Goal: Task Accomplishment & Management: Manage account settings

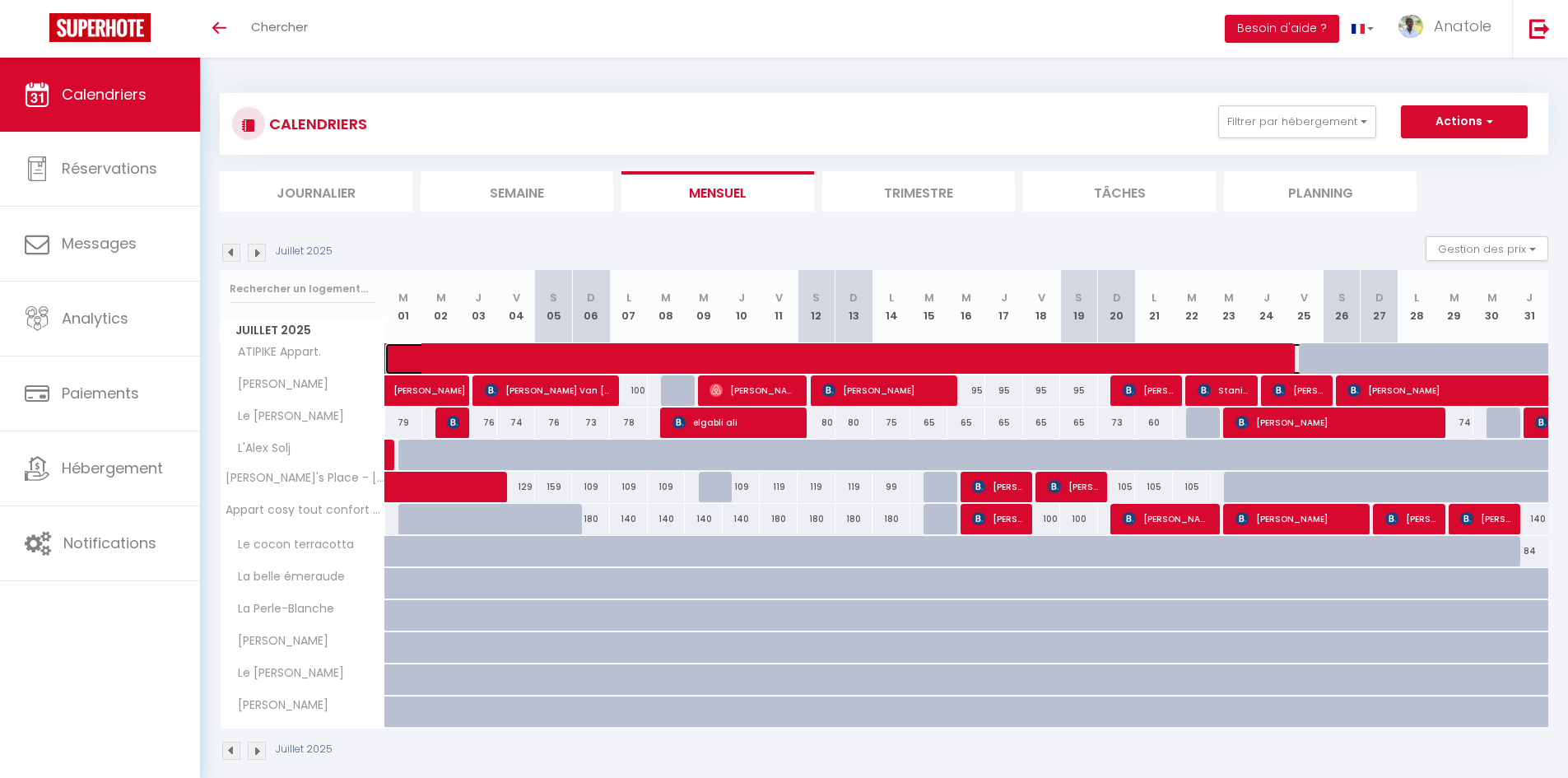
click at [1147, 357] on span at bounding box center [864, 359] width 909 height 31
select select "OK"
select select "KO"
select select "0"
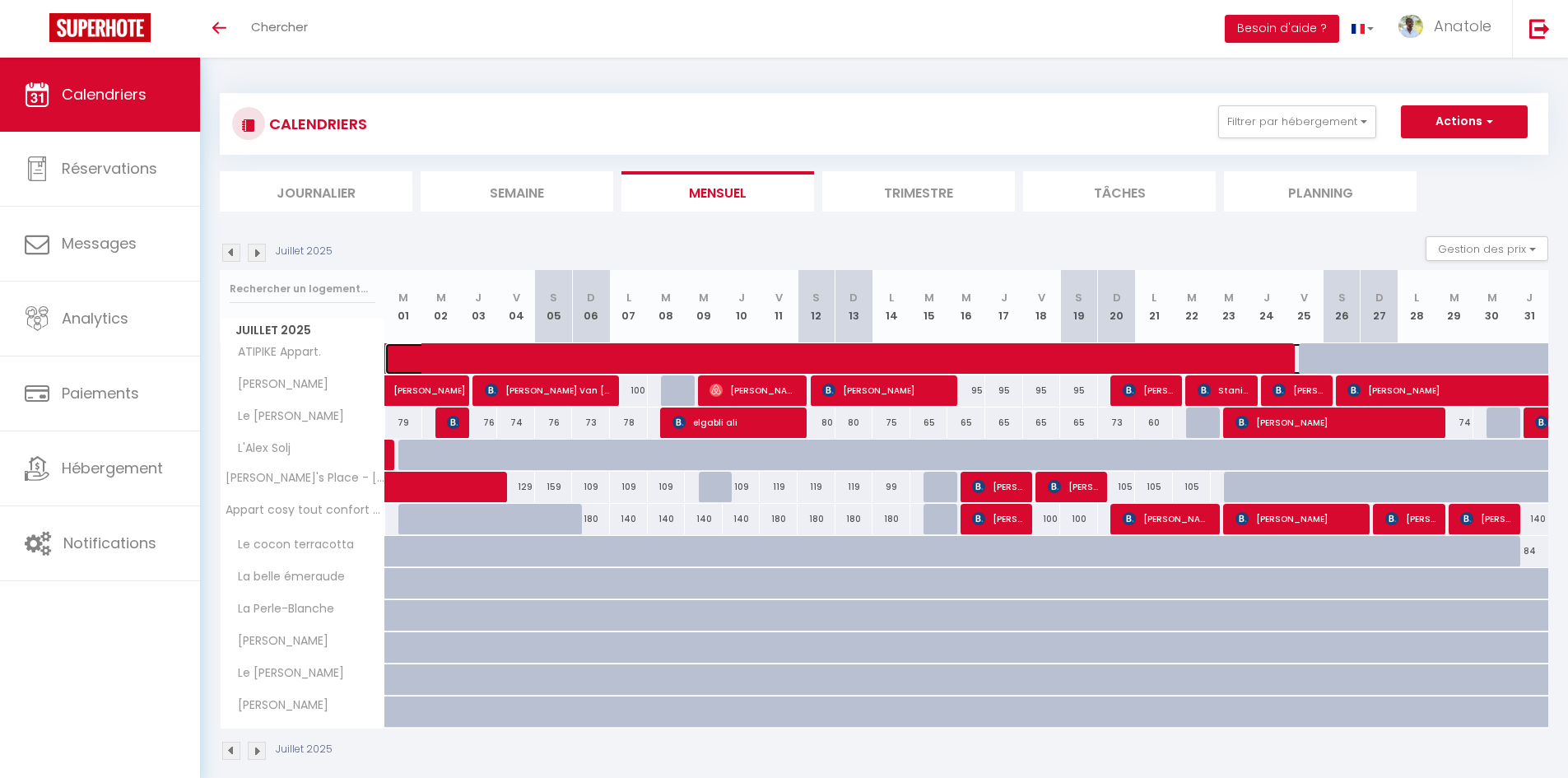
select select "1"
select select
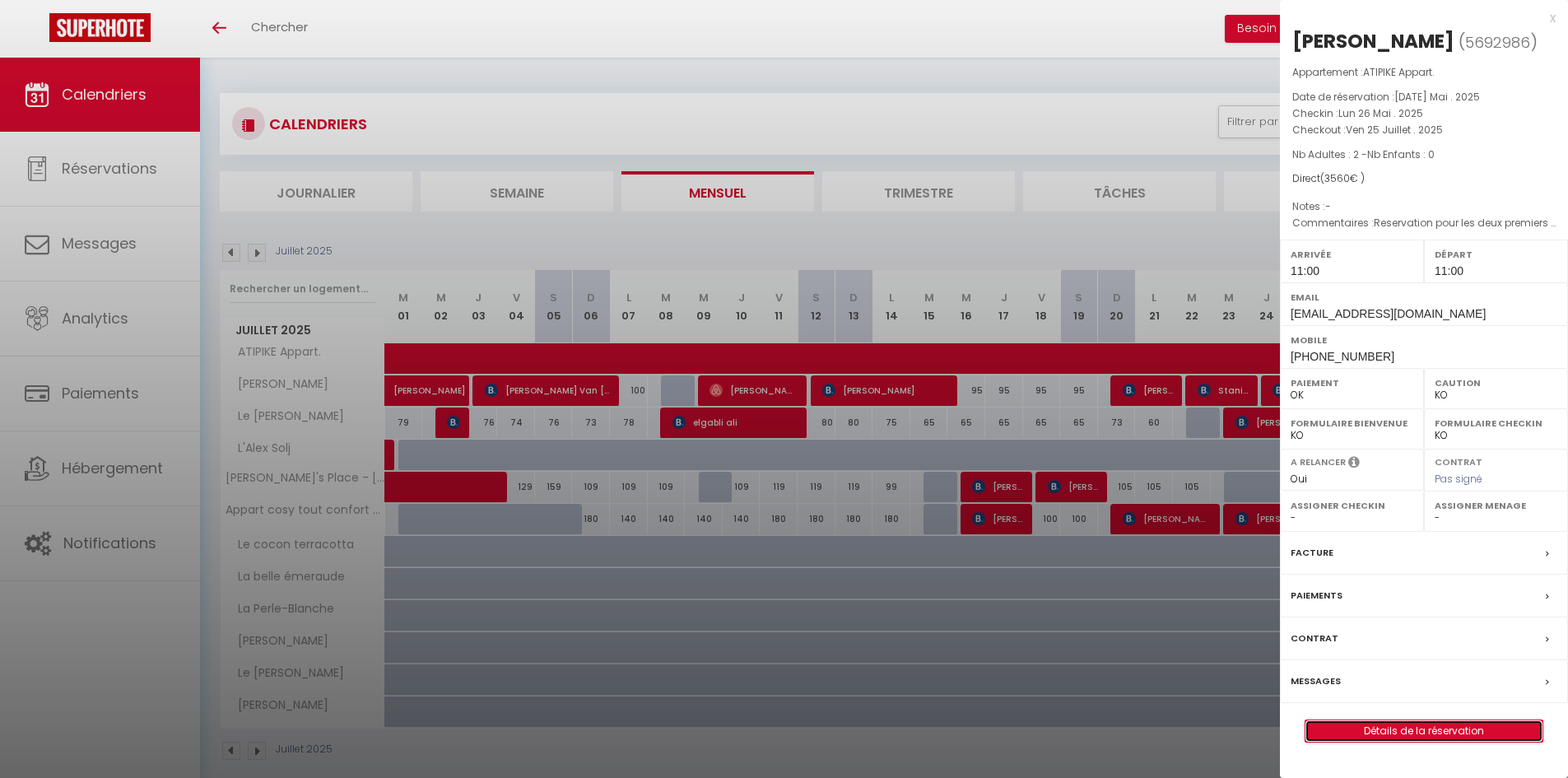
click at [1411, 742] on link "Détails de la réservation" at bounding box center [1423, 731] width 237 height 22
select select
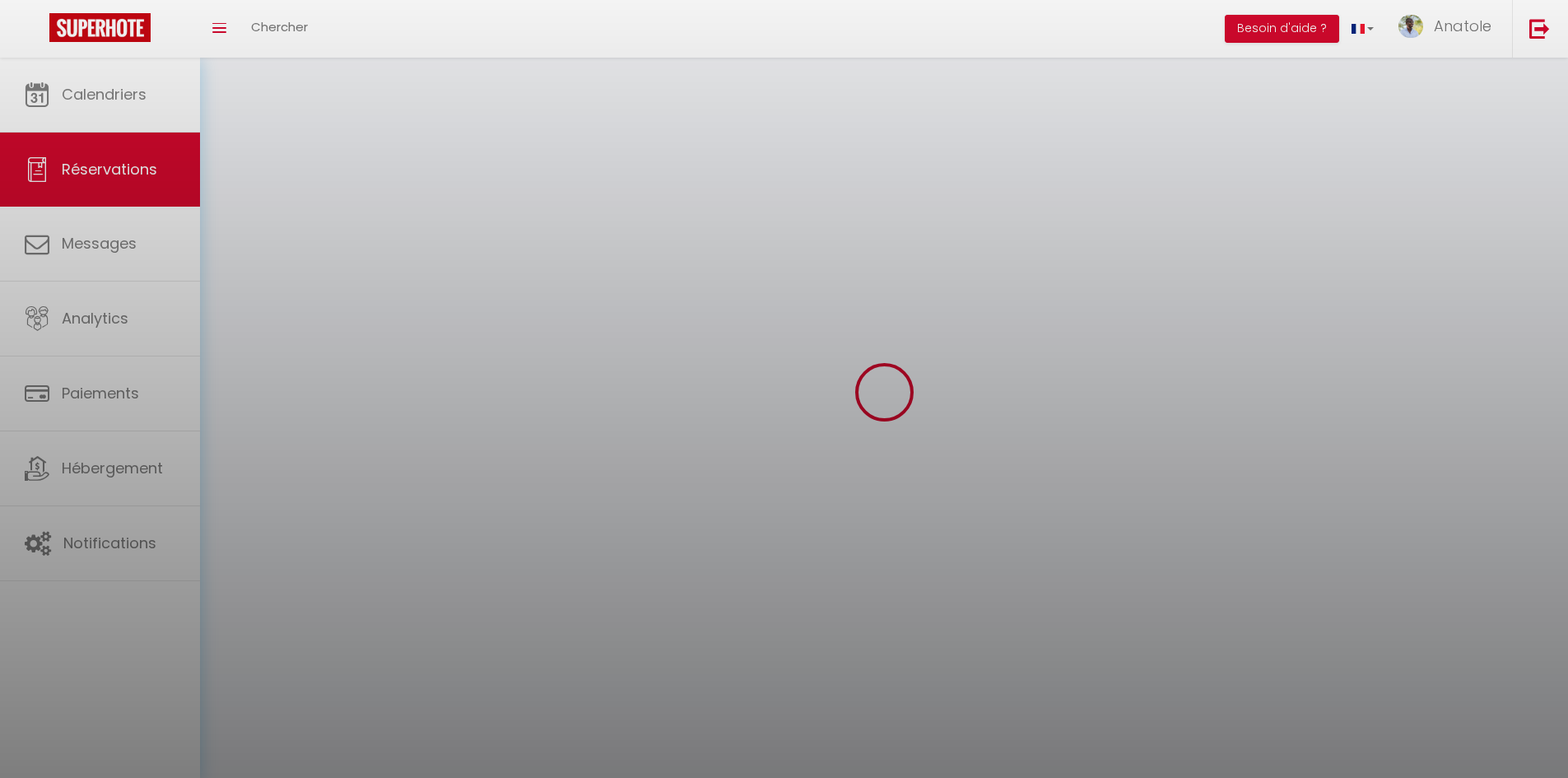
select select
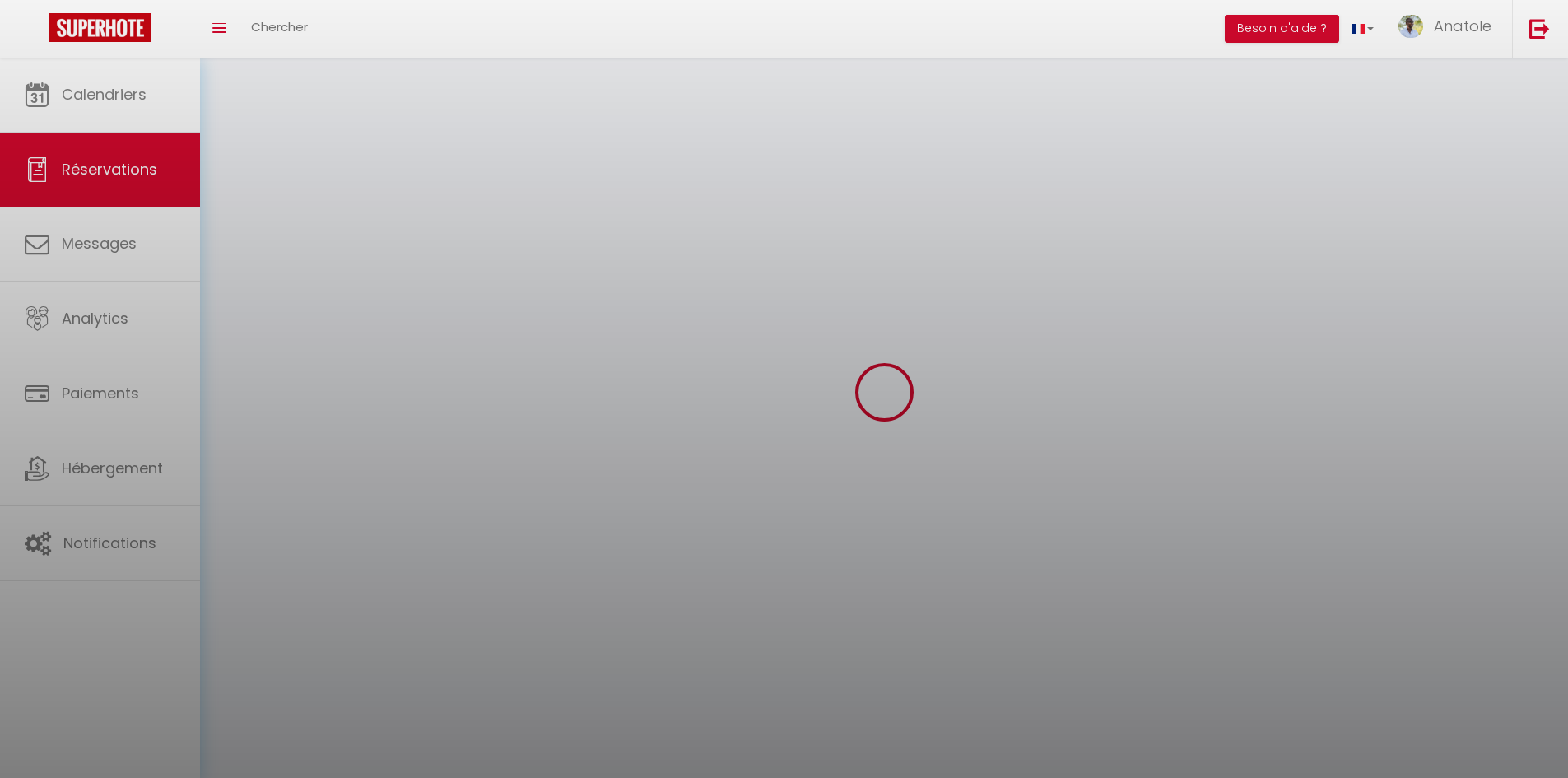
select select
checkbox input "false"
select select
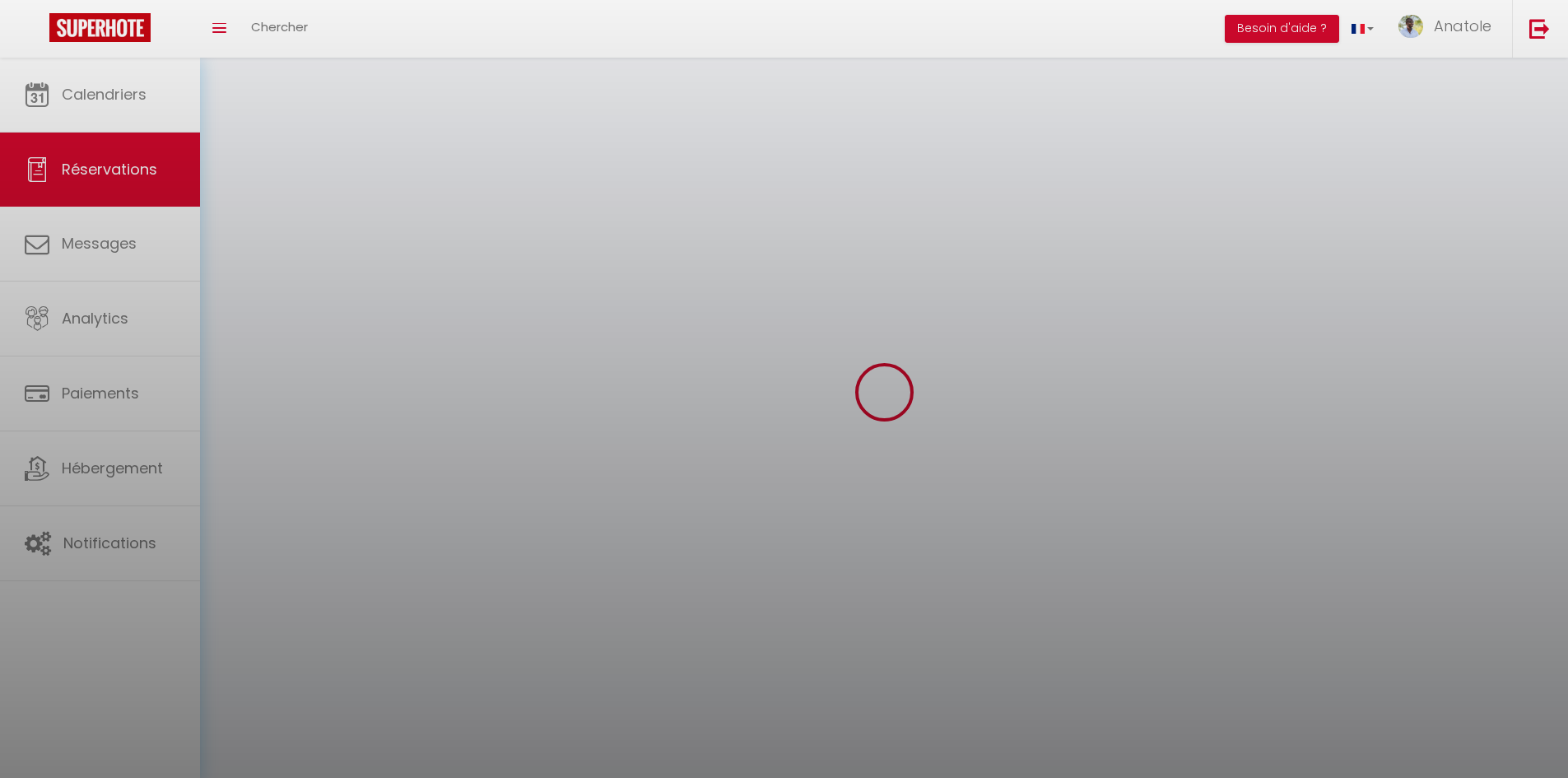
select select
checkbox input "false"
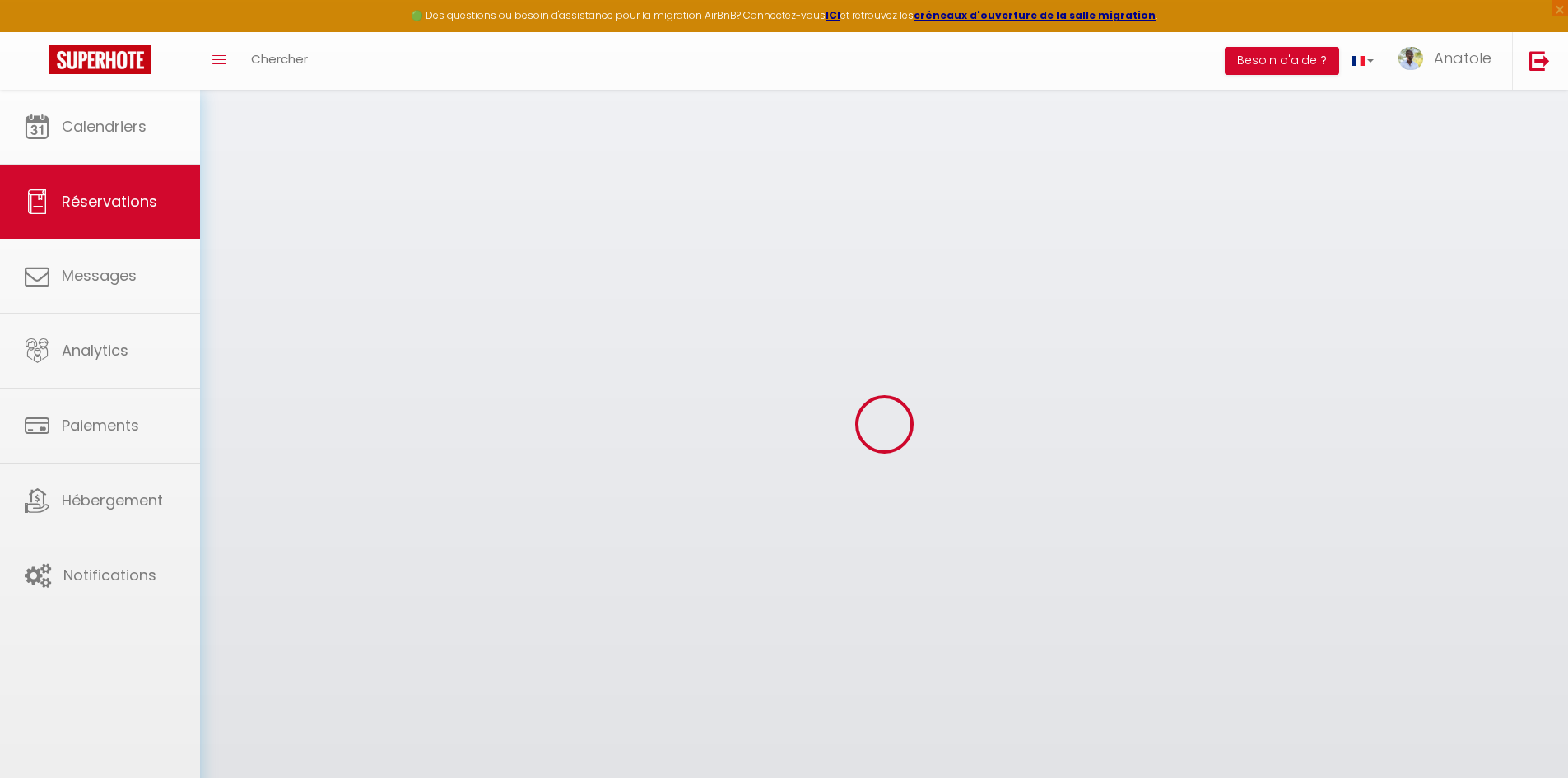
select select
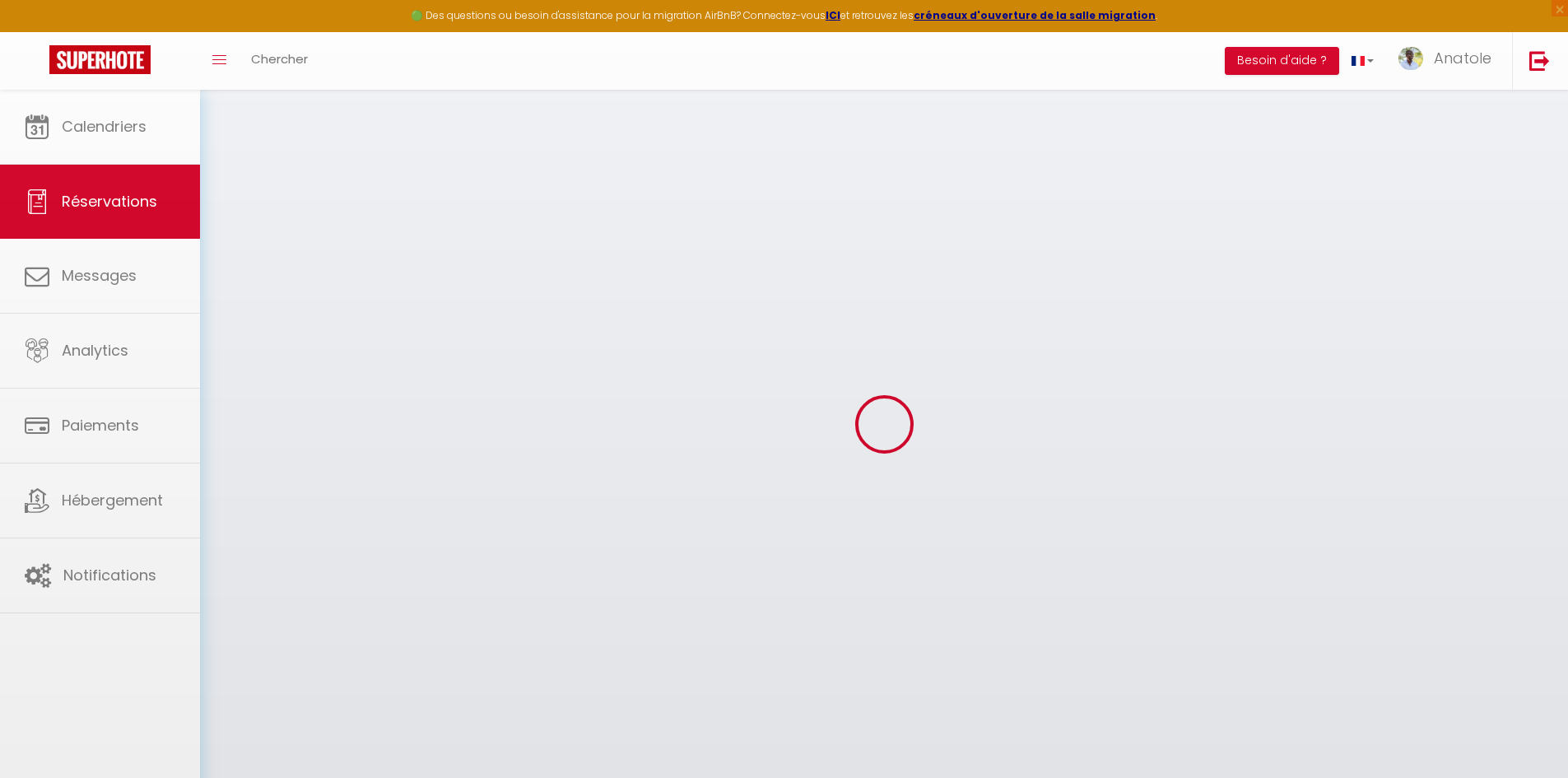
select select
checkbox input "false"
select select
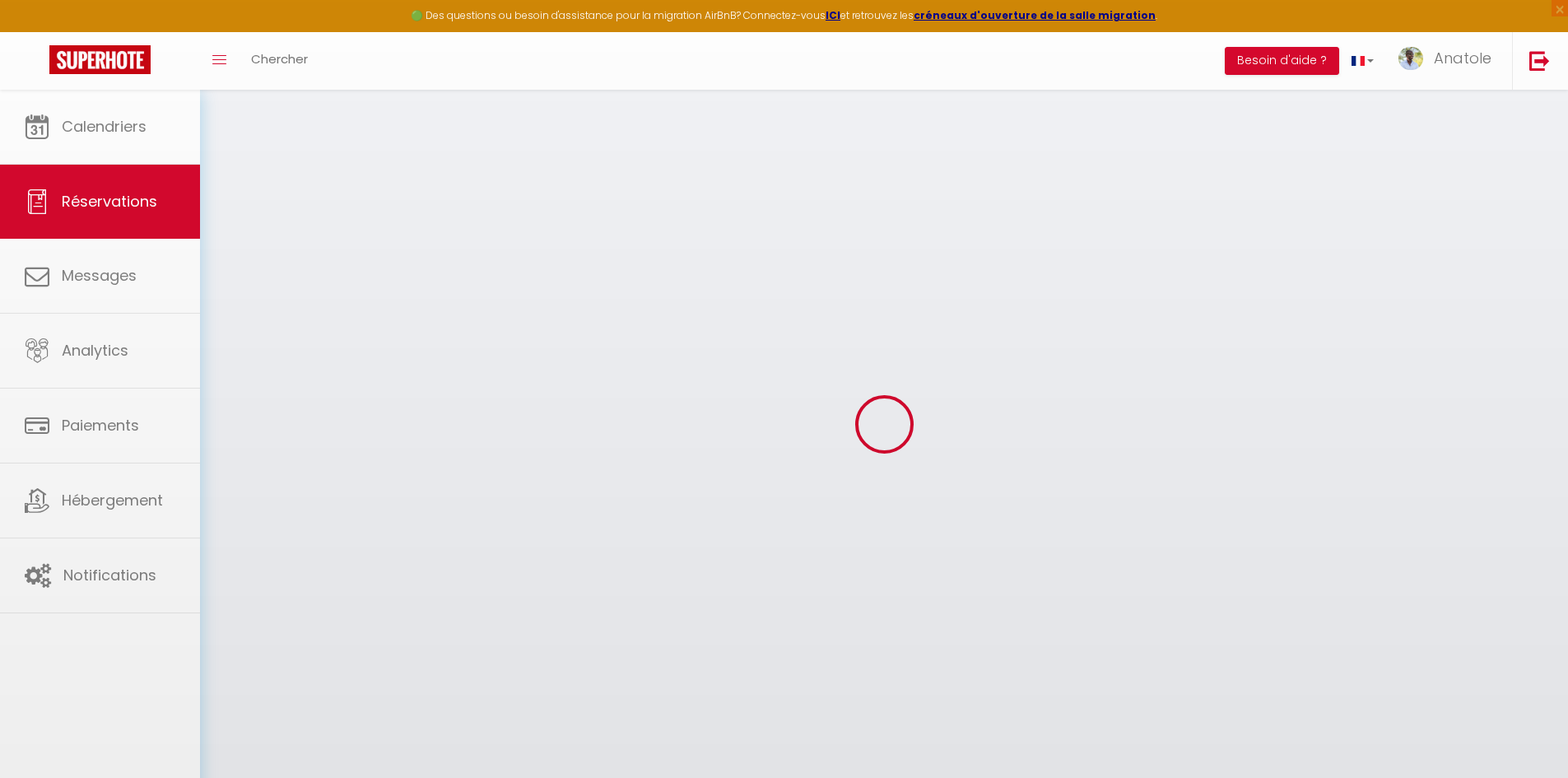
select select
checkbox input "false"
select select
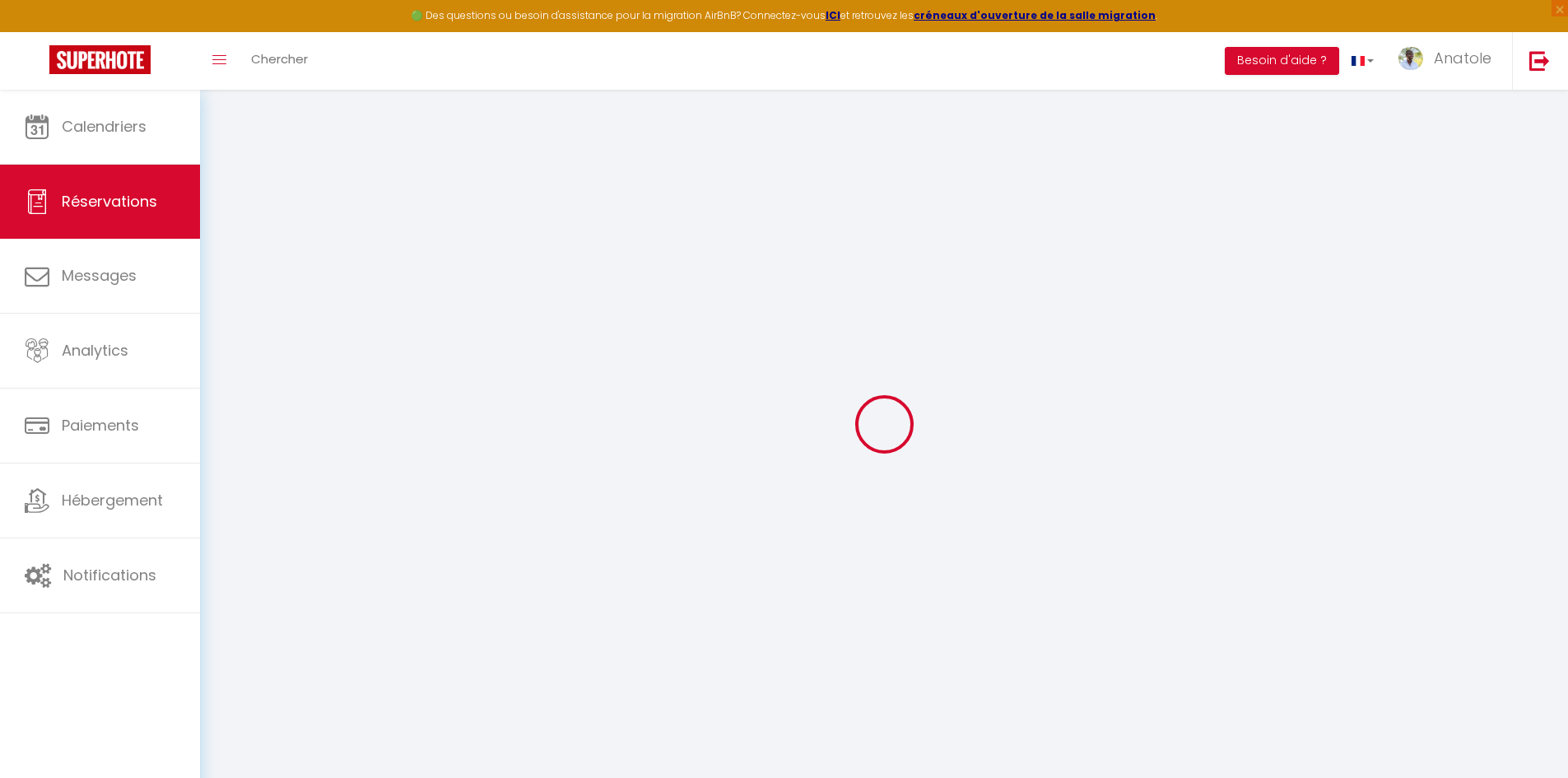
type input "[PERSON_NAME]"
type input "Fournier"
type input "[EMAIL_ADDRESS][DOMAIN_NAME]"
type input "[PHONE_NUMBER]"
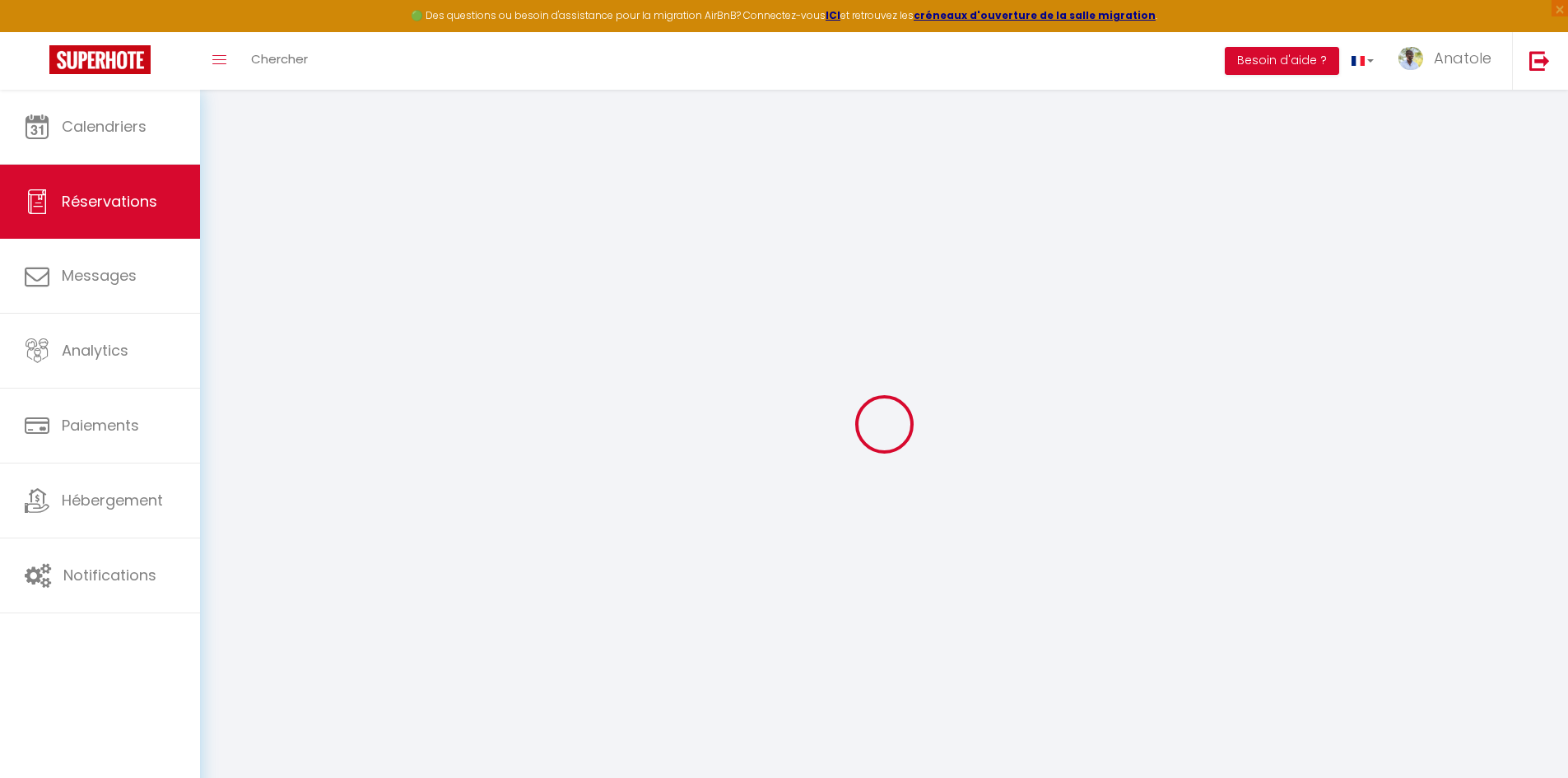
type input "[PHONE_NUMBER]"
type input "94310"
type input "[STREET_ADDRESS][PERSON_NAME]"
type input "ORLY"
select select "FR"
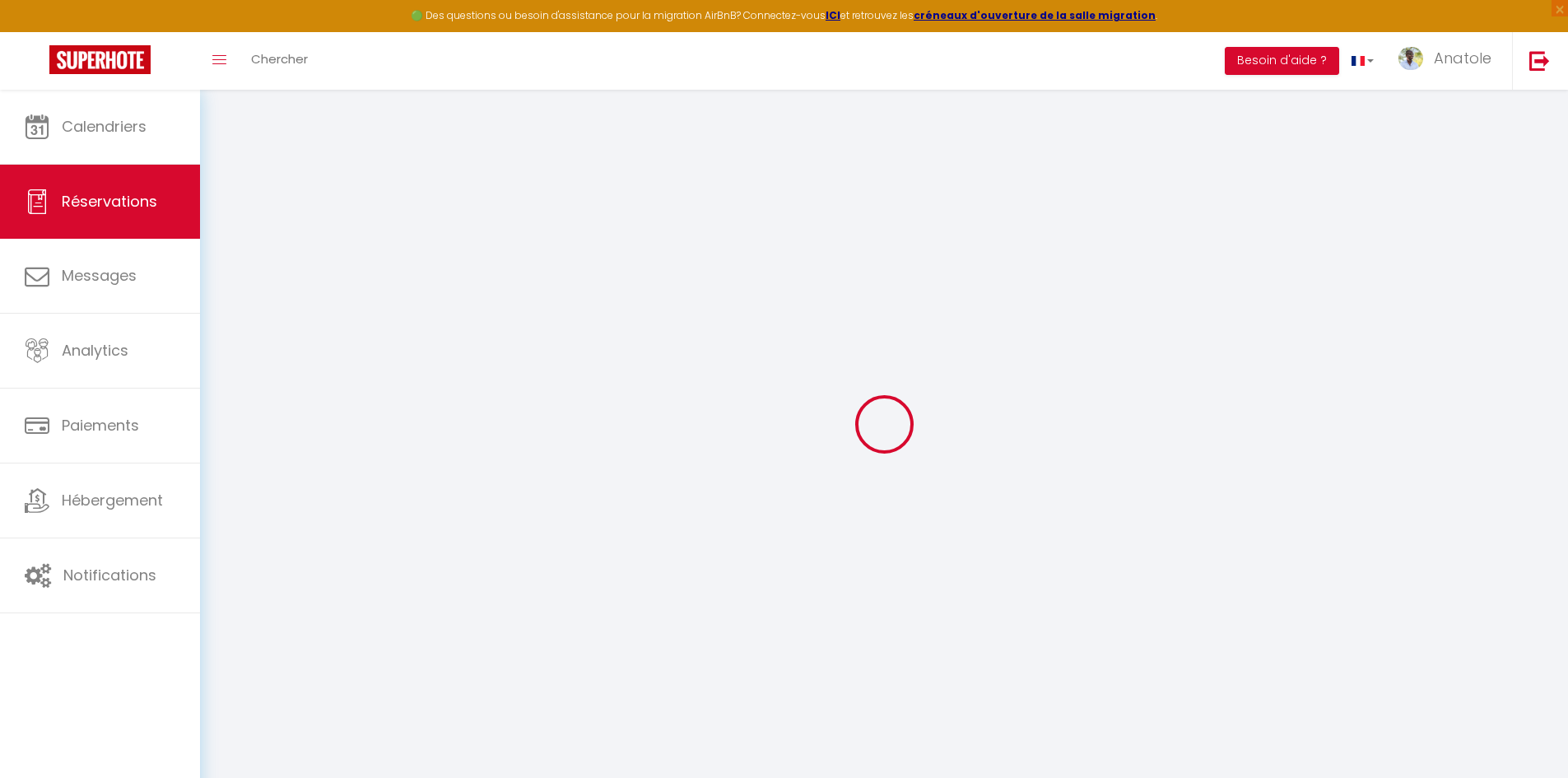
select select "2613"
select select "1"
type input "Lun 26 Mai 2025"
select select
type input "Ven 25 Juillet 2025"
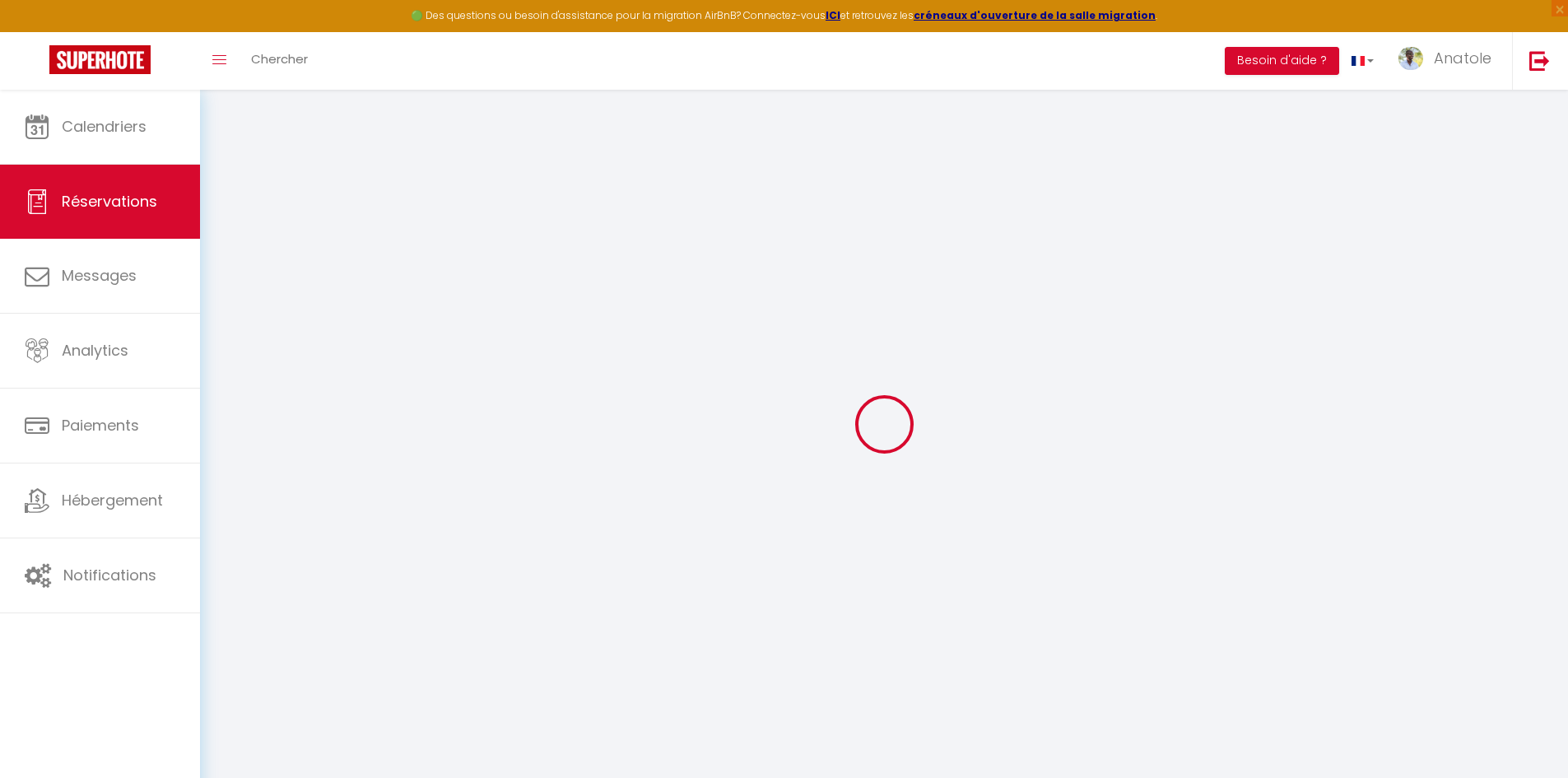
select select
type input "2"
select select "12"
select select
type input "3300"
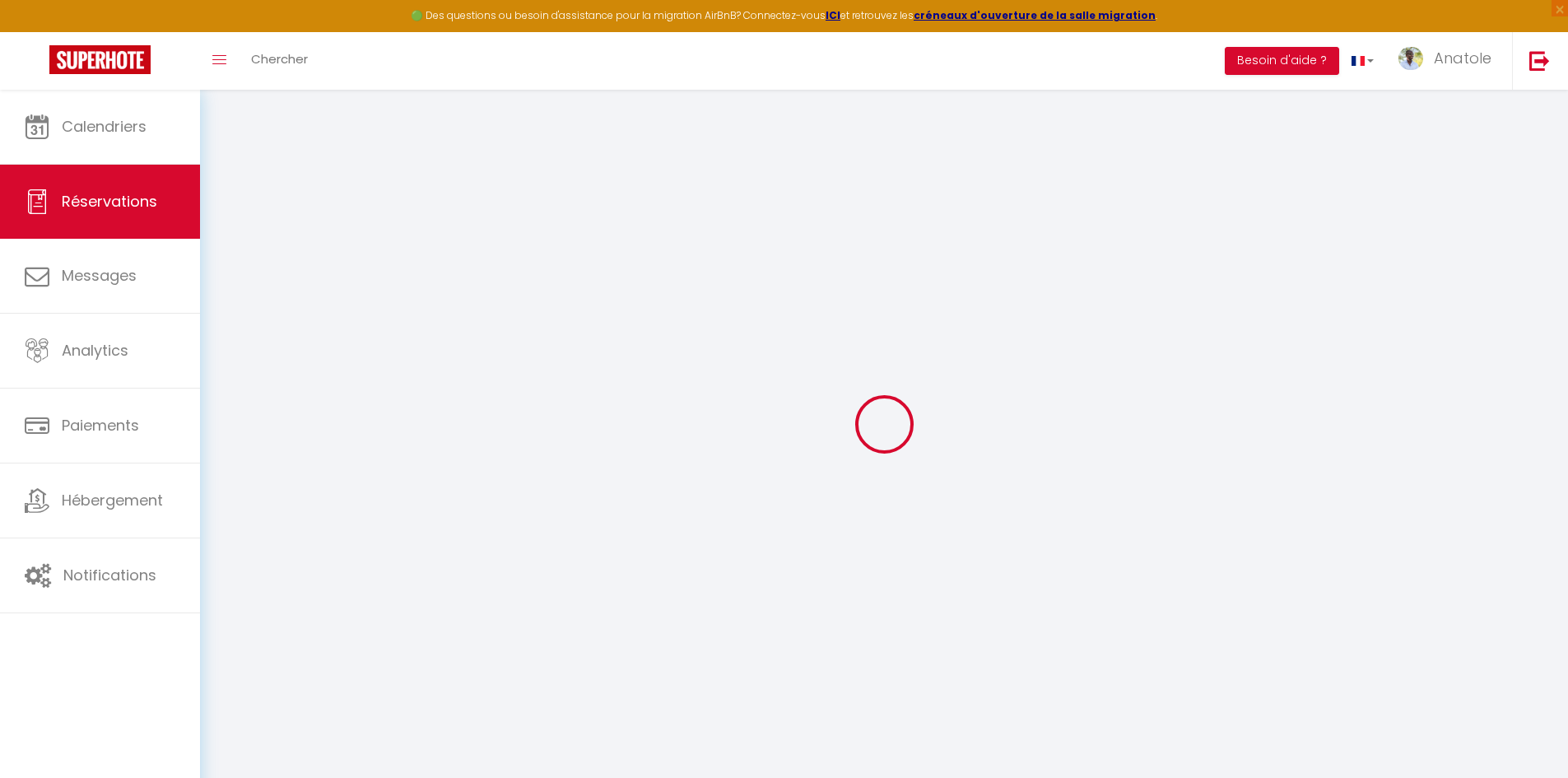
checkbox input "false"
type input "0"
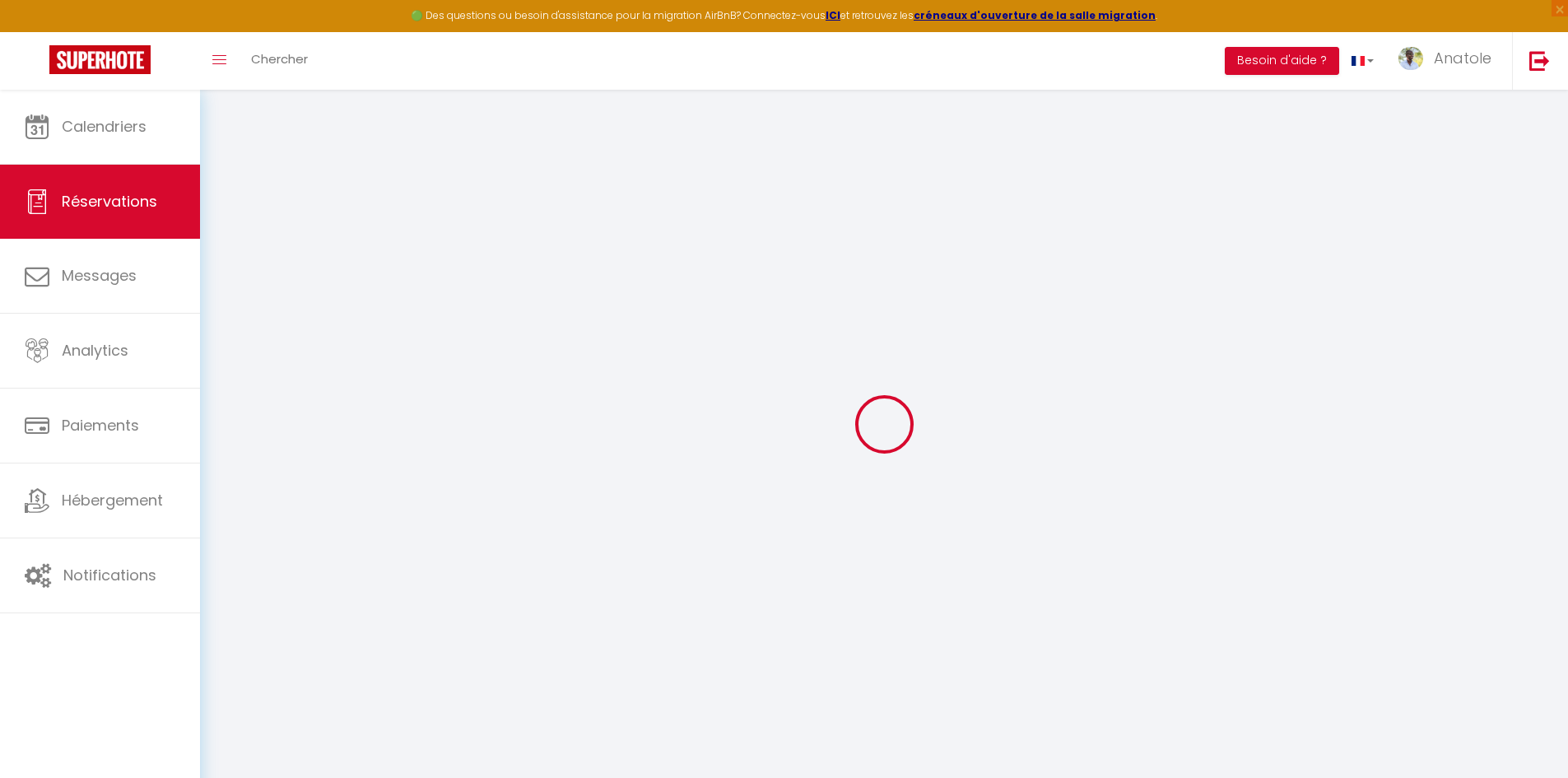
select select
select select "14"
checkbox input "false"
select select
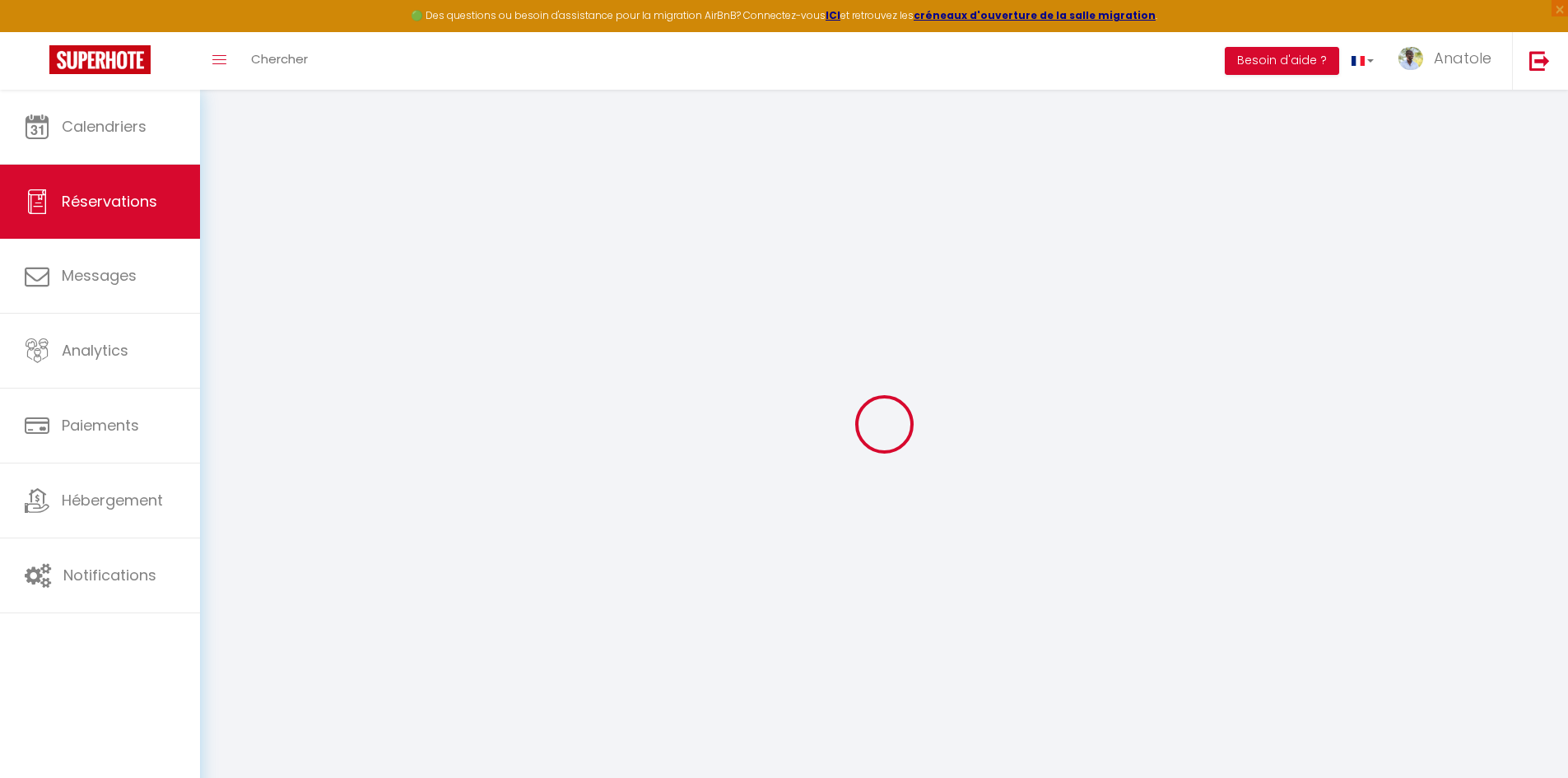
select select
checkbox input "false"
select select
checkbox input "false"
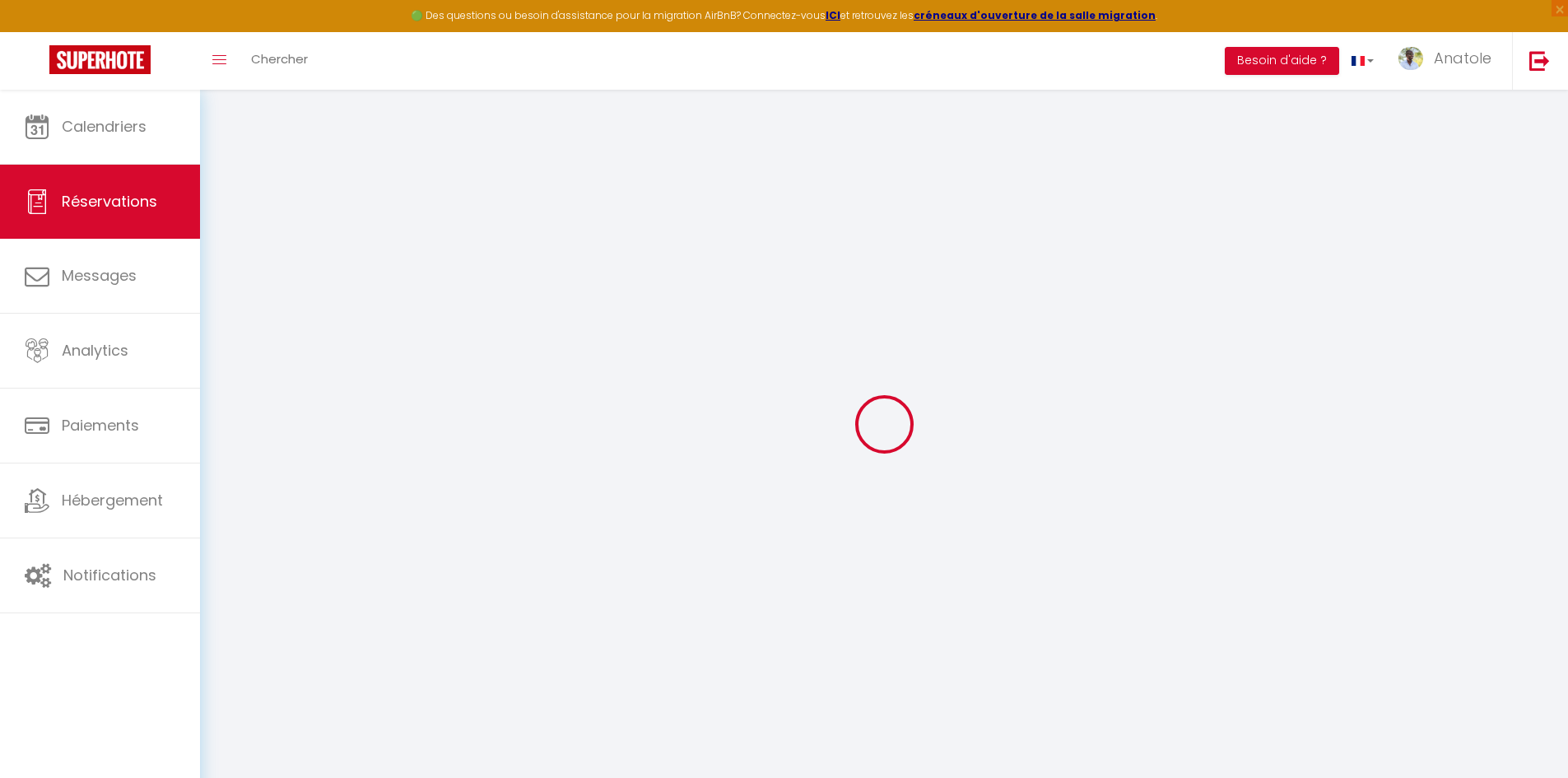
type textarea "Reservation pour les deux premiers mois."
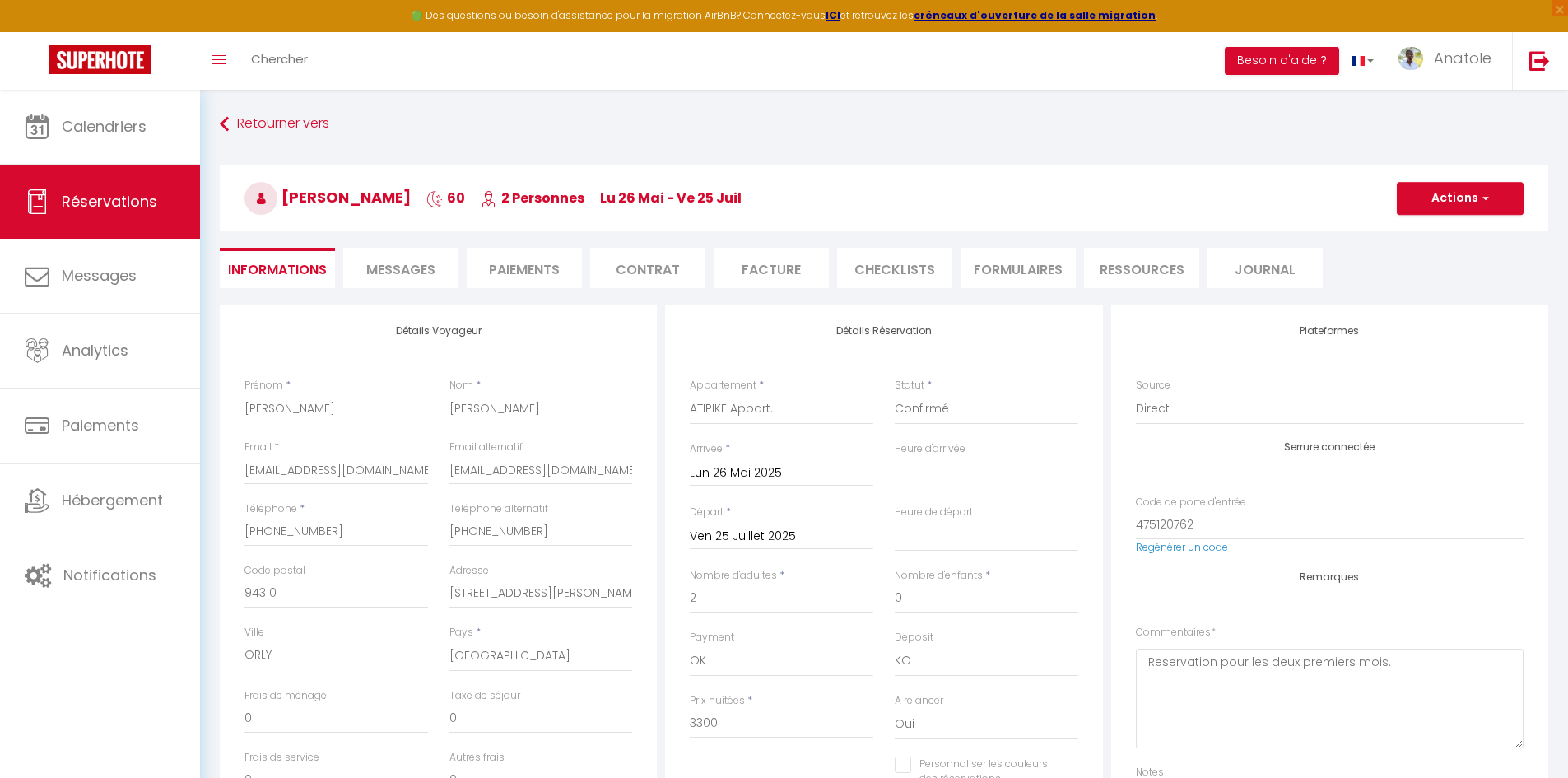
type input "260"
select select
checkbox input "false"
select select "11:00"
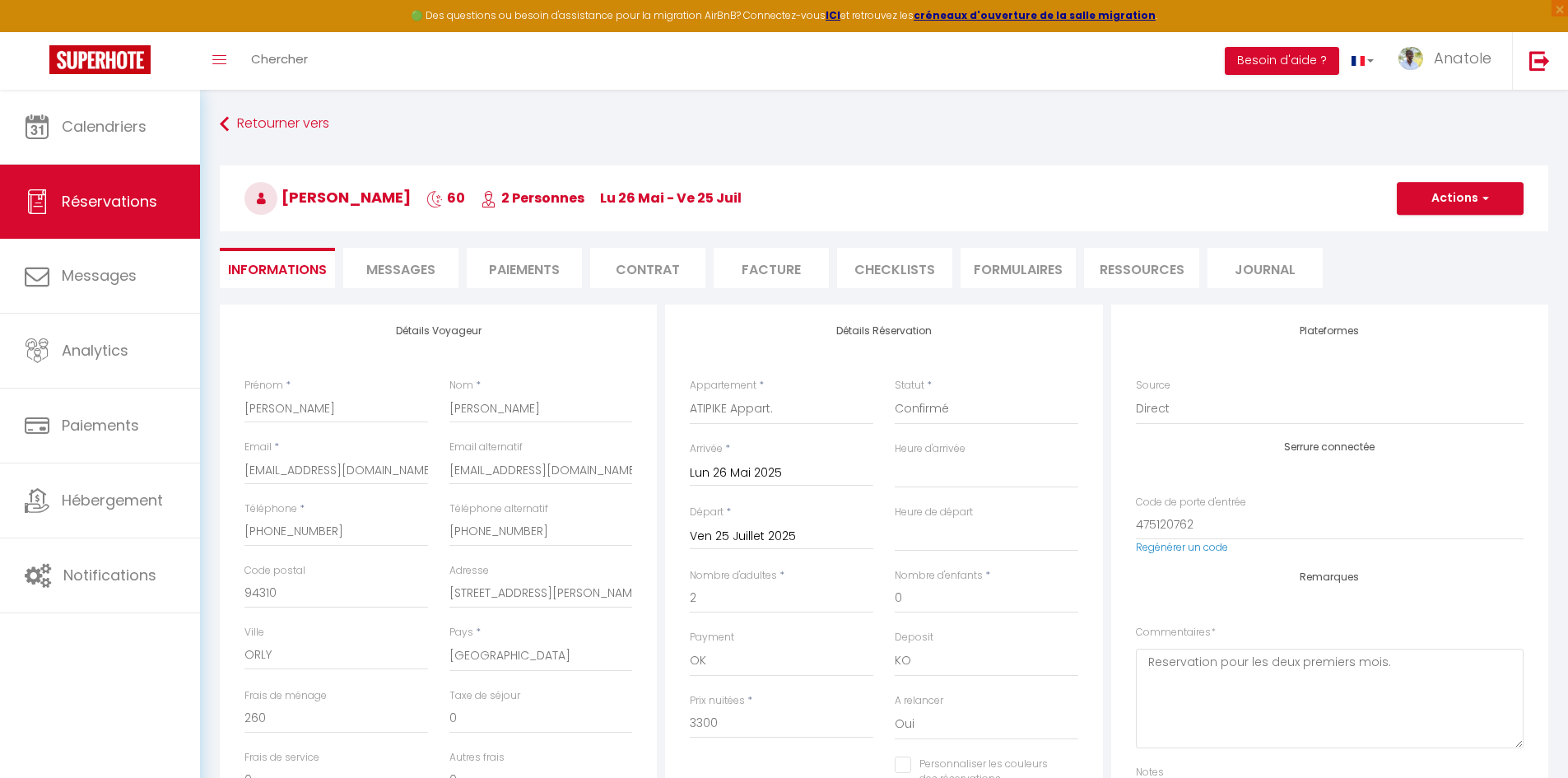
select select "11:00"
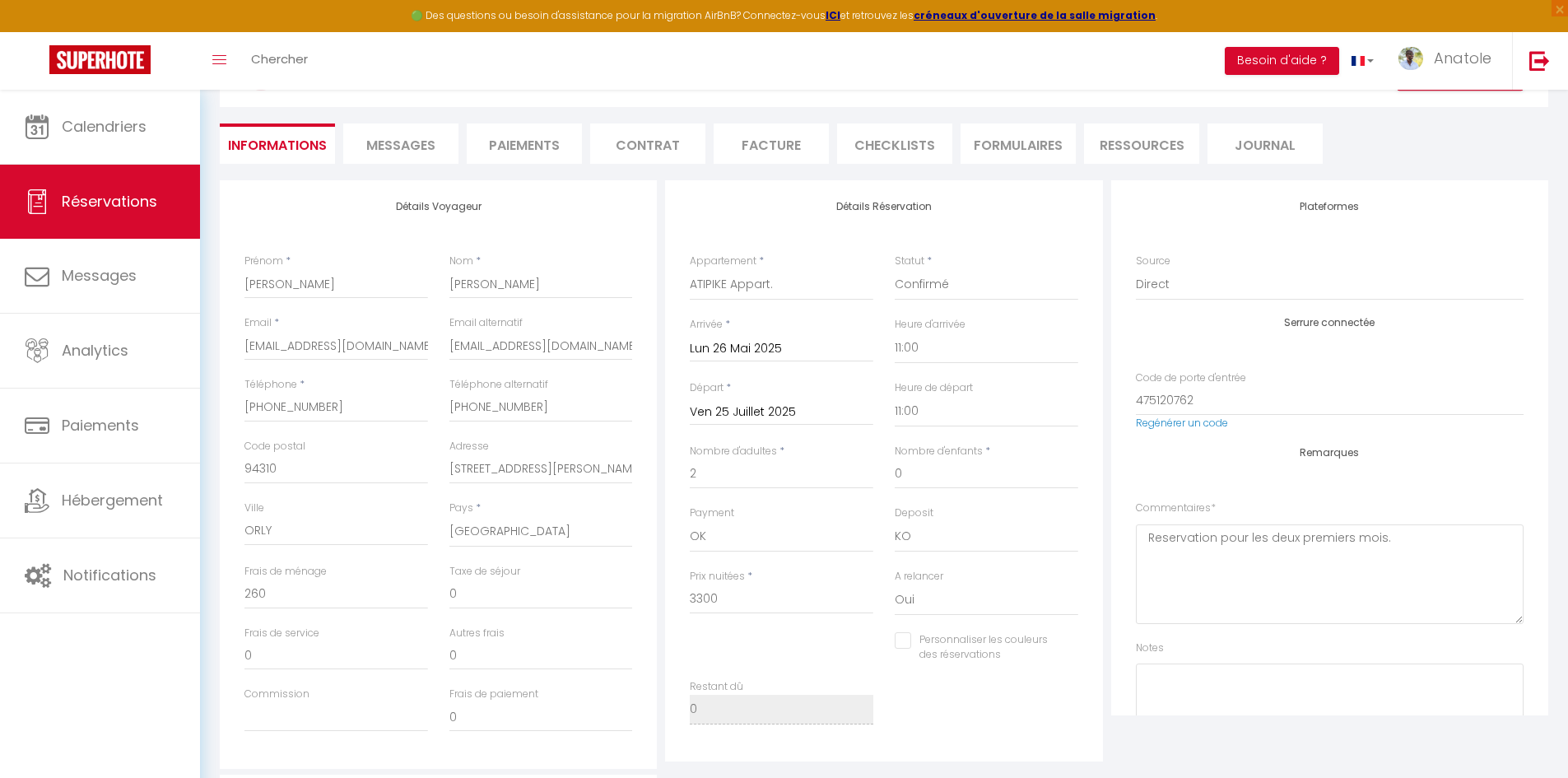
scroll to position [42, 0]
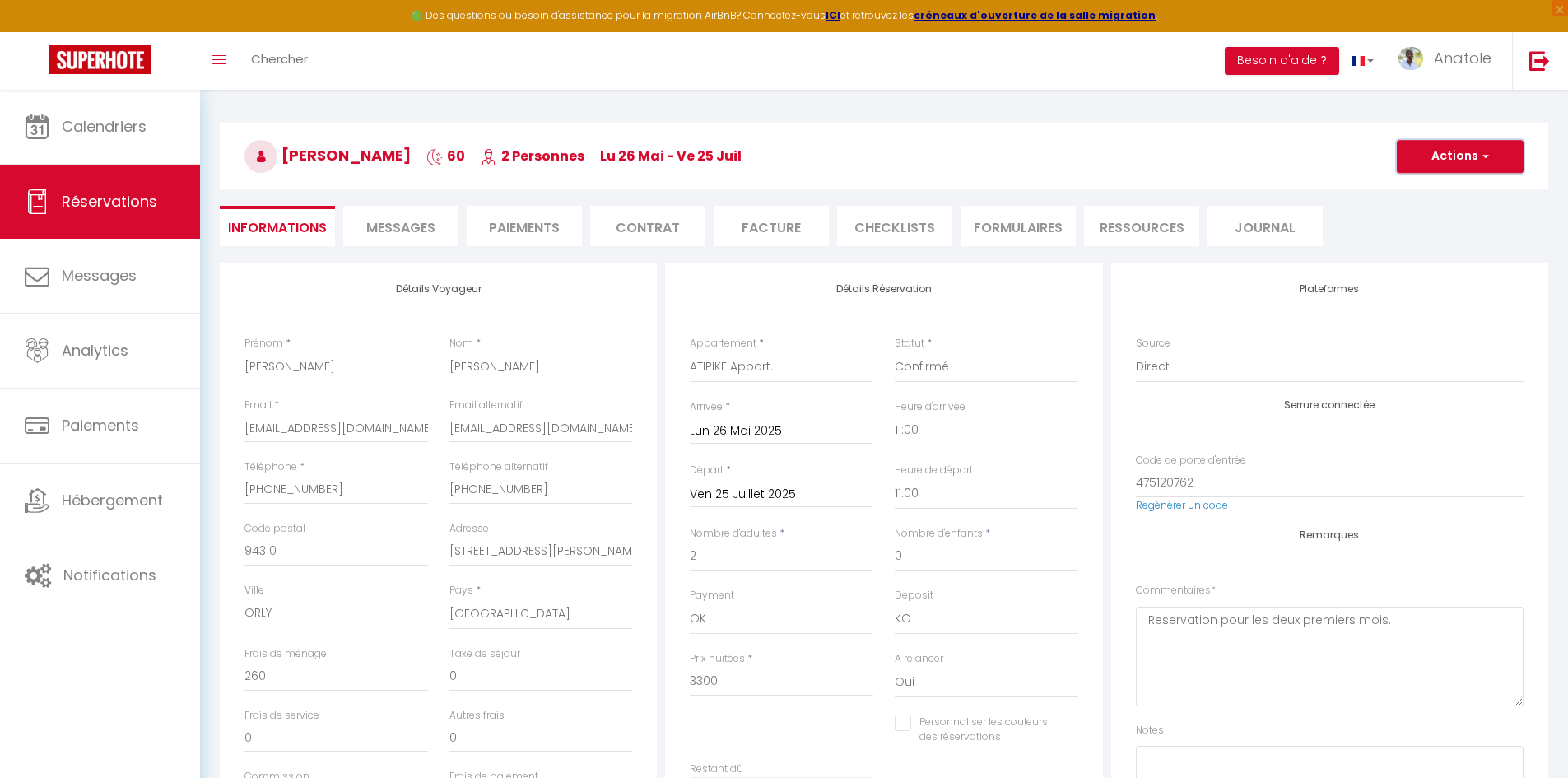
click at [1485, 158] on span "button" at bounding box center [1483, 156] width 10 height 15
click at [1403, 218] on link "Dupliquer" at bounding box center [1443, 214] width 130 height 22
select select
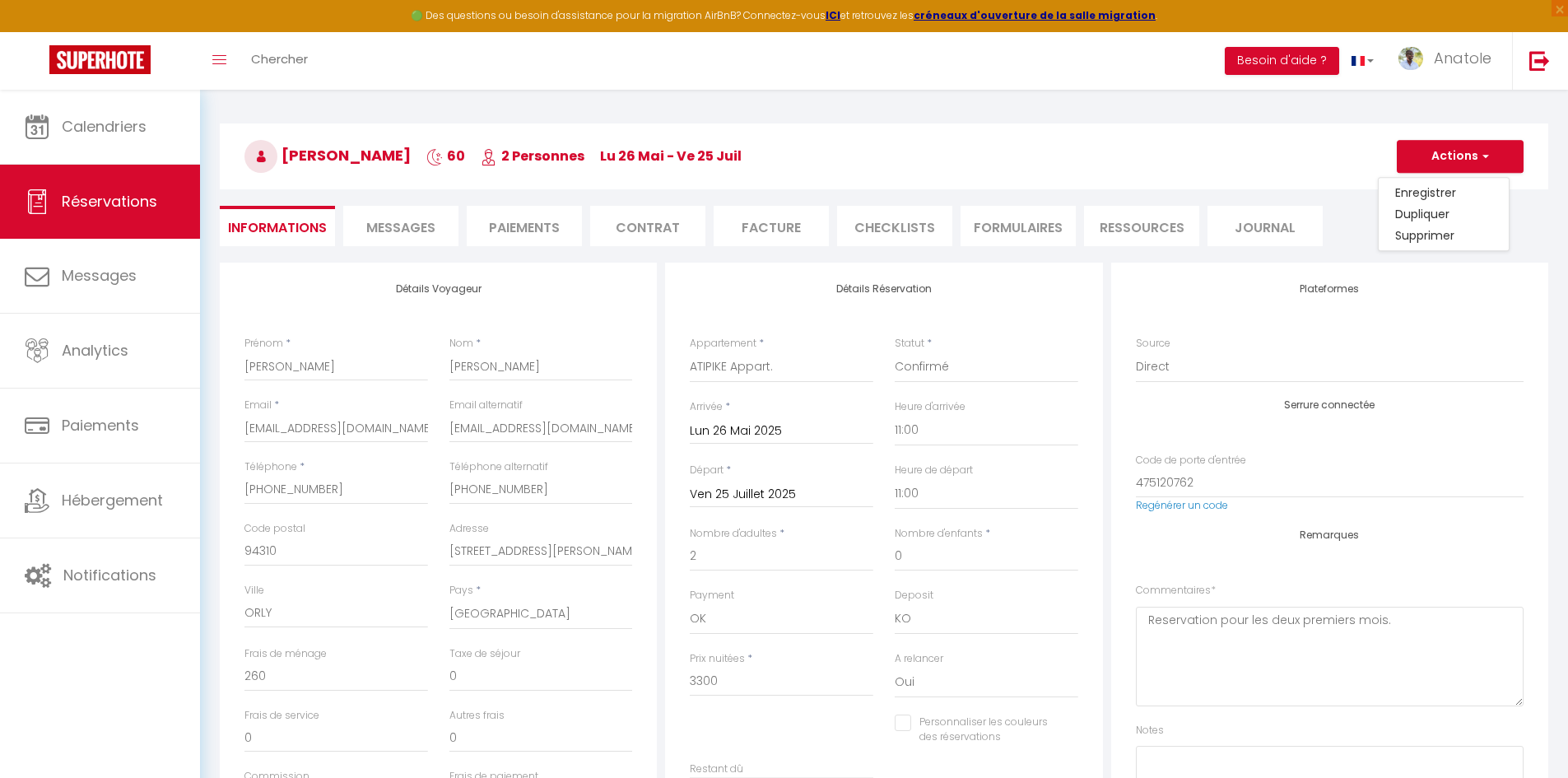
select select
checkbox input "false"
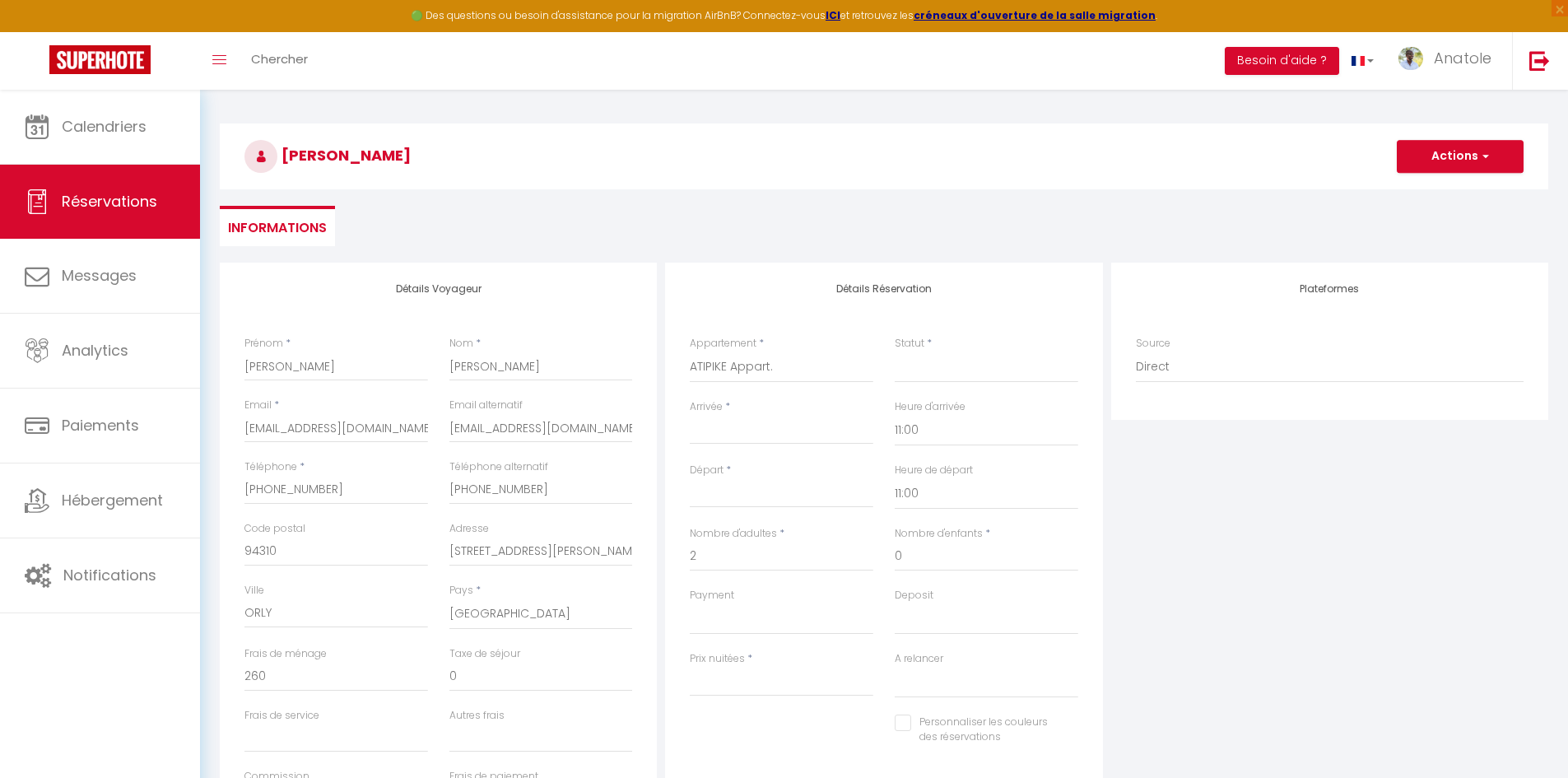
click at [731, 436] on input "Arrivée" at bounding box center [781, 431] width 184 height 22
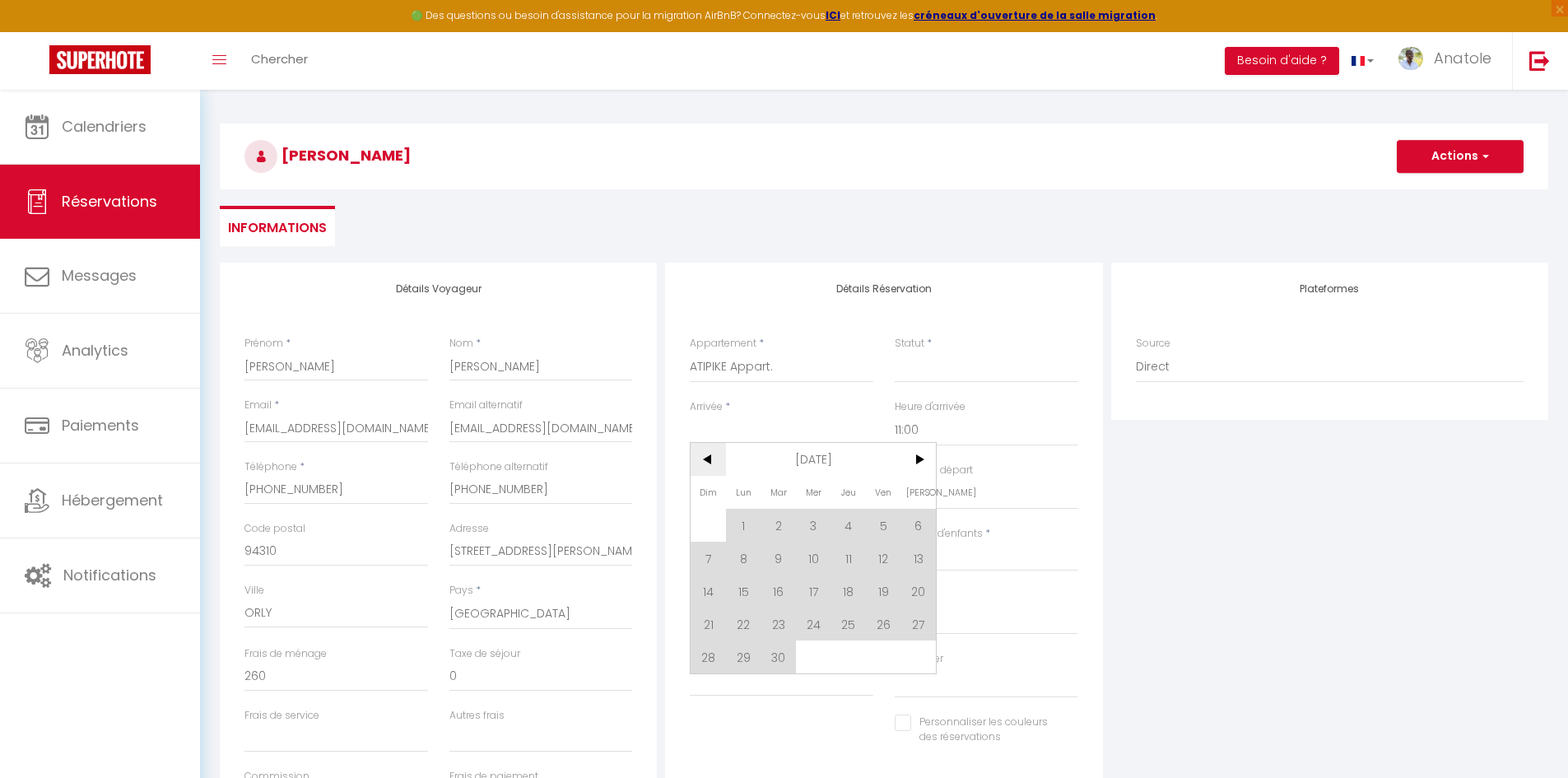
click at [704, 464] on span "<" at bounding box center [708, 460] width 35 height 33
click at [707, 464] on span "<" at bounding box center [708, 460] width 35 height 33
click at [885, 620] on span "25" at bounding box center [883, 624] width 35 height 33
select select
type input "Ven 25 Juillet 2025"
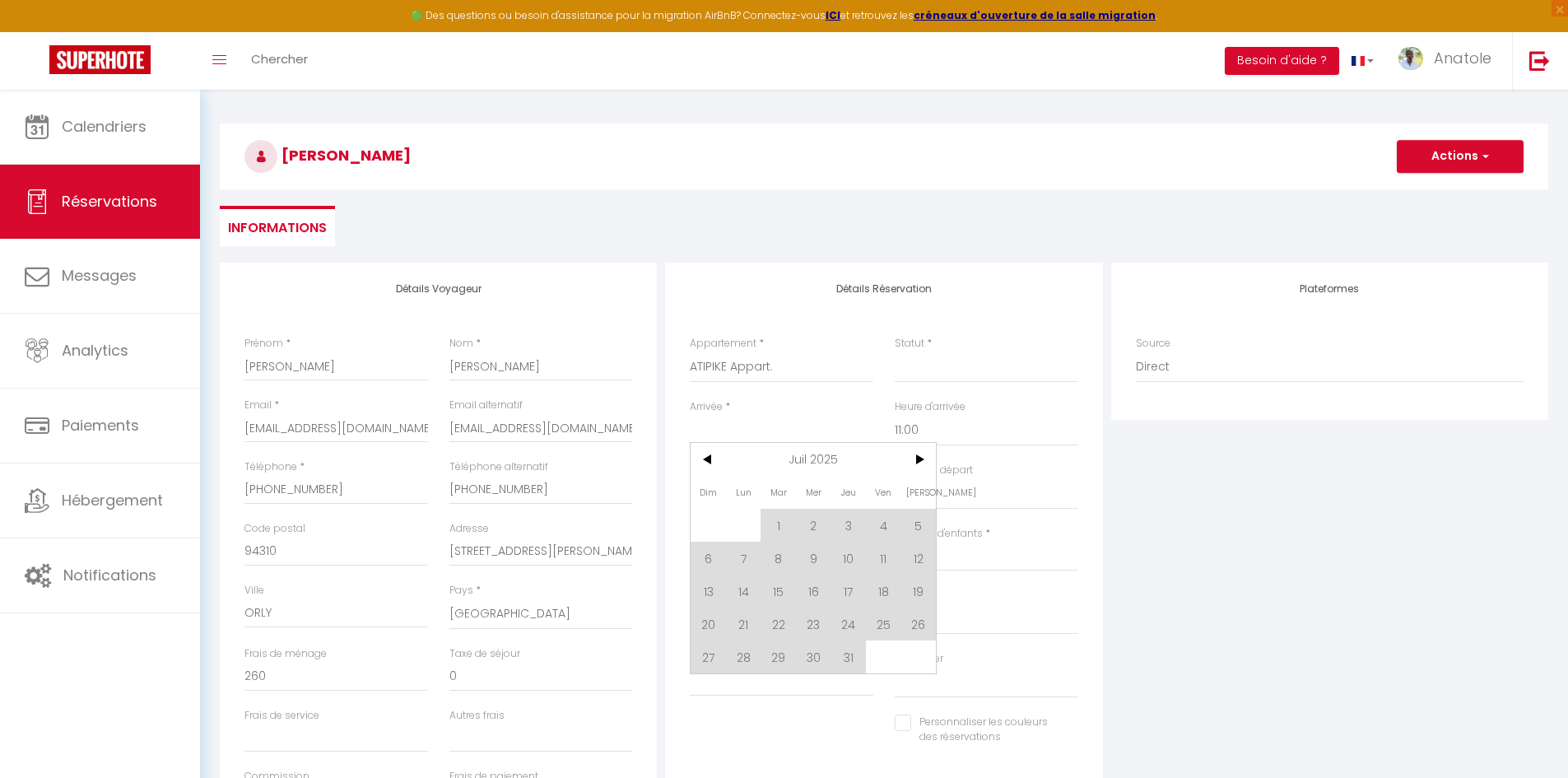
type input "Sam 26 Juillet 2025"
select select
checkbox input "false"
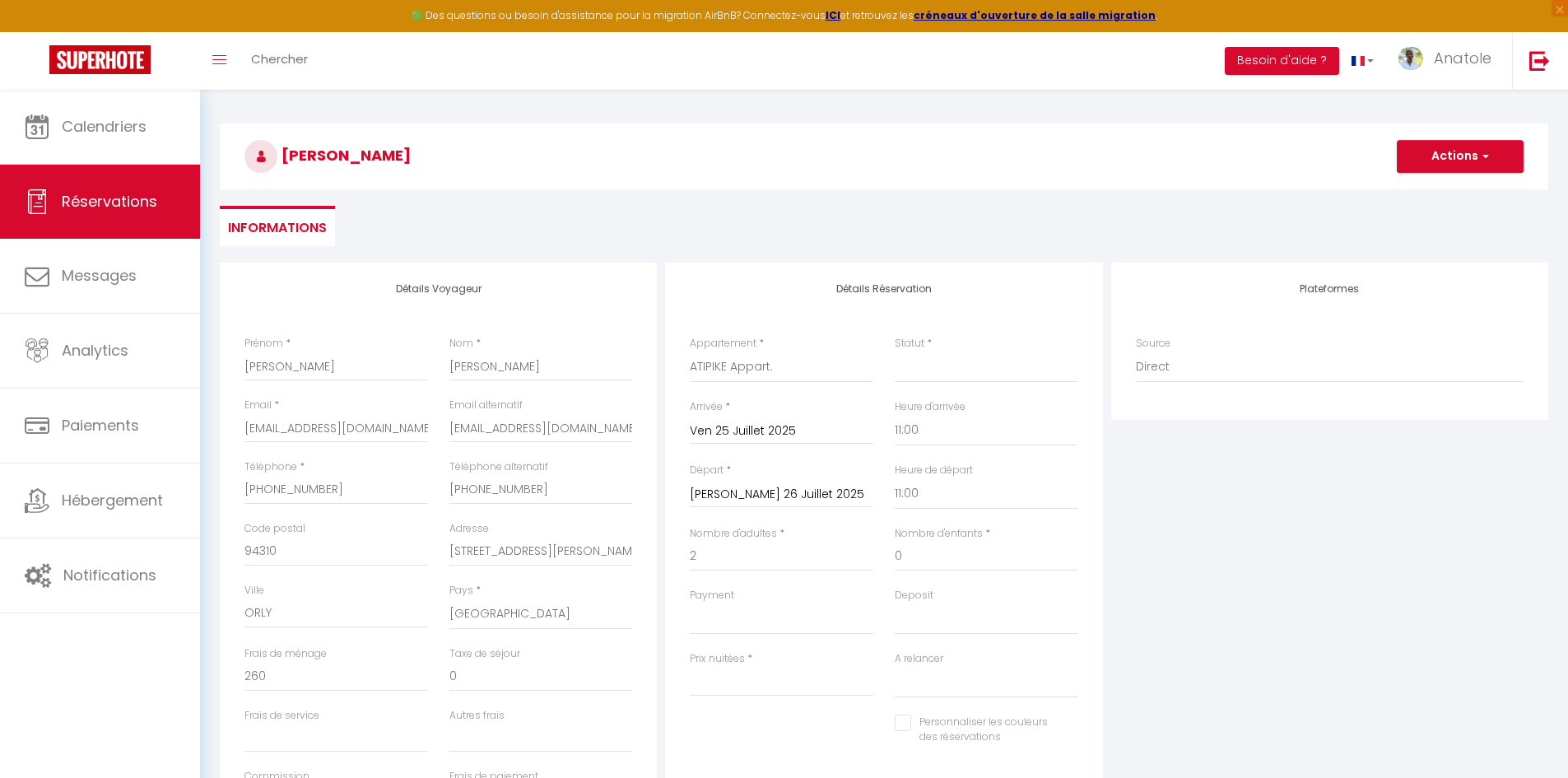
type input "0"
select select
type input "0"
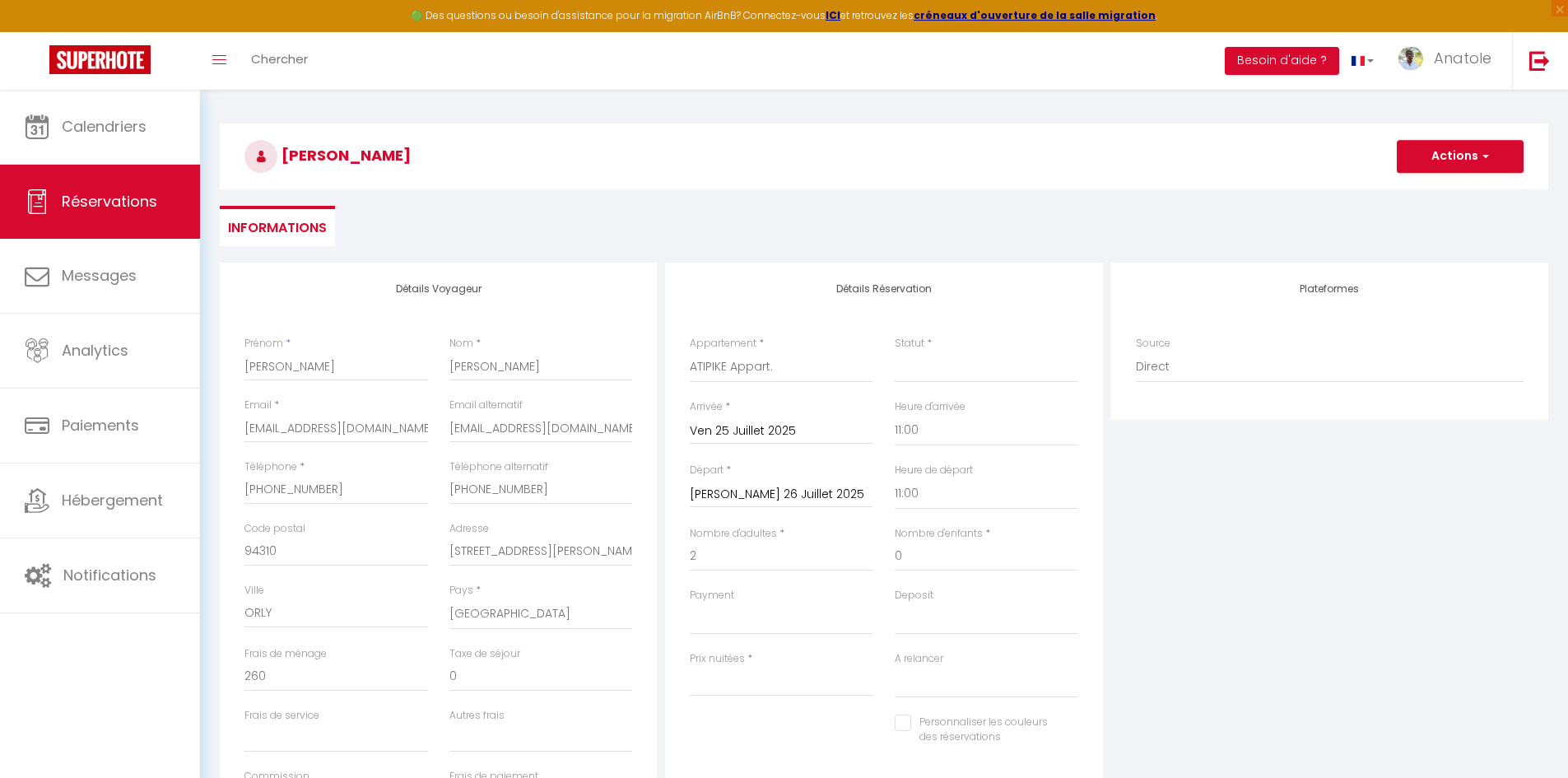
select select
checkbox input "false"
click at [754, 496] on input "Sam 26 Juillet 2025" at bounding box center [781, 495] width 184 height 22
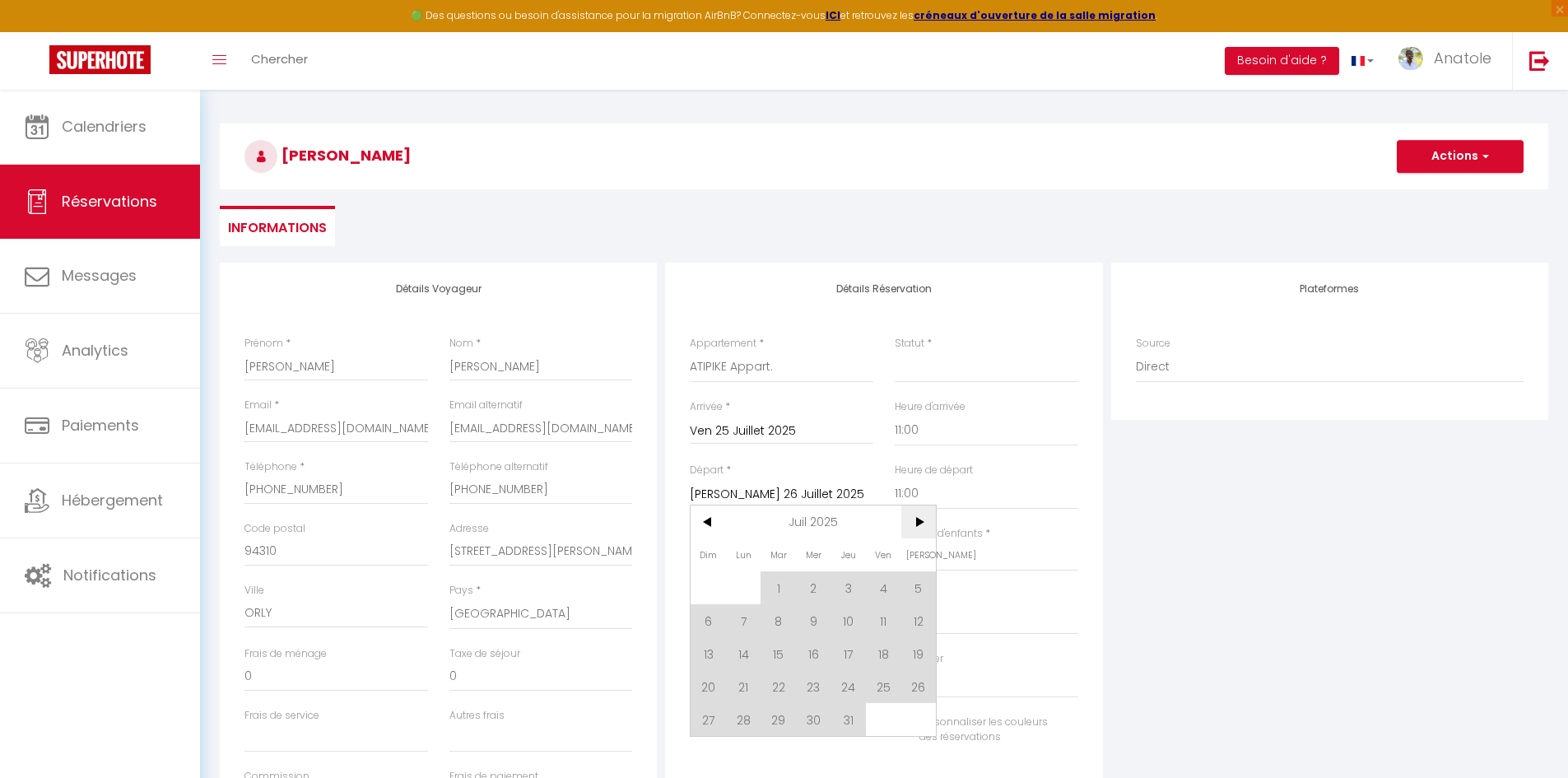
click at [916, 528] on span ">" at bounding box center [919, 522] width 35 height 33
click at [741, 717] on span "25" at bounding box center [744, 719] width 35 height 33
select select
type input "Lun 25 Août 2025"
select select
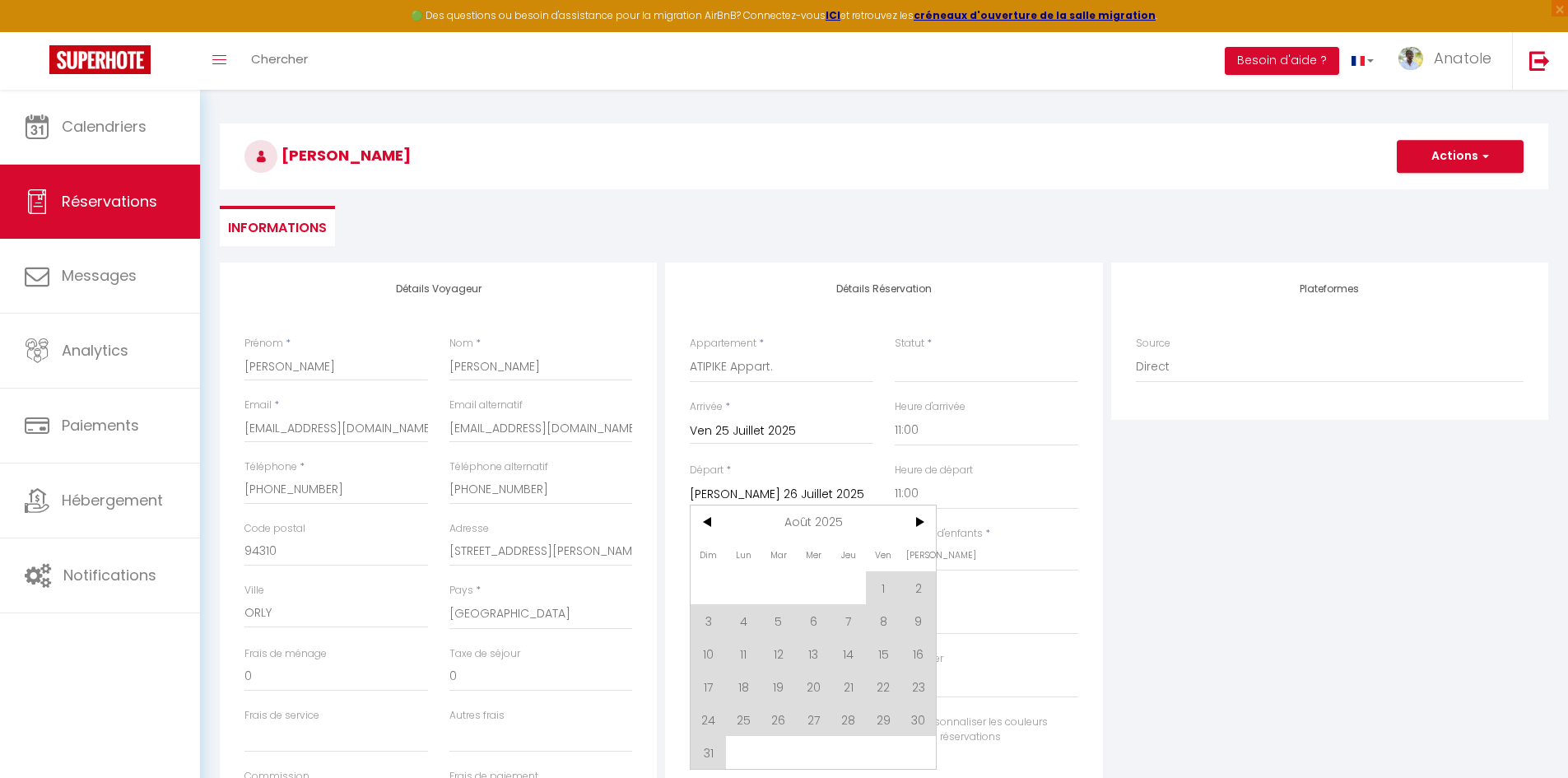
select select
checkbox input "false"
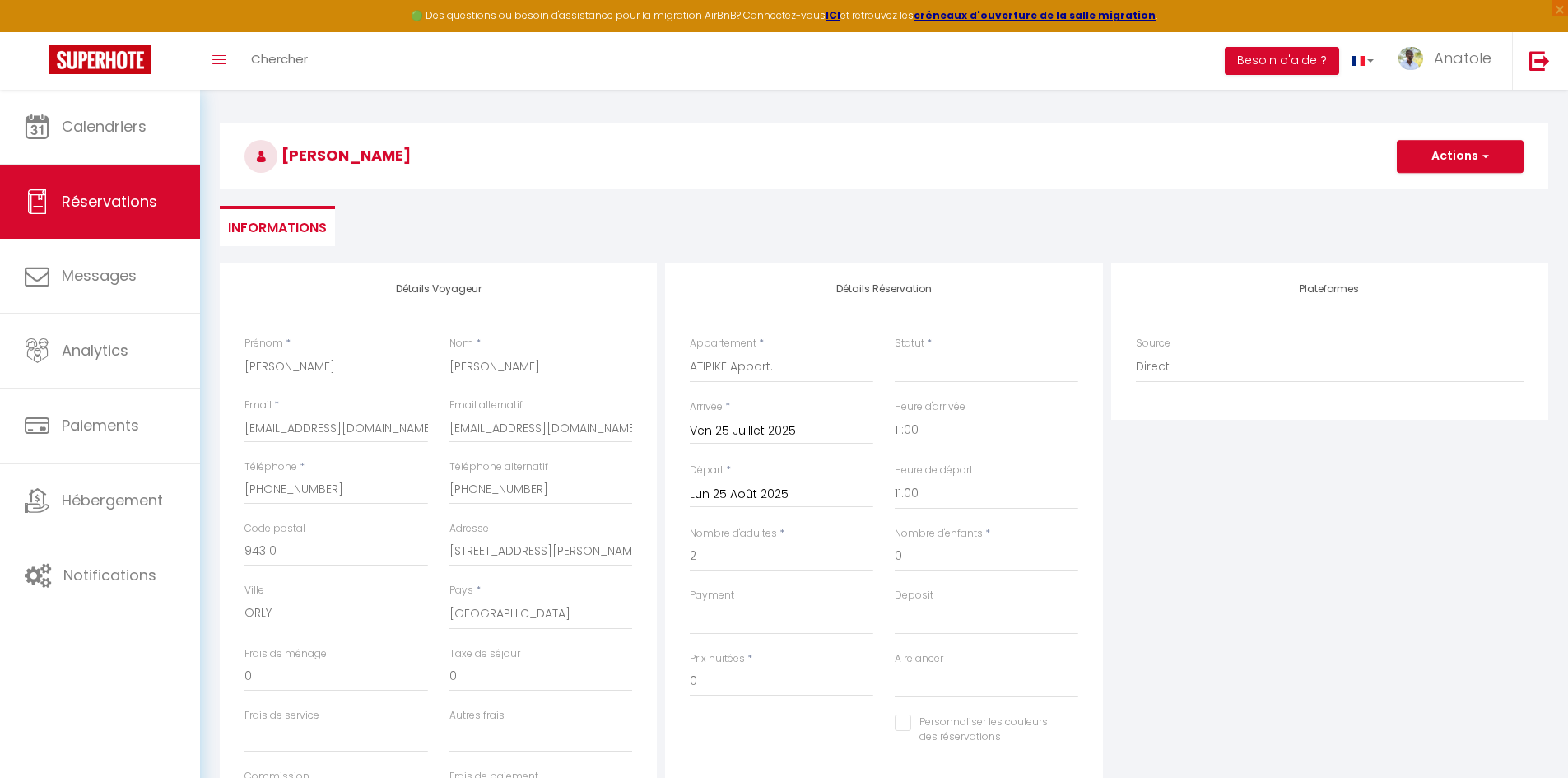
select select
checkbox input "false"
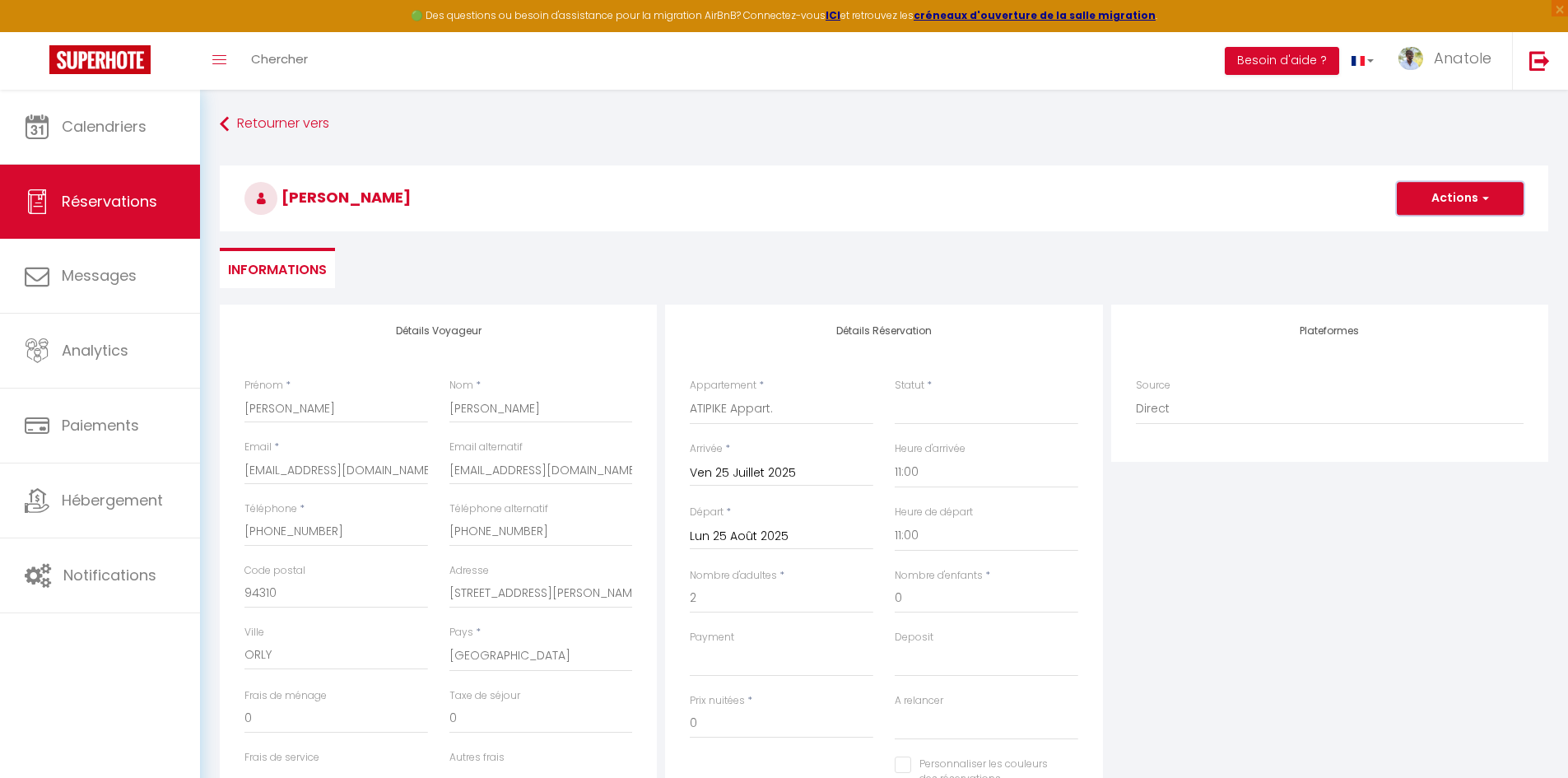
click at [1483, 199] on span "button" at bounding box center [1483, 197] width 10 height 15
click at [1425, 231] on link "Enregistrer" at bounding box center [1443, 235] width 130 height 22
select select
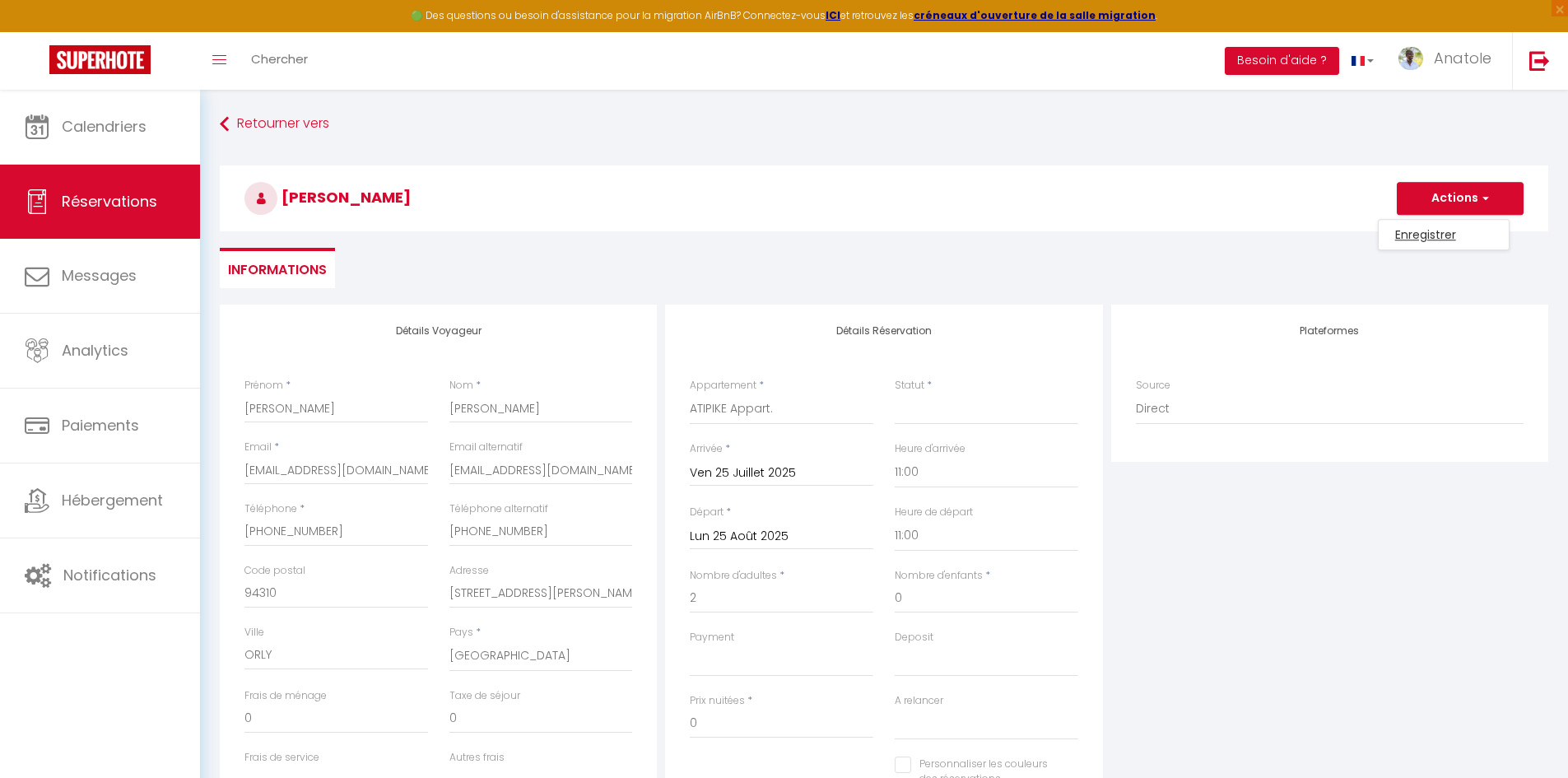
select select
checkbox input "false"
select select
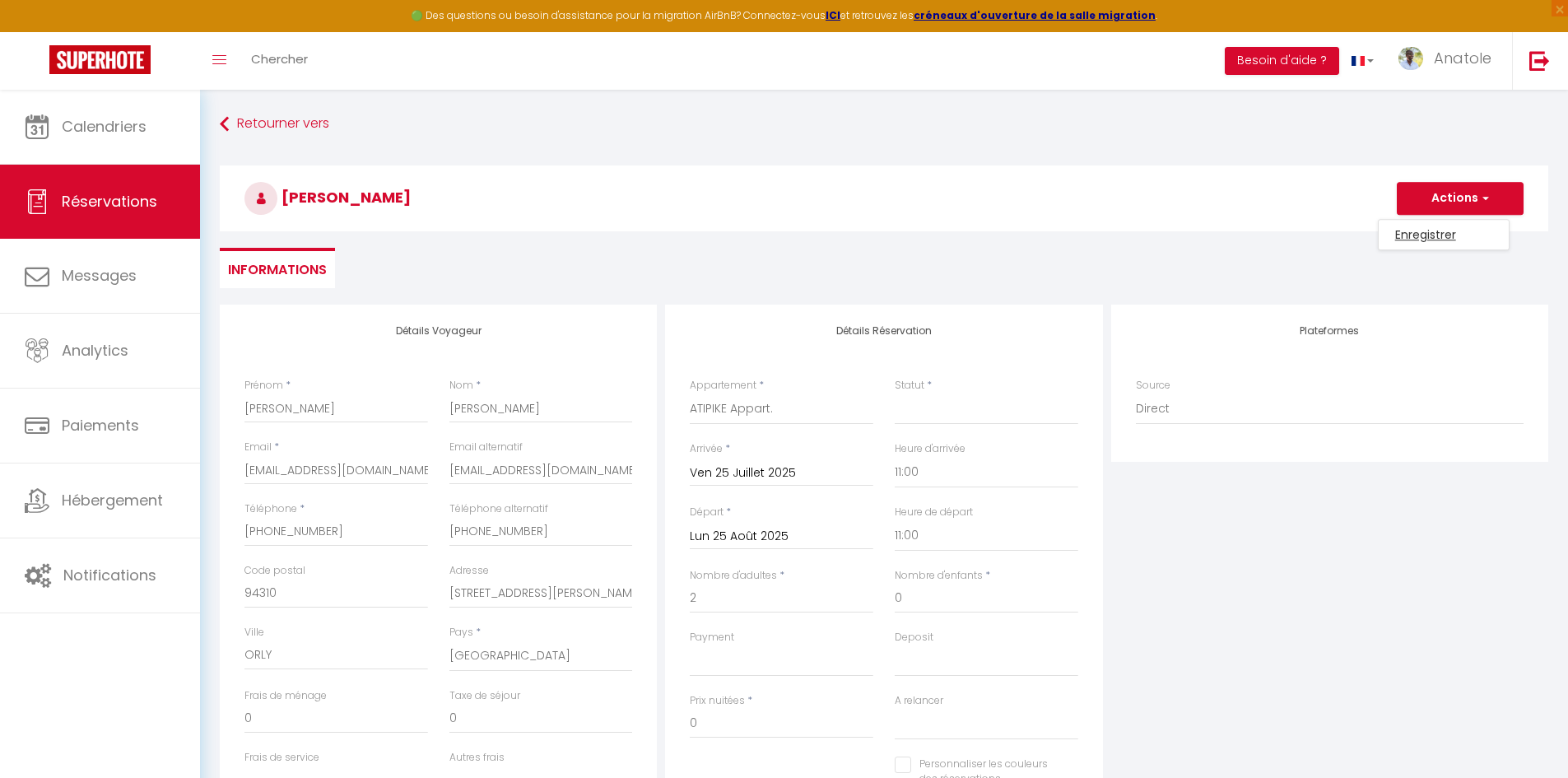
select select
checkbox input "false"
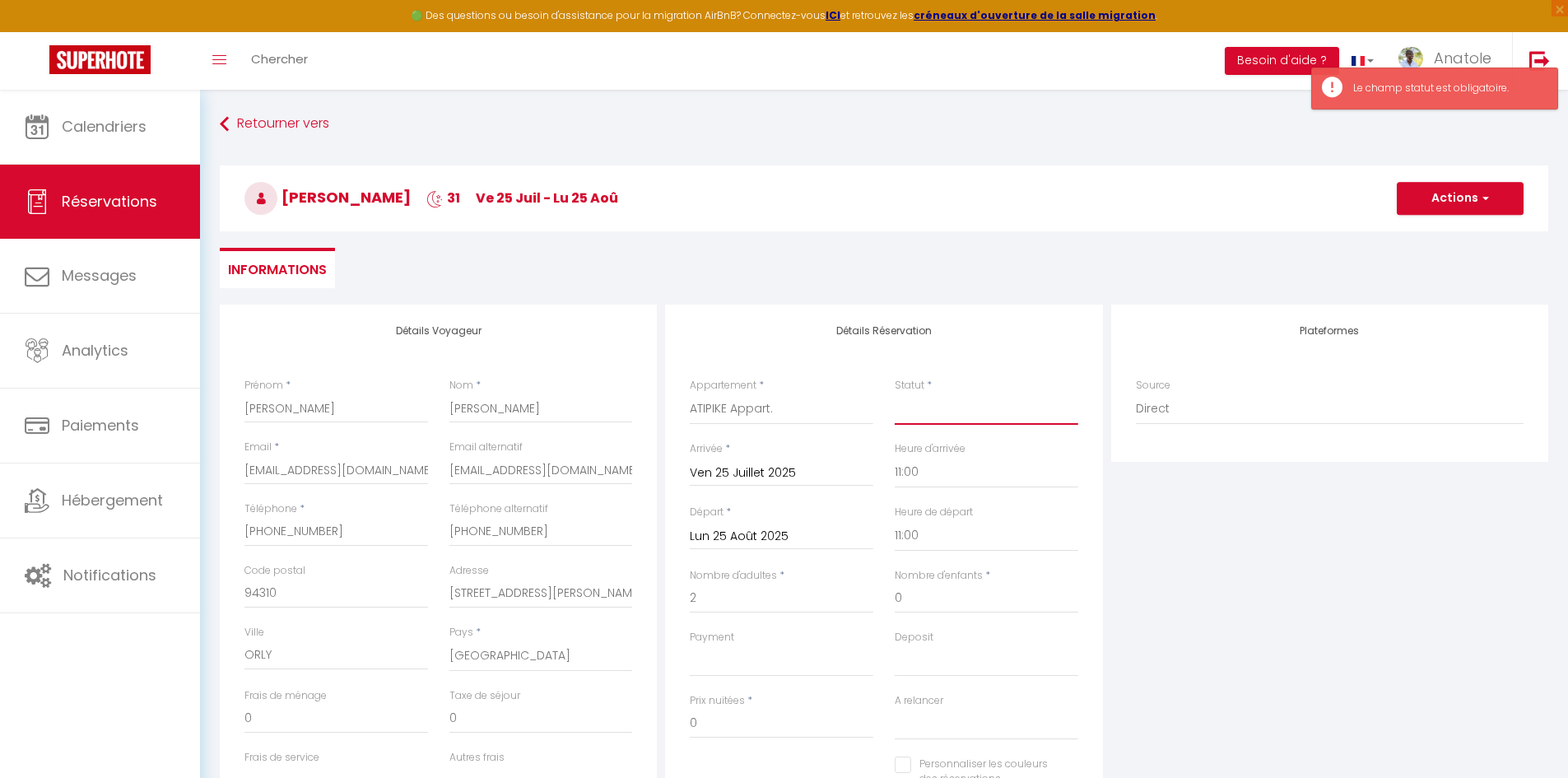
click at [951, 416] on select "Confirmé Non Confirmé Annulé Annulé par le voyageur No Show Request" at bounding box center [986, 409] width 184 height 31
select select "1"
click at [895, 393] on select "Confirmé Non Confirmé Annulé Annulé par le voyageur No Show Request" at bounding box center [986, 409] width 184 height 31
select select
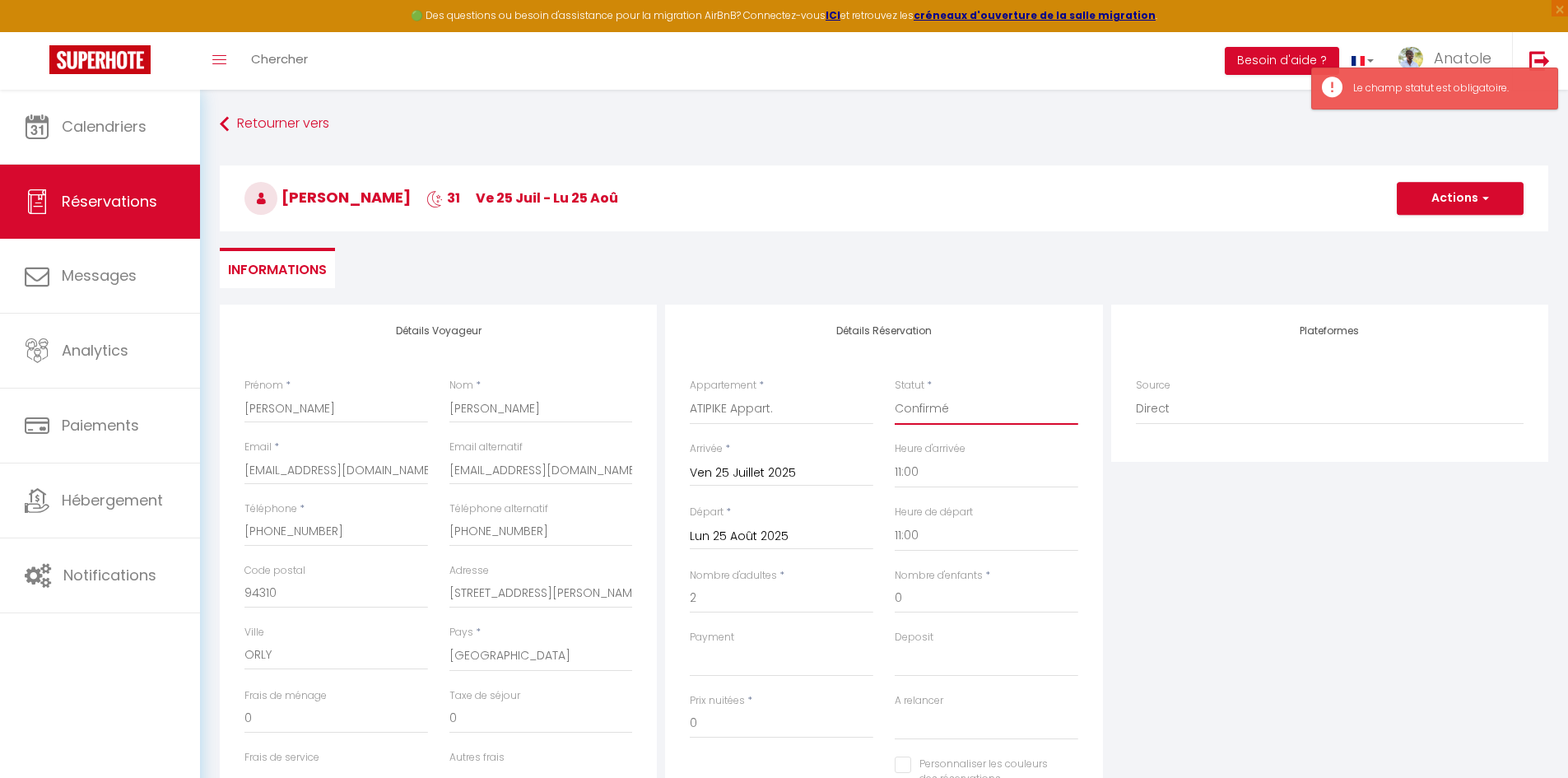
select select
checkbox input "false"
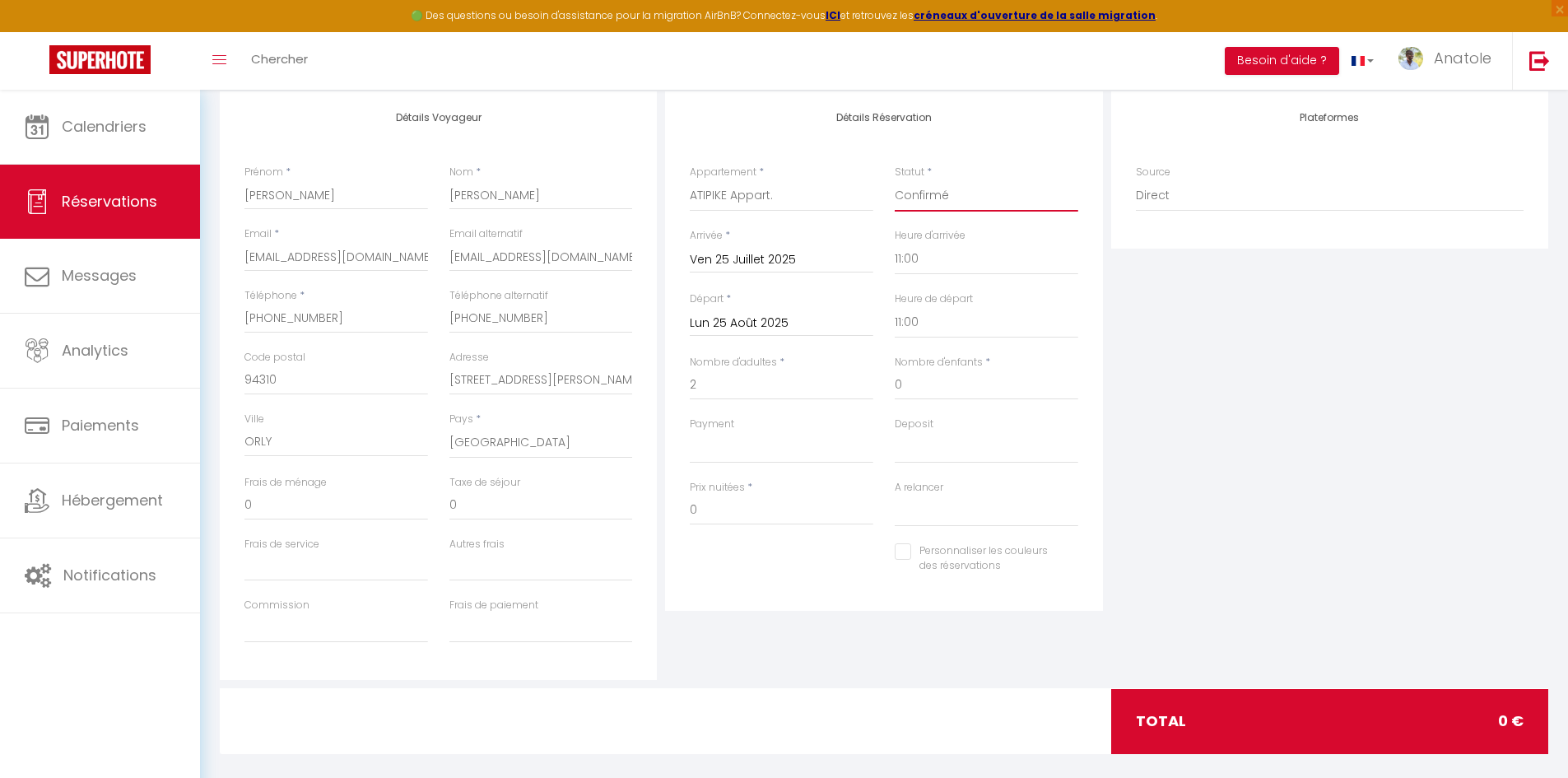
scroll to position [231, 0]
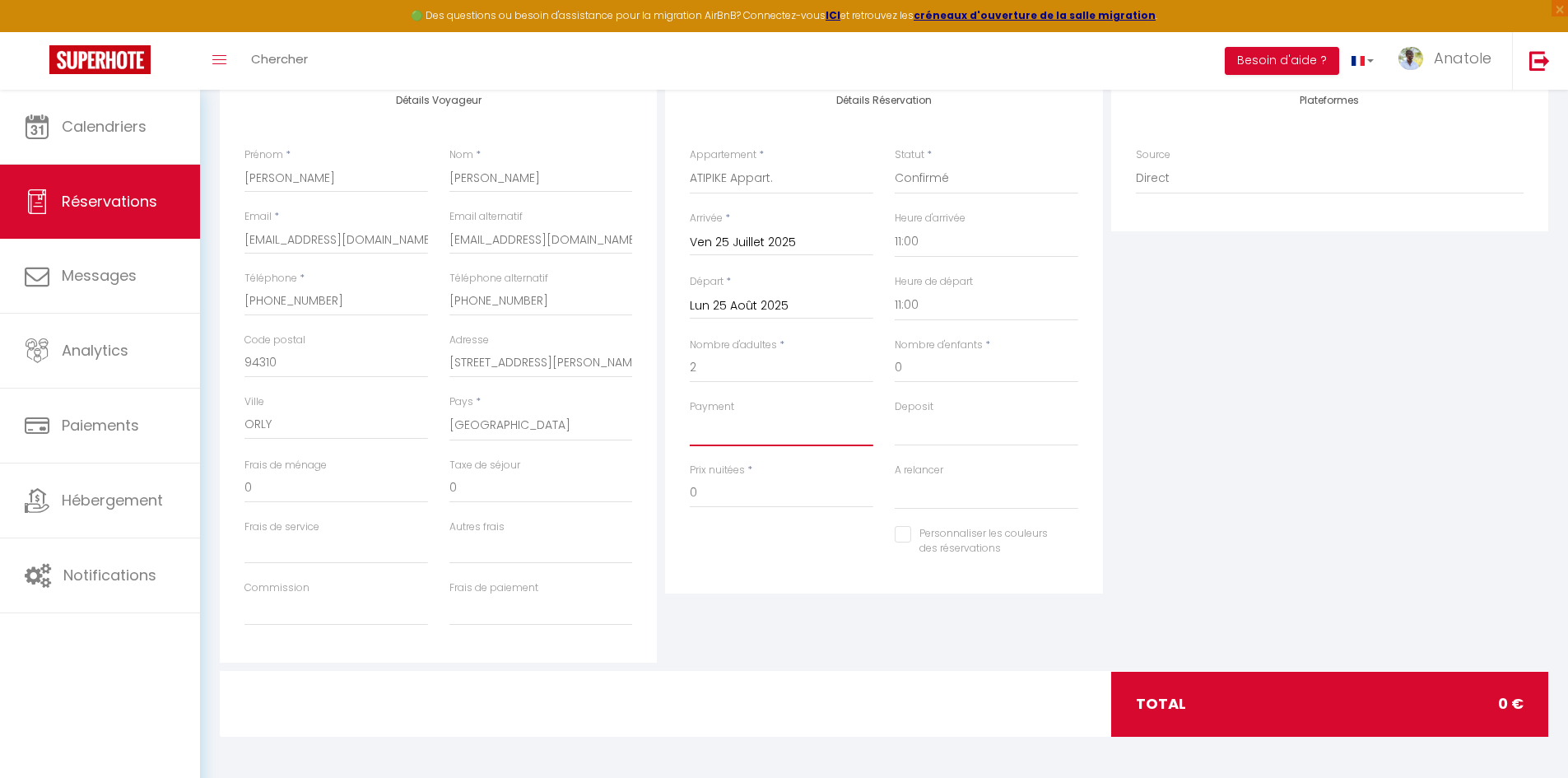
click at [710, 441] on select "OK KO" at bounding box center [781, 430] width 184 height 31
click at [713, 431] on select "OK KO" at bounding box center [781, 430] width 184 height 31
click at [723, 496] on input "0" at bounding box center [781, 493] width 184 height 29
drag, startPoint x: 714, startPoint y: 496, endPoint x: 666, endPoint y: 494, distance: 48.0
click at [666, 494] on div "Détails Réservation Appartement * ATIPIKE Appart. Julia Pasteur Le Jules Val L'…" at bounding box center [883, 333] width 437 height 520
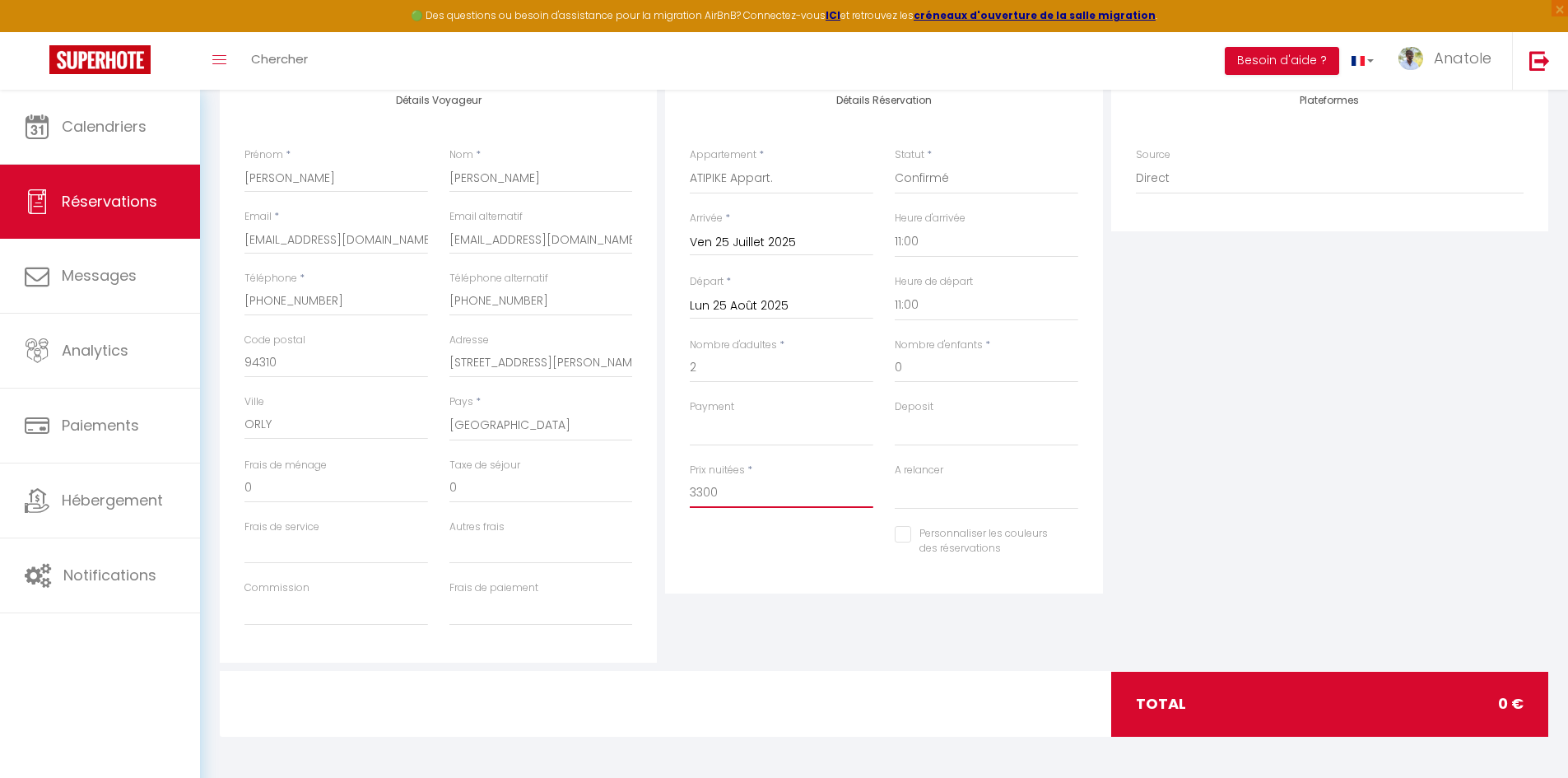
type input "3300"
click at [799, 574] on div "Détails Réservation Appartement * ATIPIKE Appart. Julia Pasteur Le Jules Val L'…" at bounding box center [883, 333] width 437 height 520
click at [922, 369] on input "0" at bounding box center [986, 367] width 184 height 29
select select
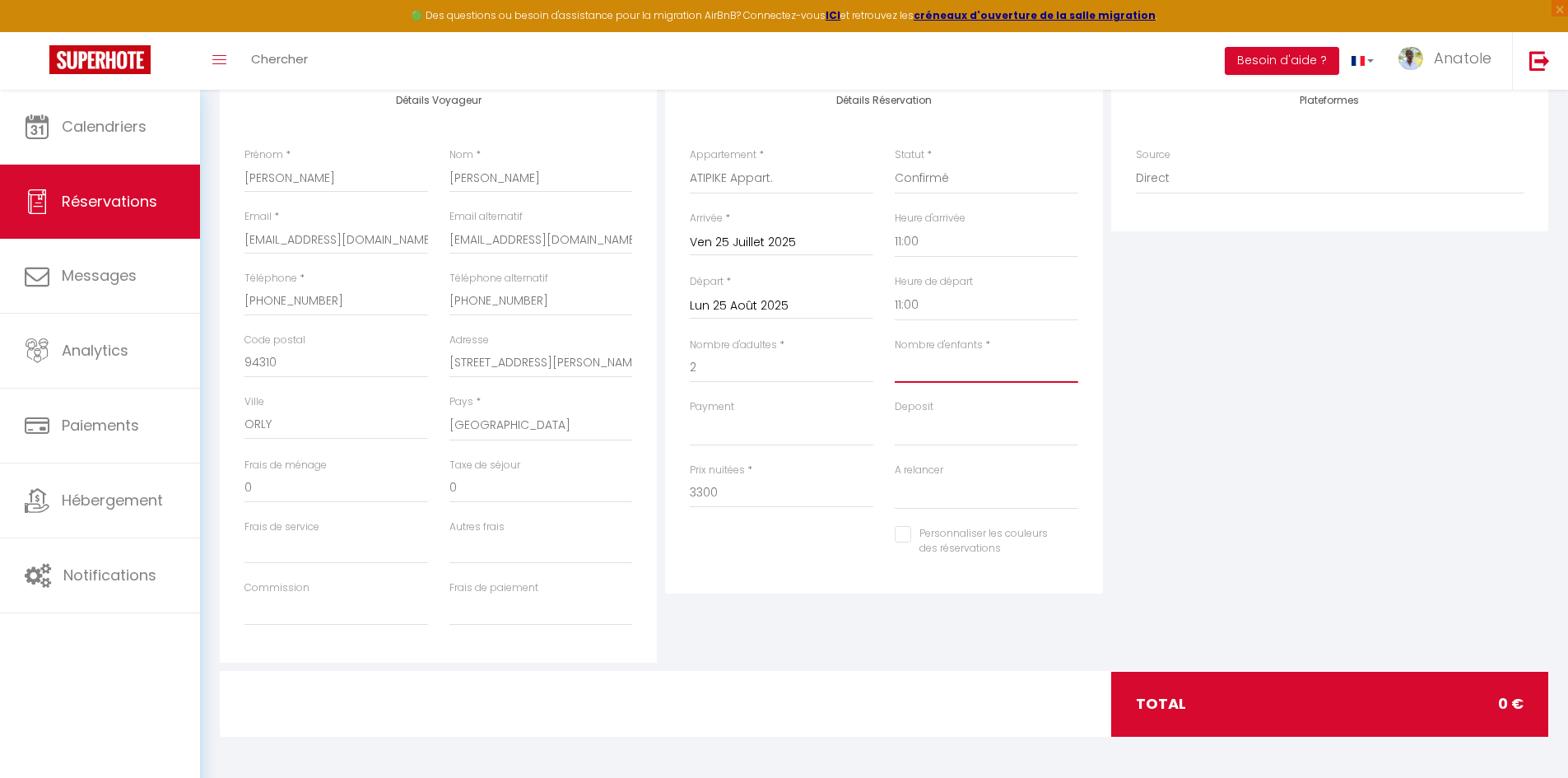
select select
checkbox input "false"
select select
type input "0"
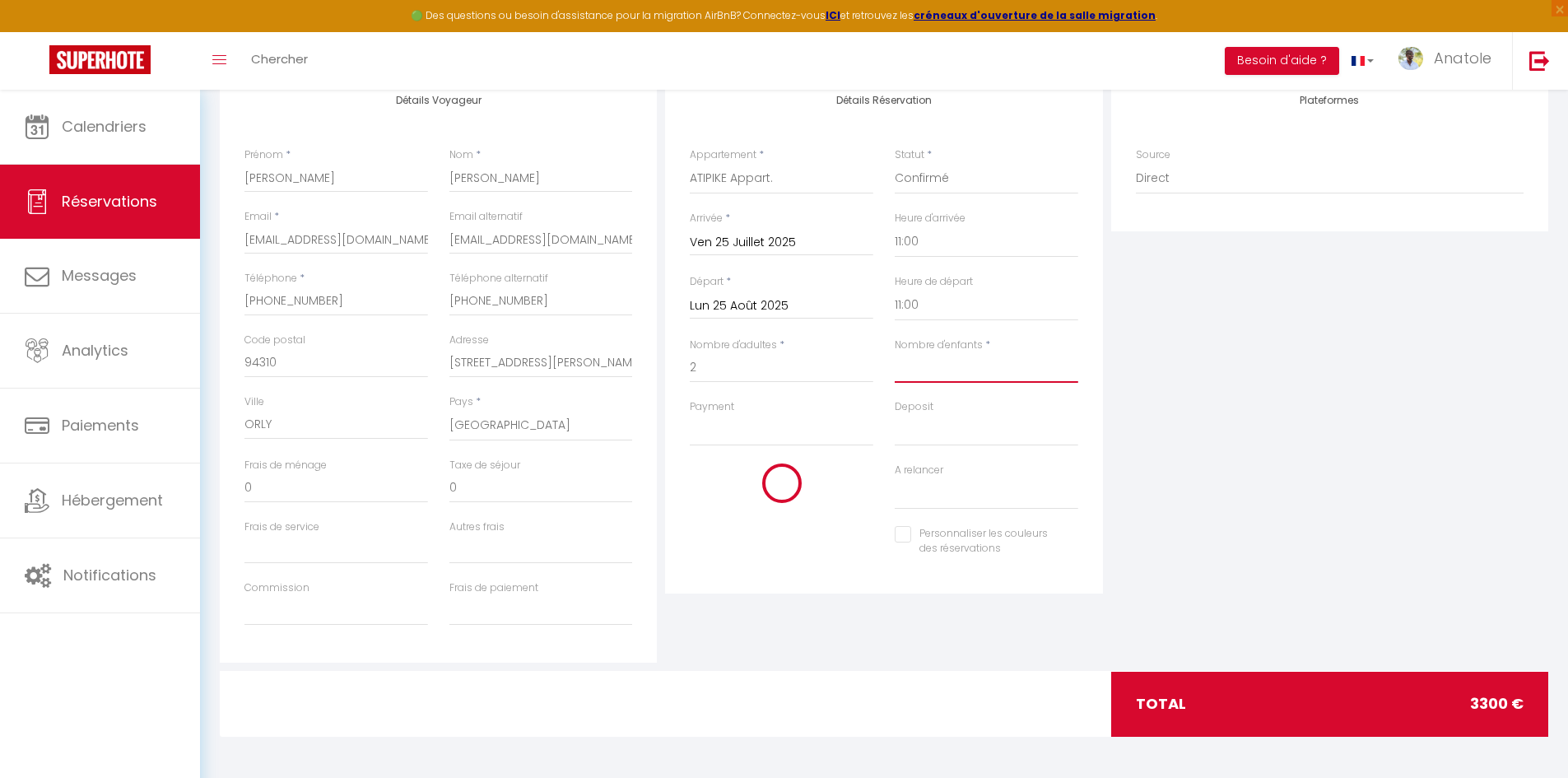
select select
checkbox input "false"
type input "0"
select select
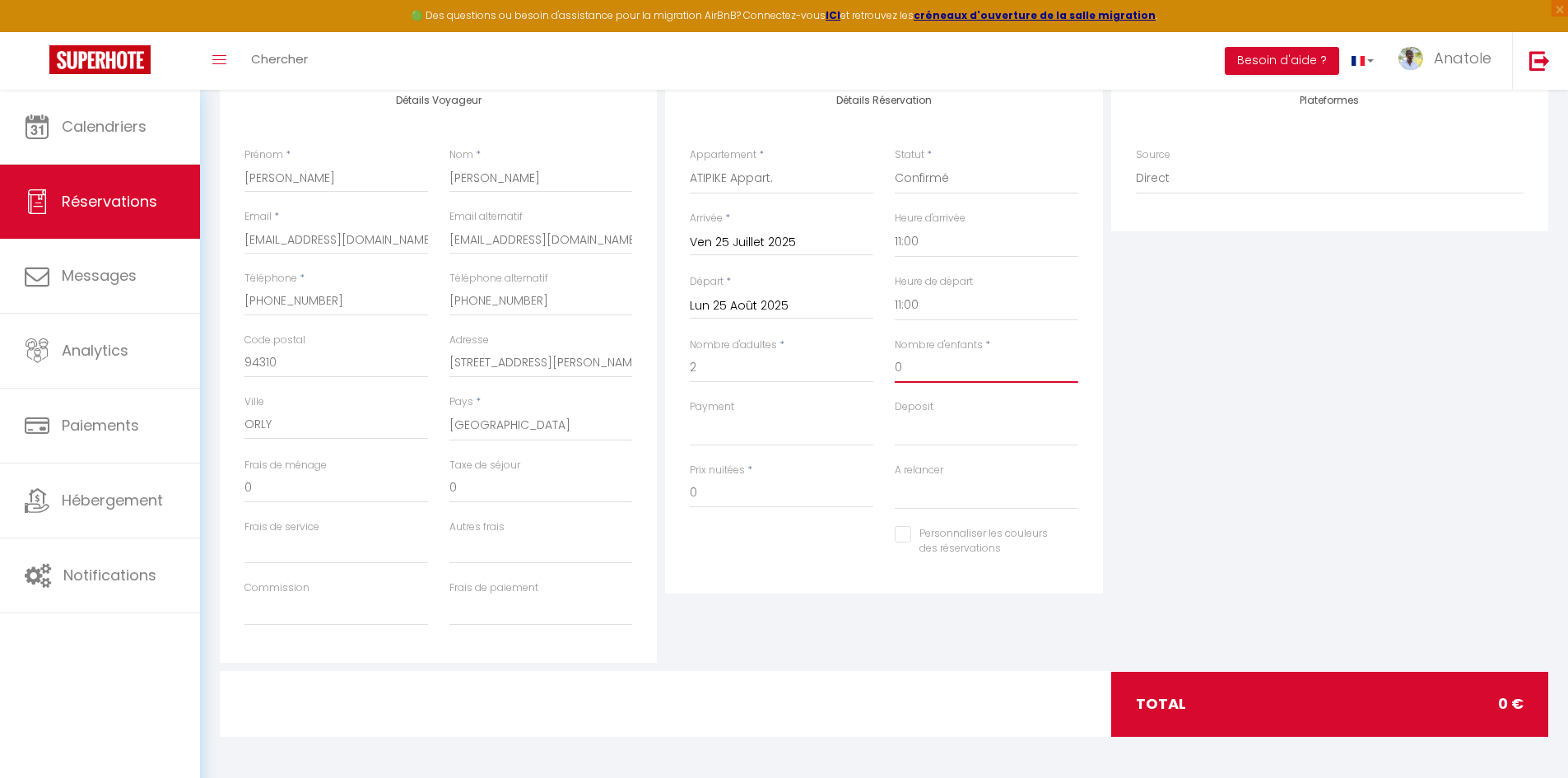
select select
checkbox input "false"
select select
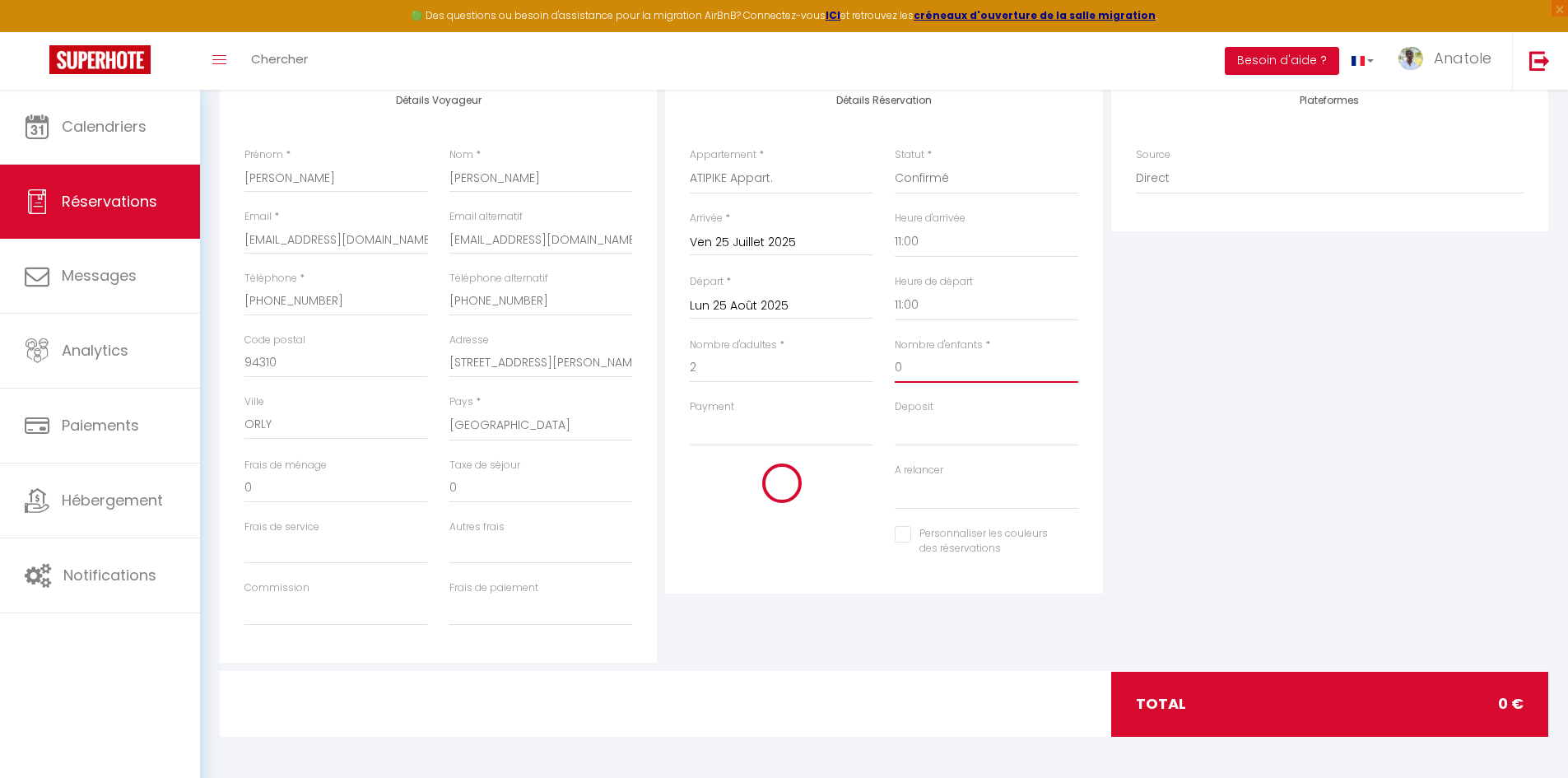
checkbox input "false"
click at [735, 484] on input "0" at bounding box center [781, 493] width 184 height 29
drag, startPoint x: 728, startPoint y: 490, endPoint x: 683, endPoint y: 490, distance: 45.0
click at [683, 490] on div "Prix nuitées * 0" at bounding box center [781, 494] width 205 height 63
type input "3300"
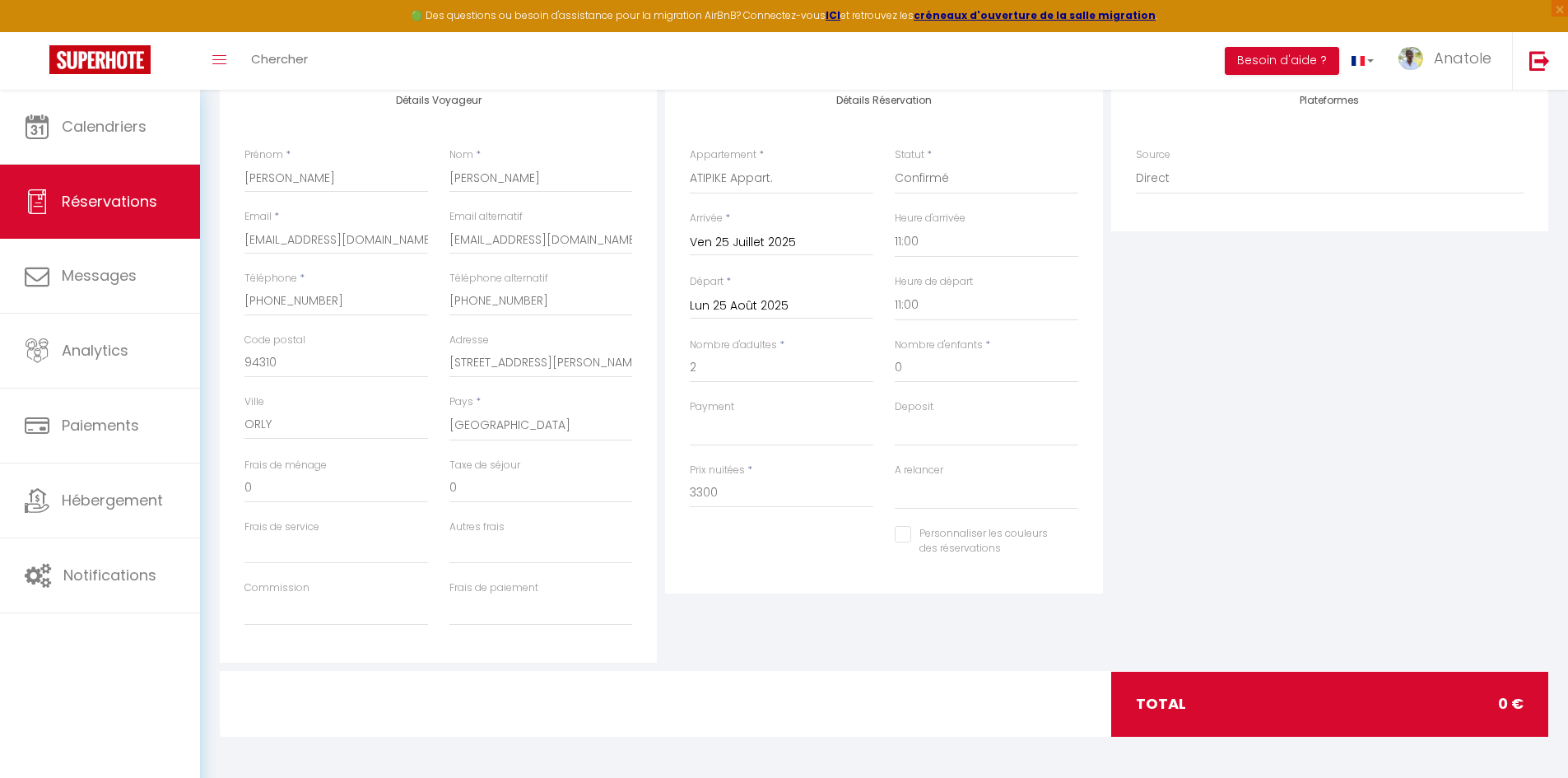
click at [775, 617] on div "Détails Réservation Appartement * ATIPIKE Appart. Julia Pasteur Le Jules Val L'…" at bounding box center [883, 367] width 445 height 588
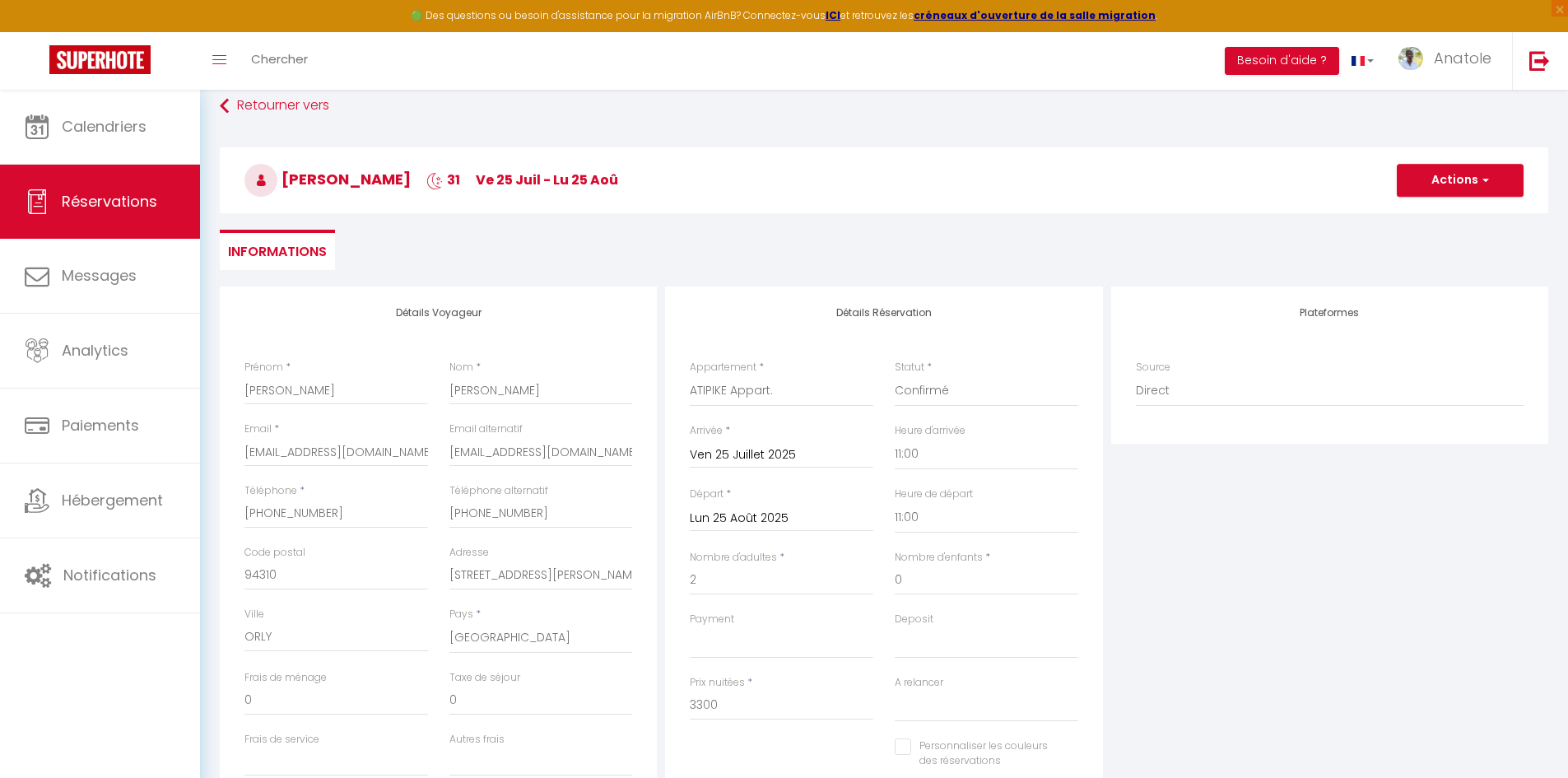
scroll to position [0, 0]
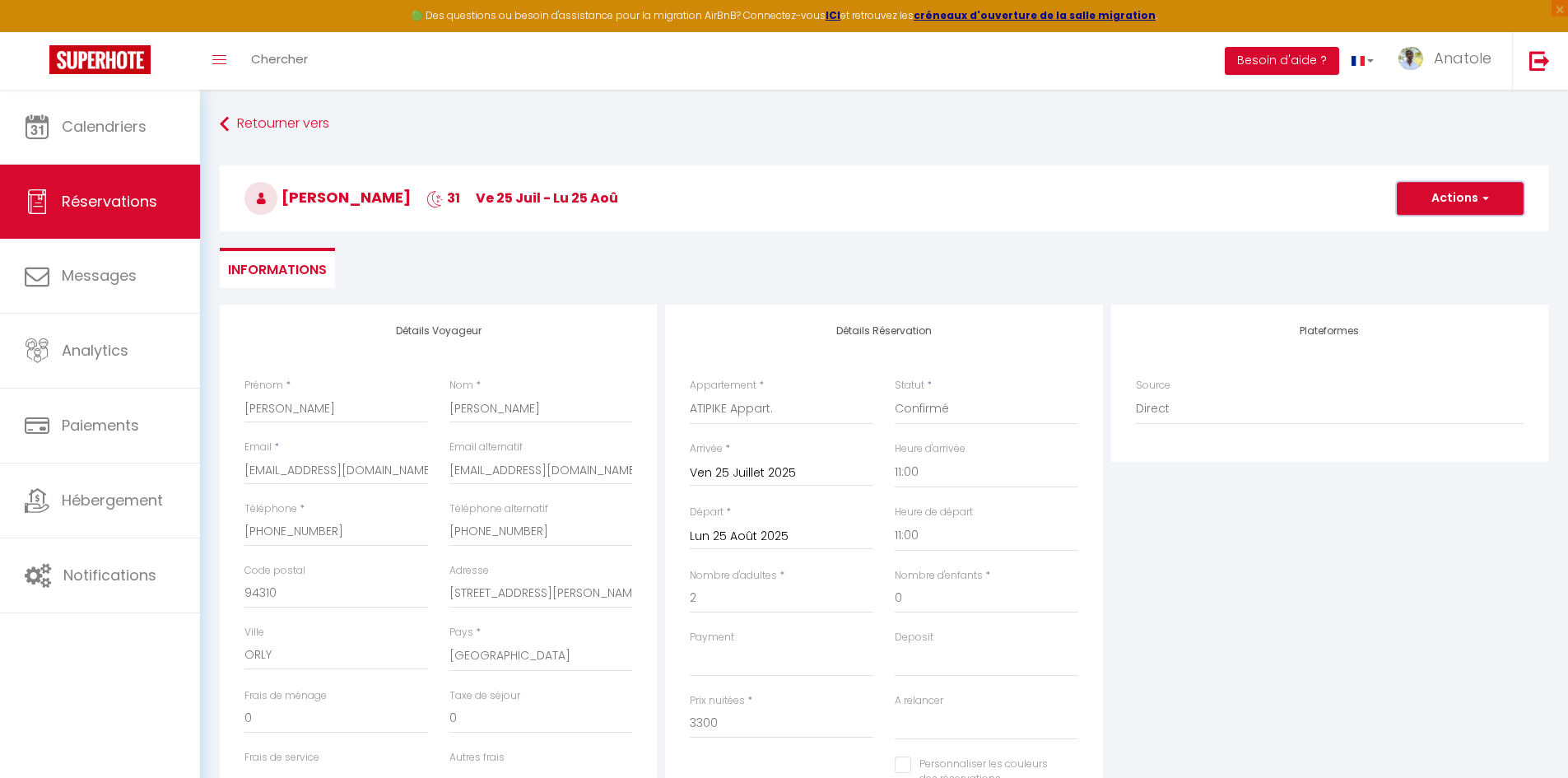
click at [1484, 198] on span "button" at bounding box center [1483, 197] width 10 height 15
click at [1445, 231] on link "Enregistrer" at bounding box center [1443, 235] width 130 height 22
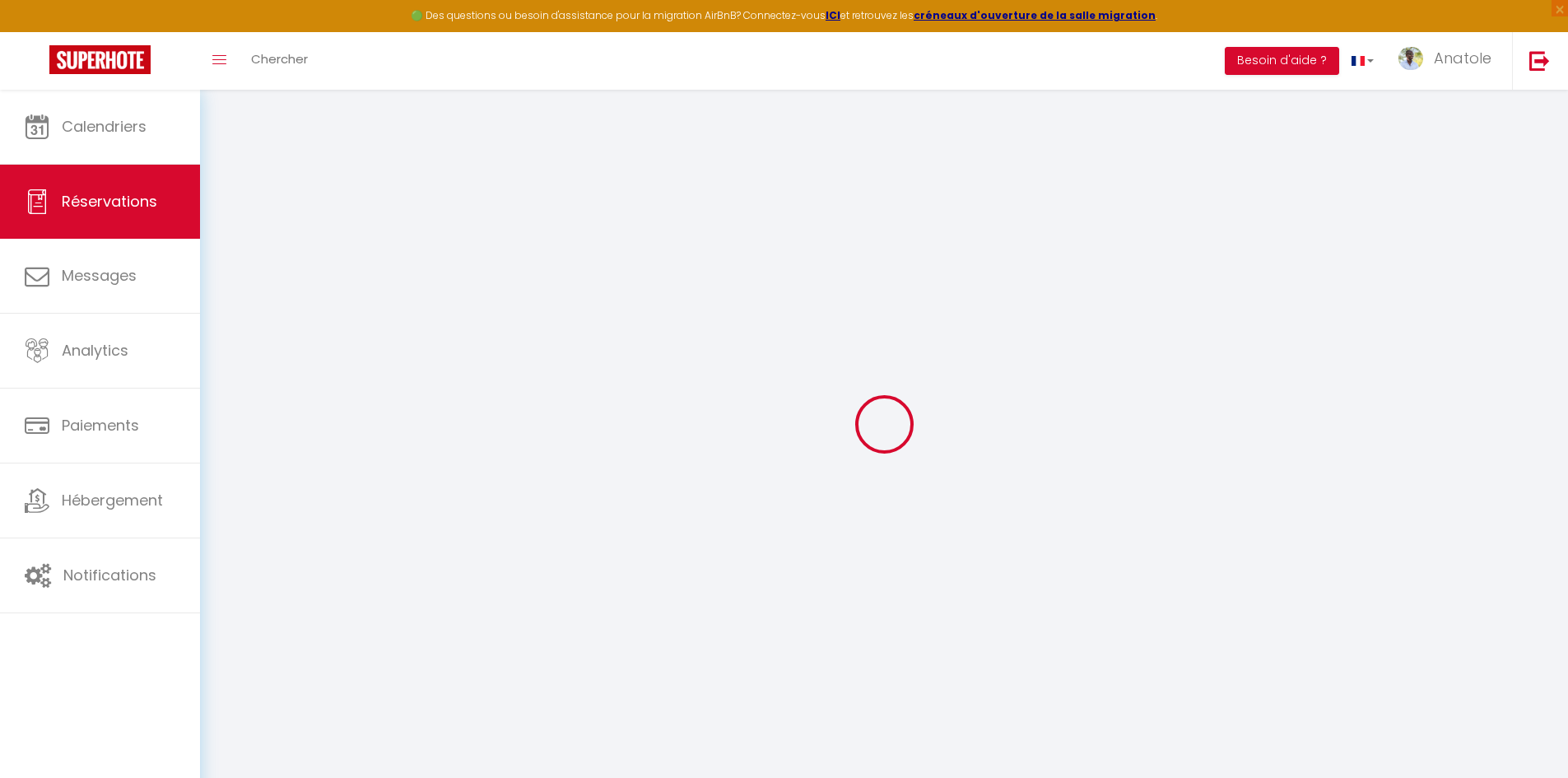
select select "not_cancelled"
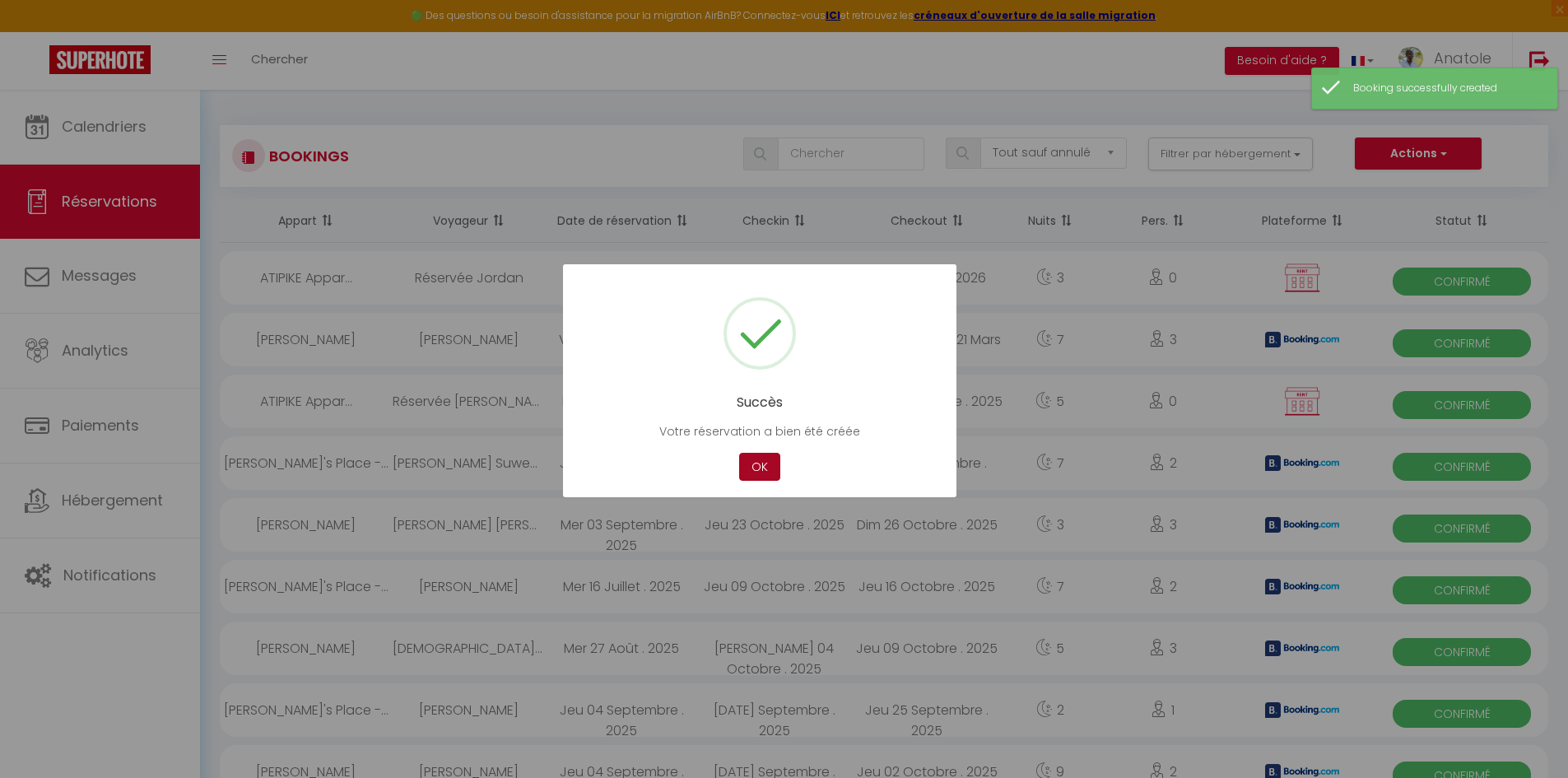
click at [763, 466] on button "OK" at bounding box center [759, 467] width 41 height 28
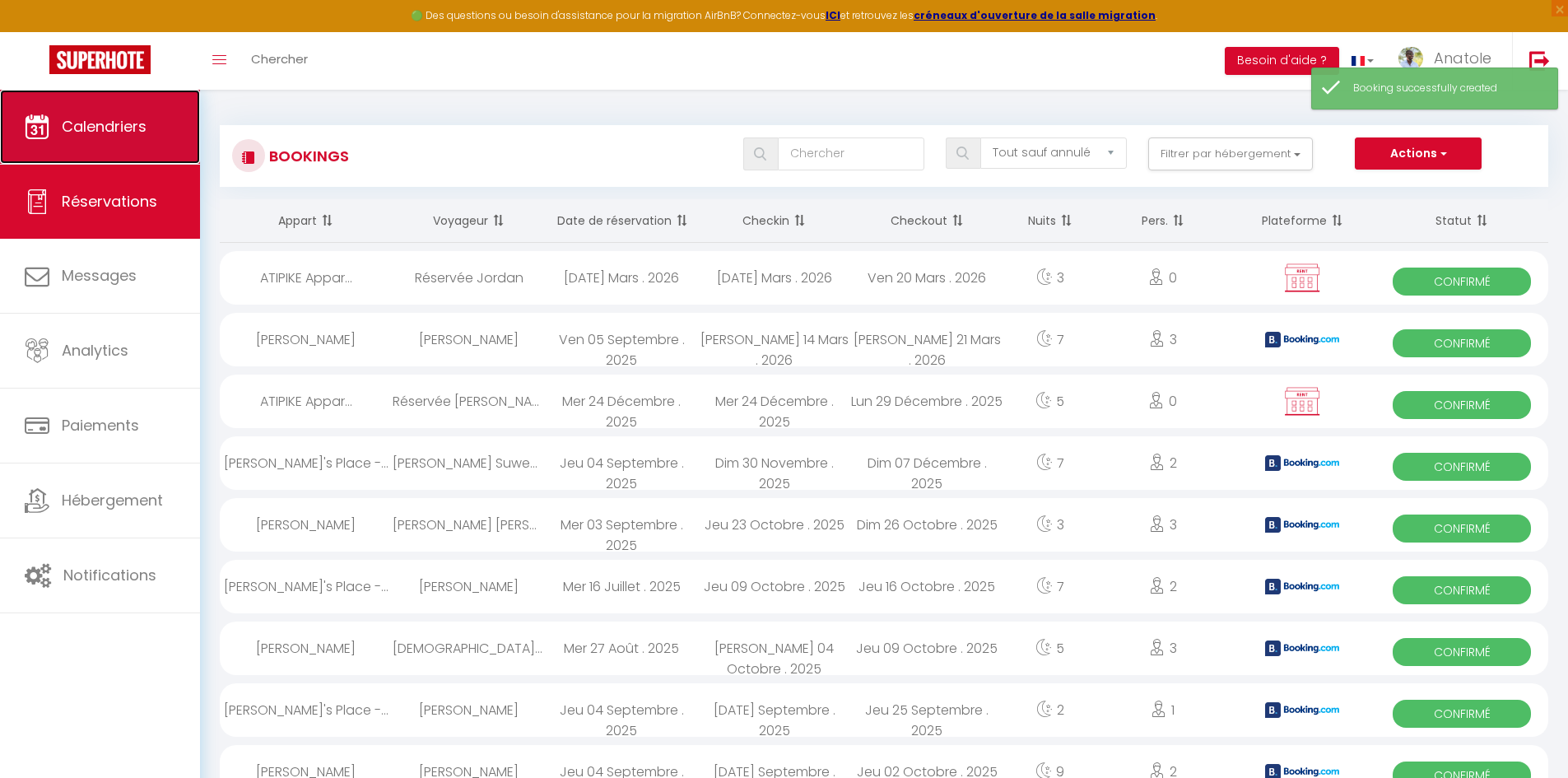
click at [114, 134] on span "Calendriers" at bounding box center [104, 126] width 84 height 21
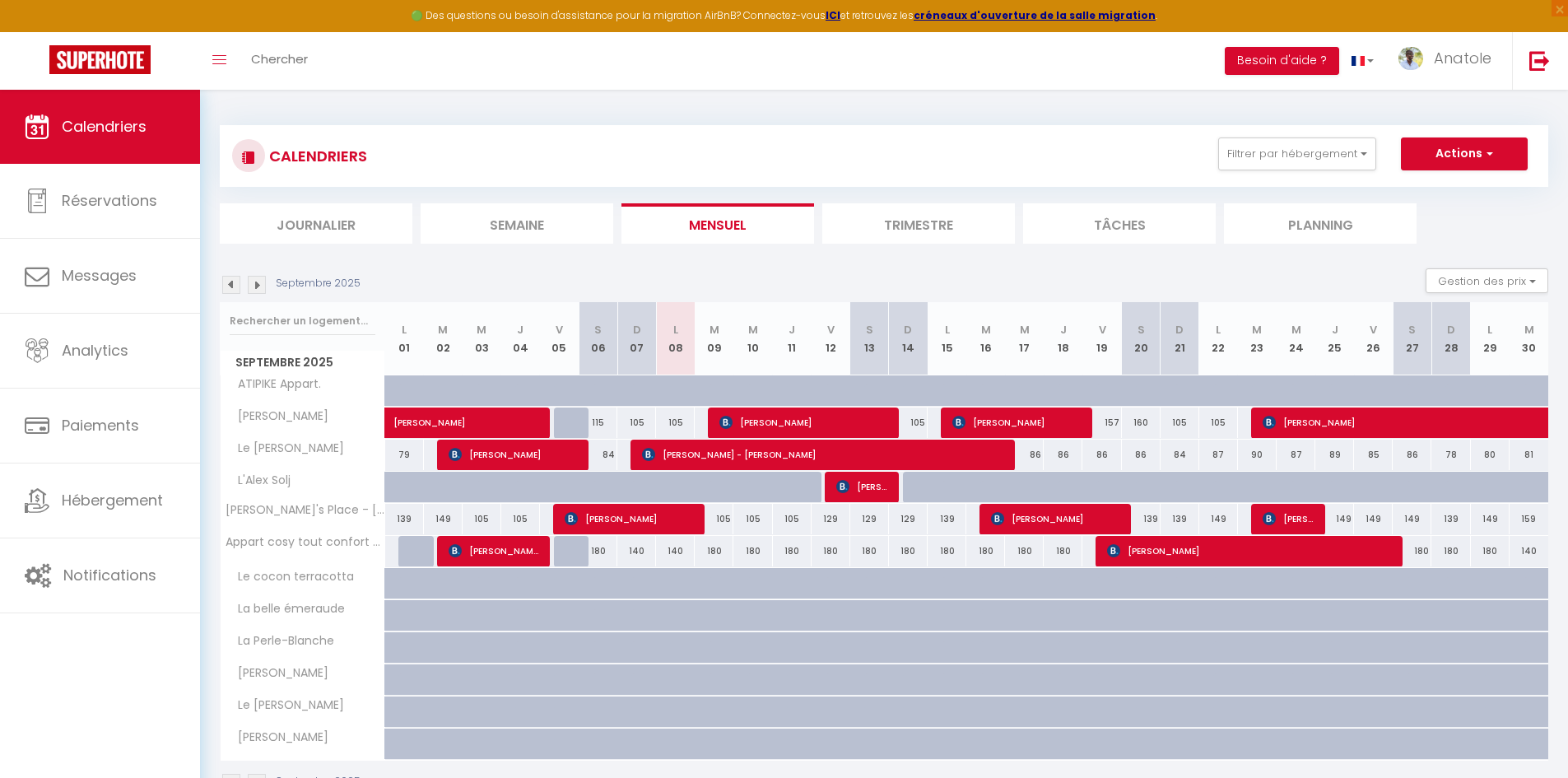
click at [260, 282] on img at bounding box center [256, 285] width 18 height 18
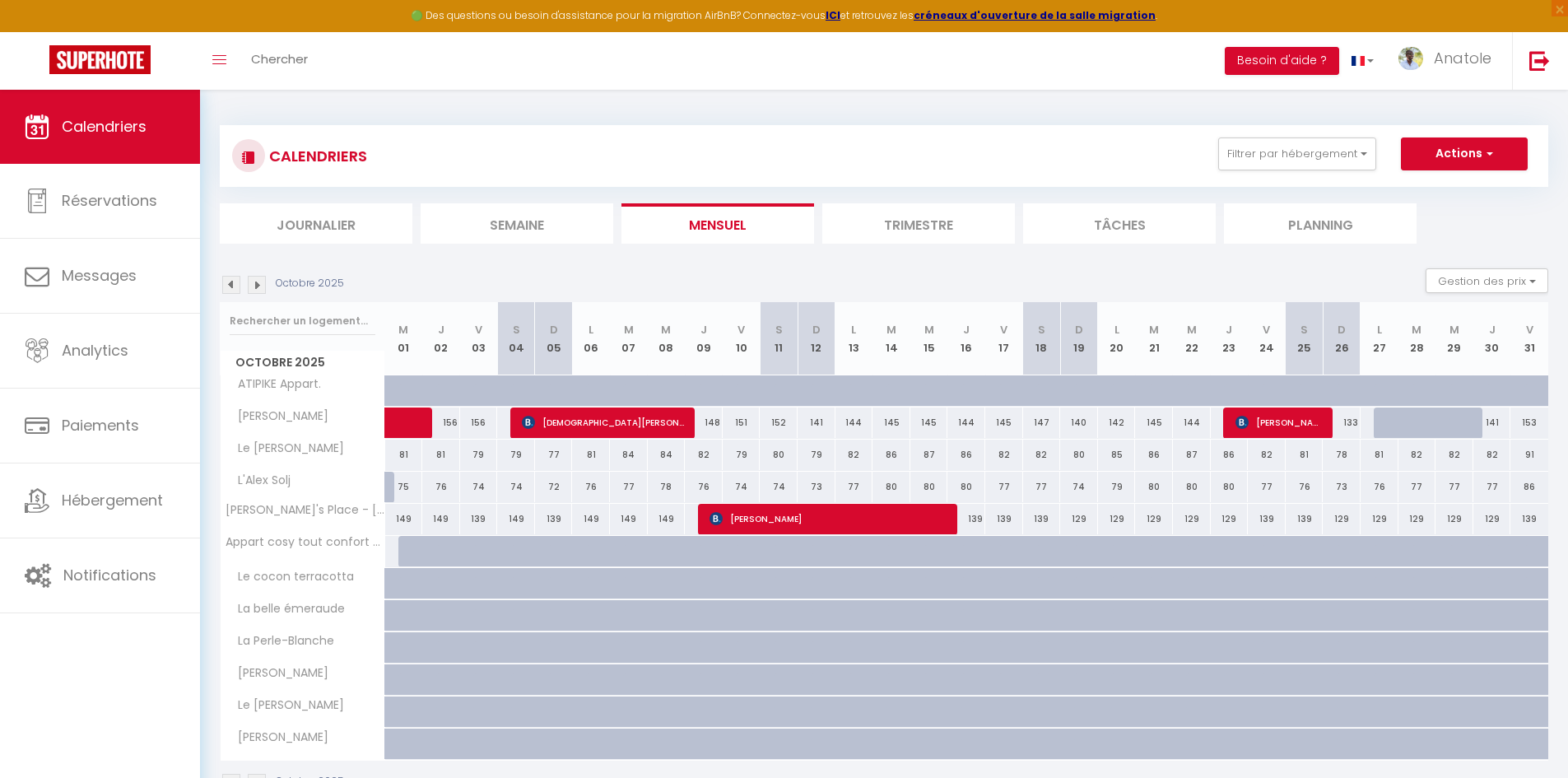
click at [231, 282] on img at bounding box center [231, 285] width 18 height 18
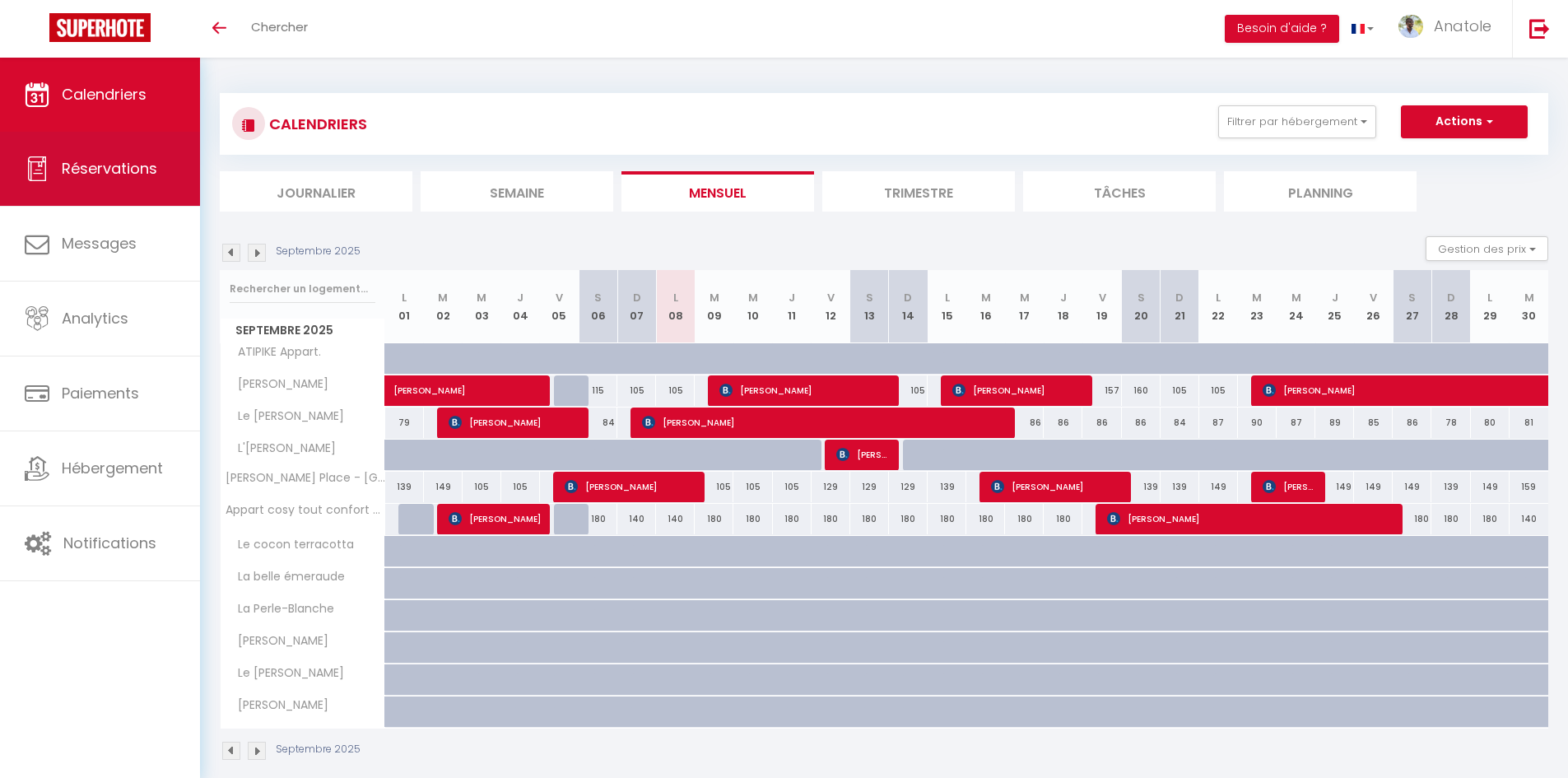
click at [109, 183] on link "Réservations" at bounding box center [100, 168] width 200 height 74
select select "not_cancelled"
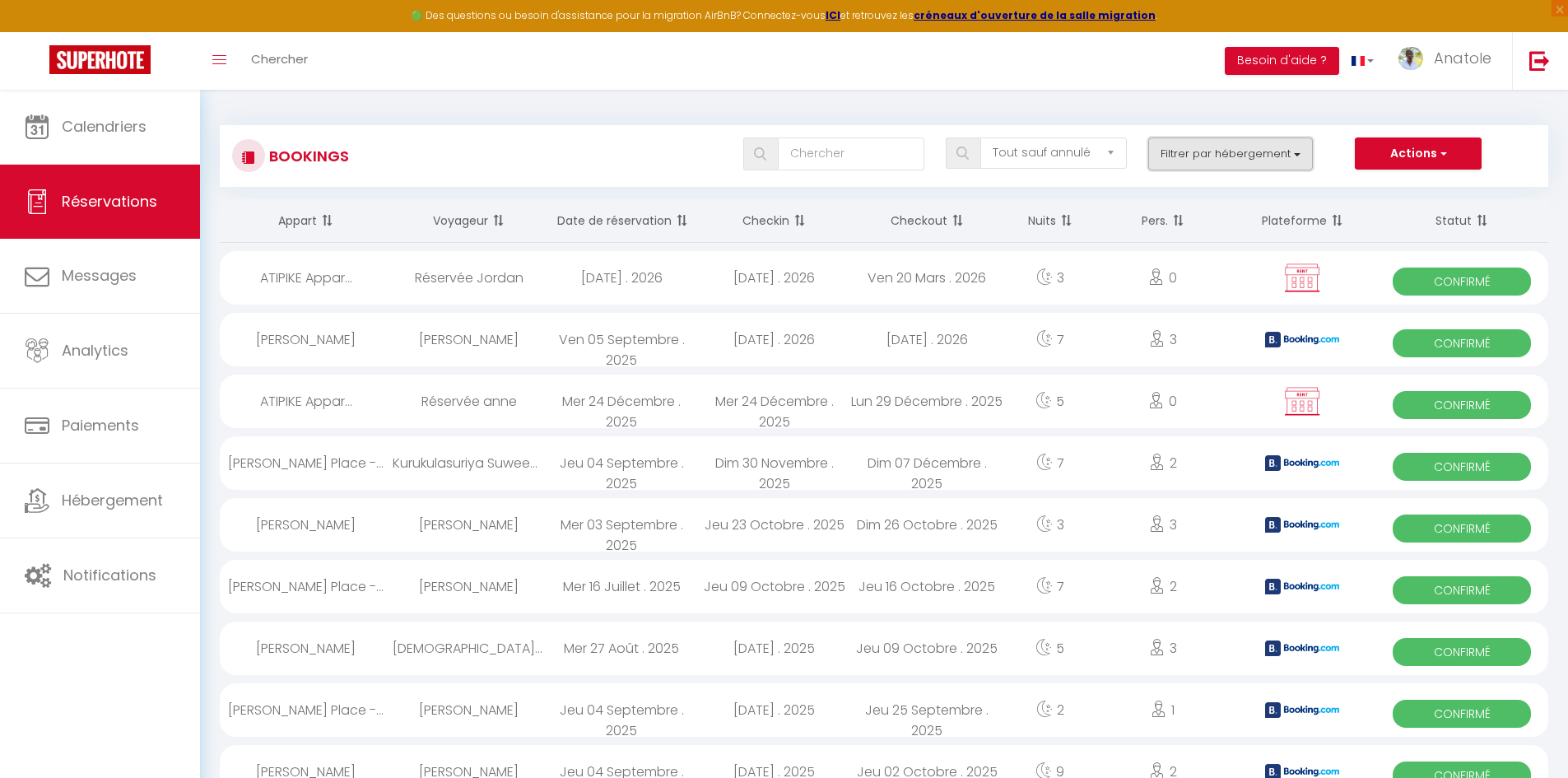
click at [1243, 157] on button "Filtrer par hébergement" at bounding box center [1231, 154] width 165 height 33
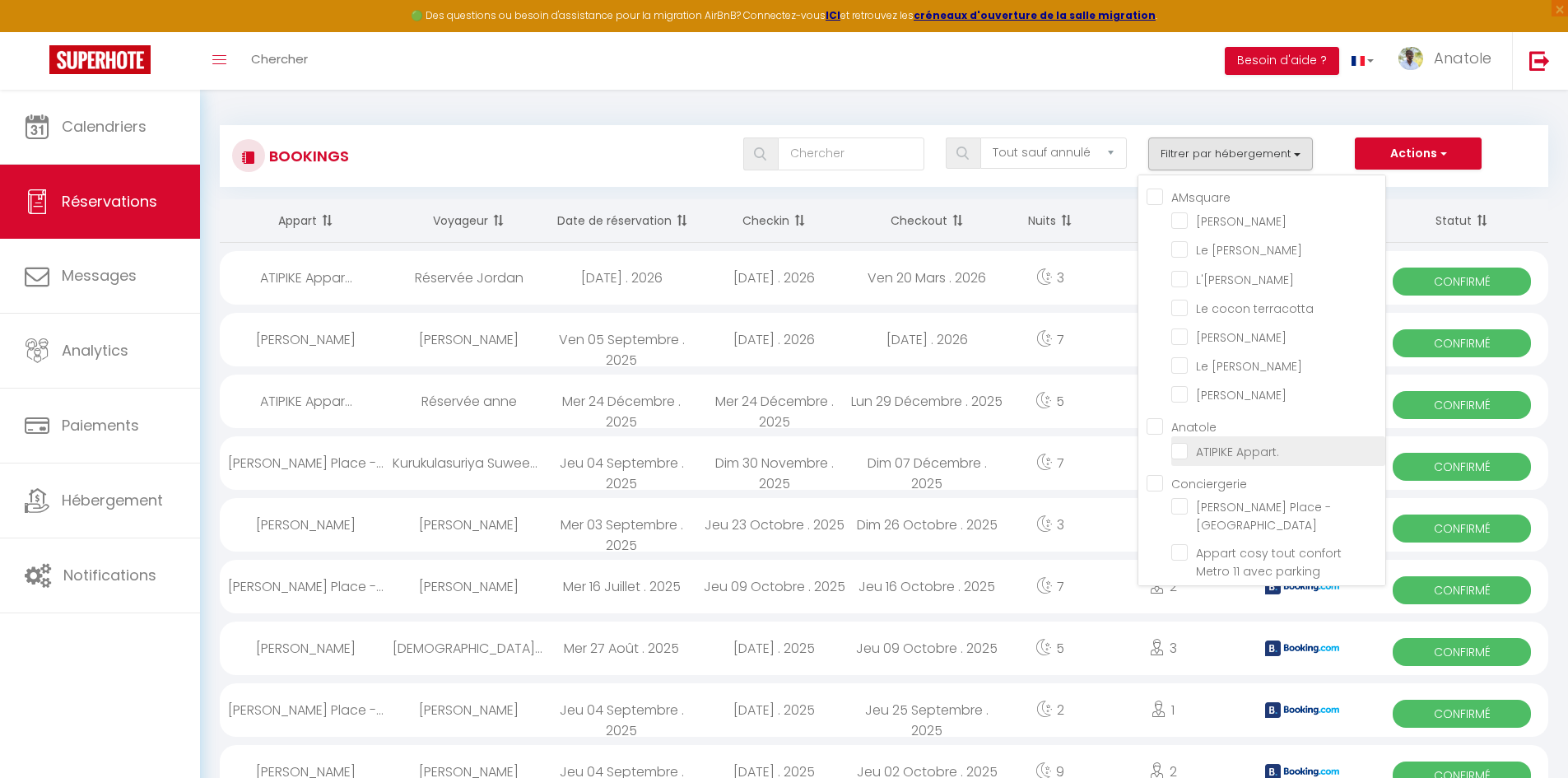
click at [1208, 459] on span "ATIPIKE Appart." at bounding box center [1237, 451] width 84 height 17
click at [1208, 458] on input "ATIPIKE Appart." at bounding box center [1278, 449] width 214 height 17
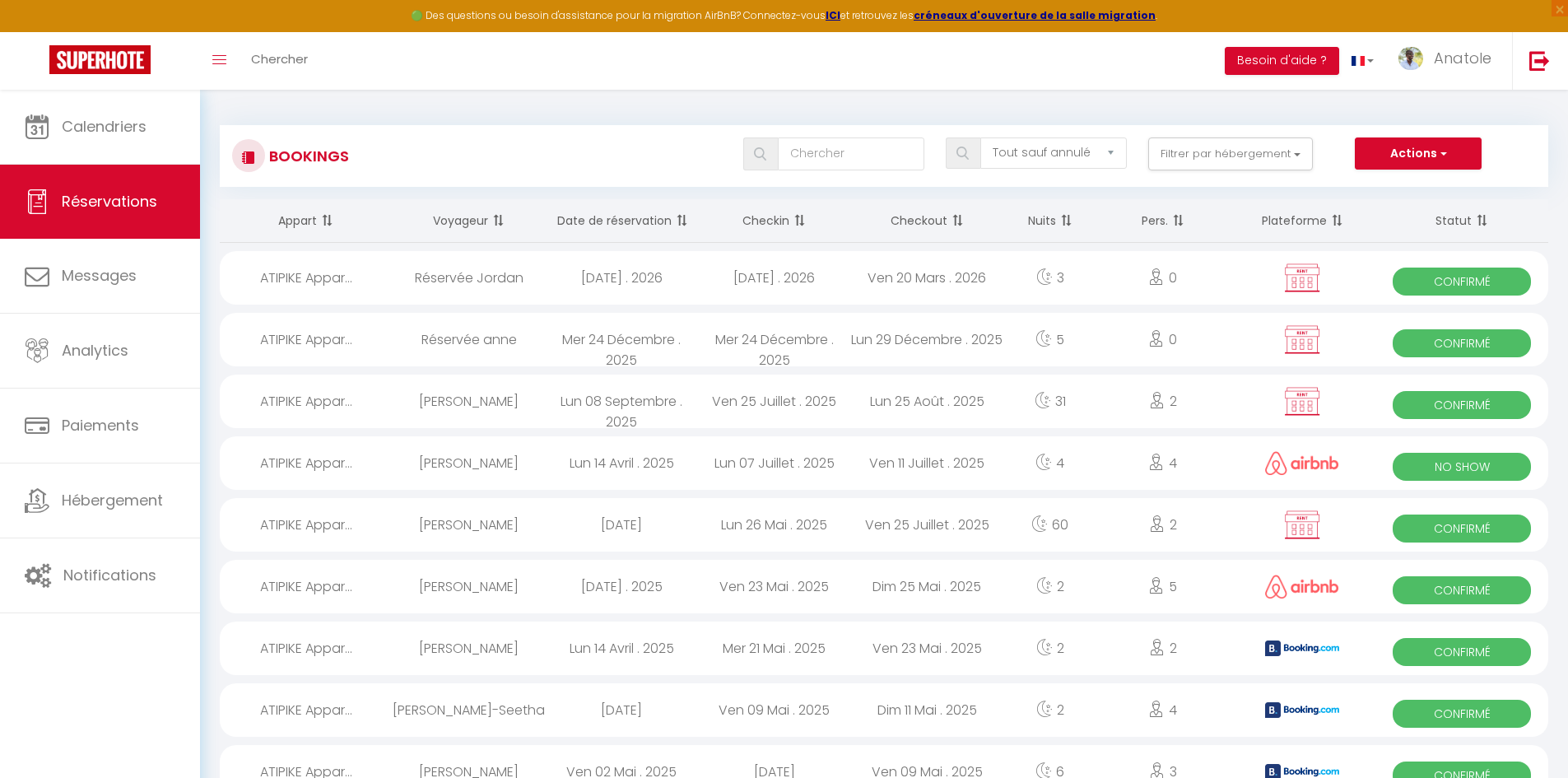
click at [603, 222] on th "Date de réservation" at bounding box center [622, 221] width 153 height 43
click at [642, 215] on th "Date de réservation" at bounding box center [622, 221] width 153 height 43
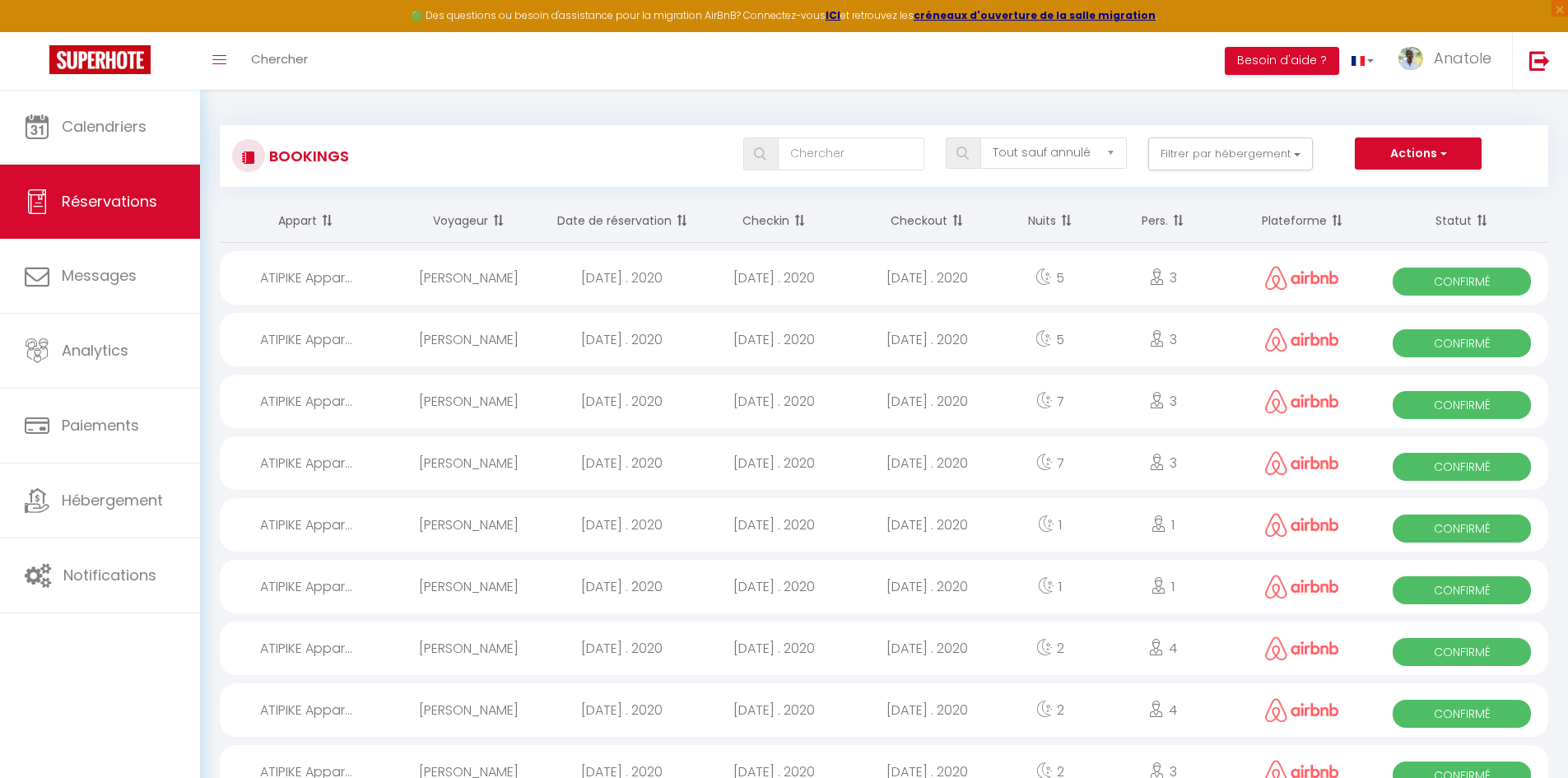
click at [642, 215] on th "Date de réservation" at bounding box center [622, 221] width 153 height 43
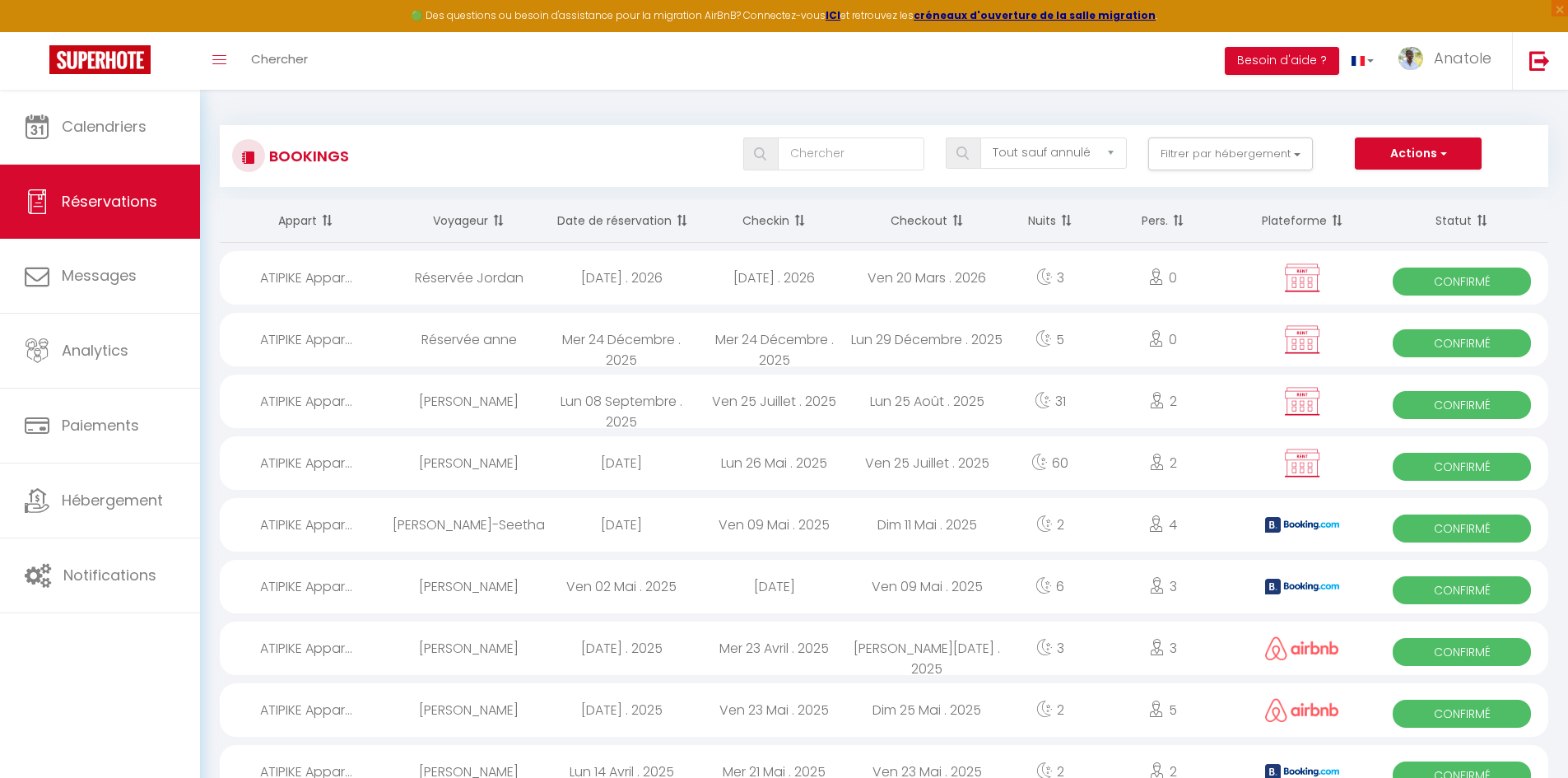
click at [626, 410] on div "Lun 08 Septembre . 2025" at bounding box center [622, 401] width 153 height 53
select select "OK"
select select "KO"
select select "0"
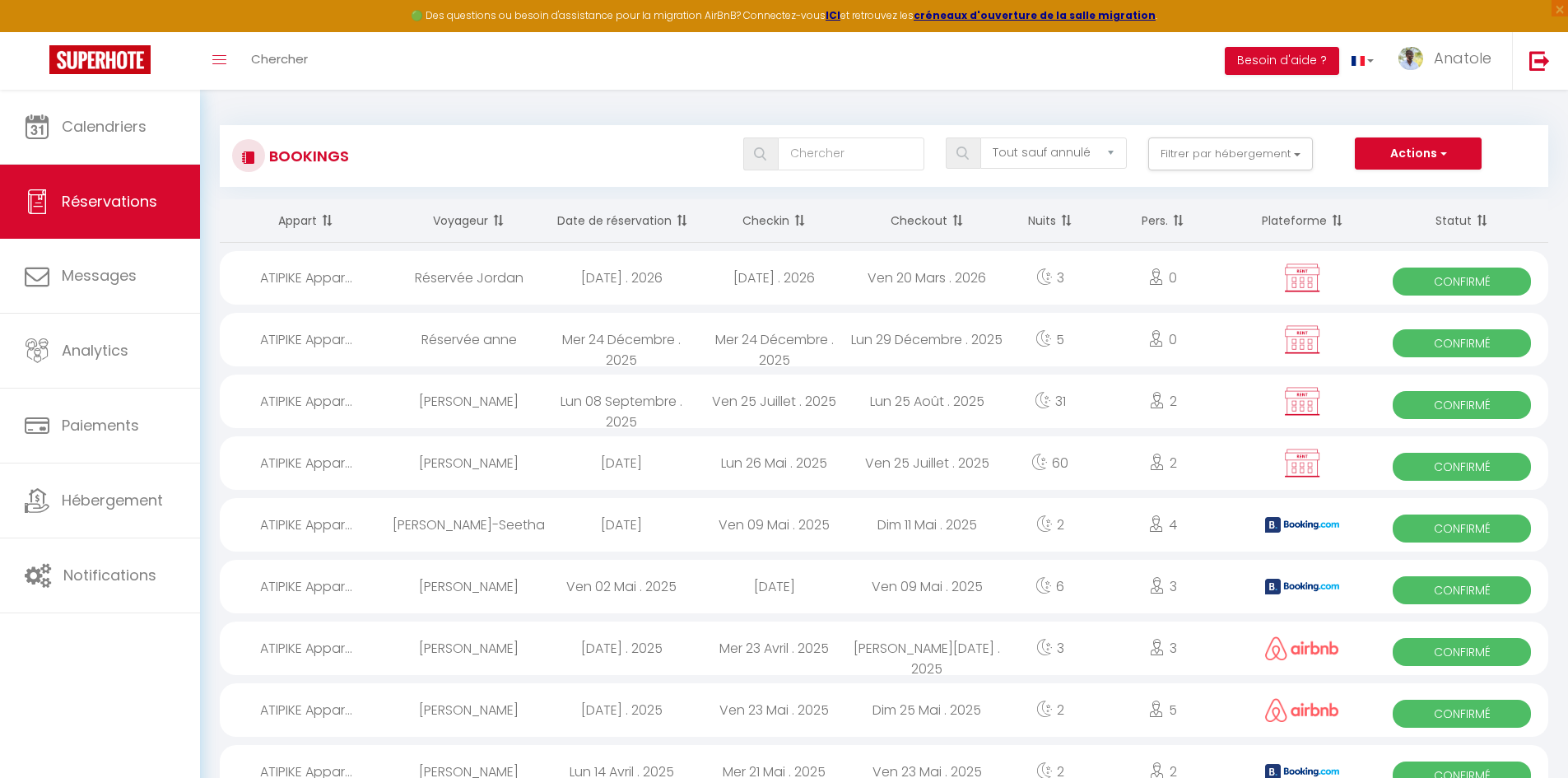
select select "1"
select select
select select "42533"
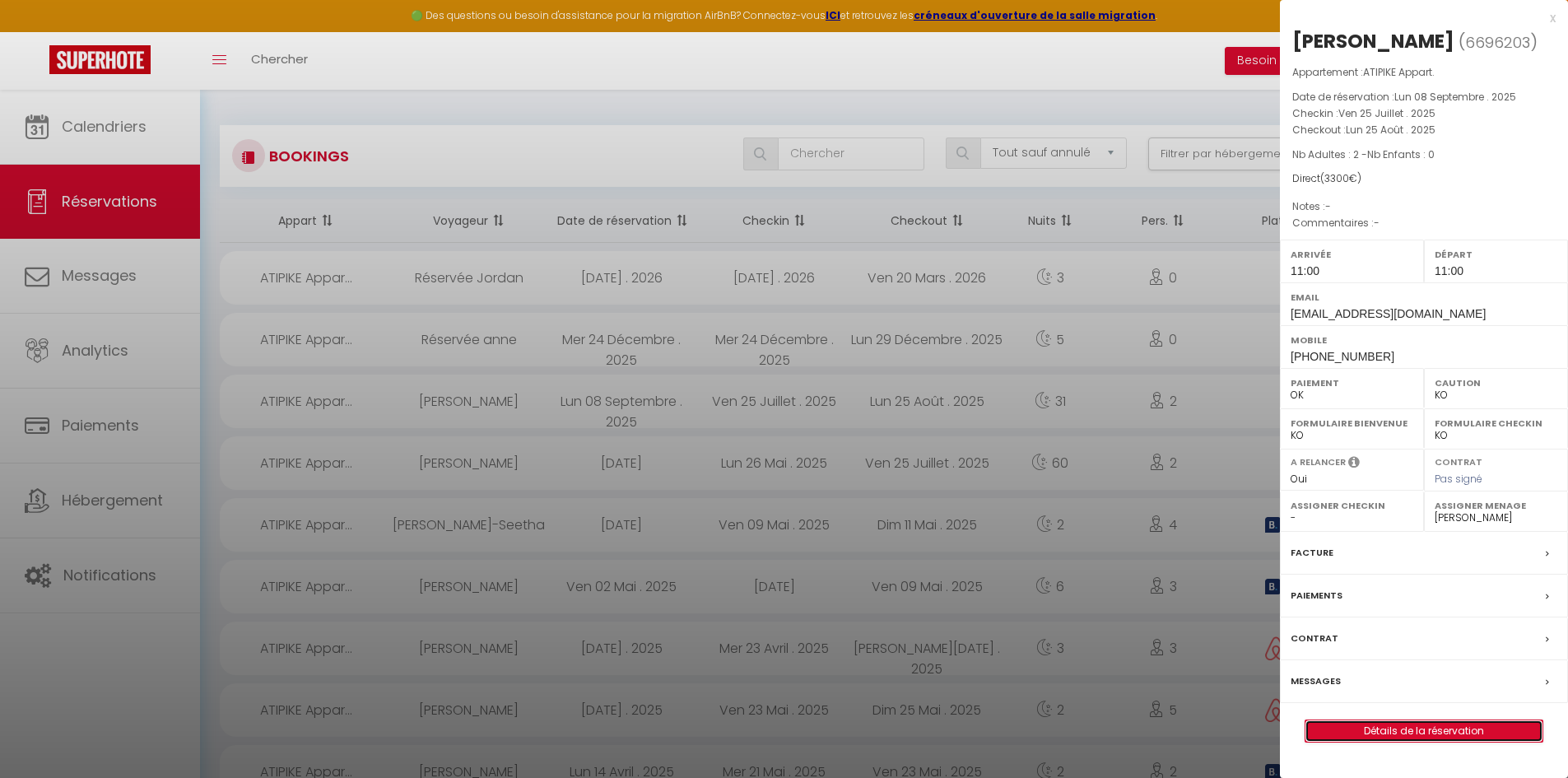
click at [1353, 742] on link "Détails de la réservation" at bounding box center [1423, 731] width 237 height 22
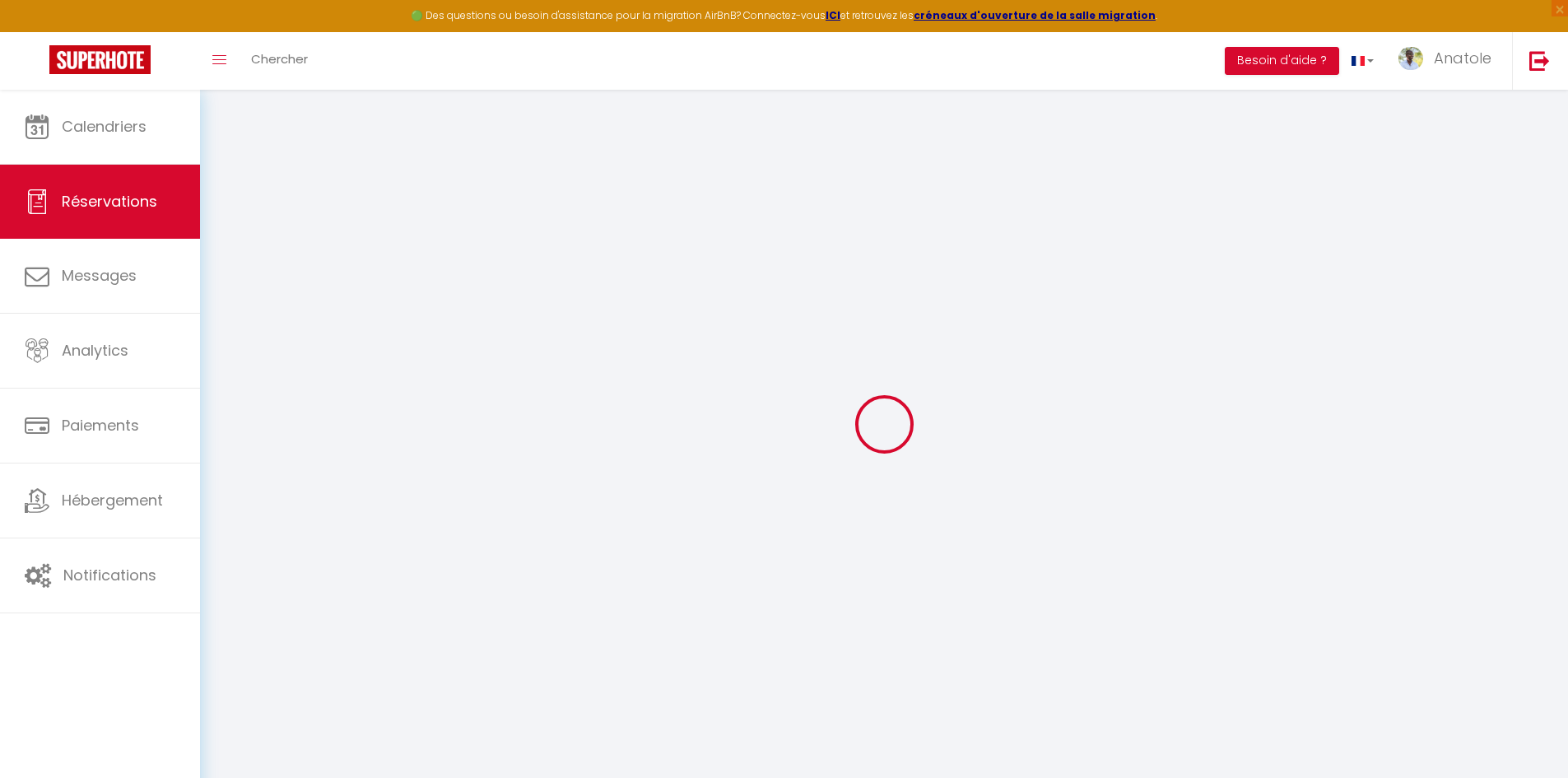
type input "[PERSON_NAME]"
type input "Fournier"
type input "[EMAIL_ADDRESS][DOMAIN_NAME]"
type input "[PHONE_NUMBER]"
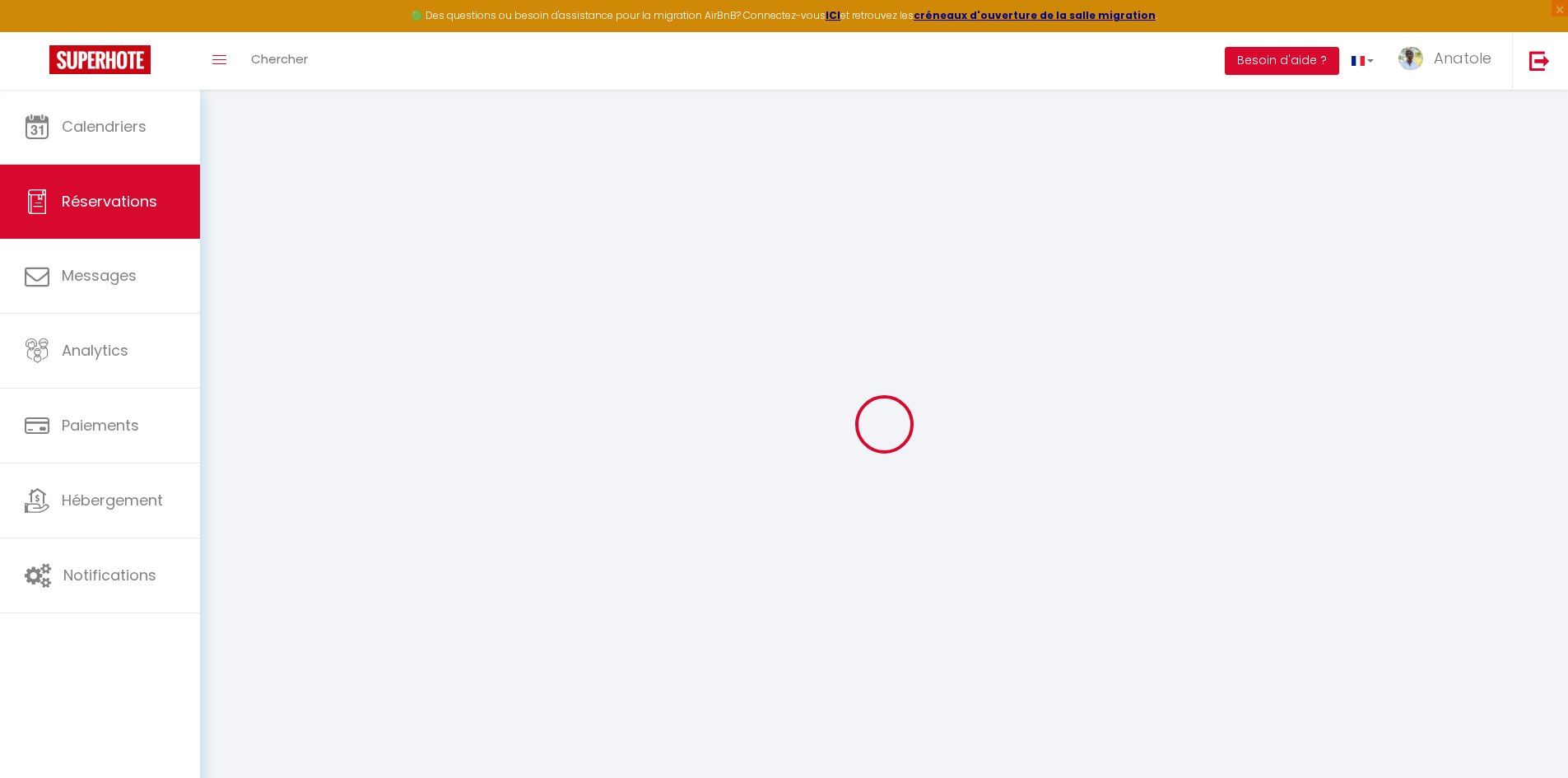
type input "[PHONE_NUMBER]"
type input "94310"
type input "[STREET_ADDRESS][PERSON_NAME]"
type input "ORLY"
select select "FR"
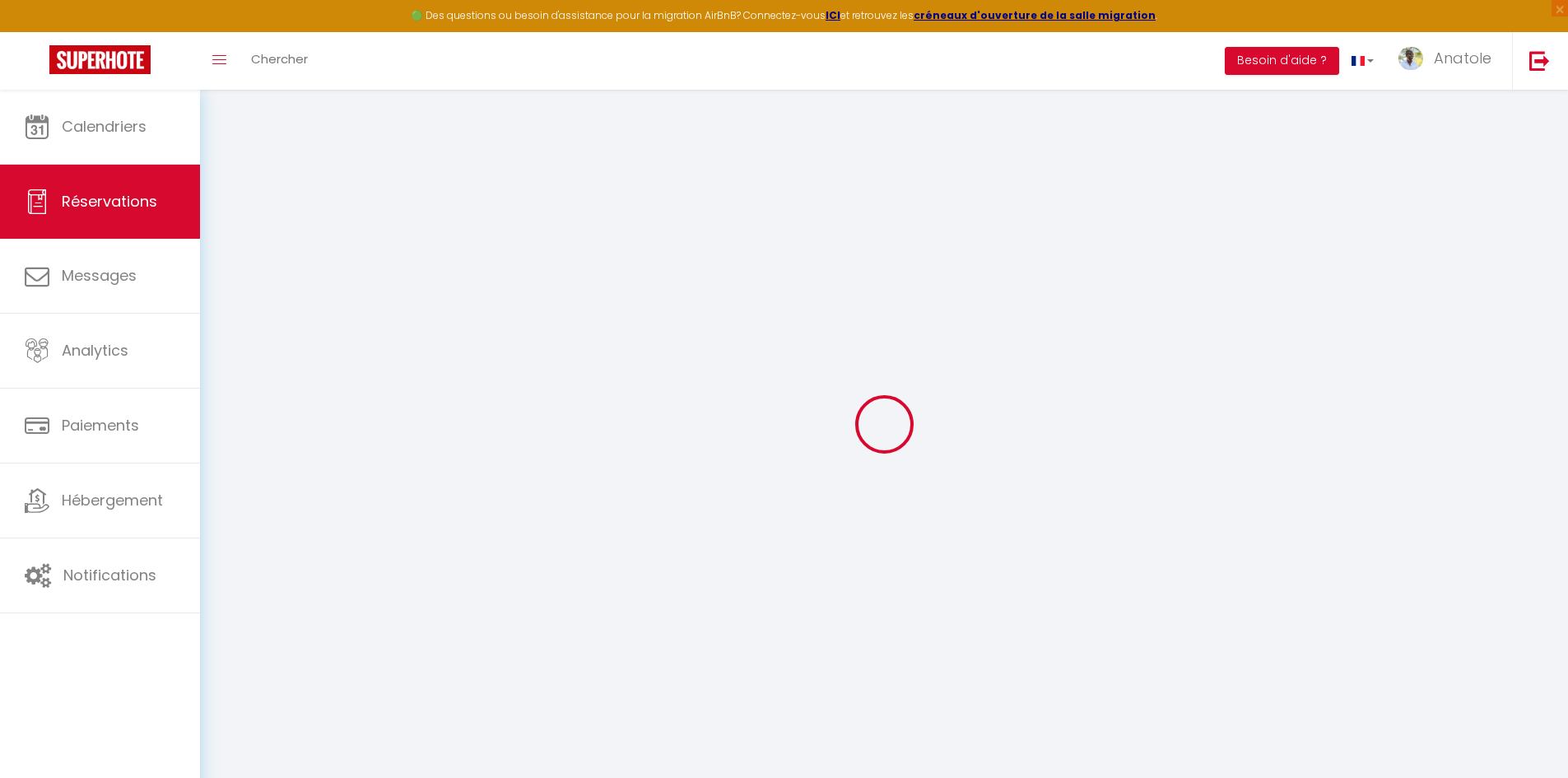
select select "2613"
select select "1"
type input "Ven 25 Juillet 2025"
select select
type input "Lun 25 Août 2025"
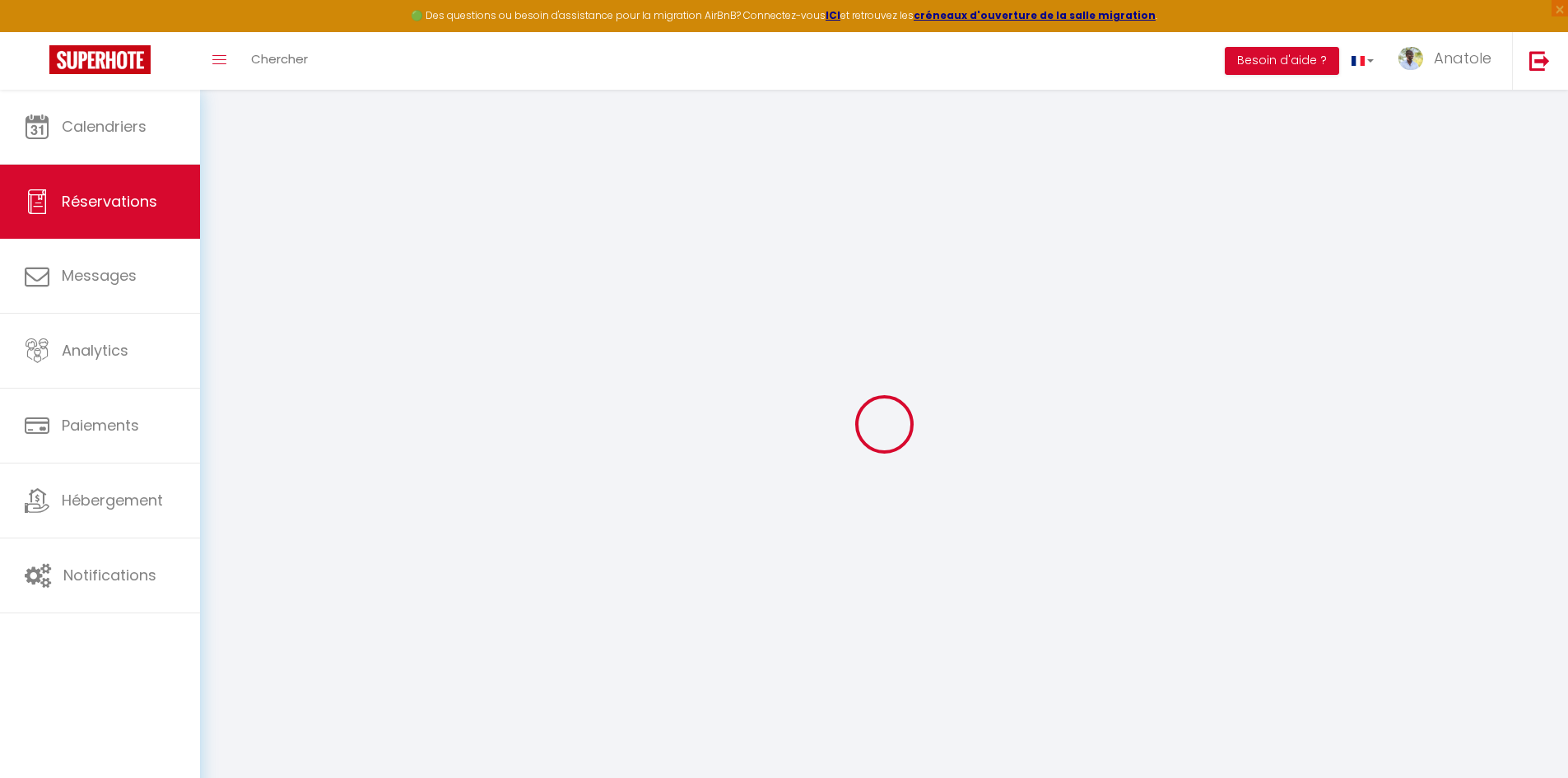
select select
type input "2"
select select "12"
select select
type input "3300"
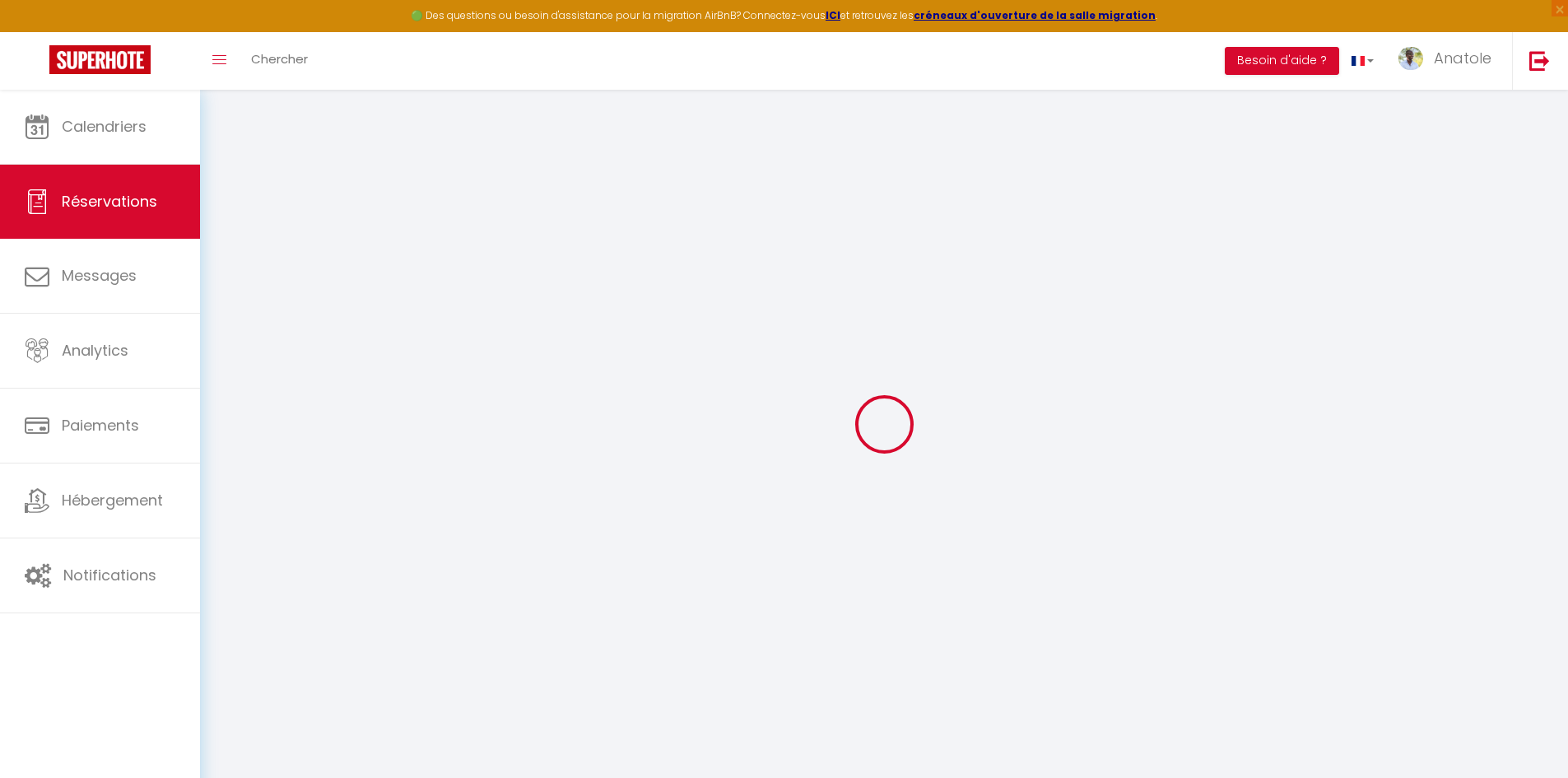
checkbox input "false"
type input "0"
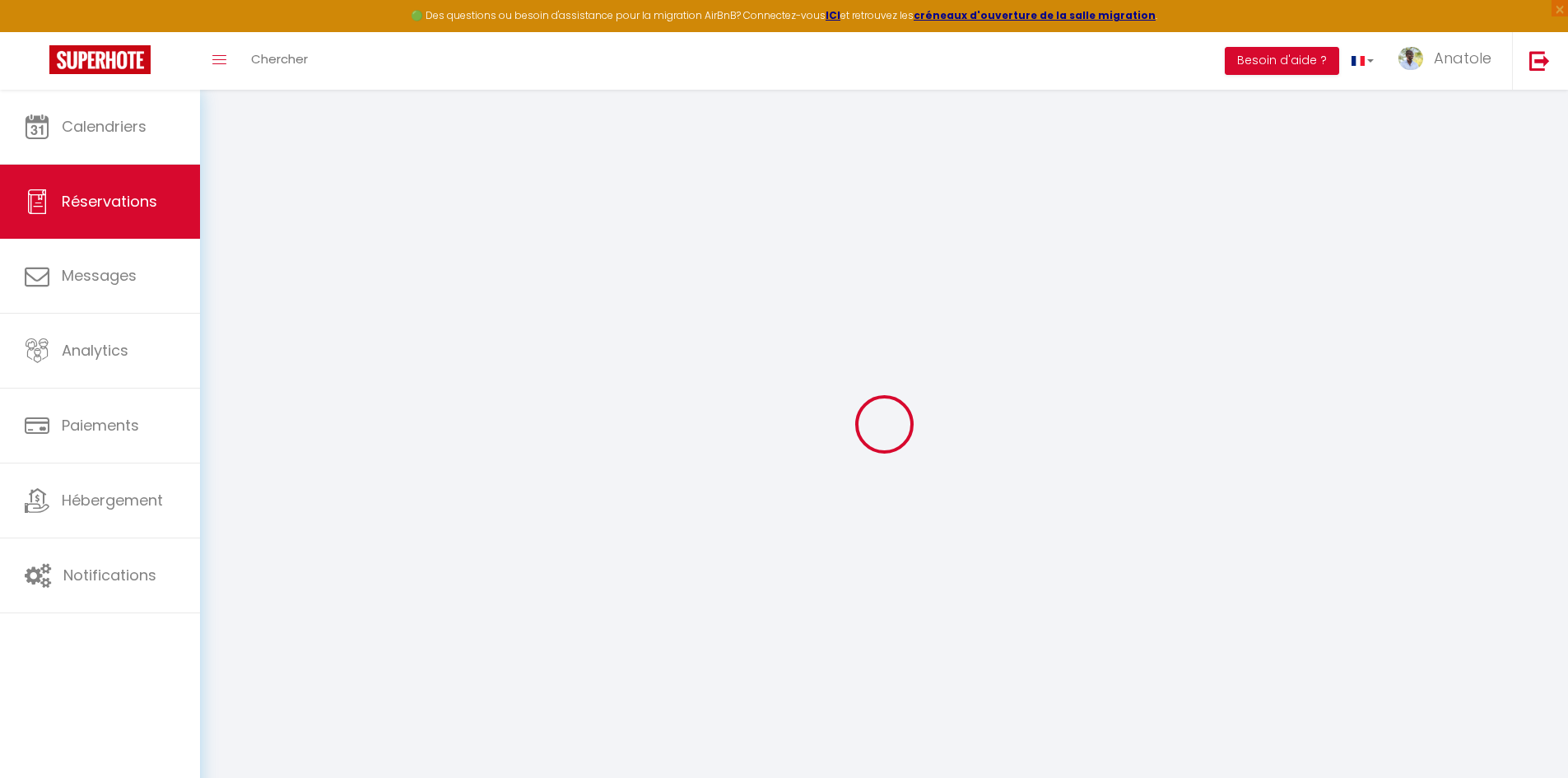
select select
select select "14"
checkbox input "false"
select select
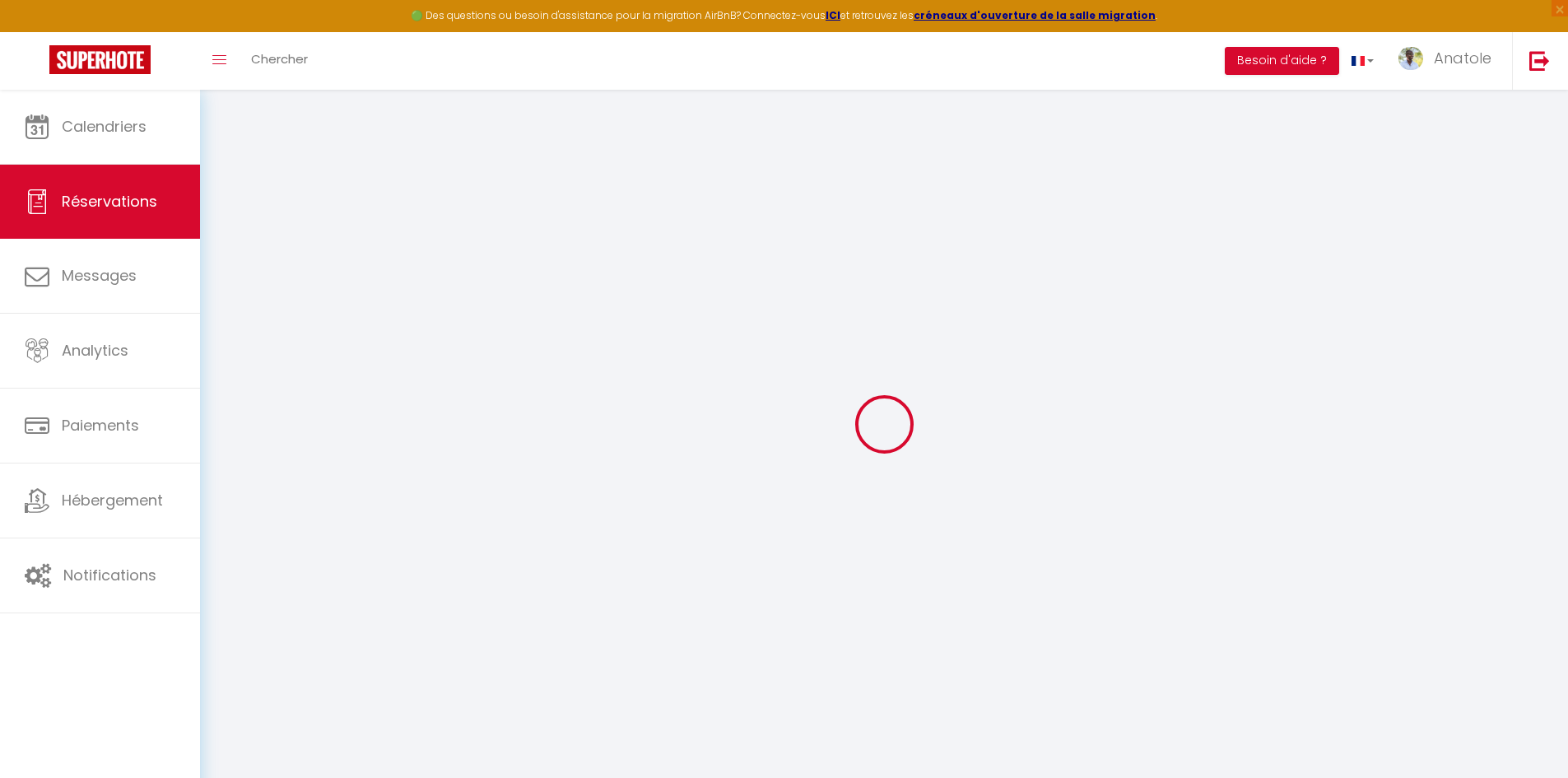
select select
checkbox input "false"
select select
checkbox input "false"
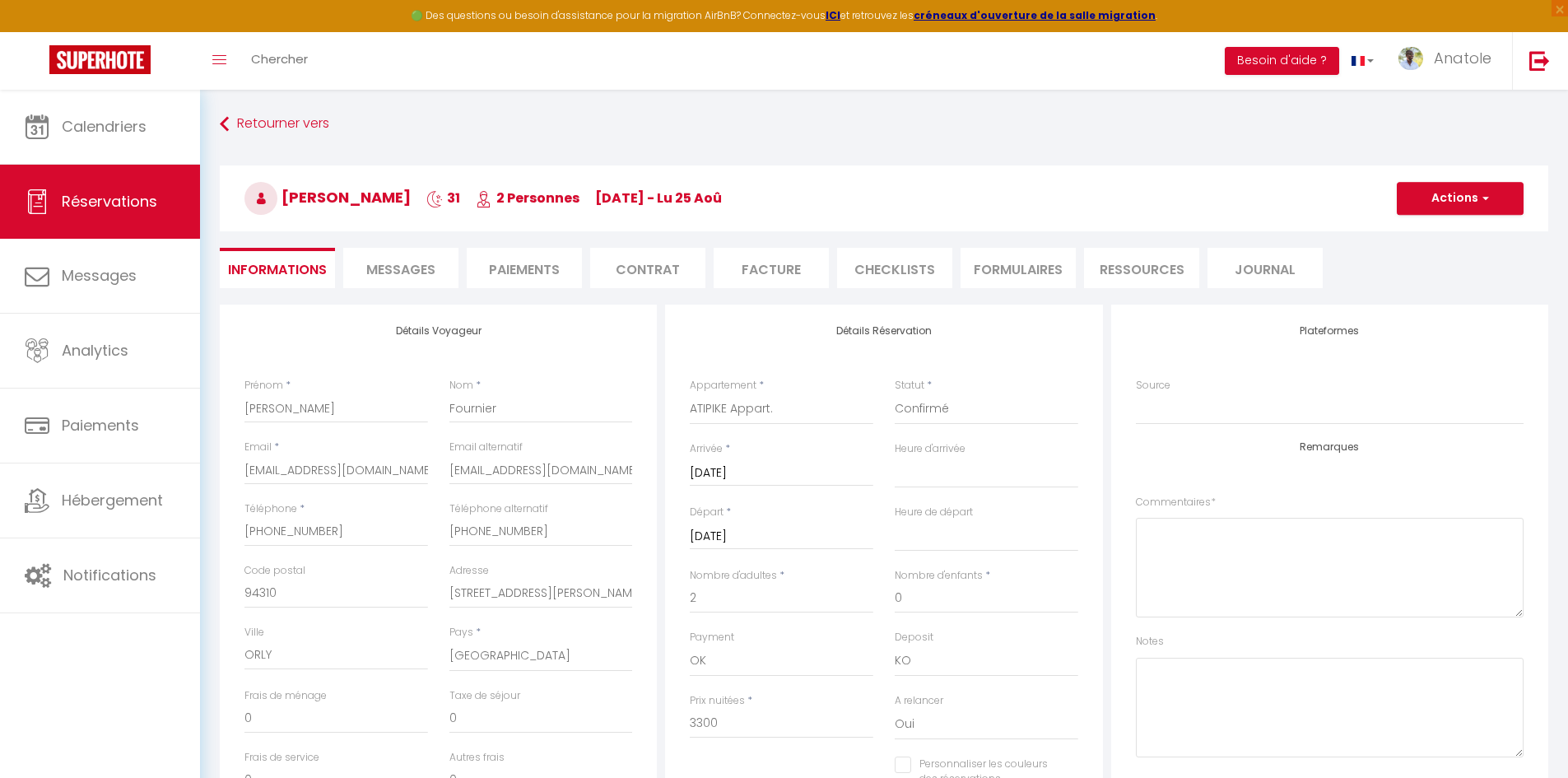
select select
checkbox input "false"
select select "11:00"
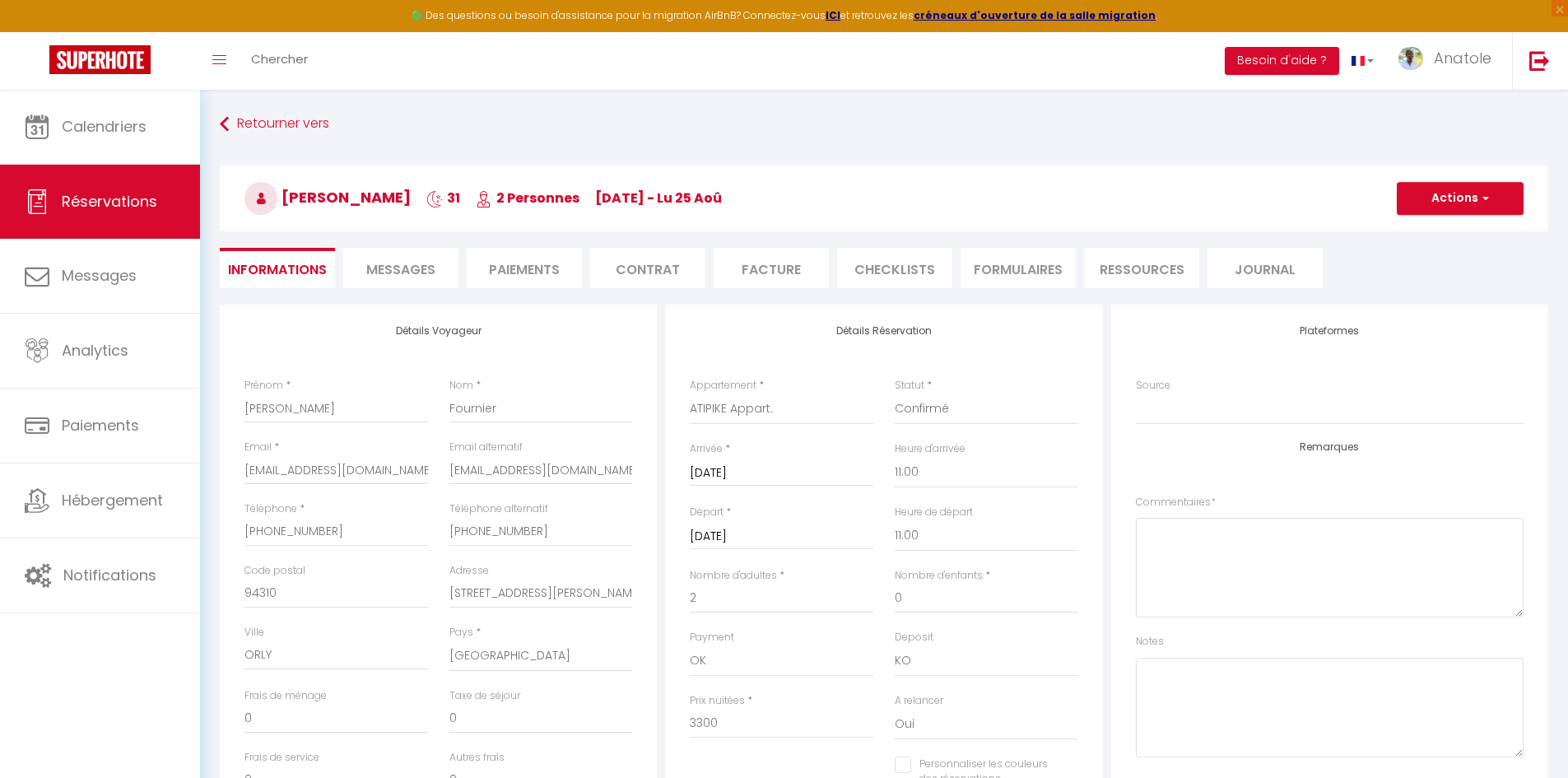
click at [398, 251] on li "Messages" at bounding box center [400, 267] width 115 height 40
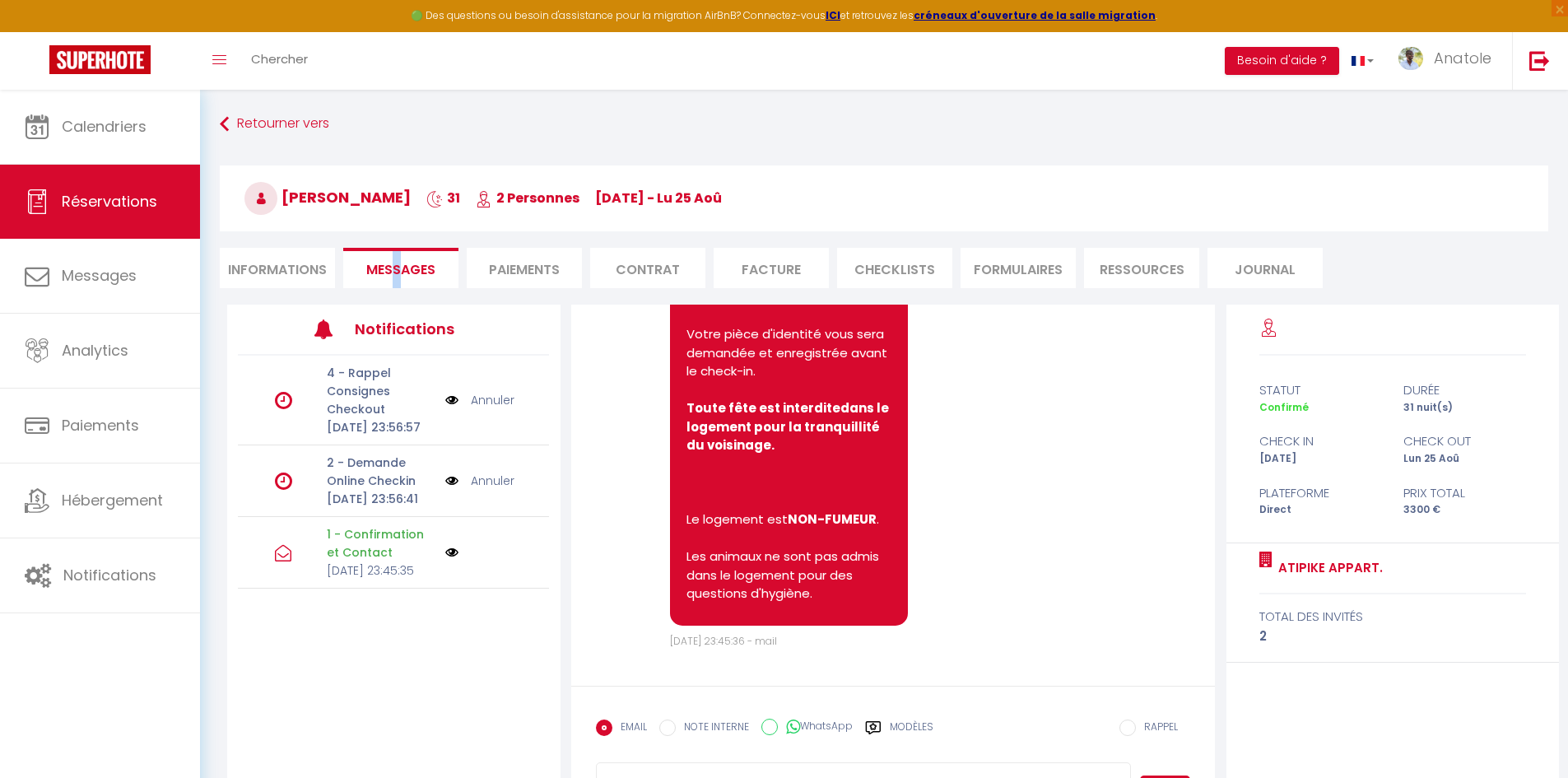
scroll to position [1180, 0]
click at [485, 489] on link "Annuler" at bounding box center [492, 480] width 43 height 18
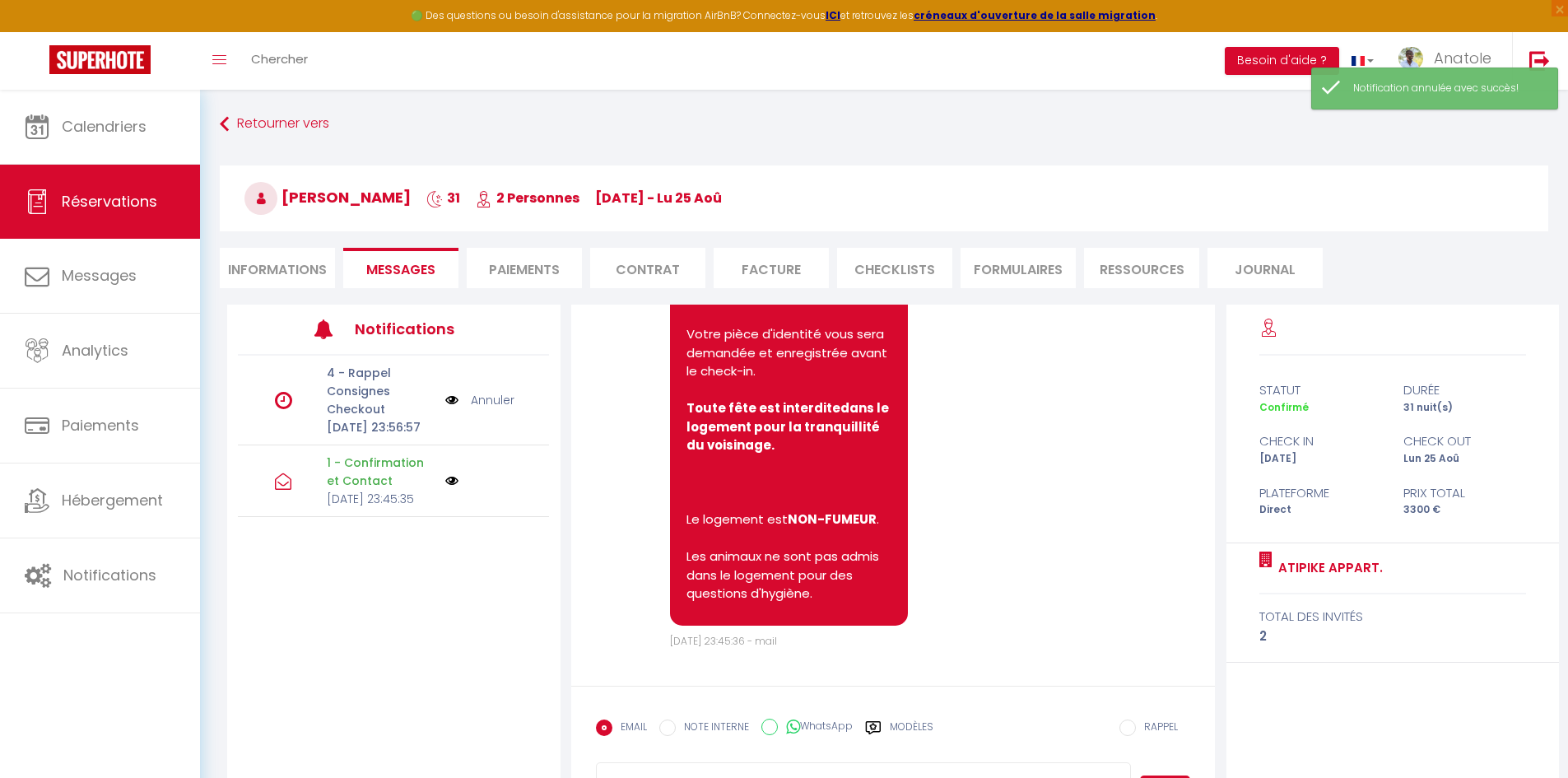
click at [488, 409] on link "Annuler" at bounding box center [492, 400] width 43 height 18
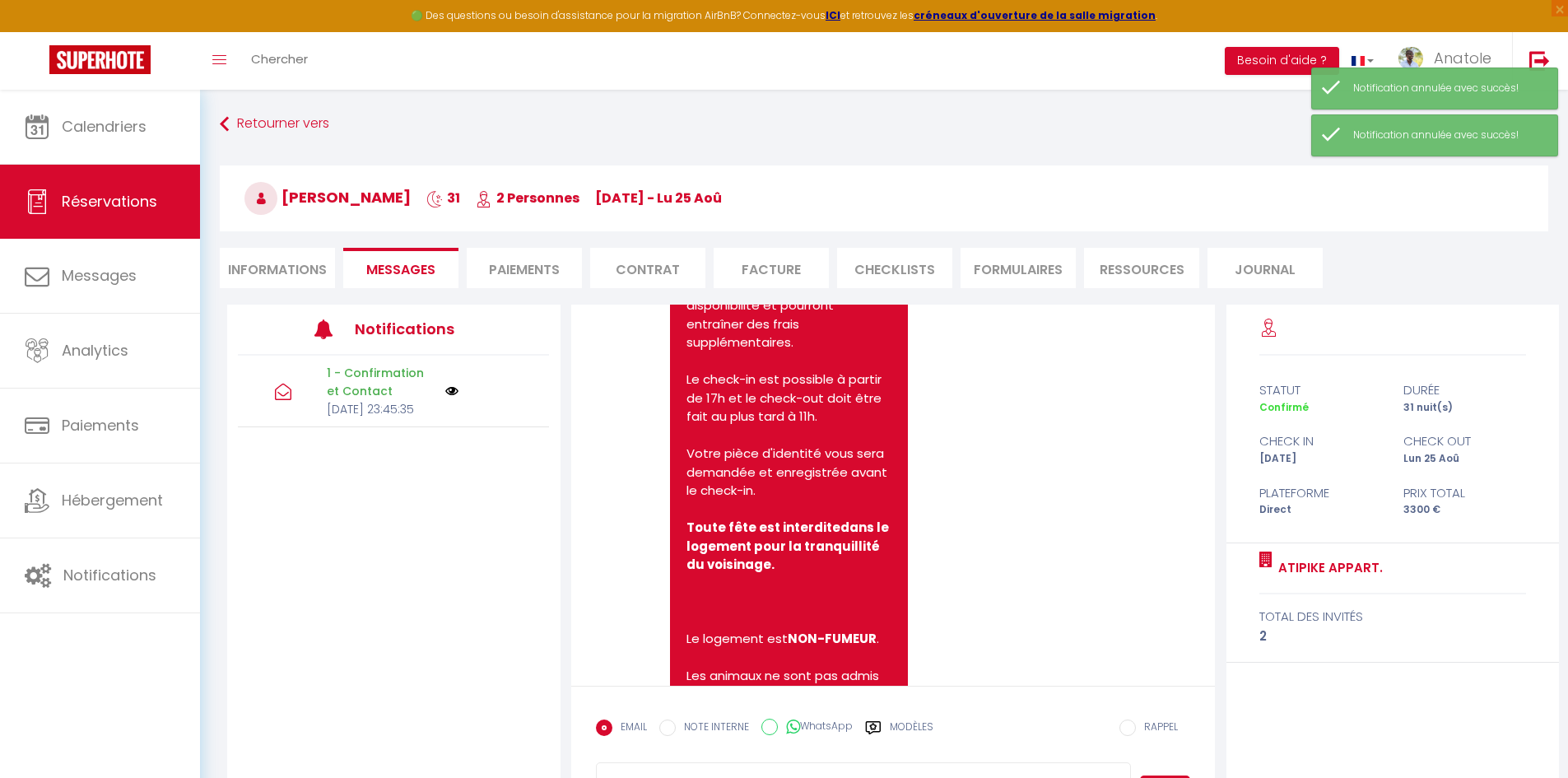
scroll to position [1016, 0]
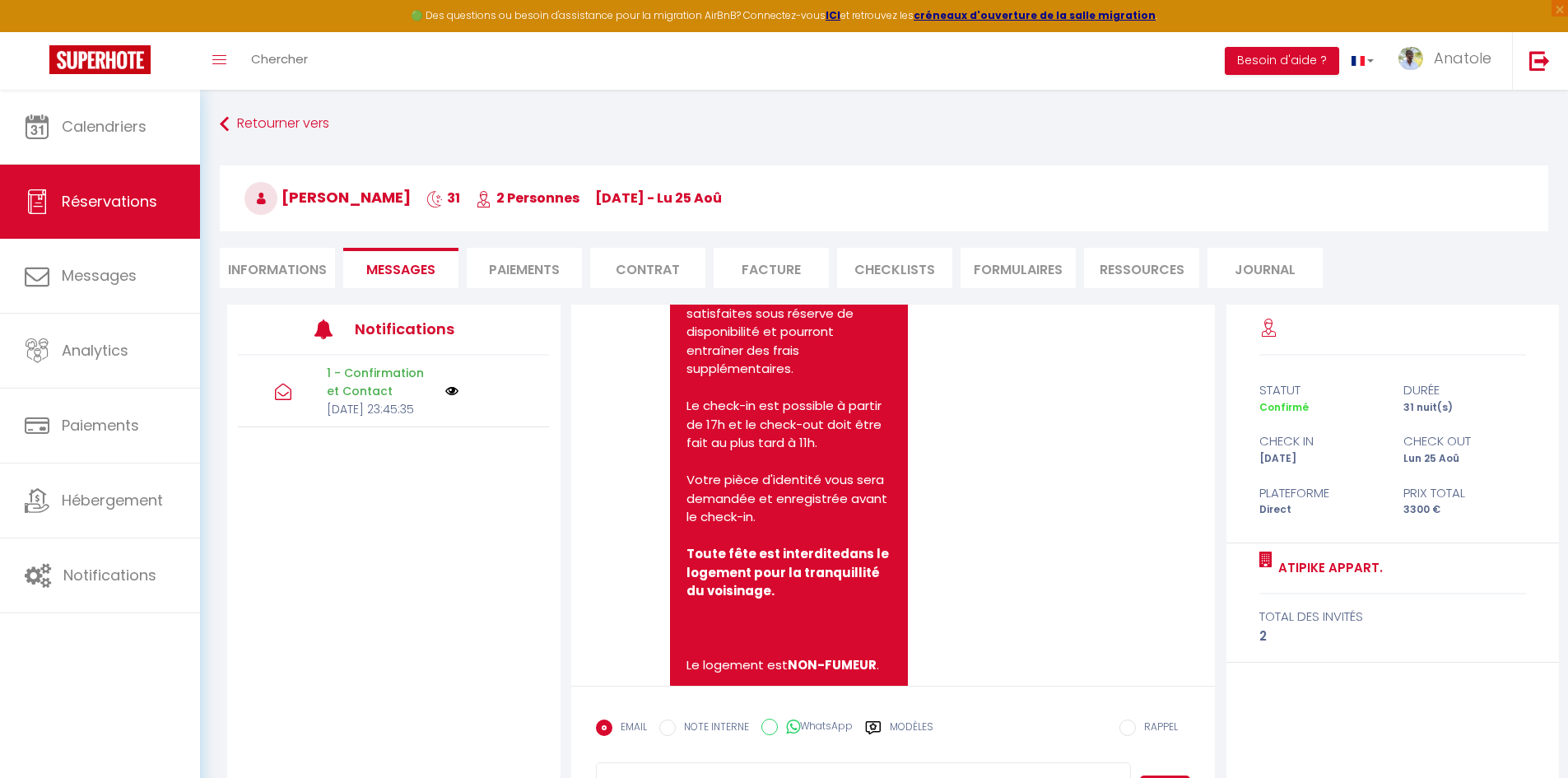
click at [297, 271] on li "Informations" at bounding box center [277, 267] width 115 height 40
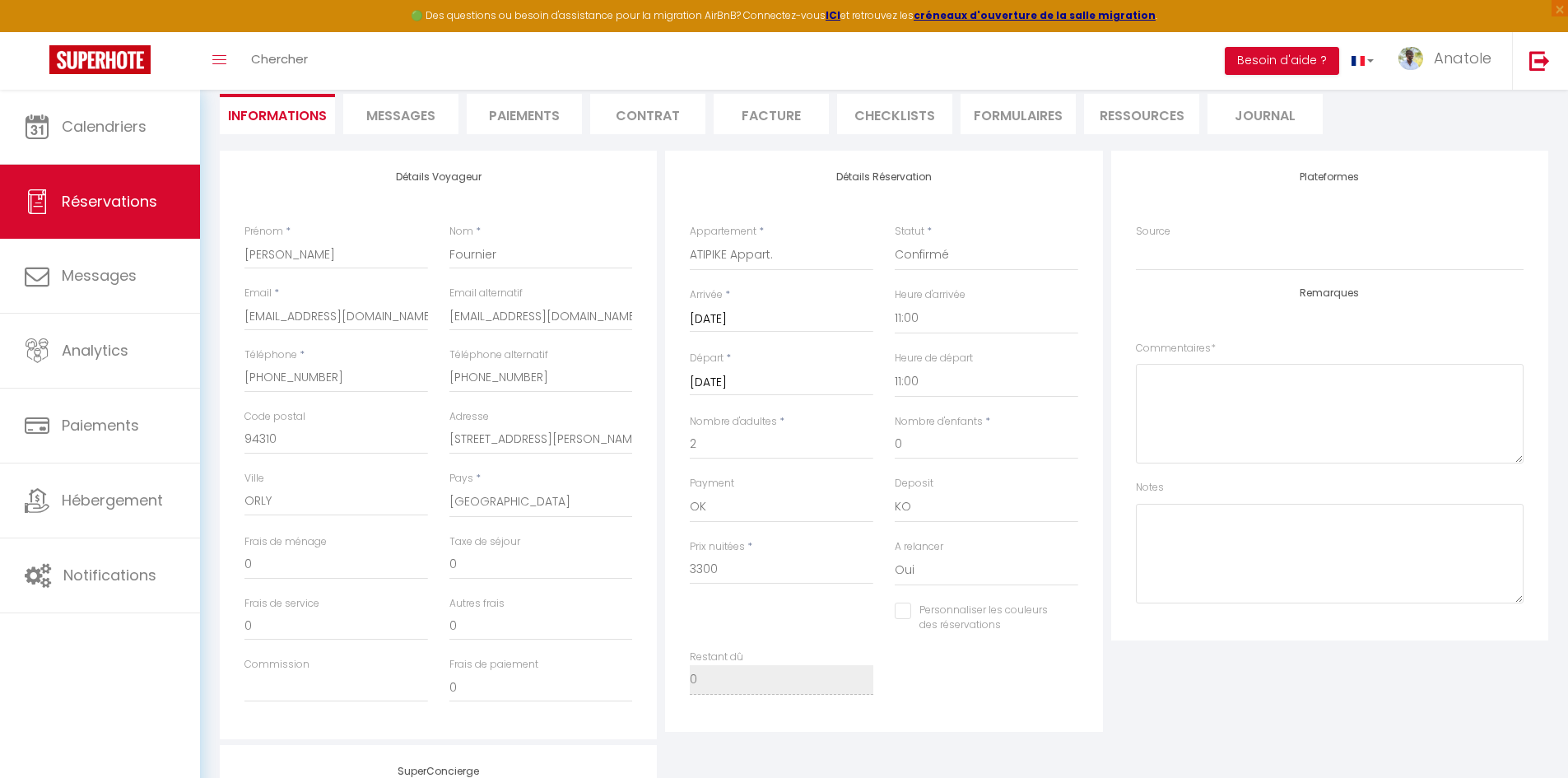
scroll to position [124, 0]
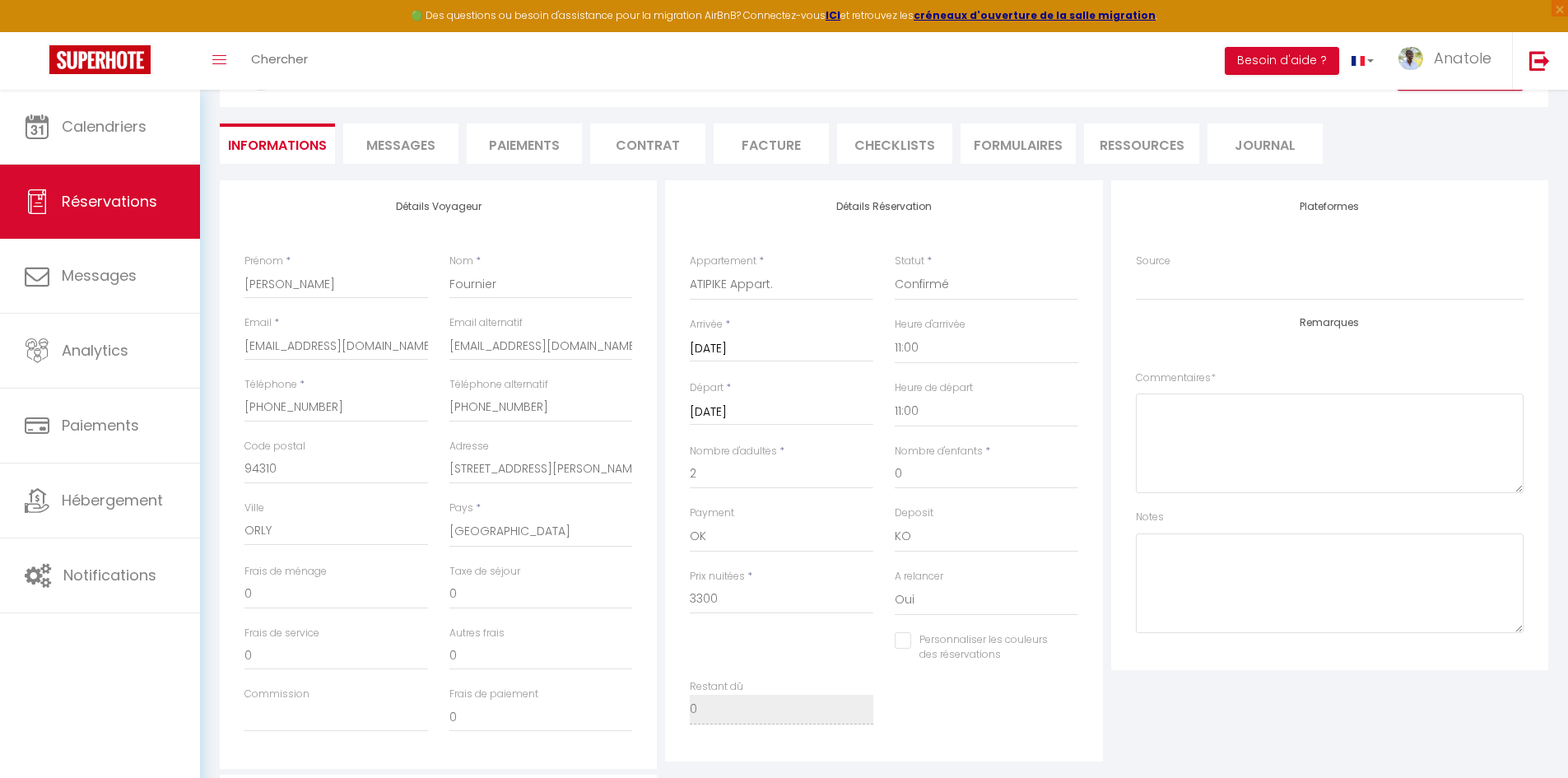
click at [747, 412] on input "Lun 25 Août 2025" at bounding box center [781, 413] width 184 height 22
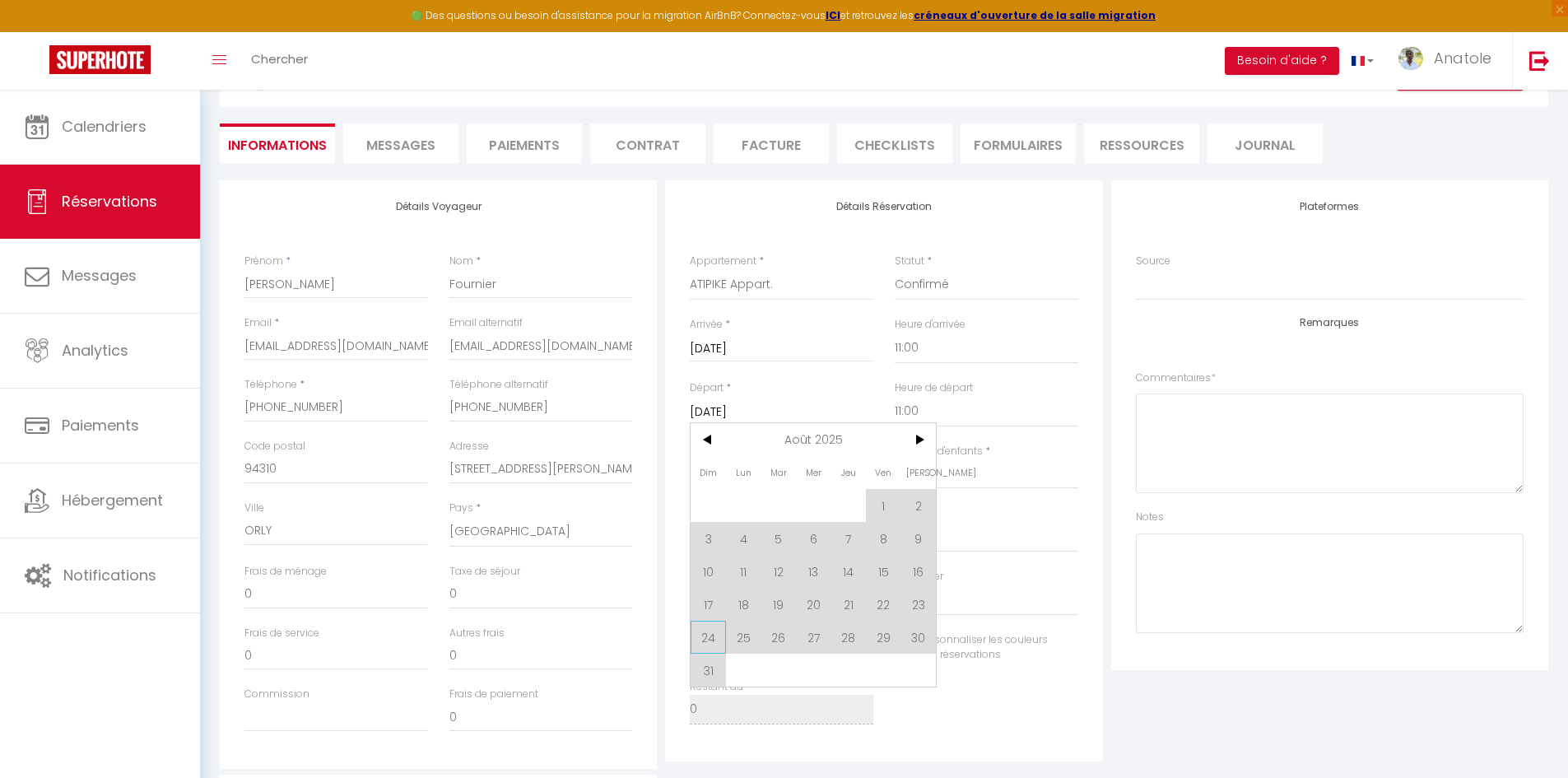
checkbox input "false"
click at [711, 636] on span "24" at bounding box center [708, 638] width 35 height 33
type input "Dim 24 Août 2025"
checkbox input "false"
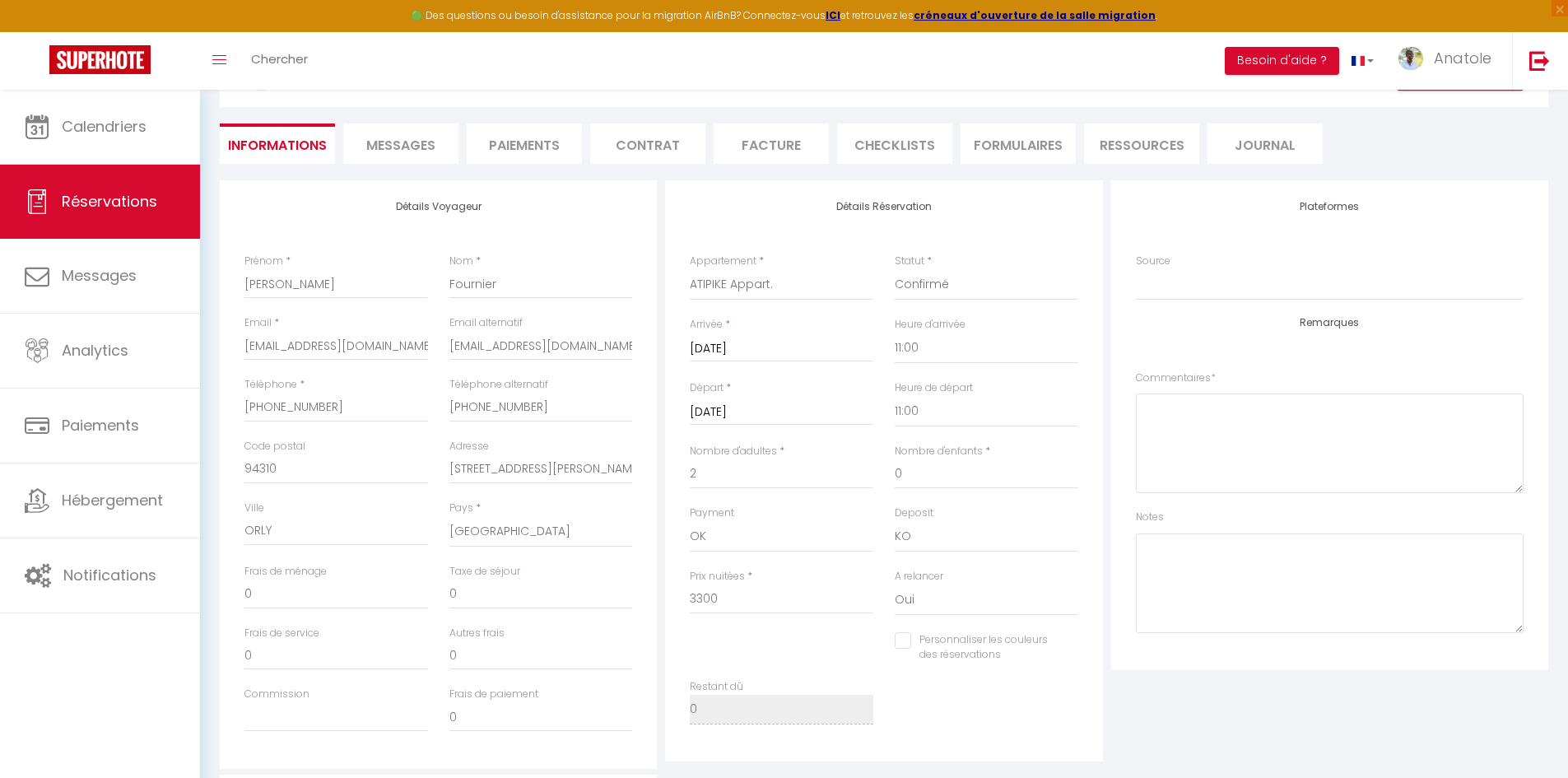
type input "55"
type input "60"
type input "3163.2"
checkbox input "false"
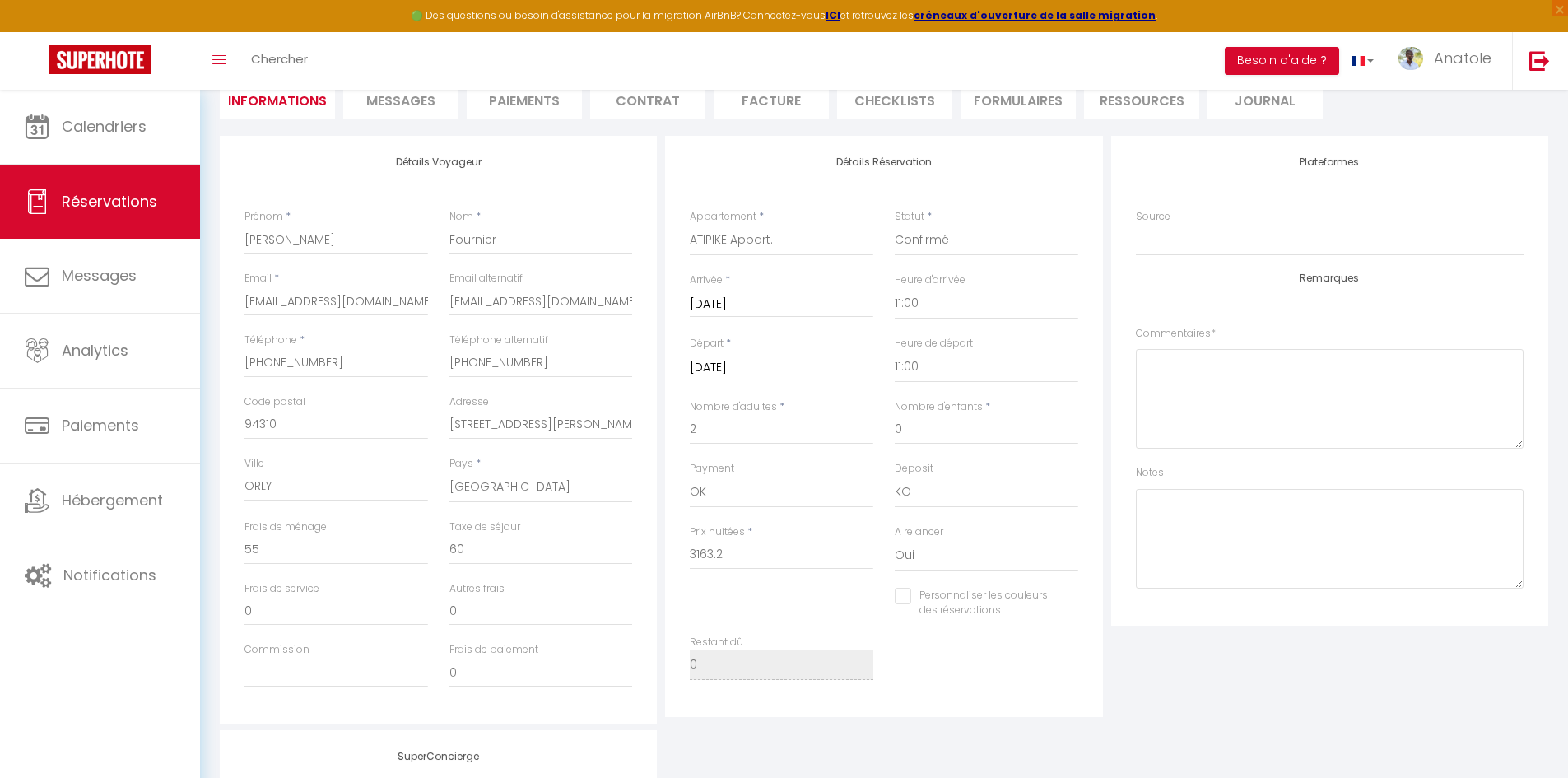
scroll to position [206, 0]
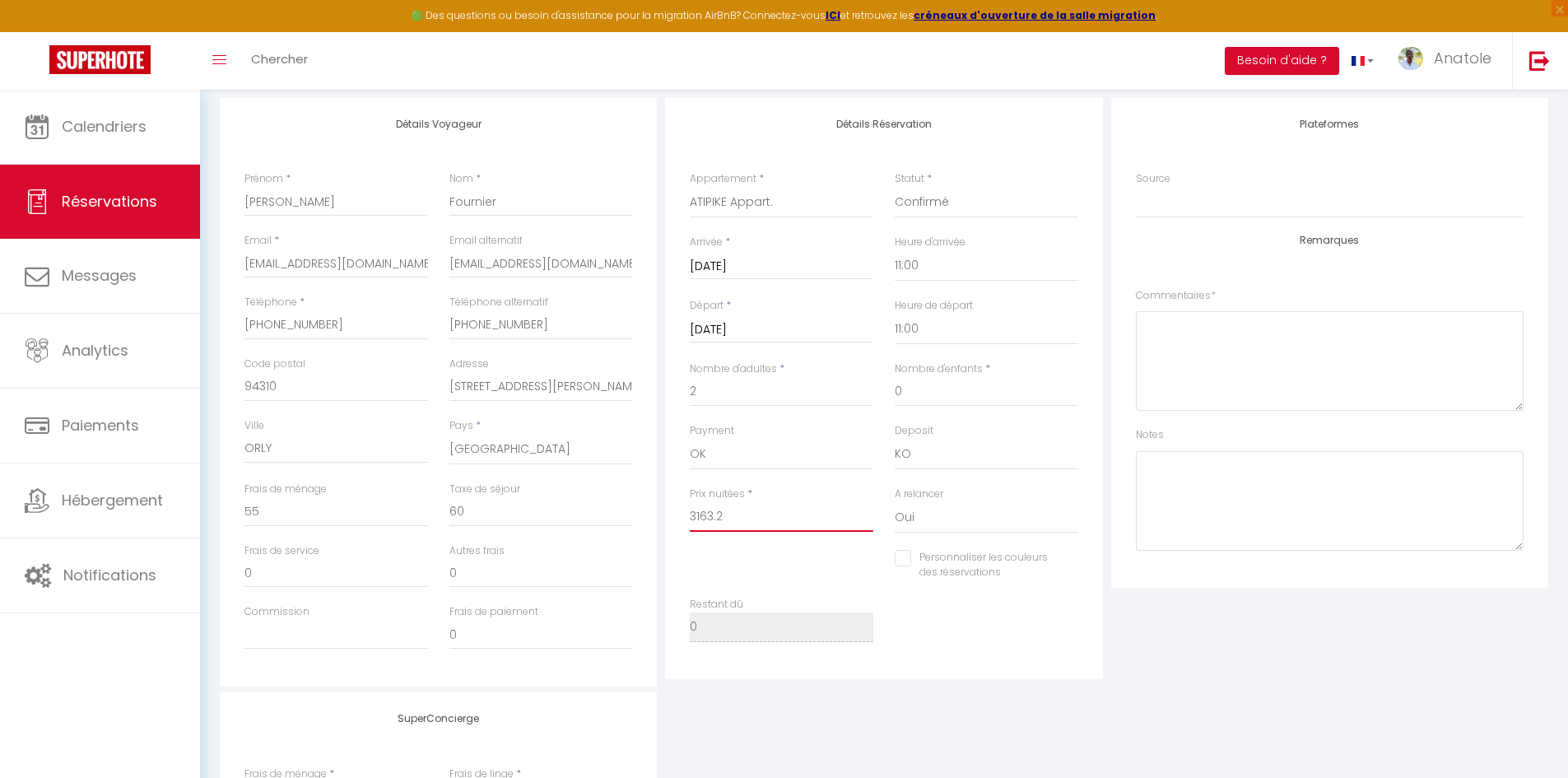
drag, startPoint x: 726, startPoint y: 520, endPoint x: 674, endPoint y: 520, distance: 52.0
click at [674, 520] on div "Détails Réservation Appartement * ATIPIKE Appart. Julia Pasteur Le Jules Val L'…" at bounding box center [883, 388] width 437 height 581
type input "3"
checkbox input "false"
type input "33"
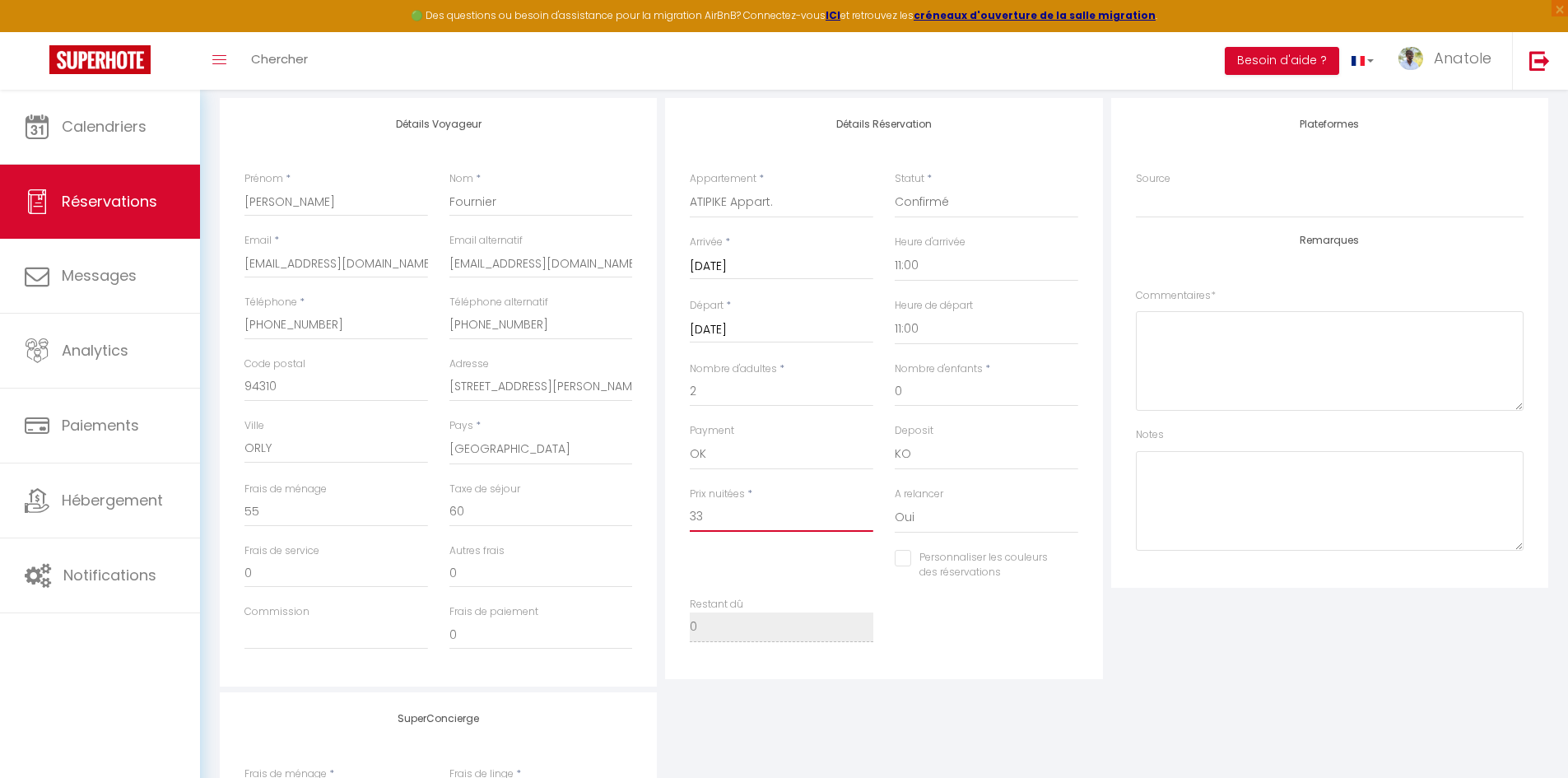
checkbox input "false"
type input "330"
checkbox input "false"
type input "3300"
checkbox input "false"
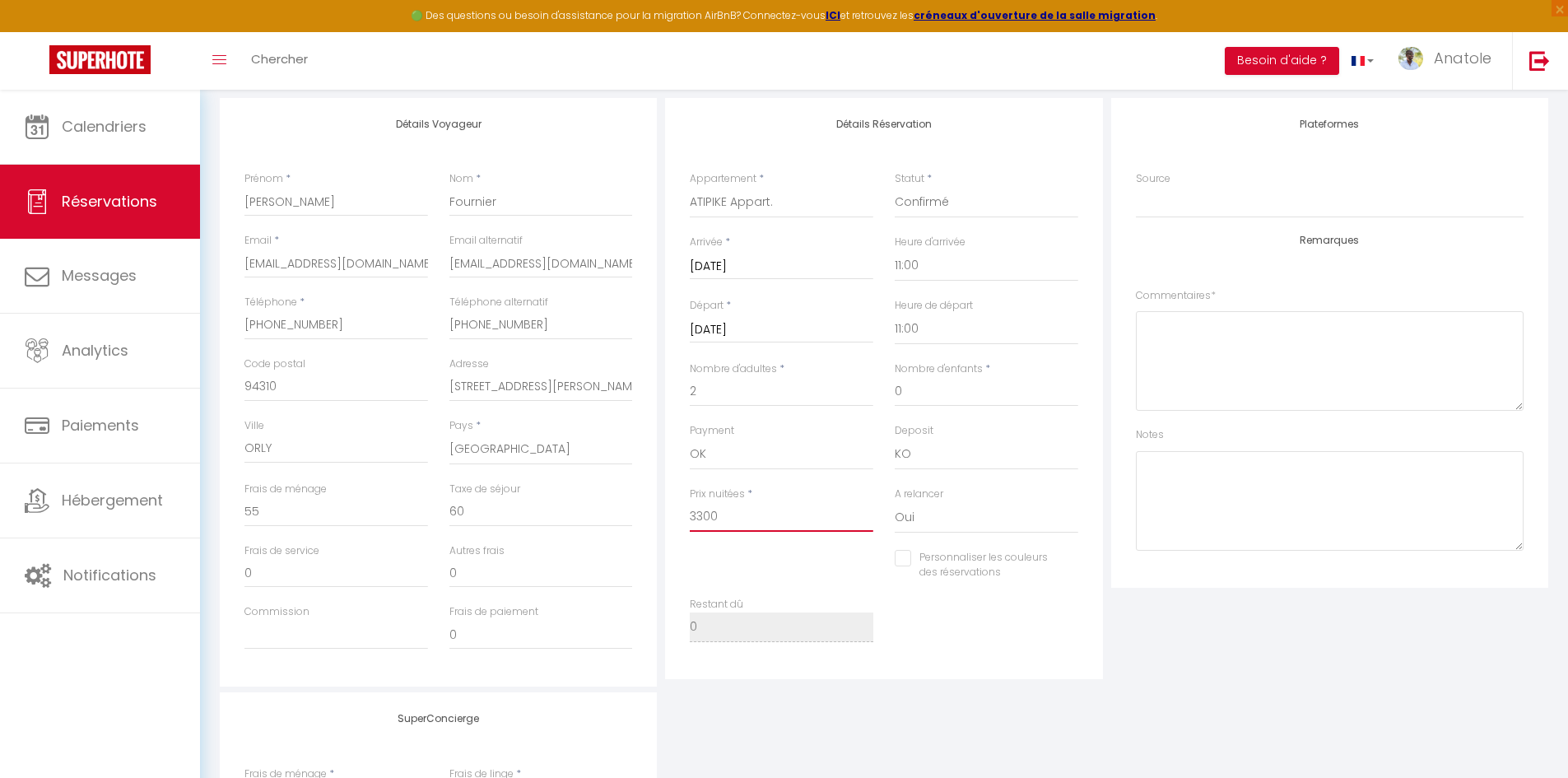
type input "3300"
type input "0"
checkbox input "false"
click at [543, 517] on input "0" at bounding box center [540, 512] width 184 height 29
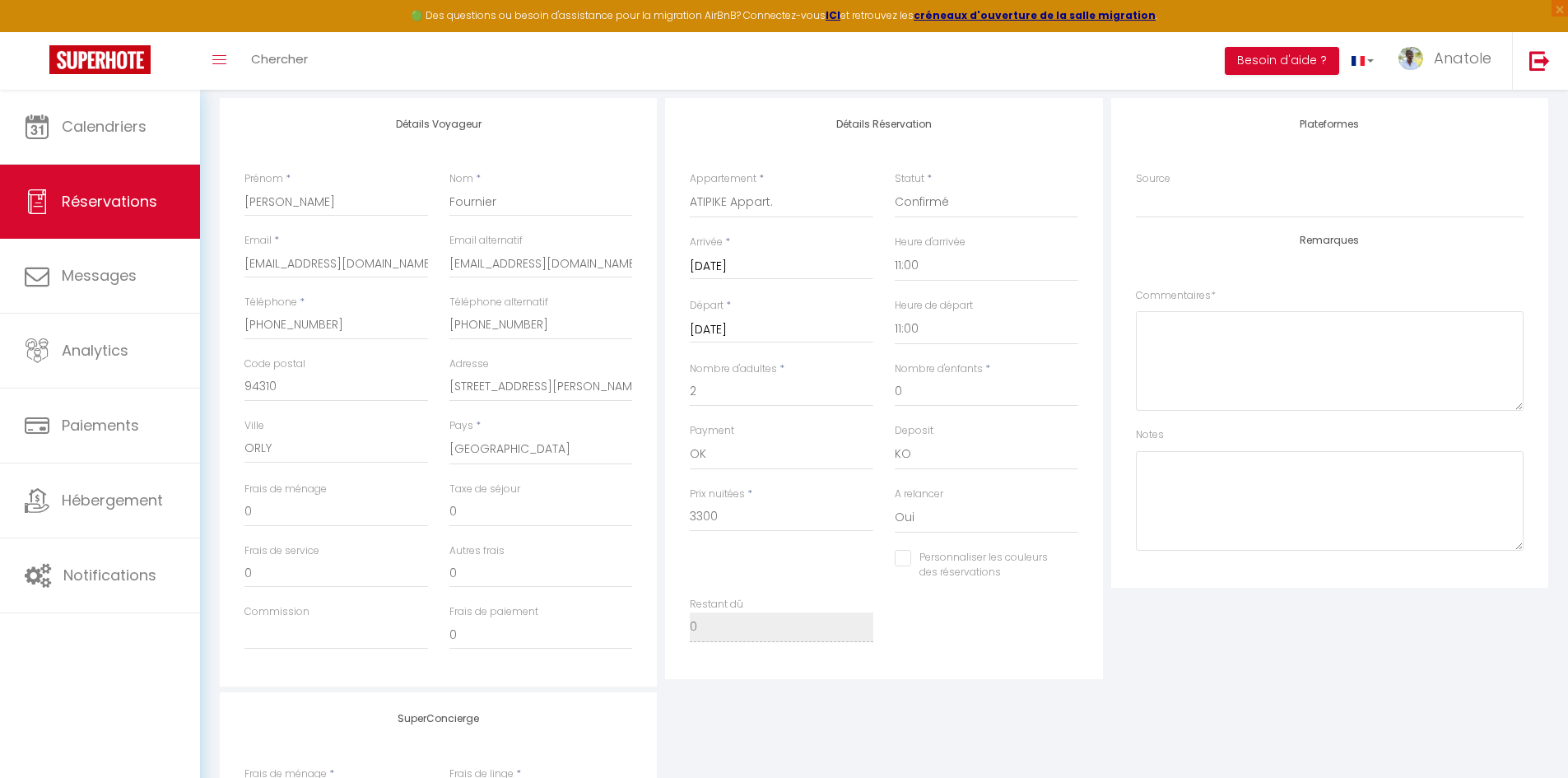
click at [733, 567] on div at bounding box center [781, 567] width 205 height 1
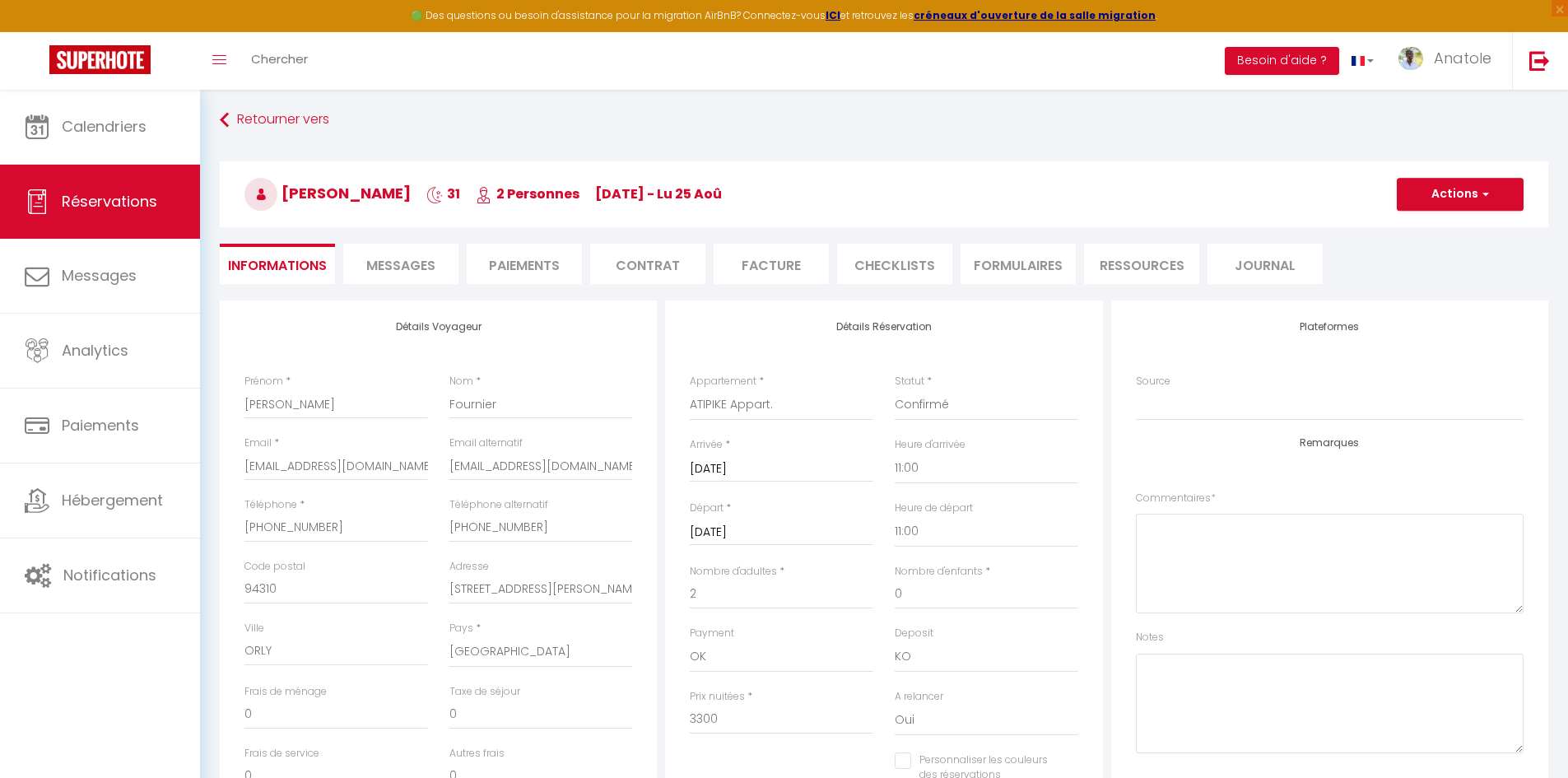
scroll to position [0, 0]
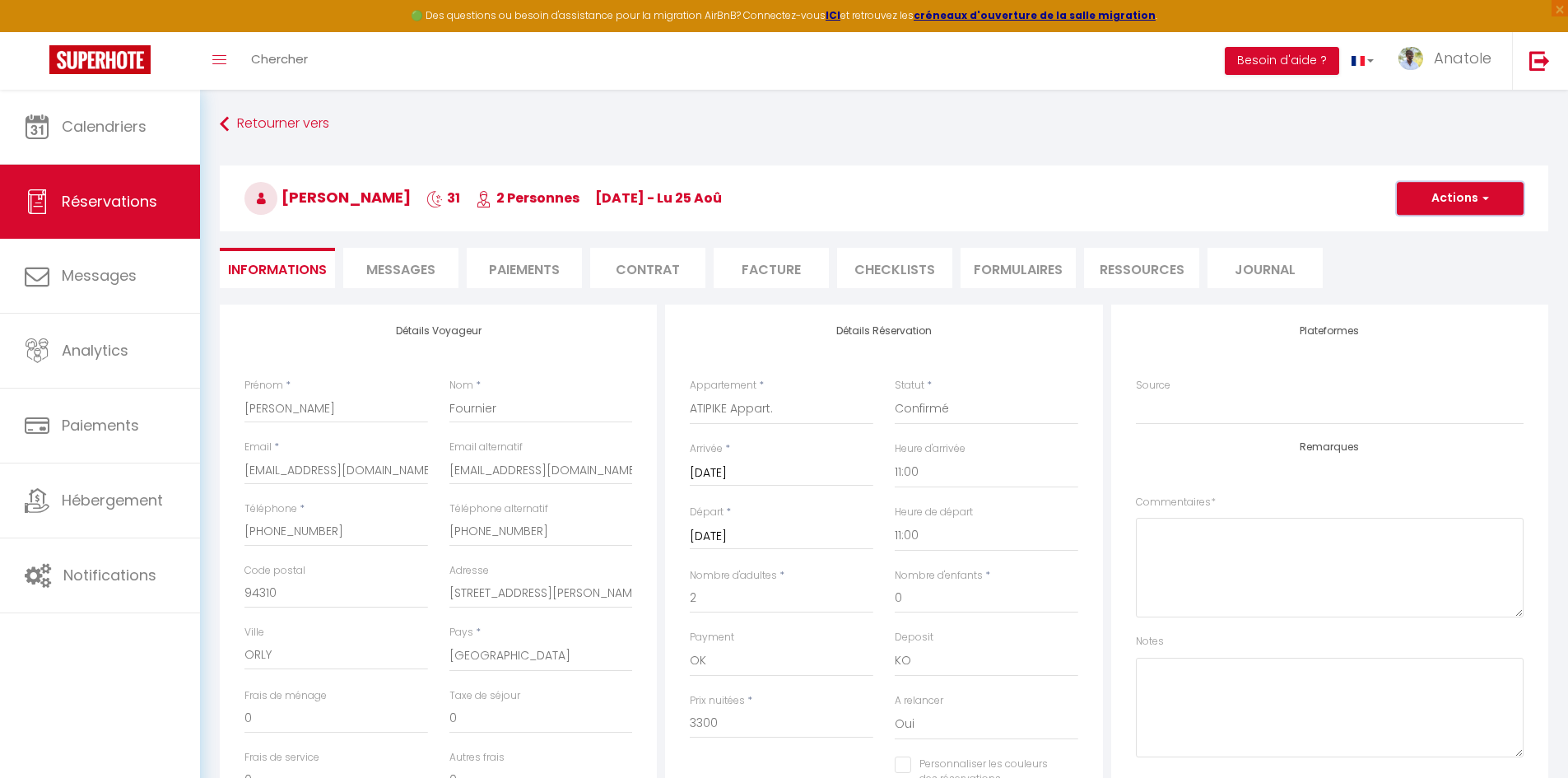
click at [1481, 194] on span "button" at bounding box center [1483, 197] width 10 height 15
click at [1435, 233] on link "Enregistrer" at bounding box center [1443, 235] width 130 height 22
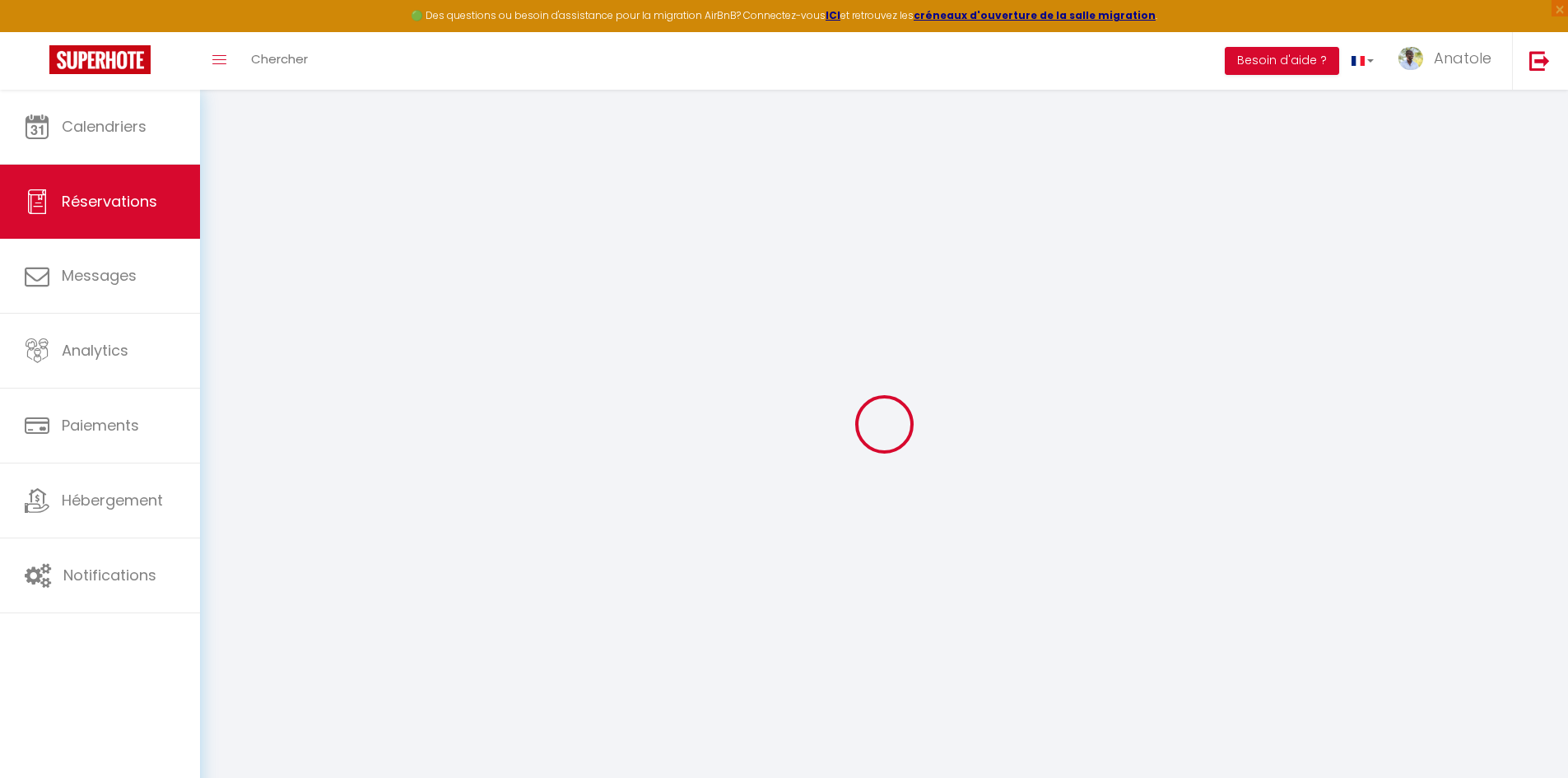
select select "not_cancelled"
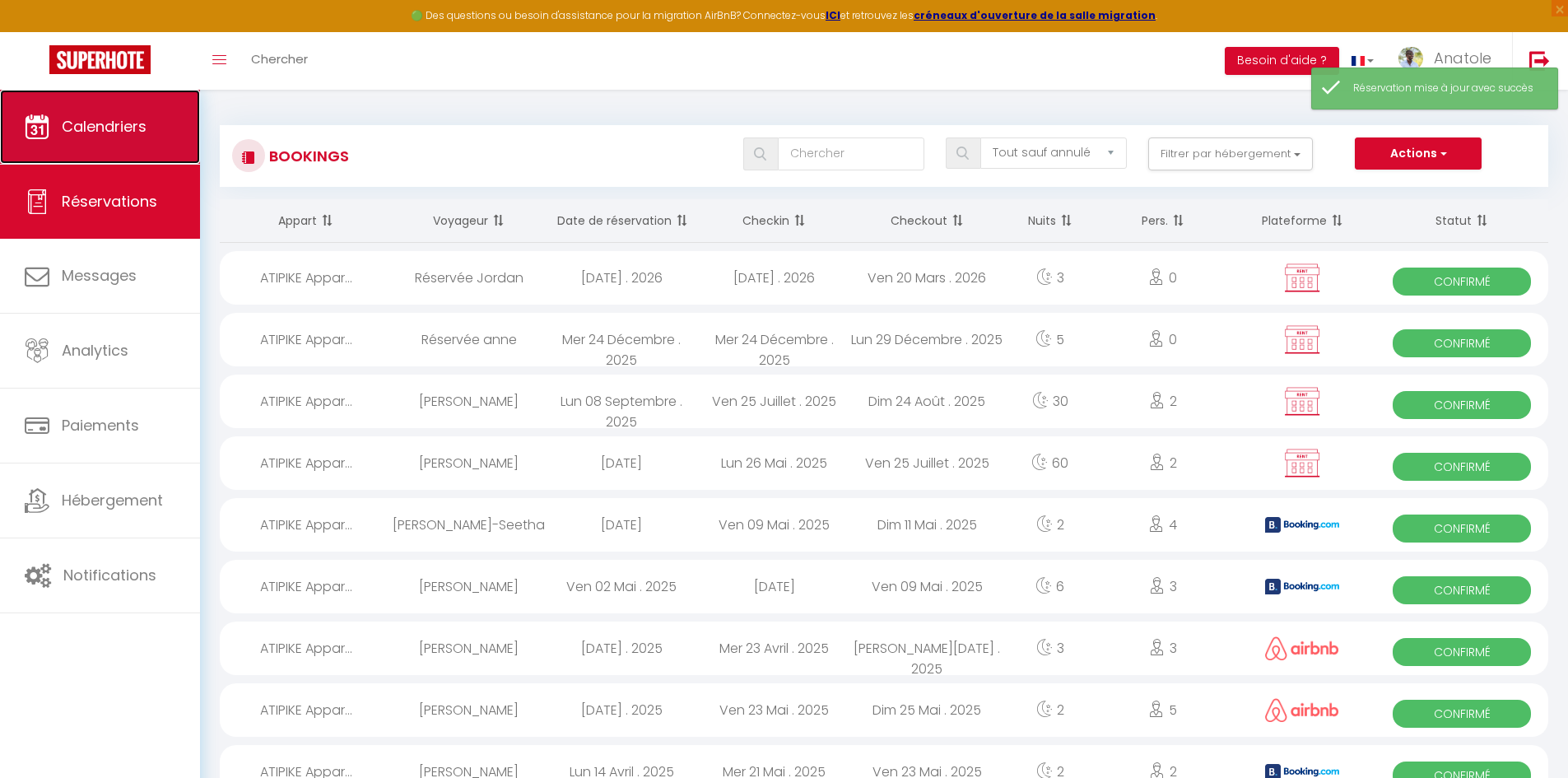
click at [117, 139] on link "Calendriers" at bounding box center [100, 126] width 200 height 74
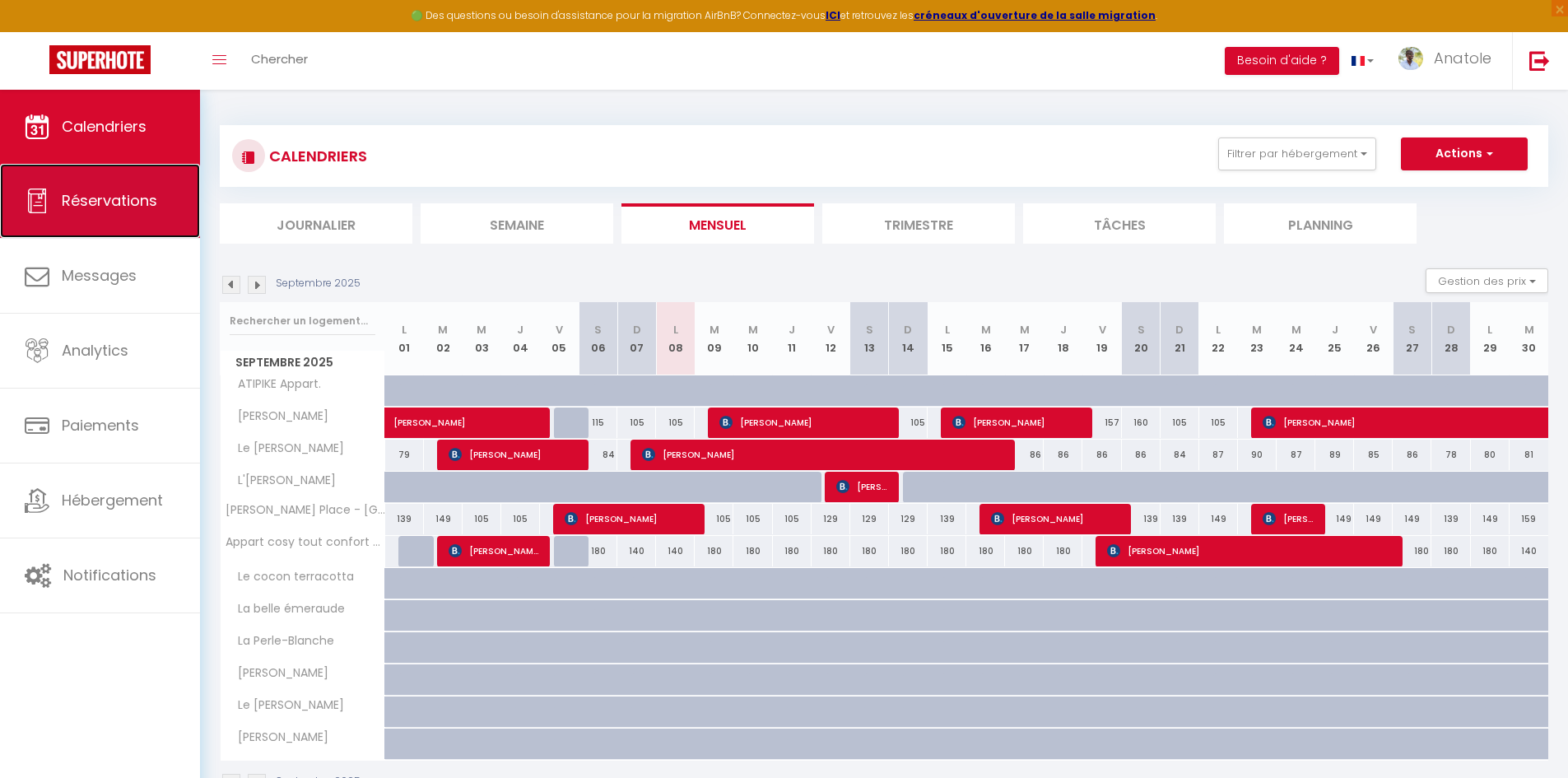
click at [114, 213] on link "Réservations" at bounding box center [100, 200] width 200 height 74
select select "not_cancelled"
select select
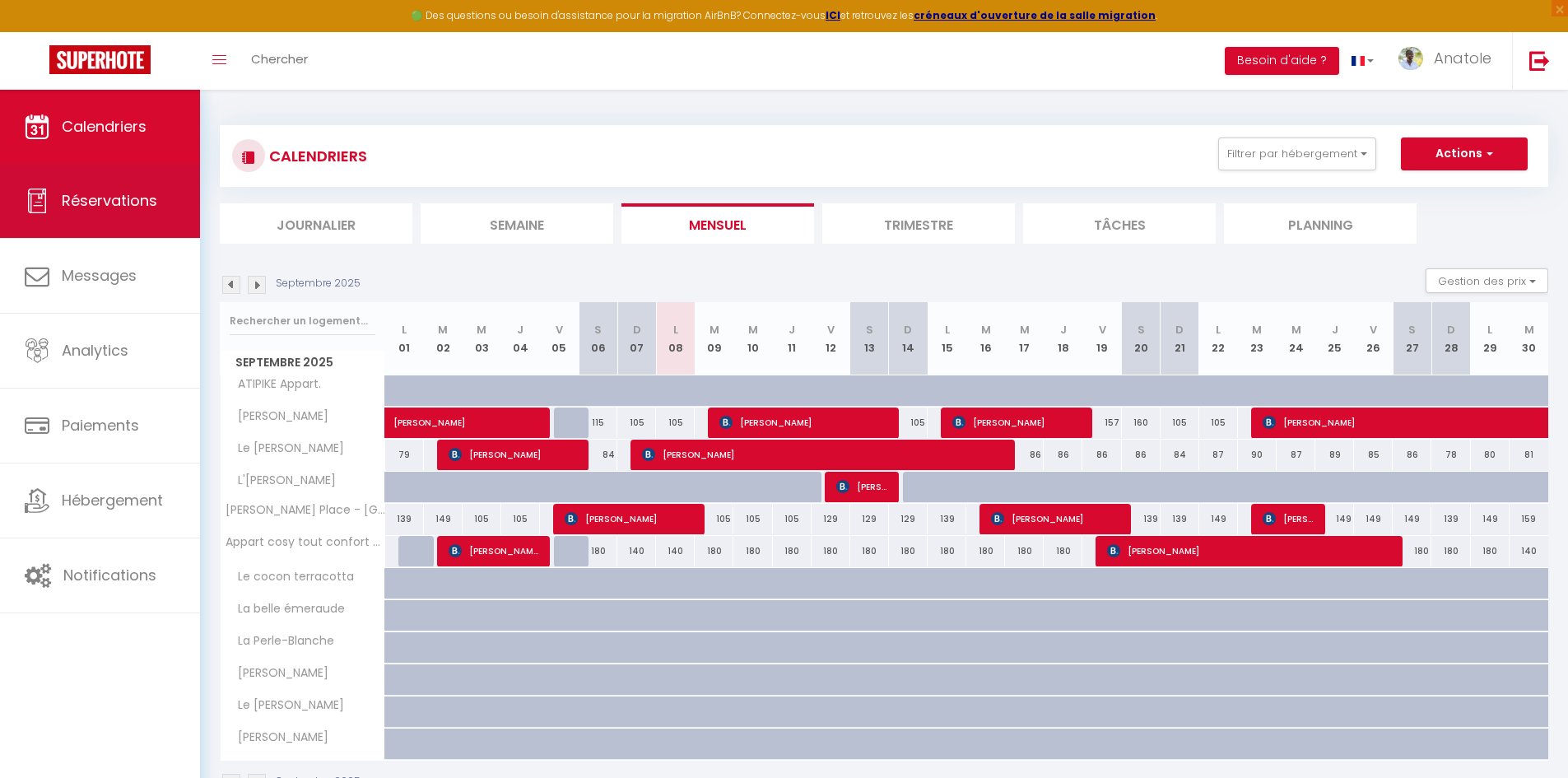
select select
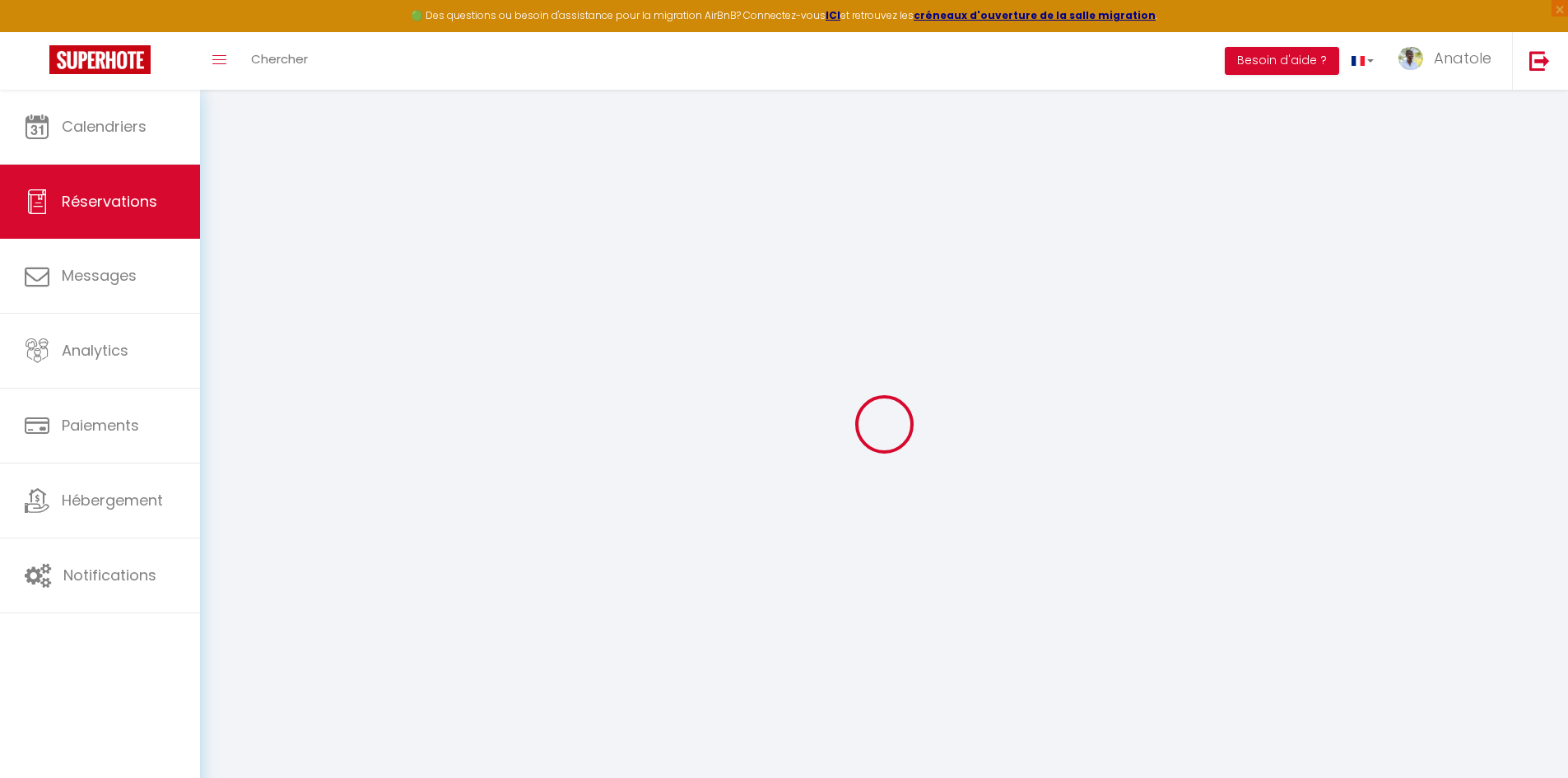
select select
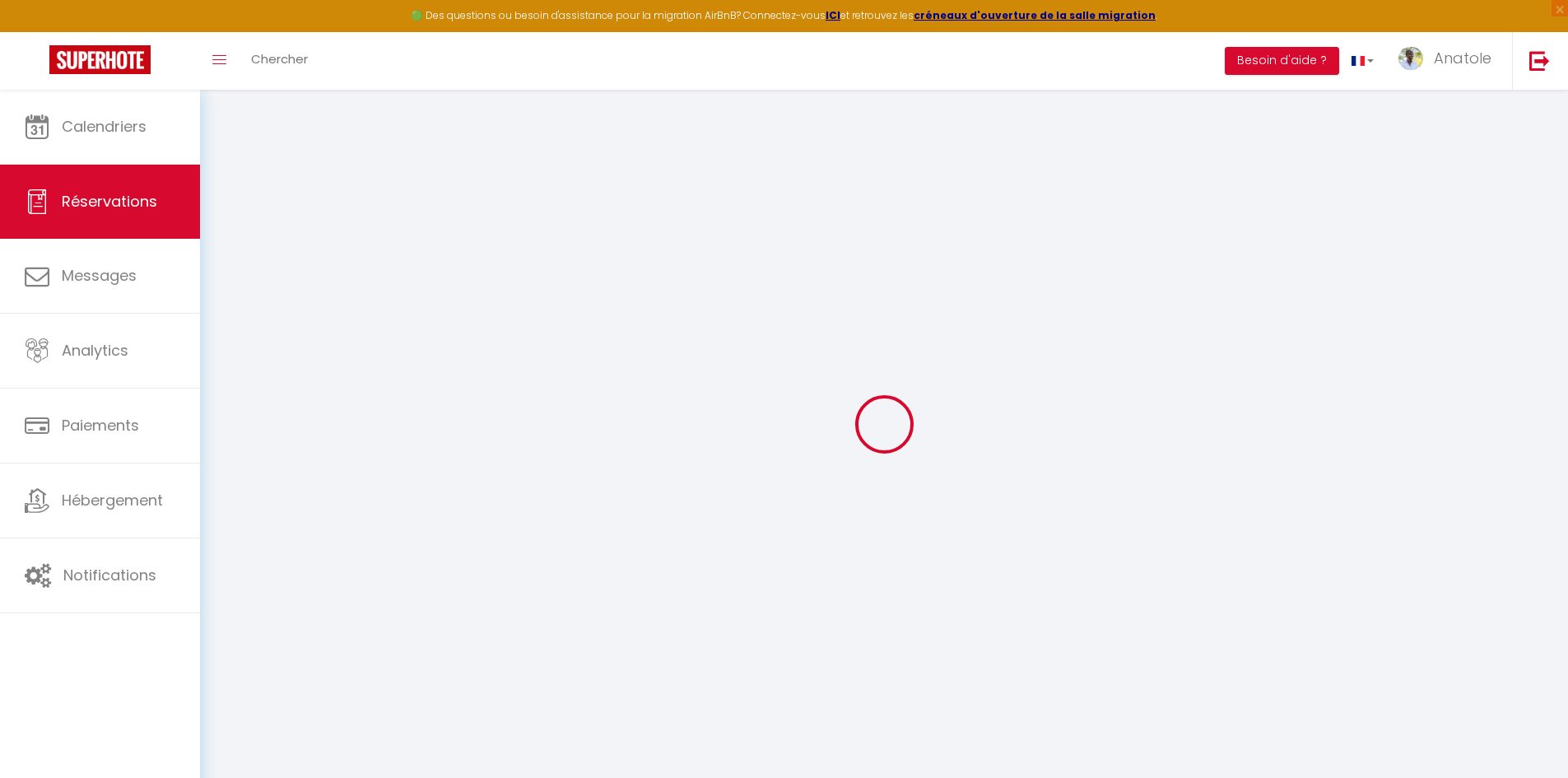
select select
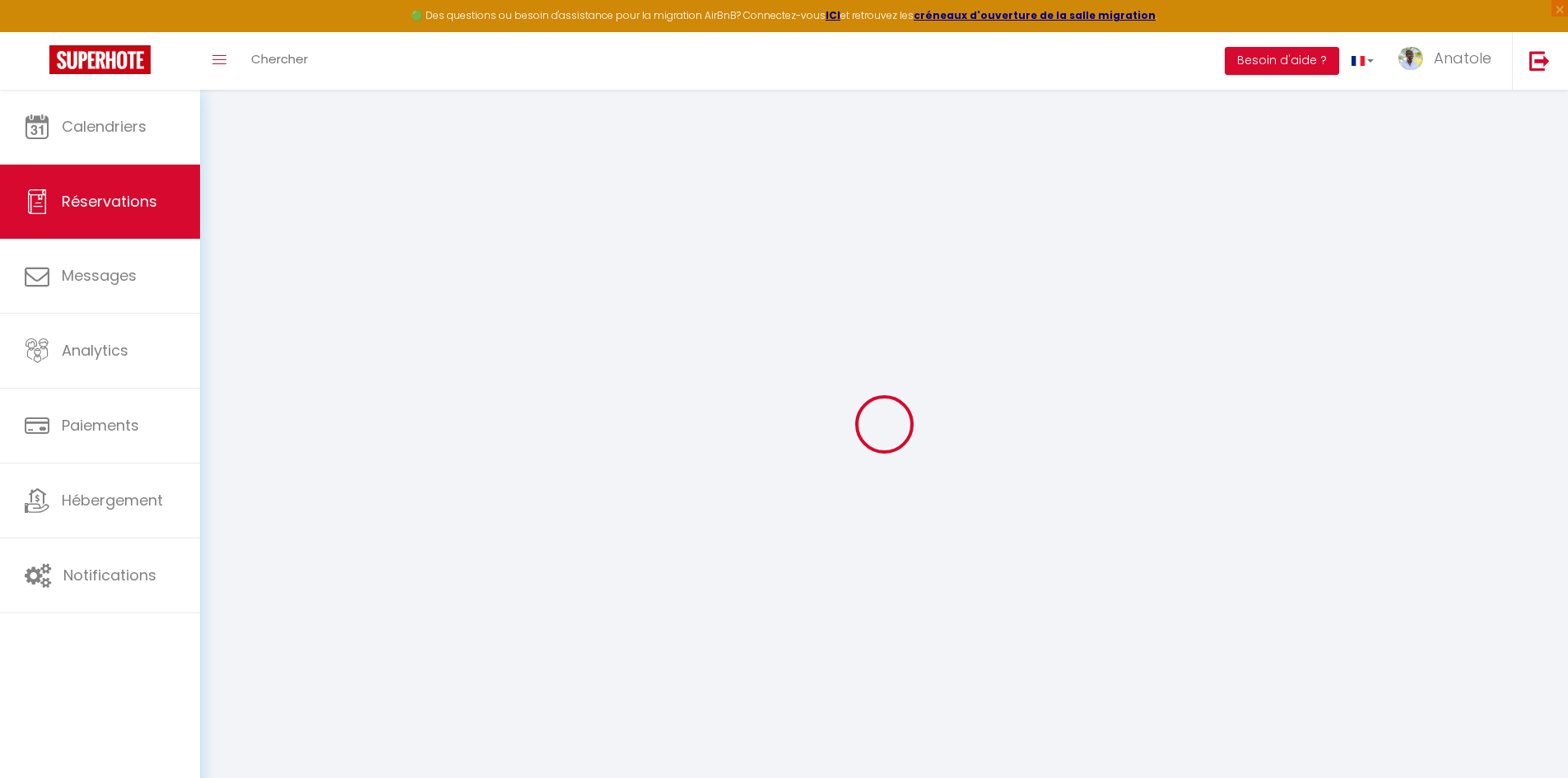
select select
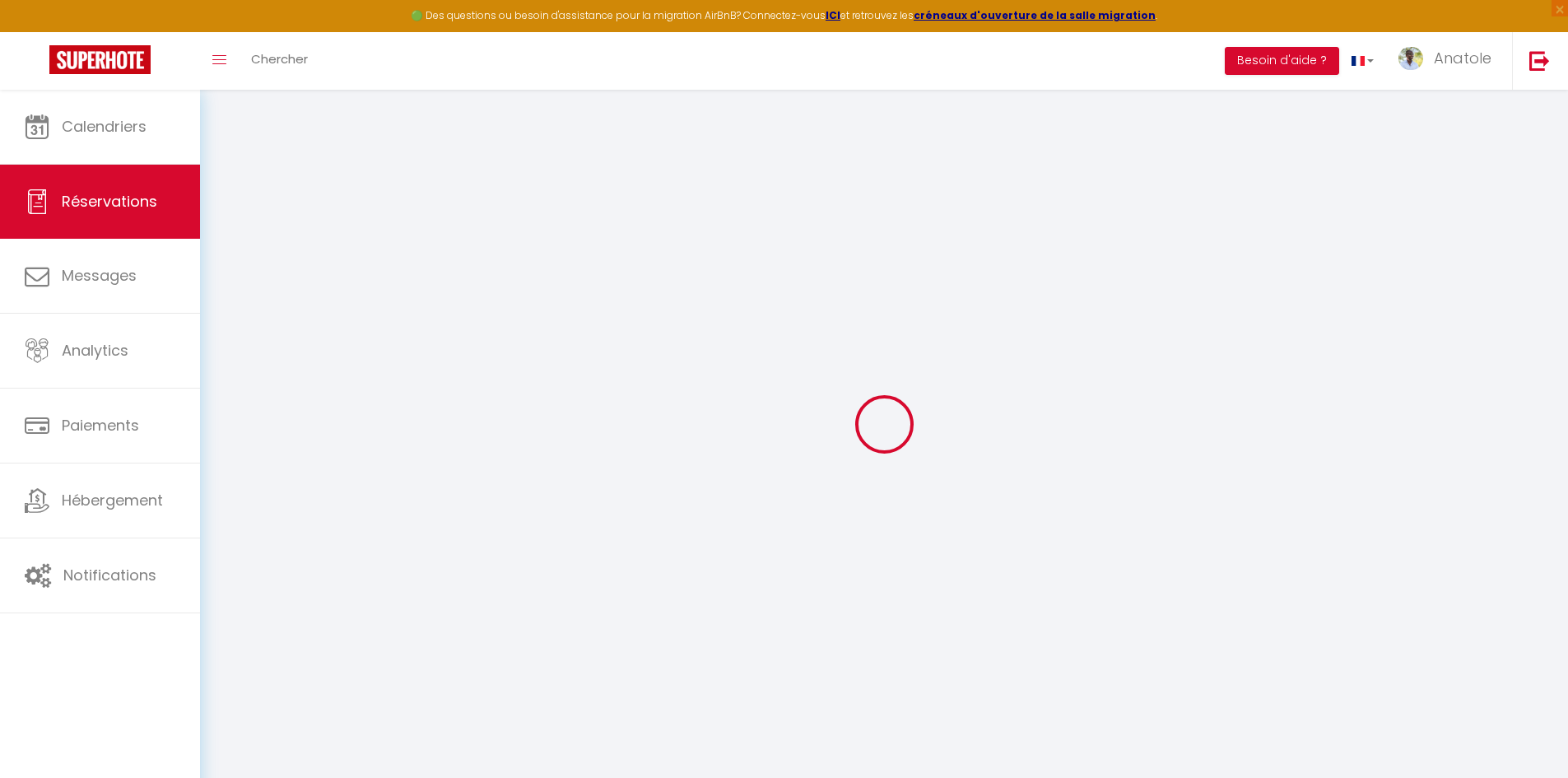
select select
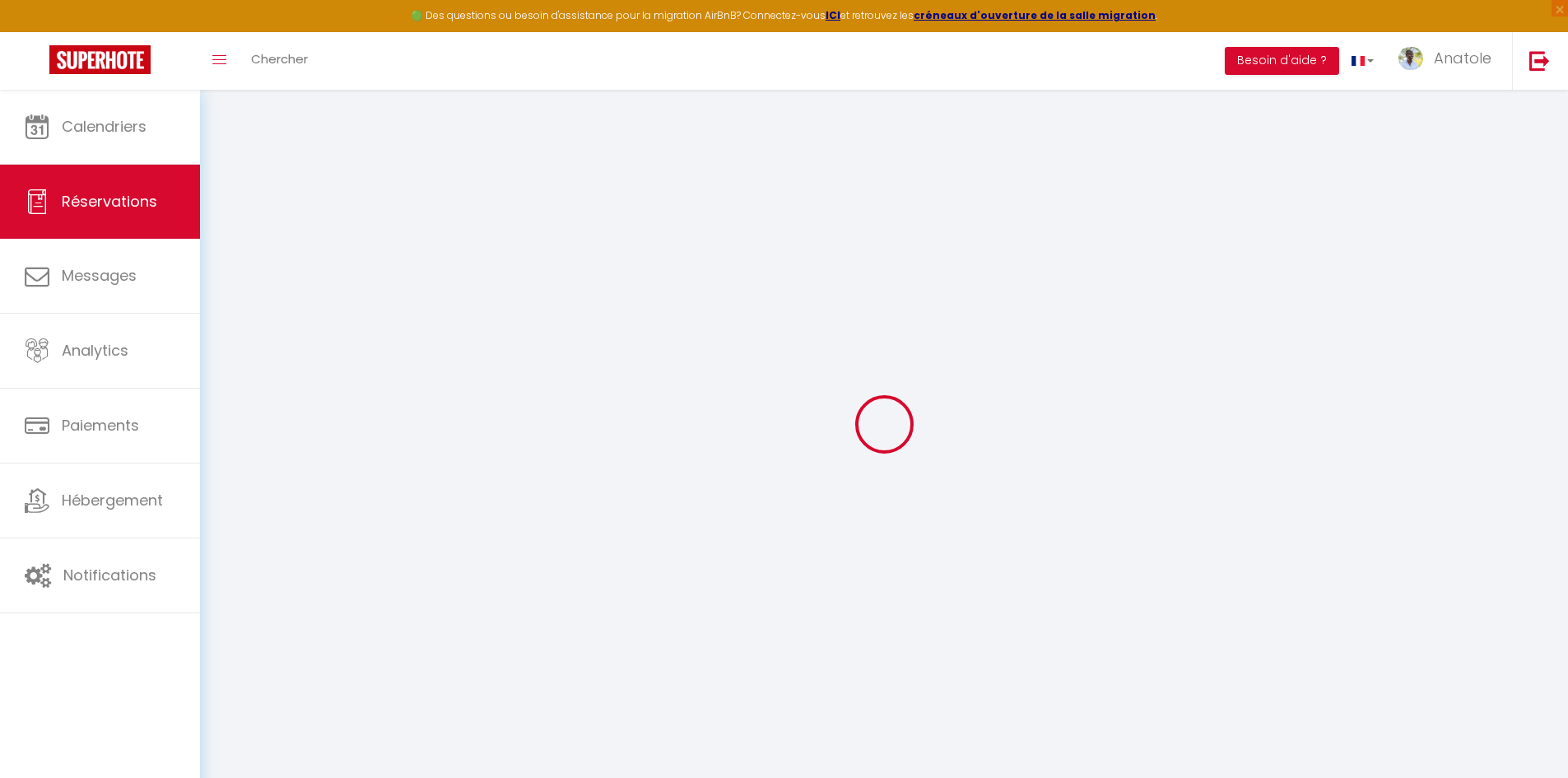
select select
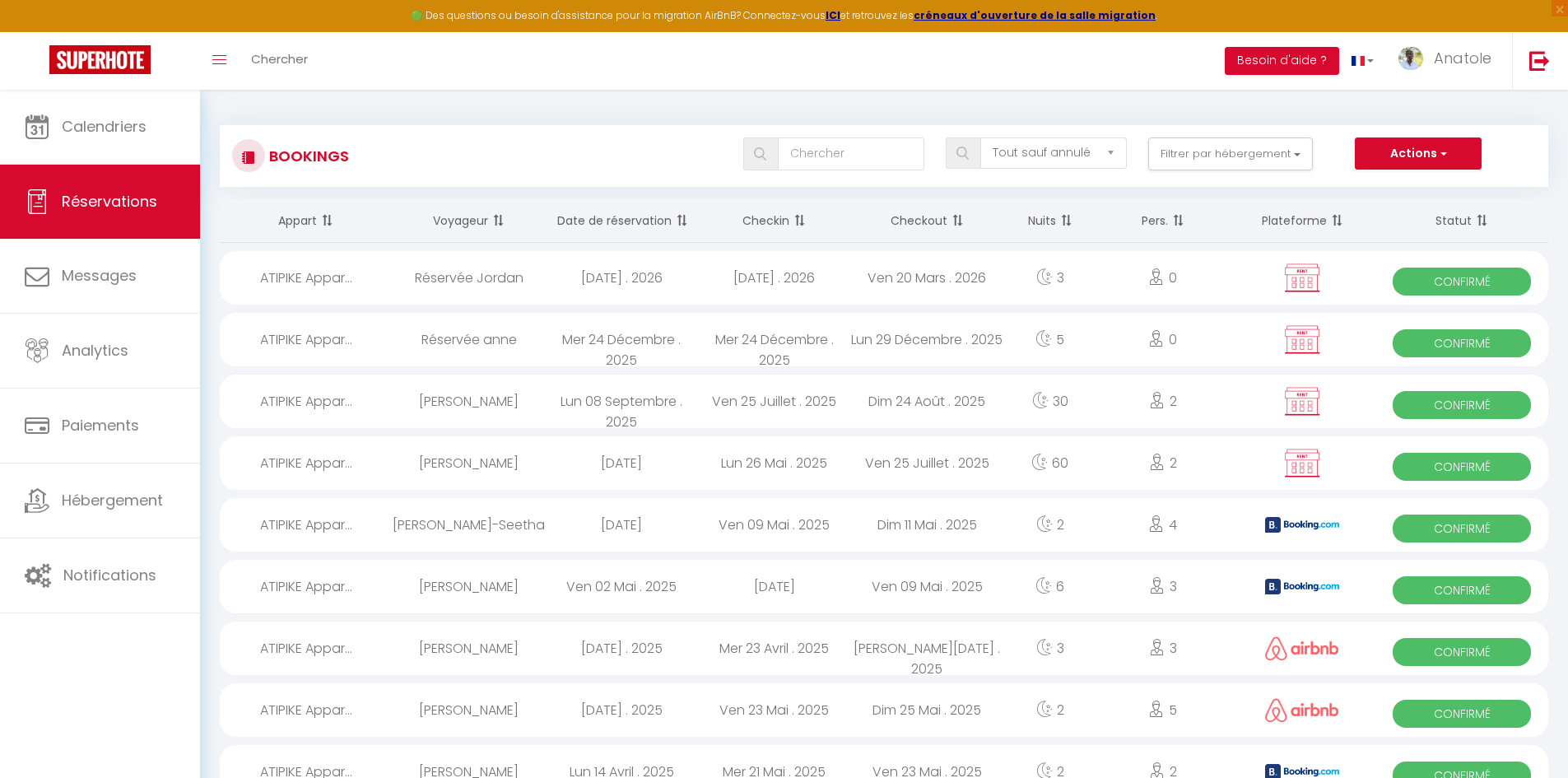
click at [653, 408] on div "Lun 08 Septembre . 2025" at bounding box center [622, 401] width 153 height 53
select select "OK"
select select "KO"
select select "0"
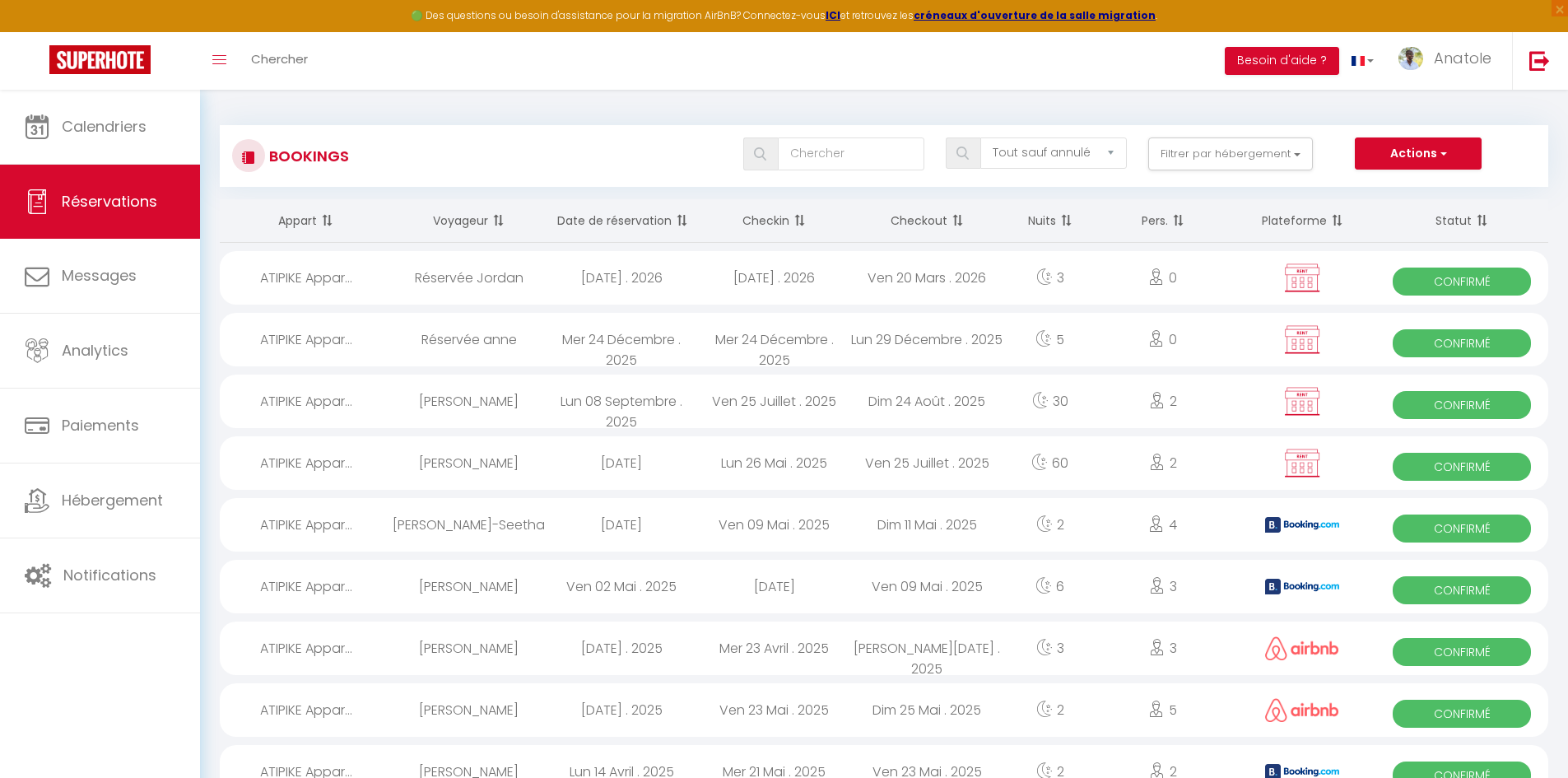
select select "1"
select select
select select "42533"
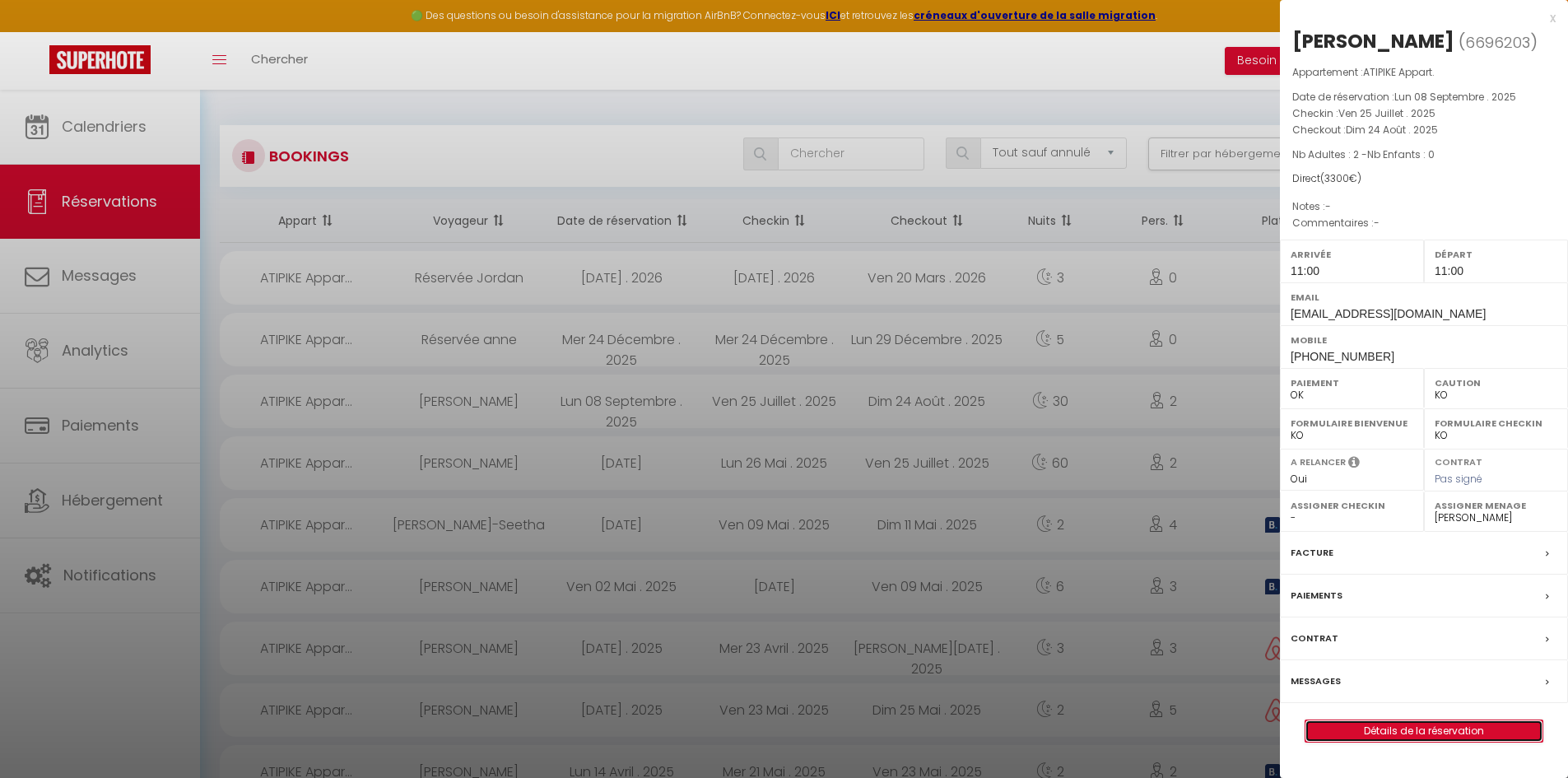
click at [1457, 742] on link "Détails de la réservation" at bounding box center [1423, 731] width 237 height 22
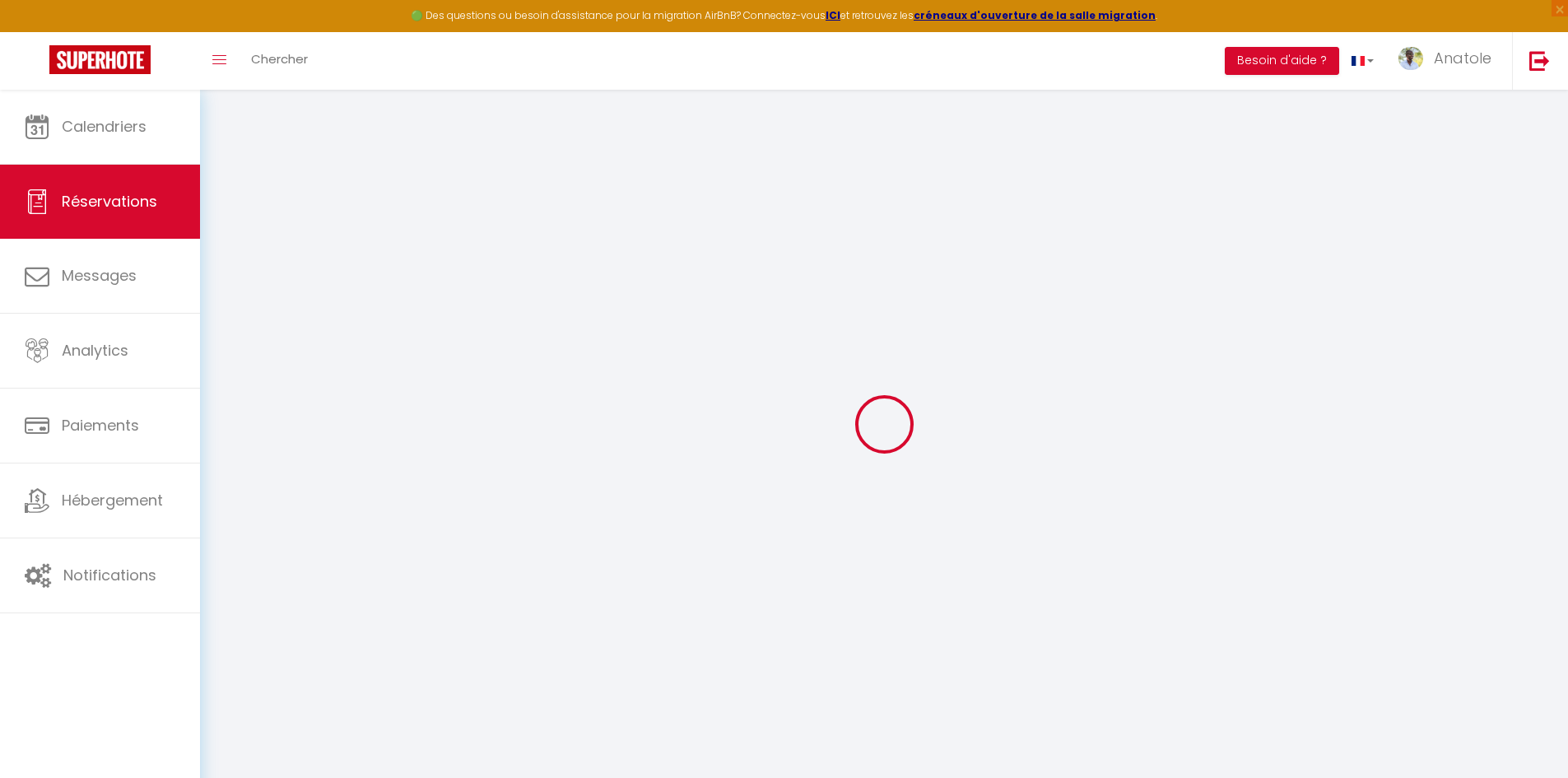
select select
checkbox input "false"
select select
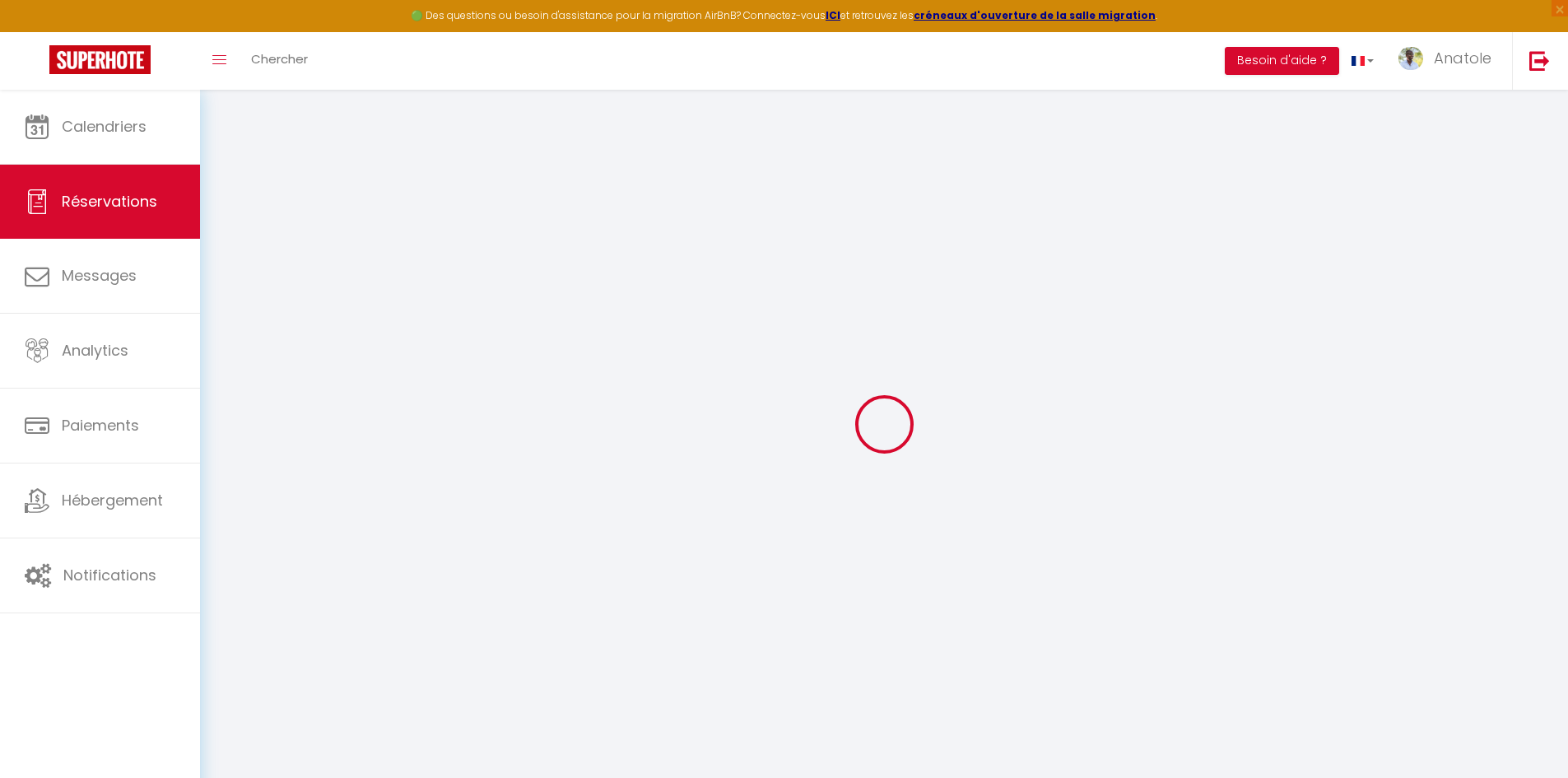
checkbox input "false"
select select
checkbox input "false"
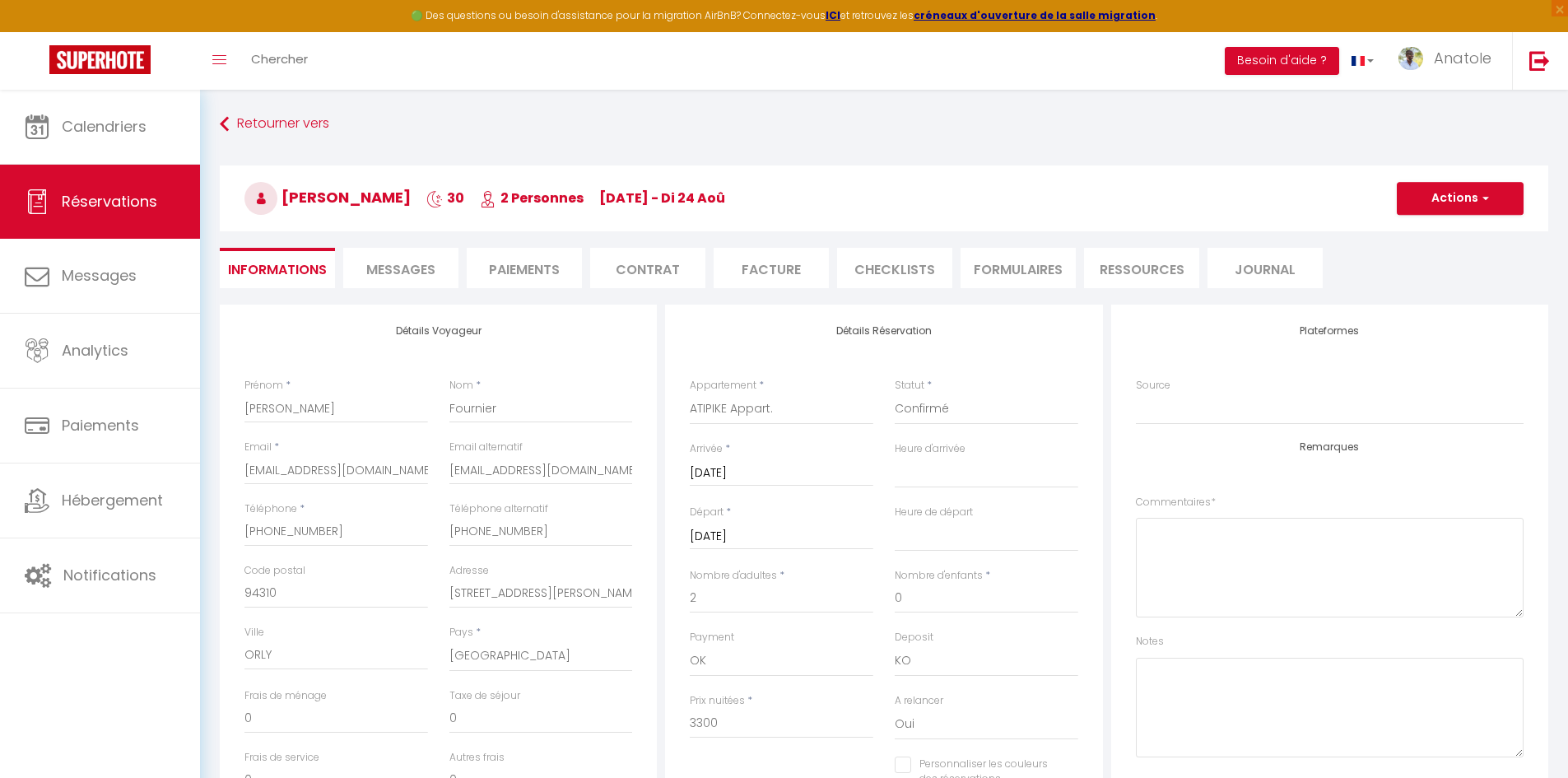
select select
checkbox input "false"
select select "11:00"
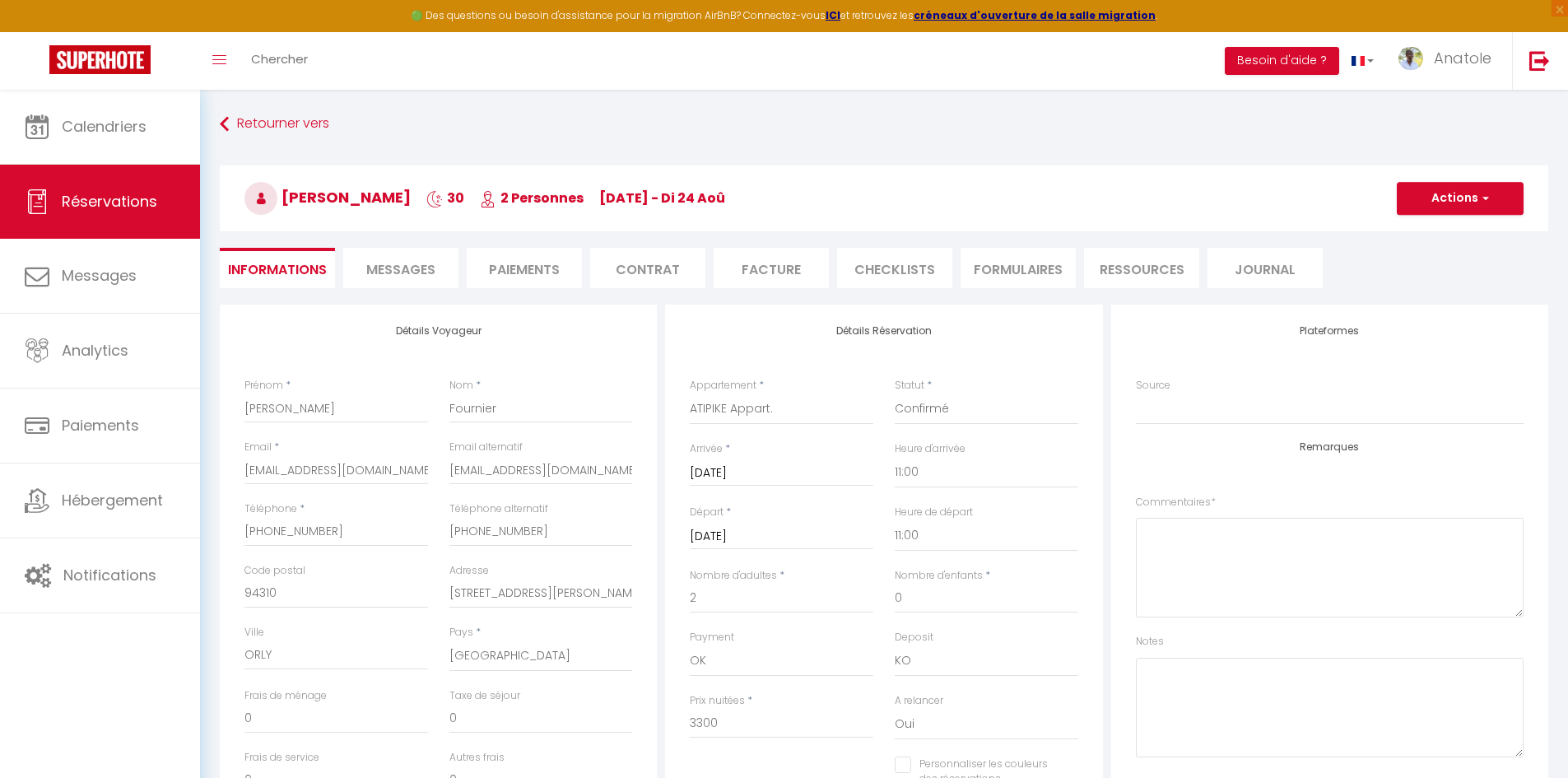
click at [435, 268] on span "Messages" at bounding box center [401, 269] width 69 height 19
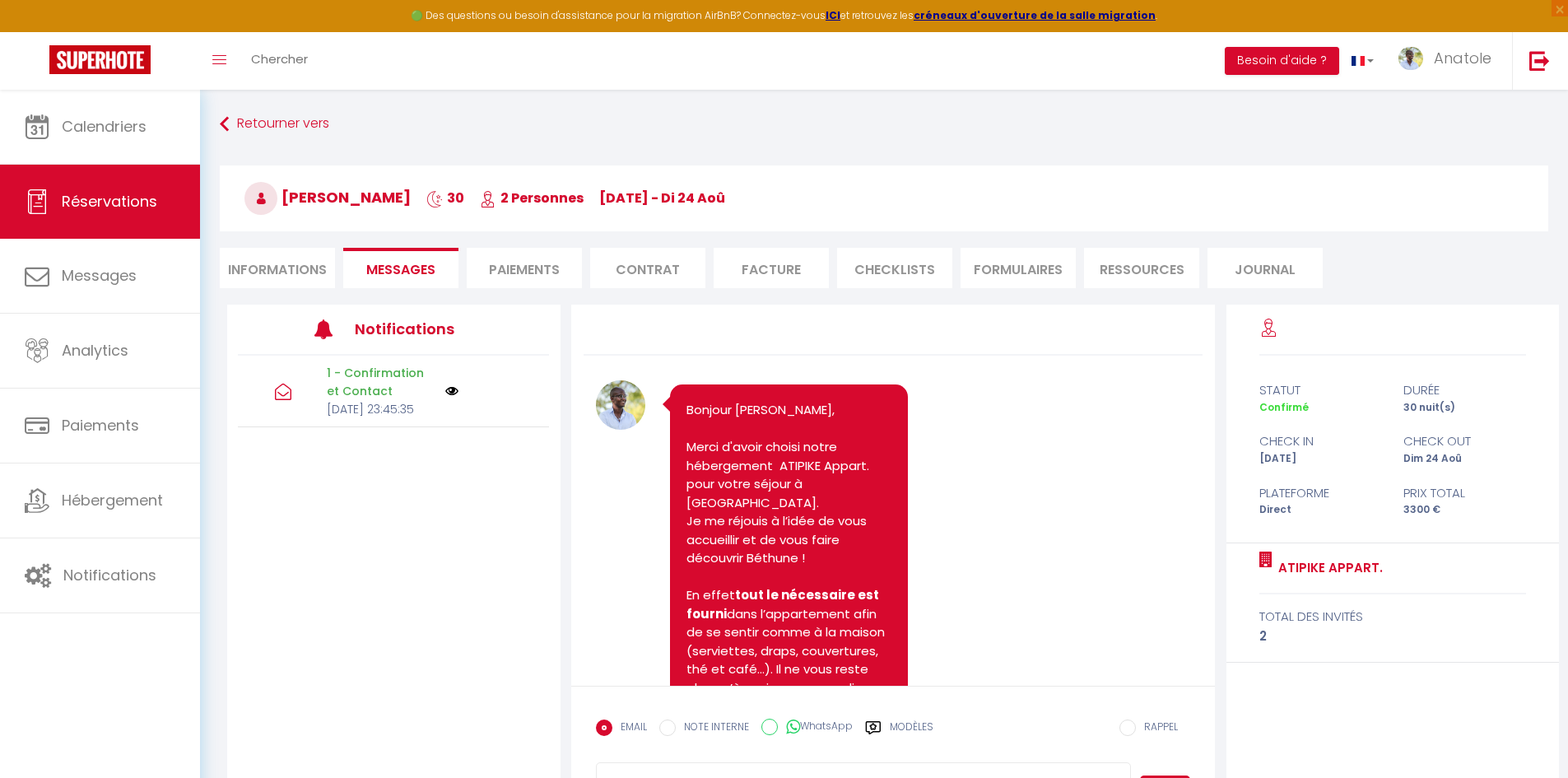
click at [261, 265] on li "Informations" at bounding box center [277, 267] width 115 height 40
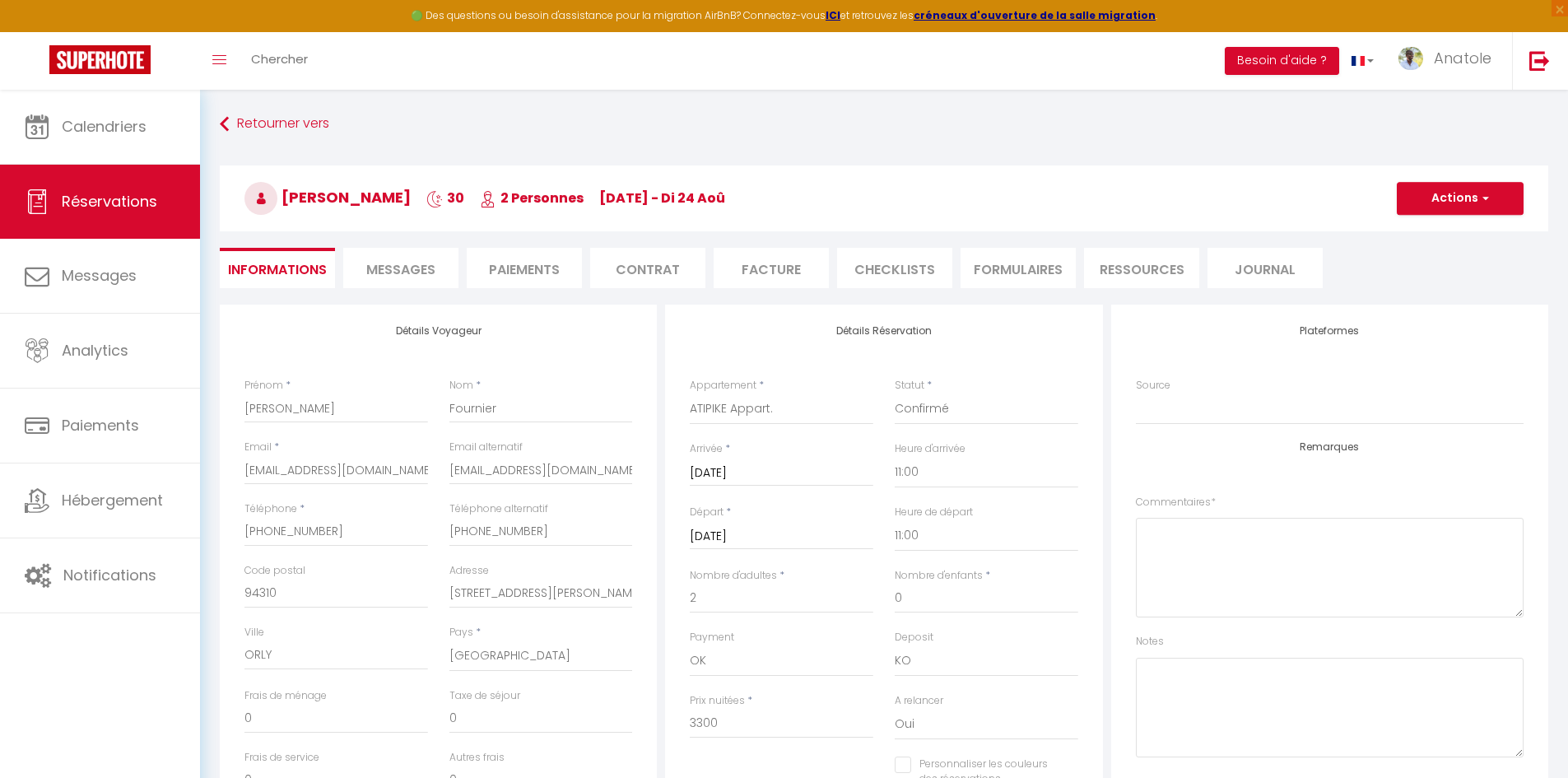
click at [664, 258] on li "Contrat" at bounding box center [647, 267] width 115 height 40
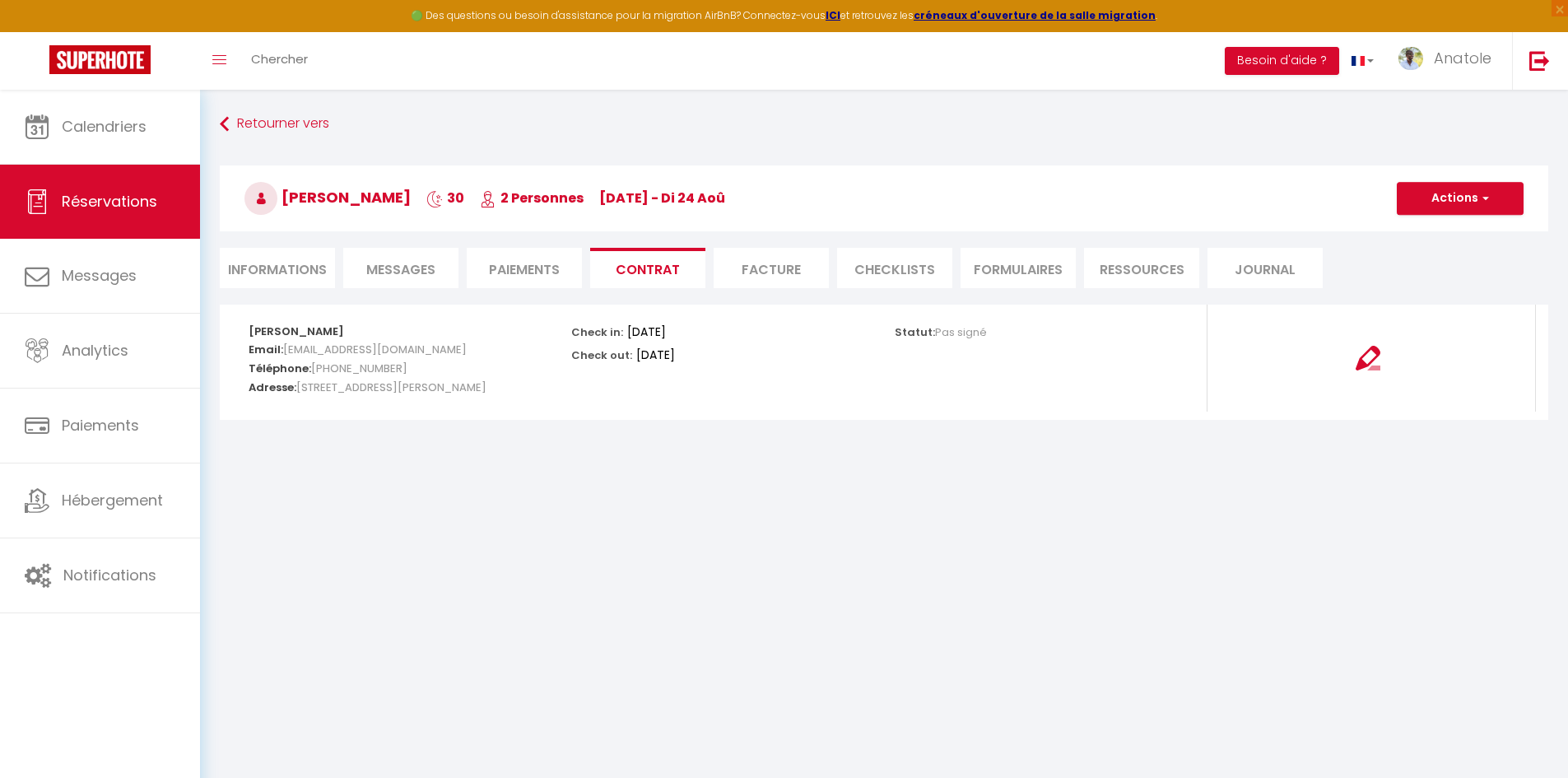
click at [774, 274] on li "Facture" at bounding box center [770, 267] width 115 height 40
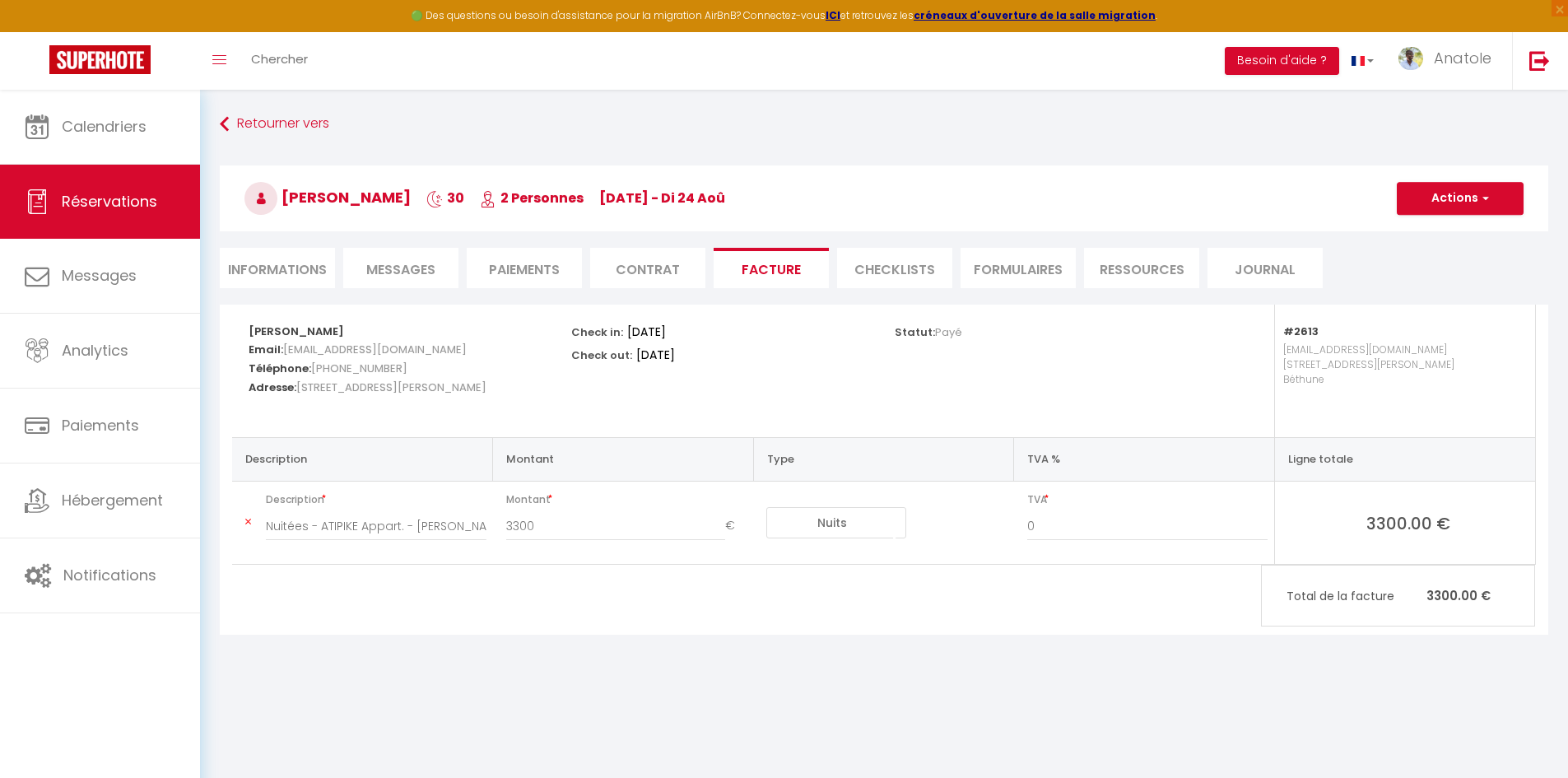
click at [891, 266] on li "CHECKLISTS" at bounding box center [894, 267] width 115 height 40
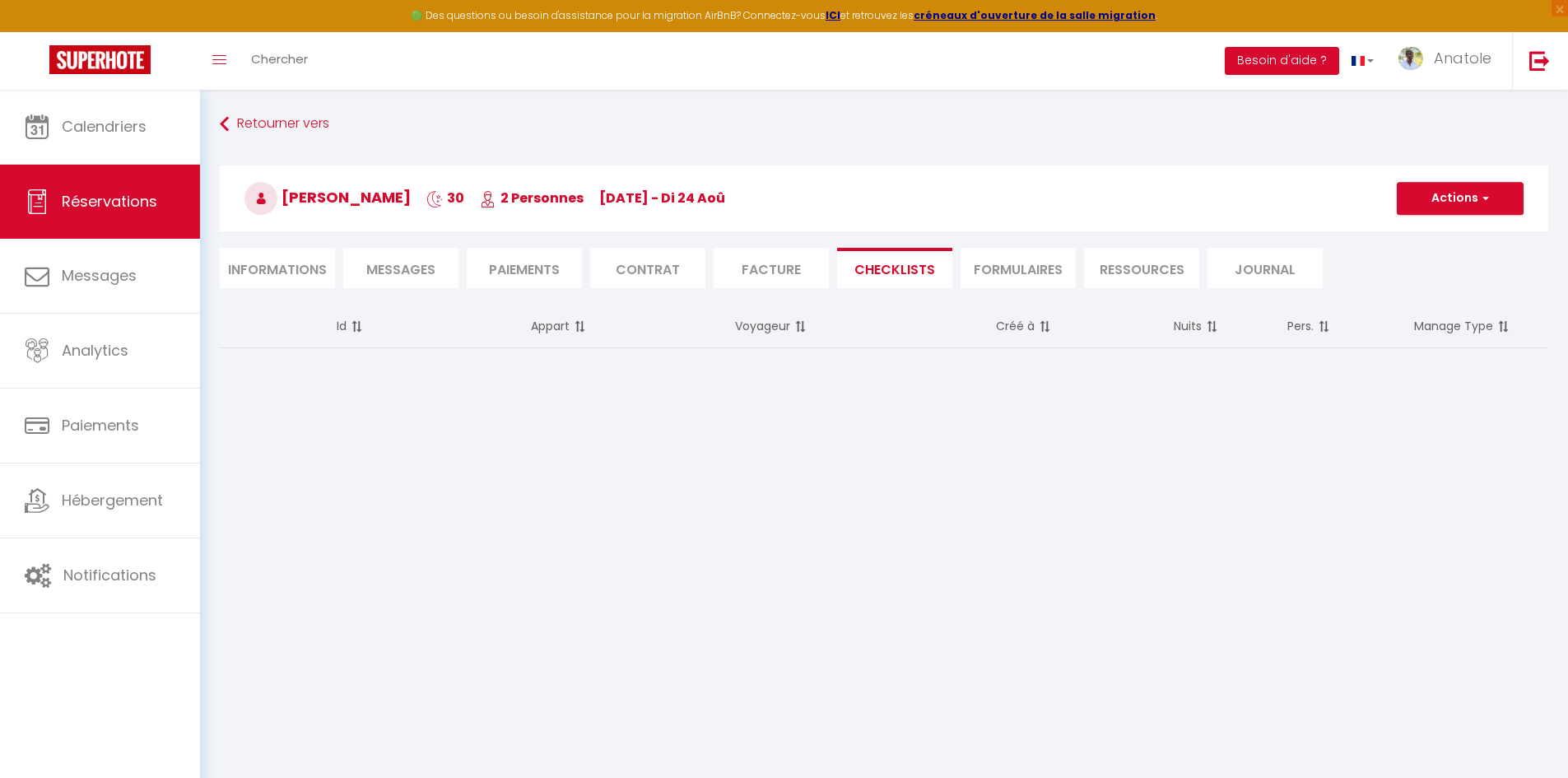
click at [1003, 261] on li "FORMULAIRES" at bounding box center [1018, 267] width 115 height 40
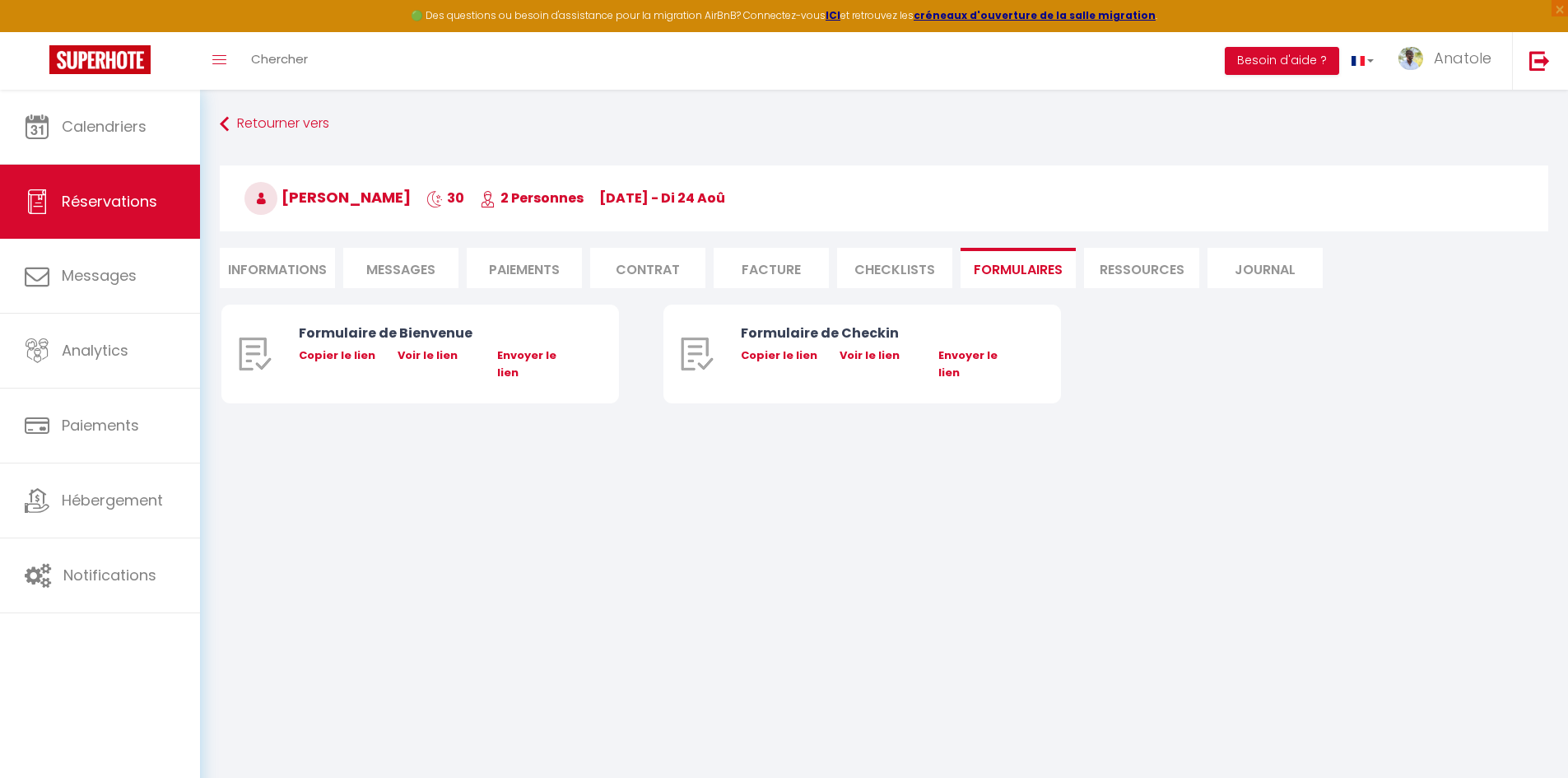
click at [1142, 276] on li "Ressources" at bounding box center [1141, 267] width 115 height 40
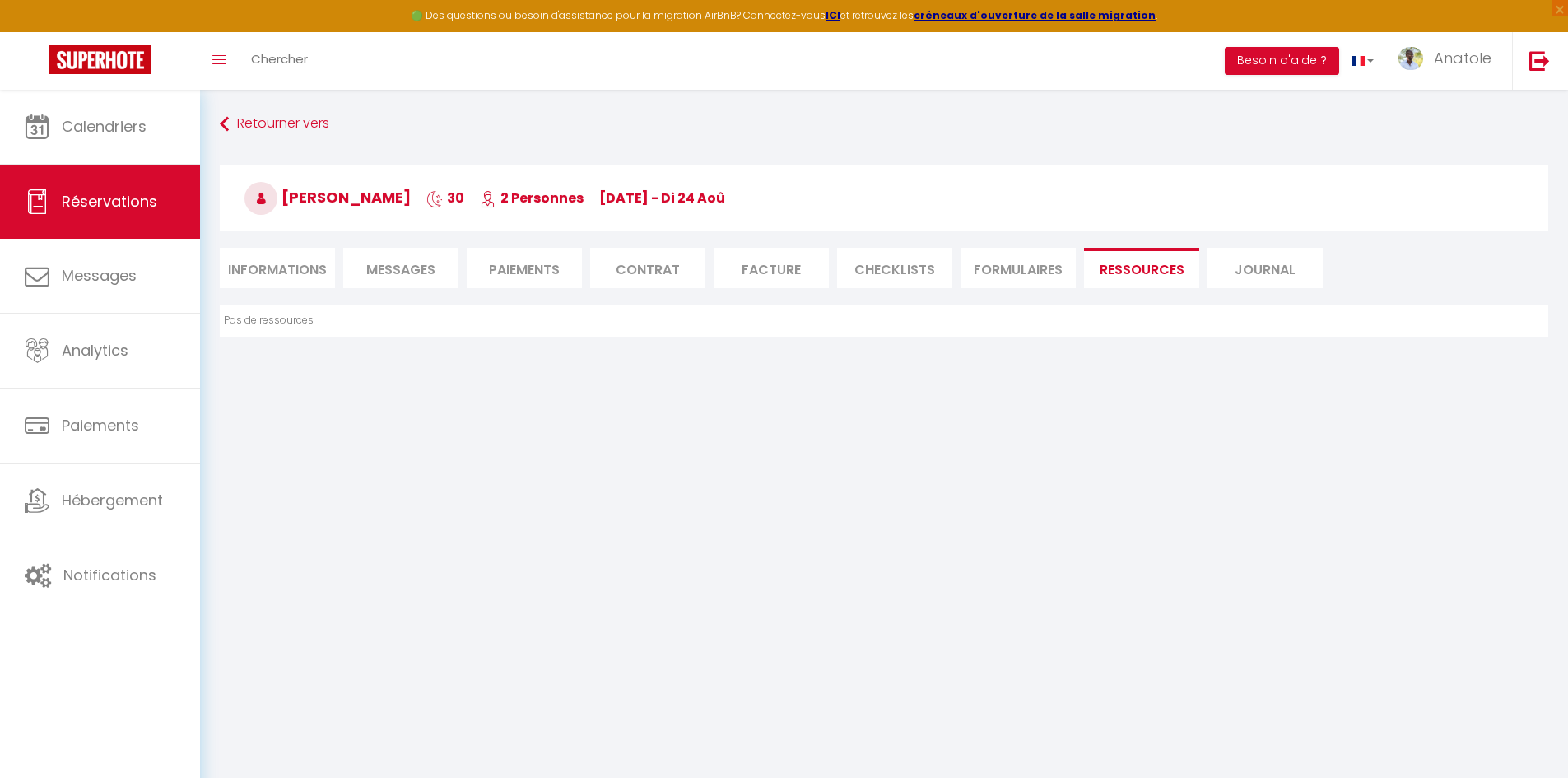
click at [1250, 276] on li "Journal" at bounding box center [1264, 267] width 115 height 40
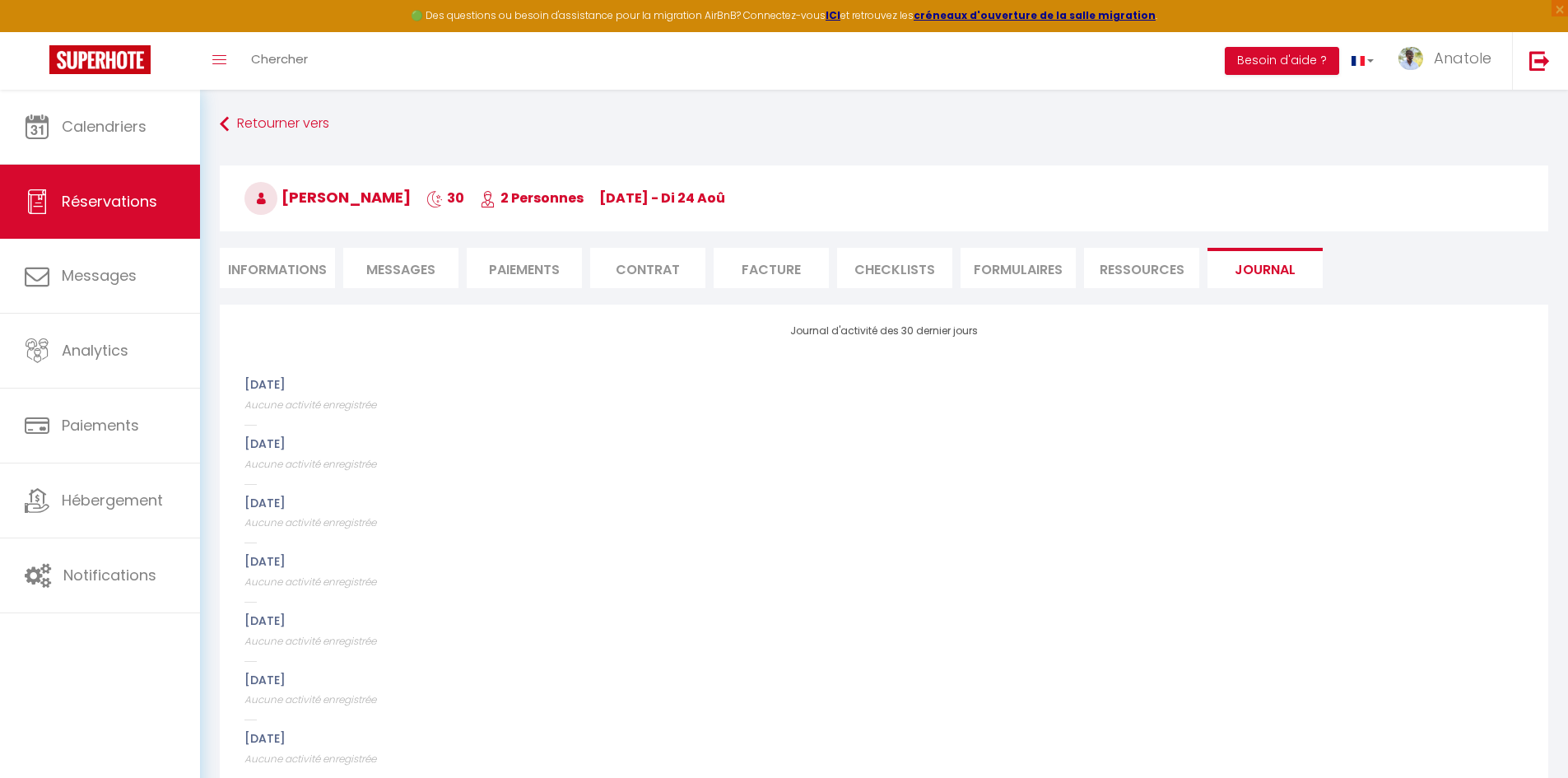
click at [1057, 271] on li "FORMULAIRES" at bounding box center [1018, 267] width 115 height 40
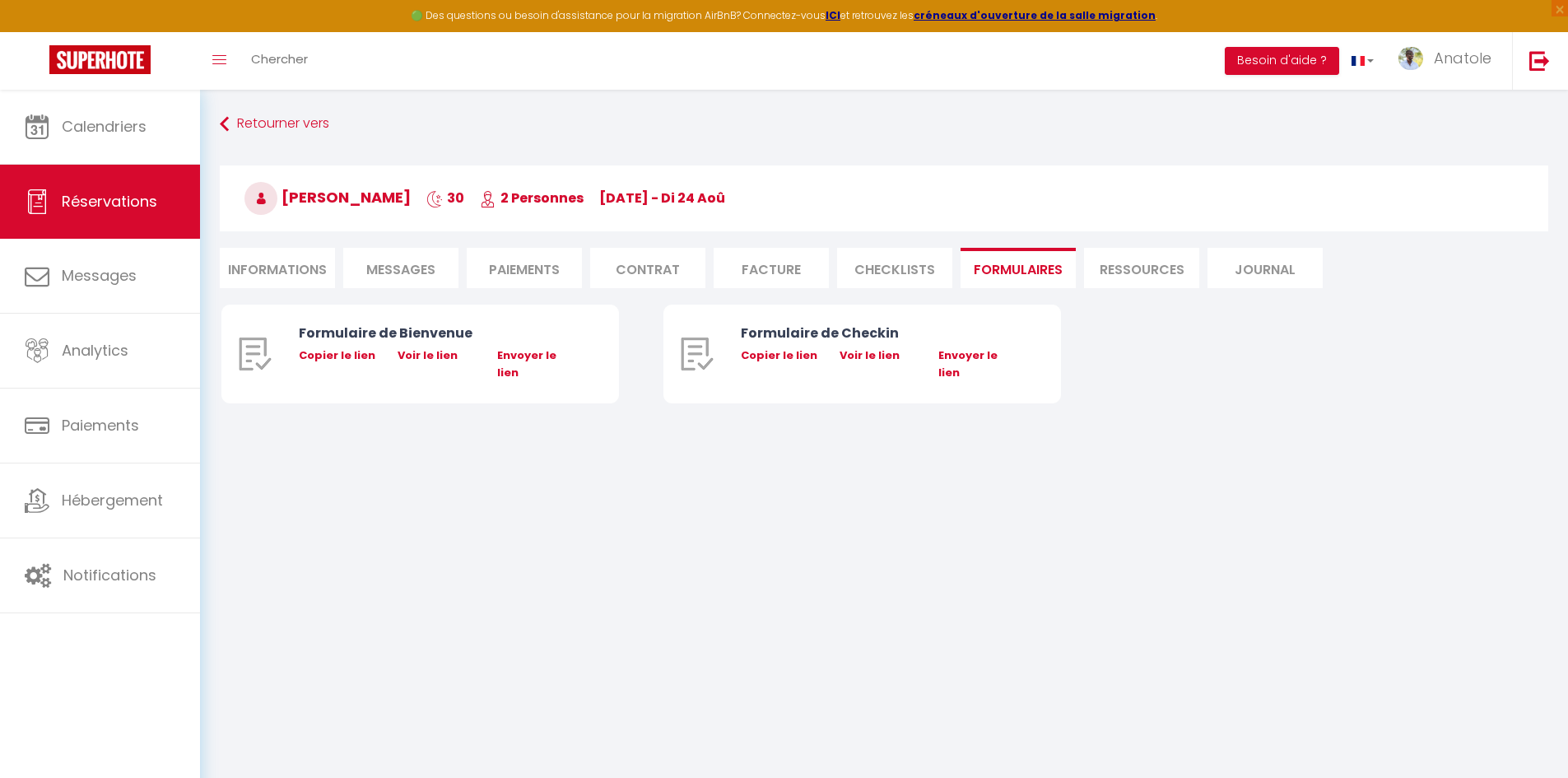
click at [896, 271] on li "CHECKLISTS" at bounding box center [894, 267] width 115 height 40
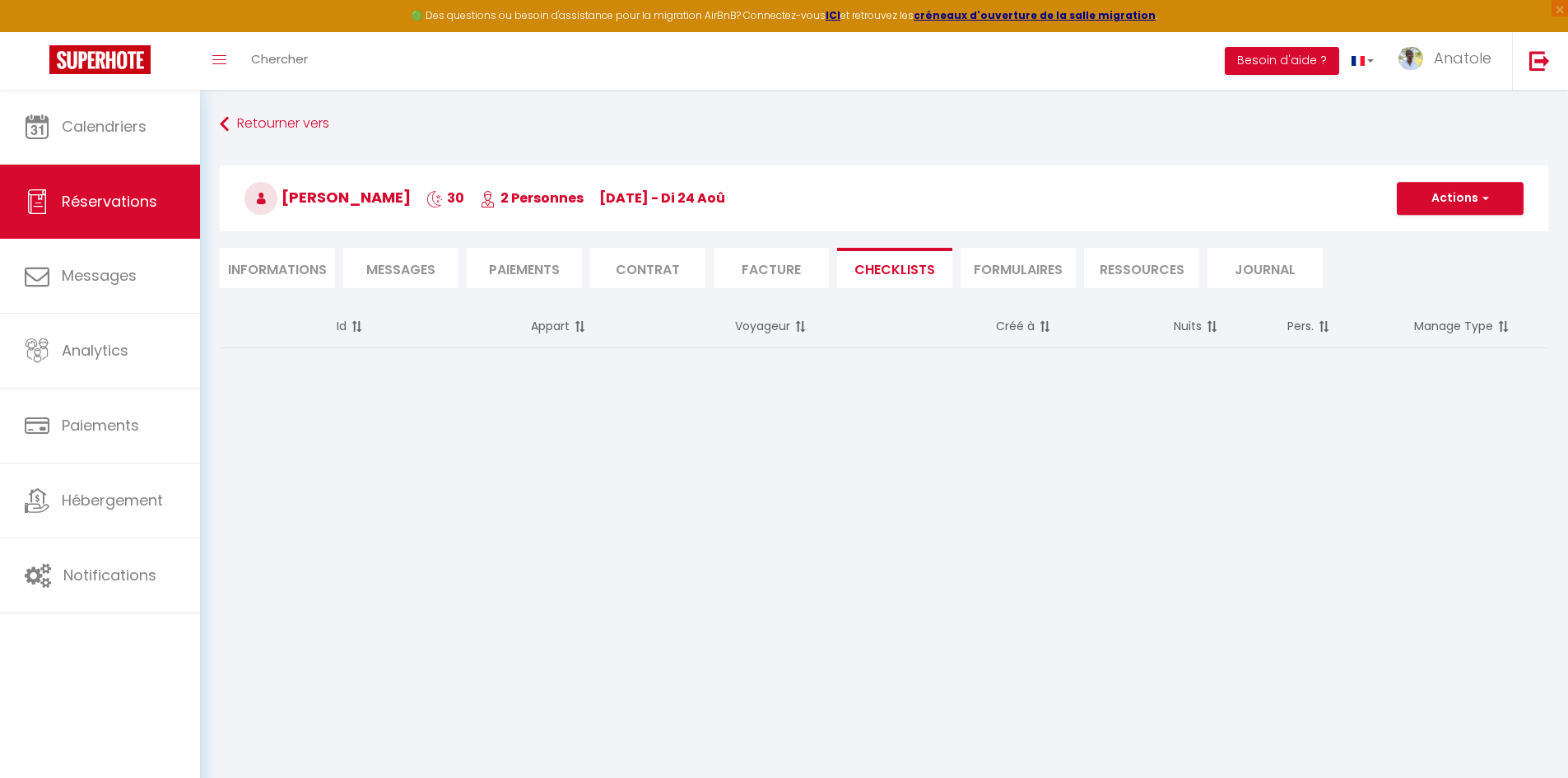
click at [764, 271] on li "Facture" at bounding box center [770, 267] width 115 height 40
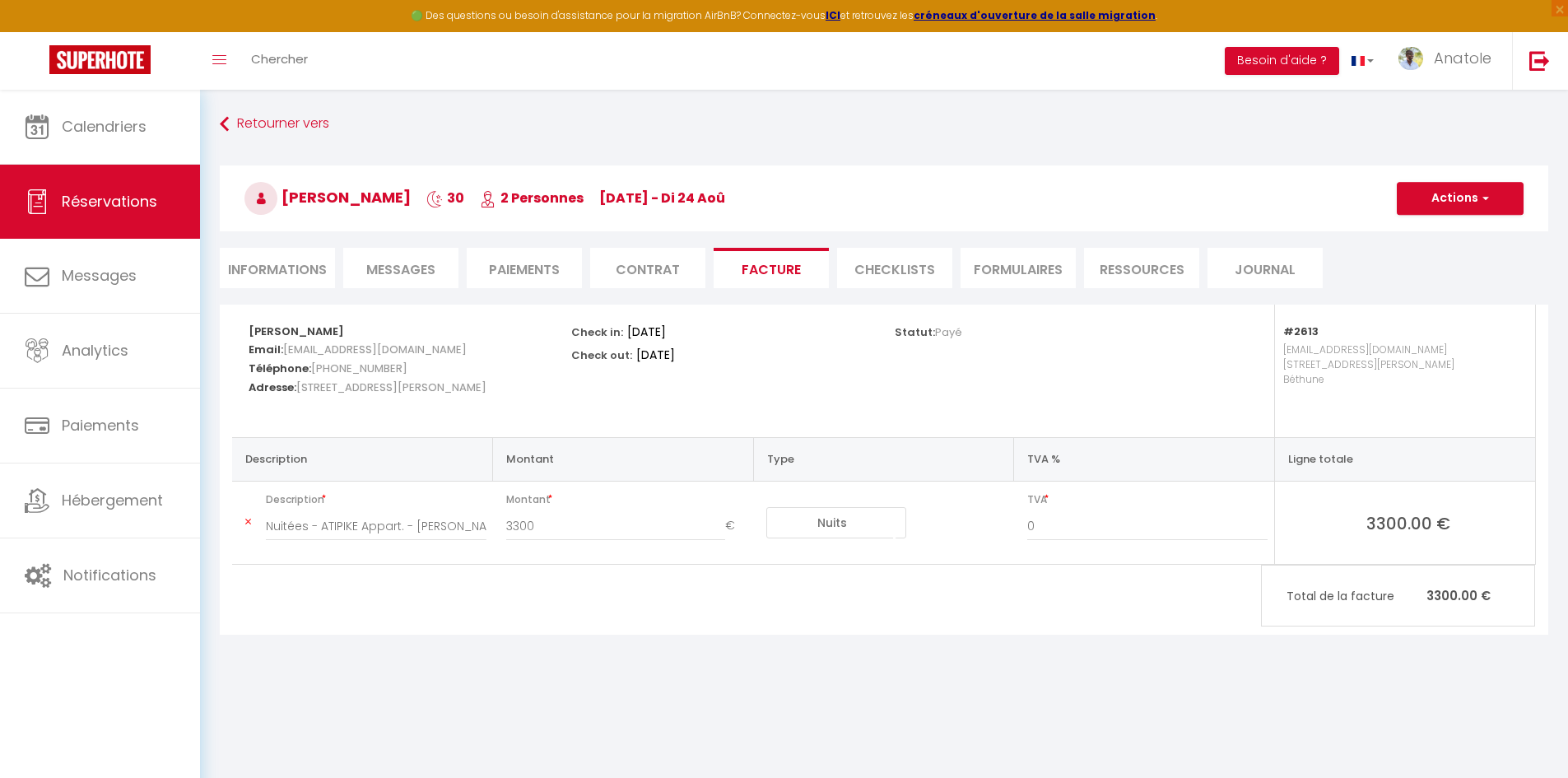
click at [655, 271] on li "Contrat" at bounding box center [647, 267] width 115 height 40
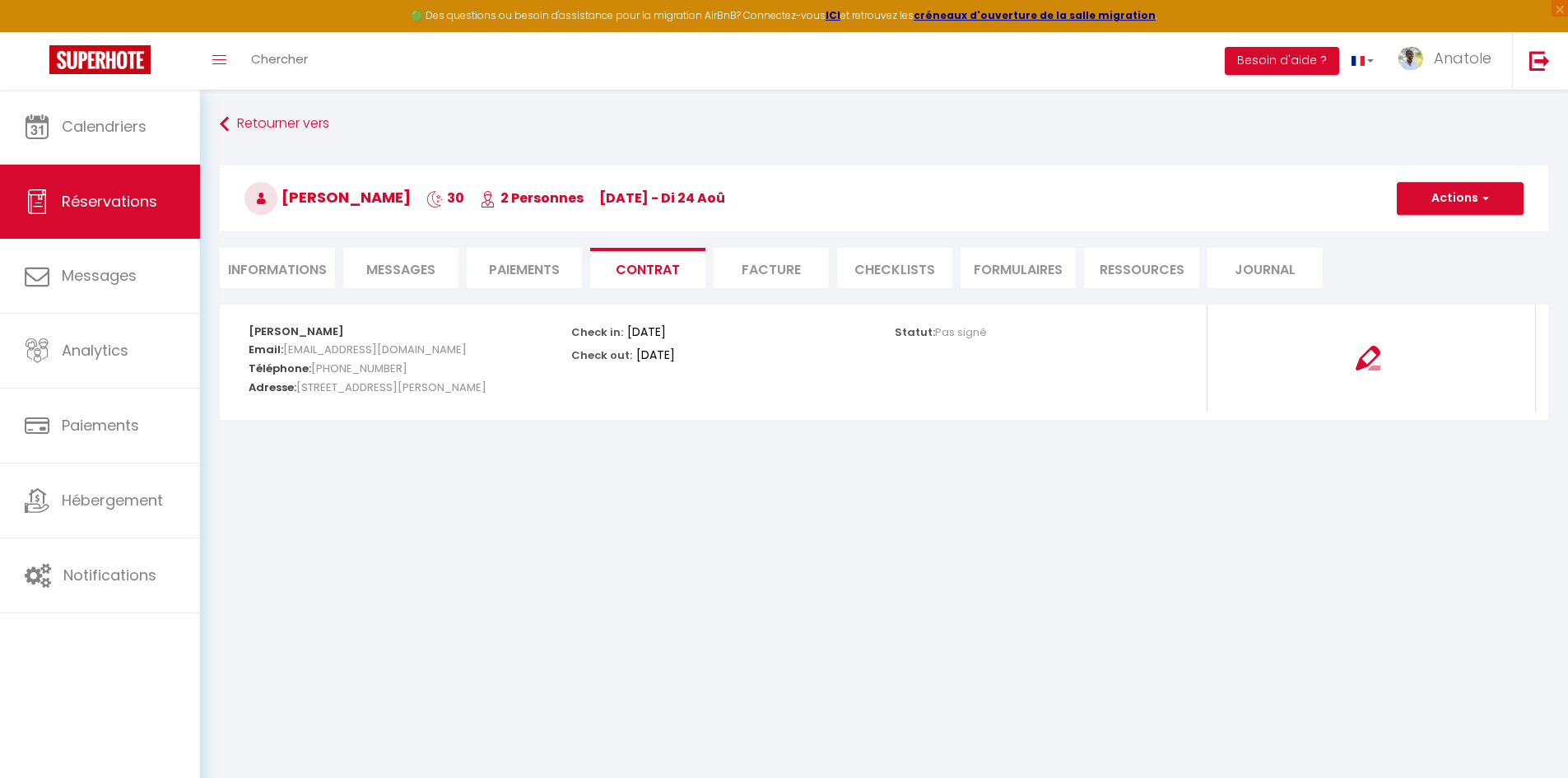
click at [528, 261] on li "Paiements" at bounding box center [524, 267] width 115 height 40
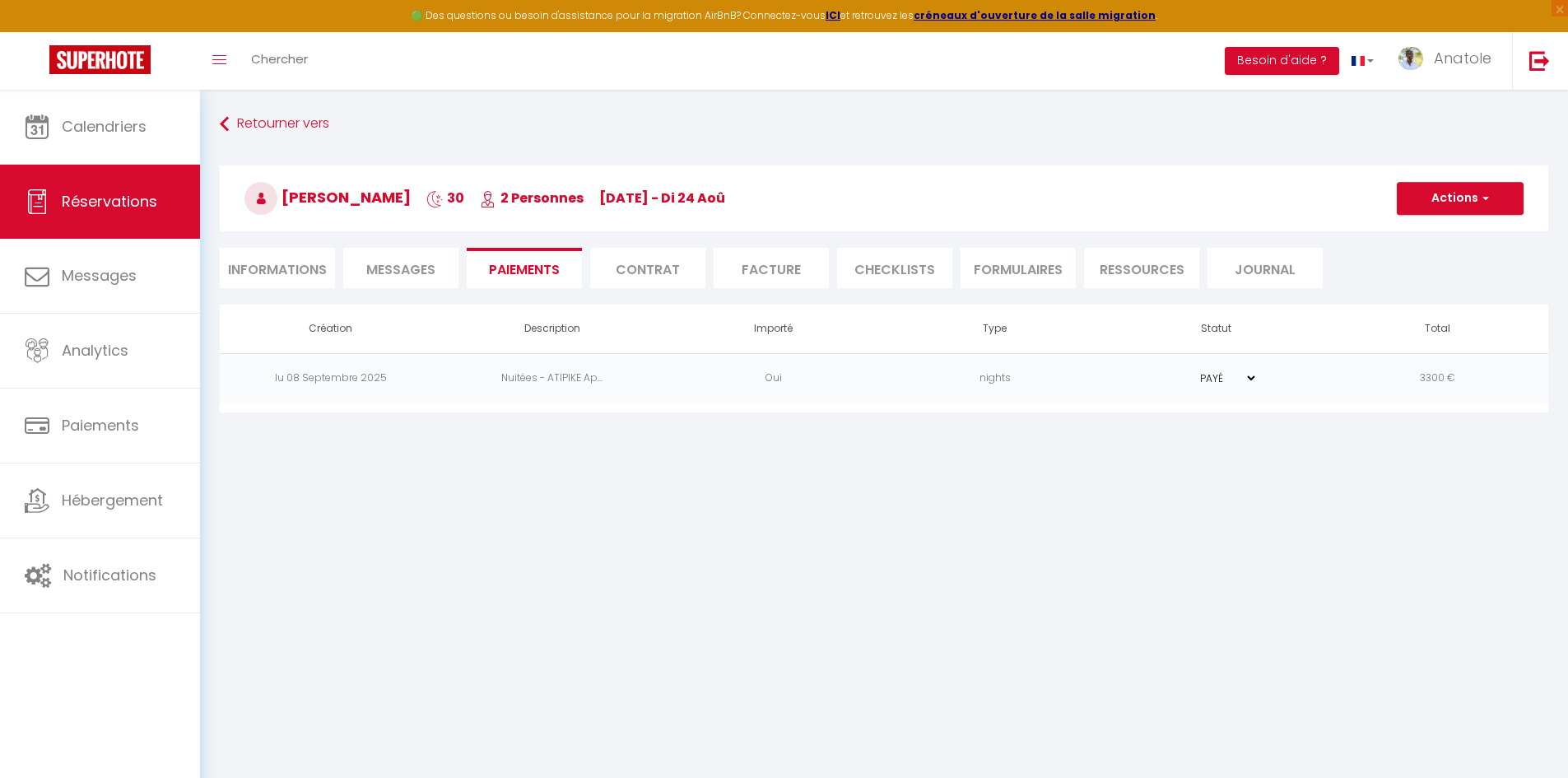
click at [386, 265] on span "Messages" at bounding box center [401, 269] width 69 height 19
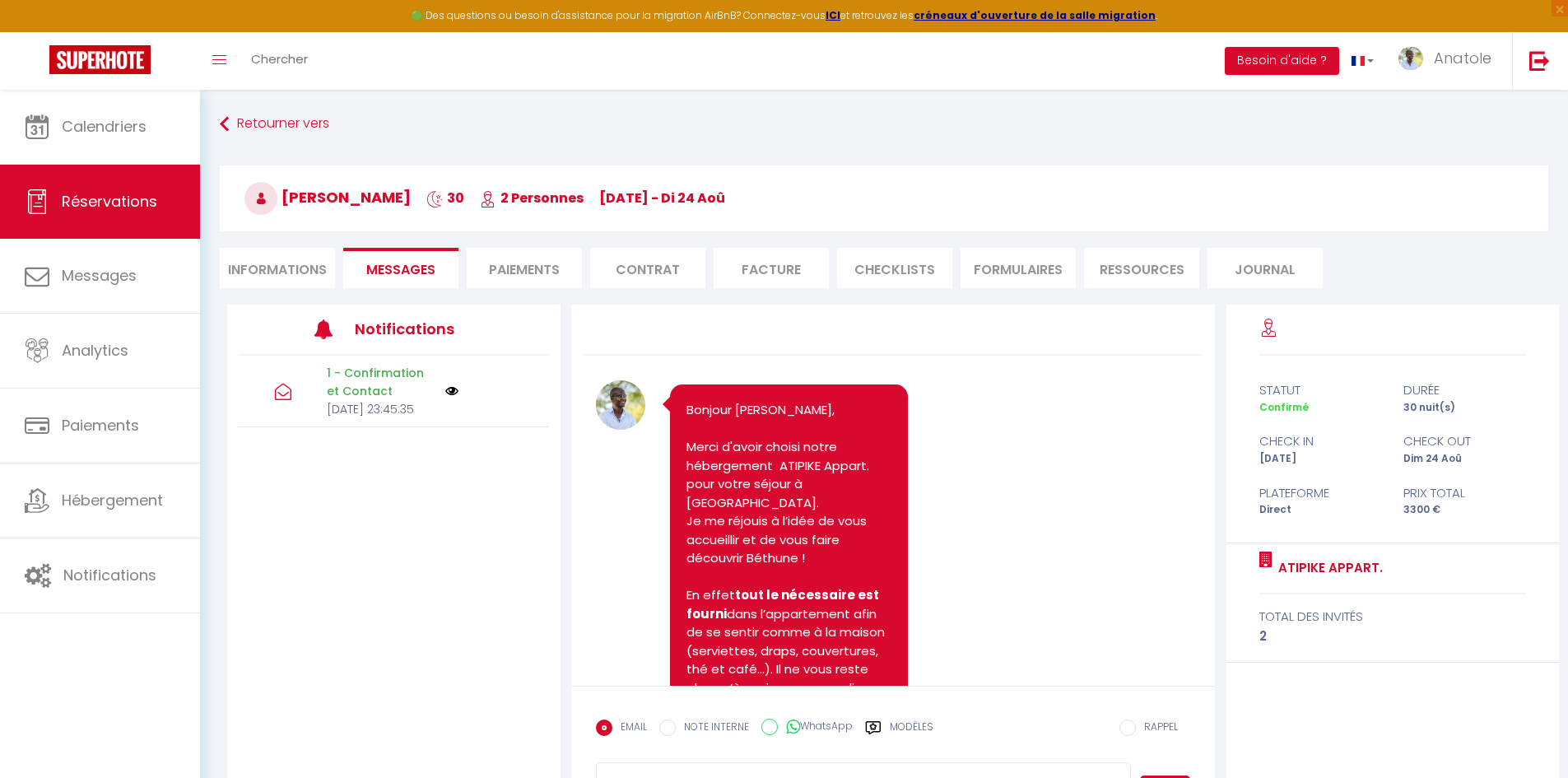
click at [302, 265] on li "Informations" at bounding box center [277, 267] width 115 height 40
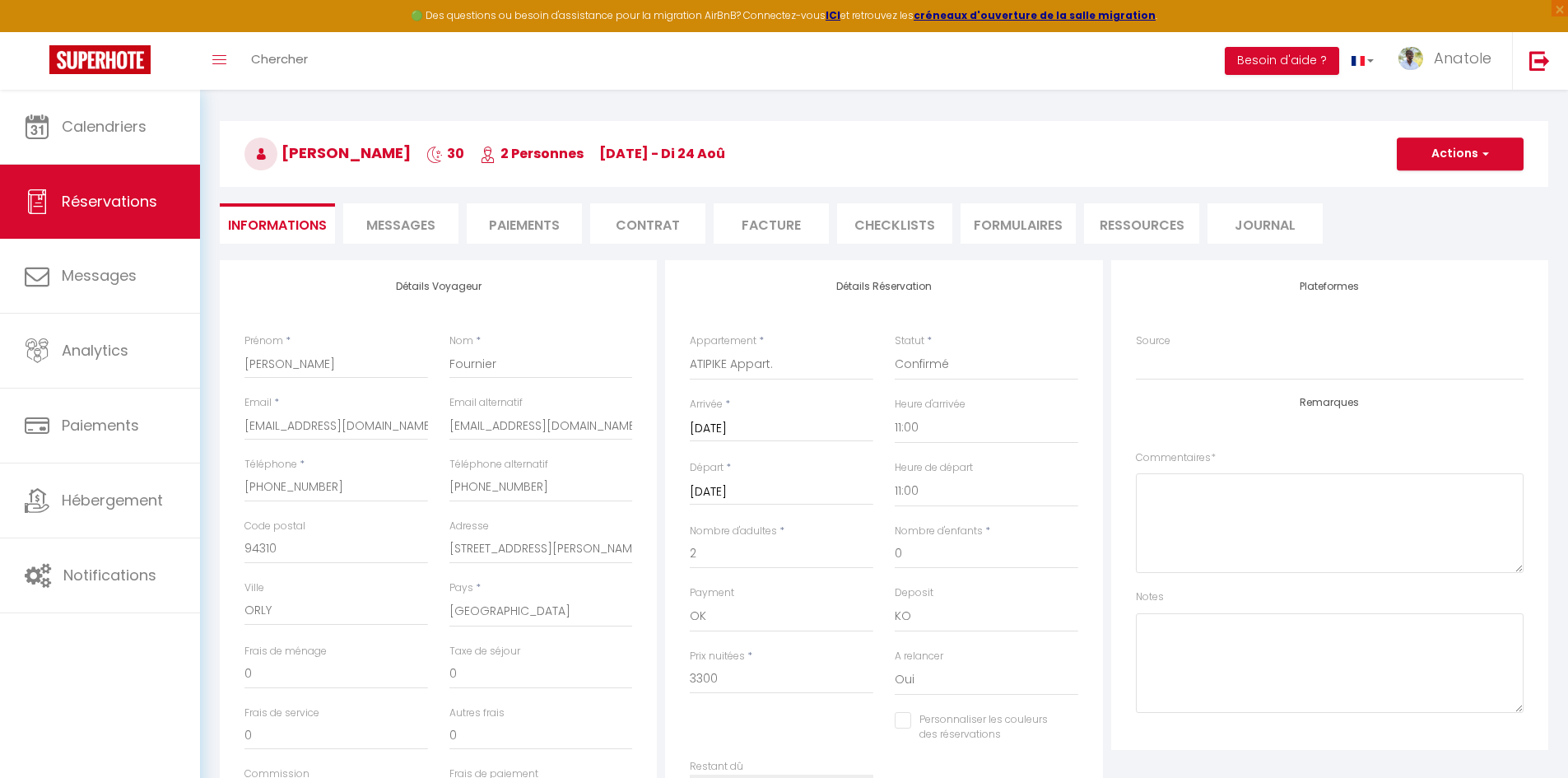
scroll to position [83, 0]
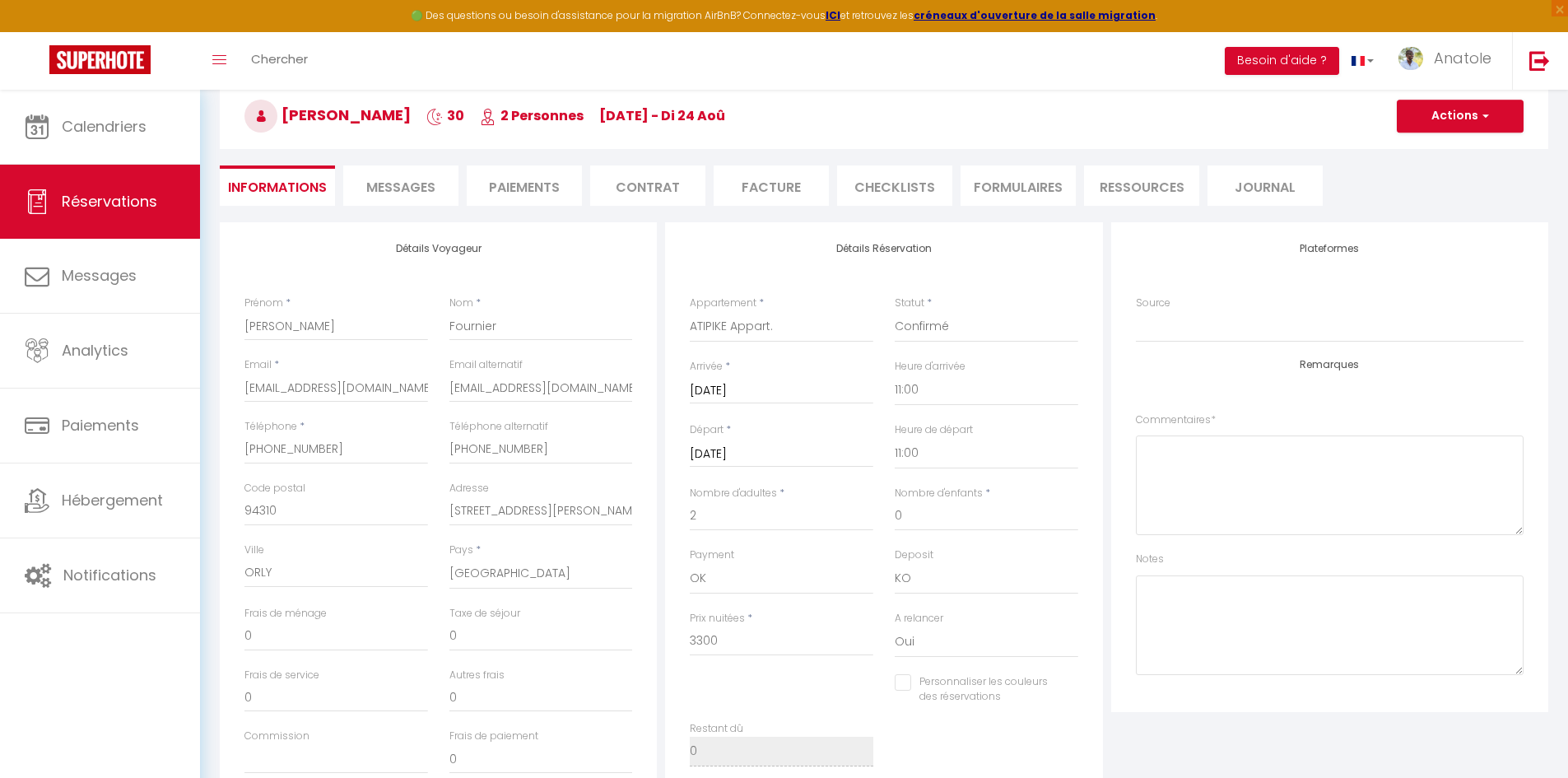
checkbox input "false"
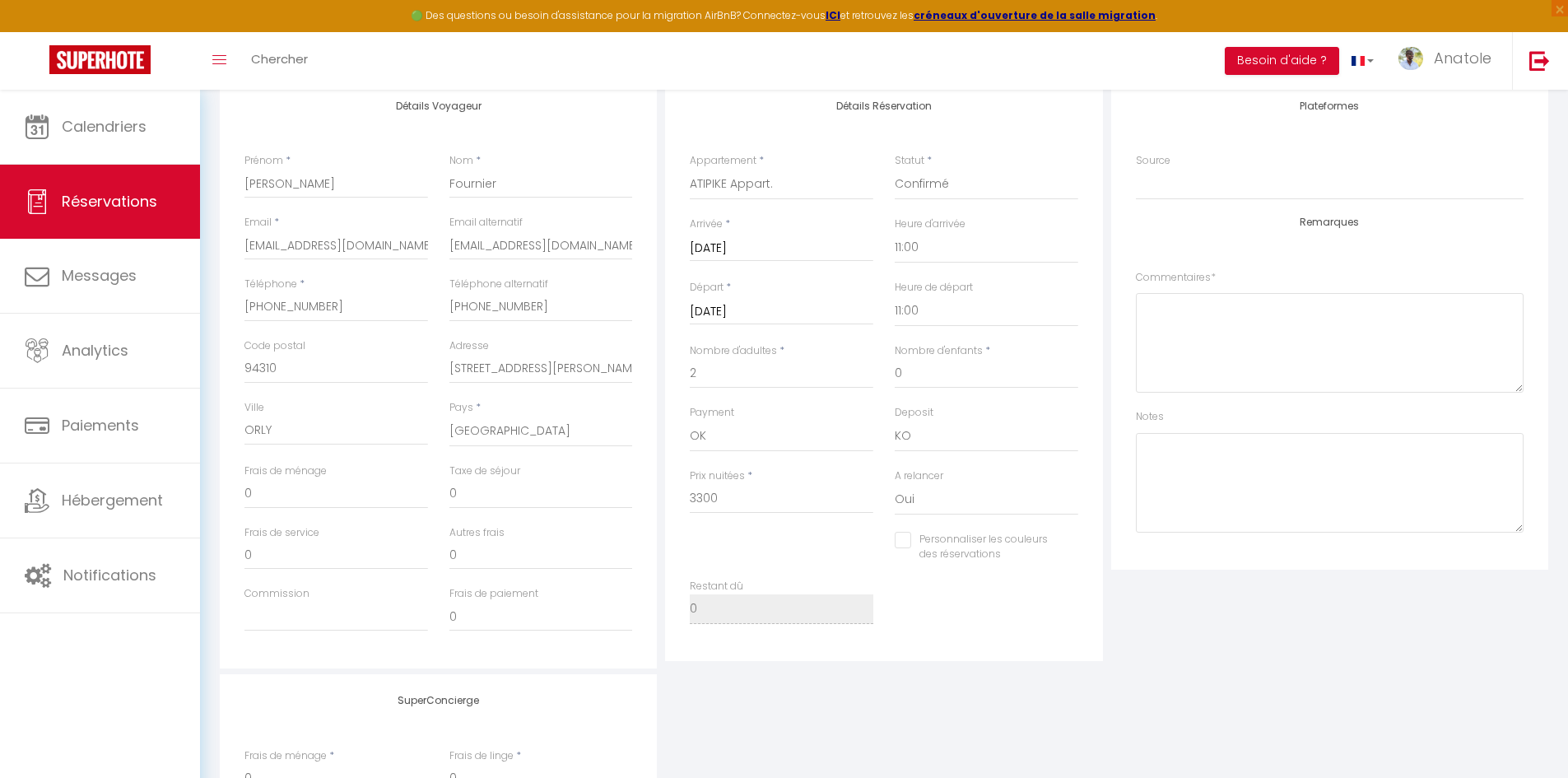
scroll to position [247, 0]
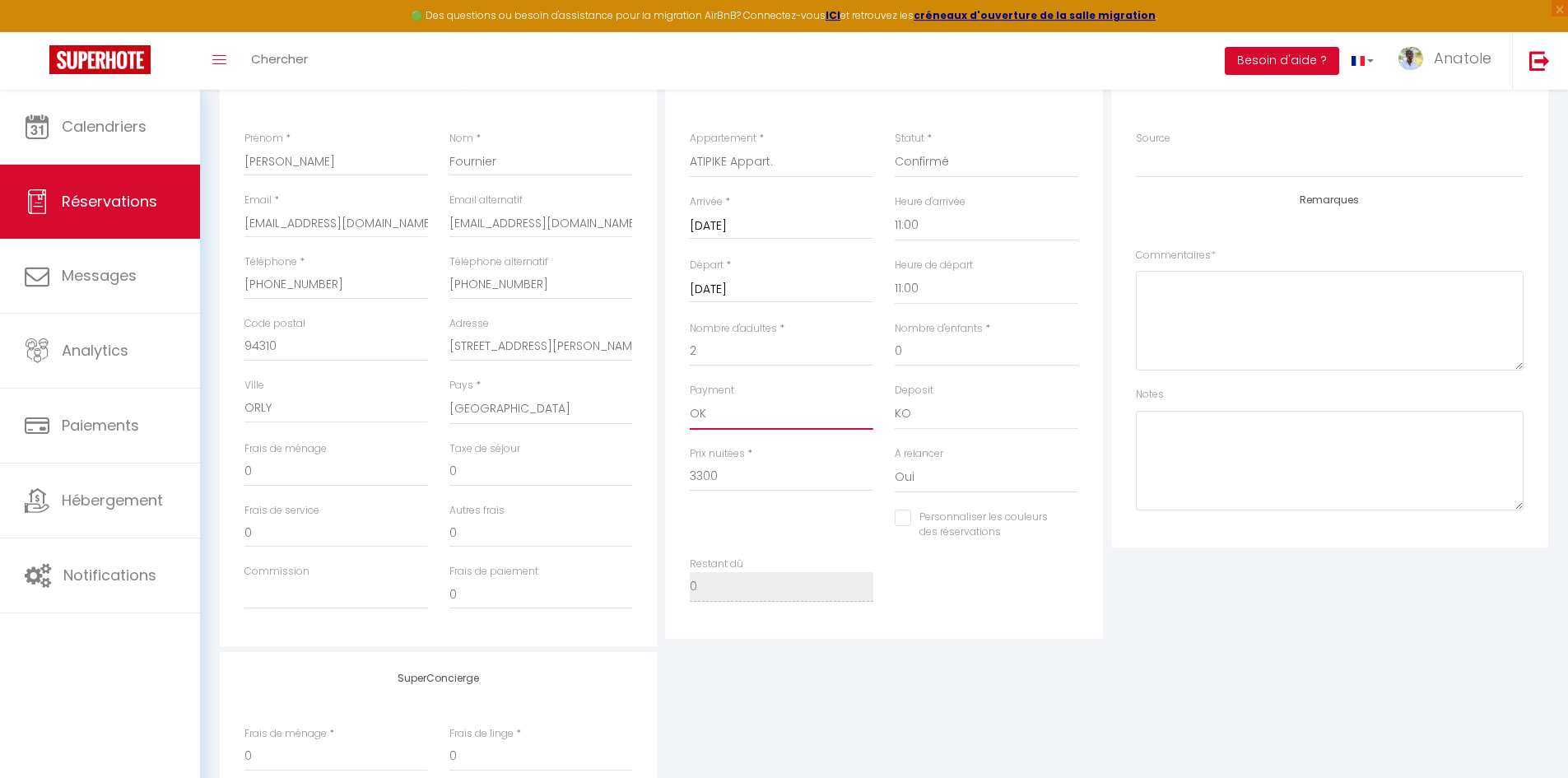
click at [708, 418] on select "OK KO" at bounding box center [781, 414] width 184 height 31
select select "10"
click at [690, 398] on select "OK KO" at bounding box center [781, 414] width 184 height 31
click at [1104, 616] on div "Détails Réservation Appartement * ATIPIKE Appart. Julia Pasteur Le Jules Val L'…" at bounding box center [883, 352] width 445 height 588
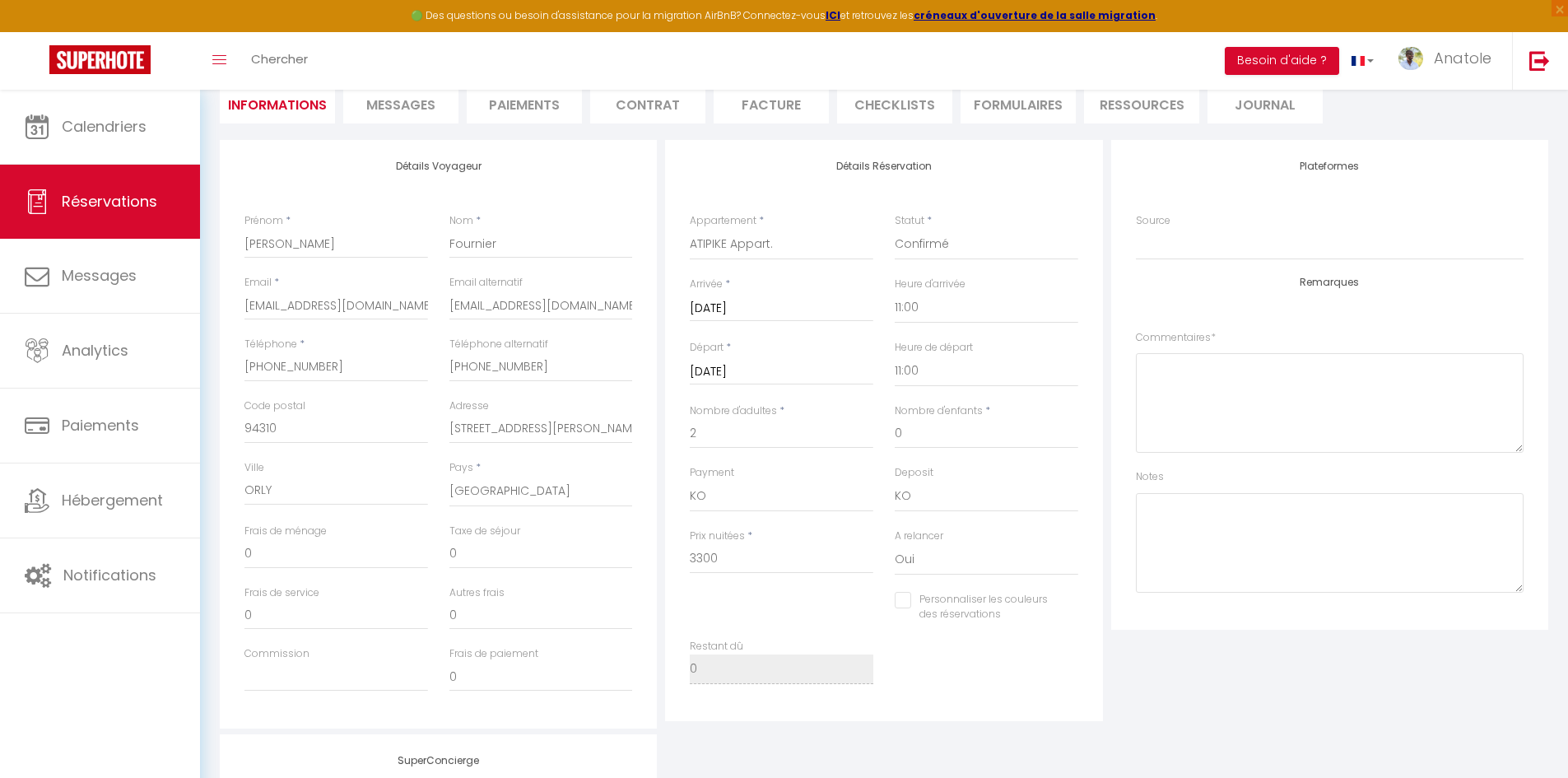
checkbox input "false"
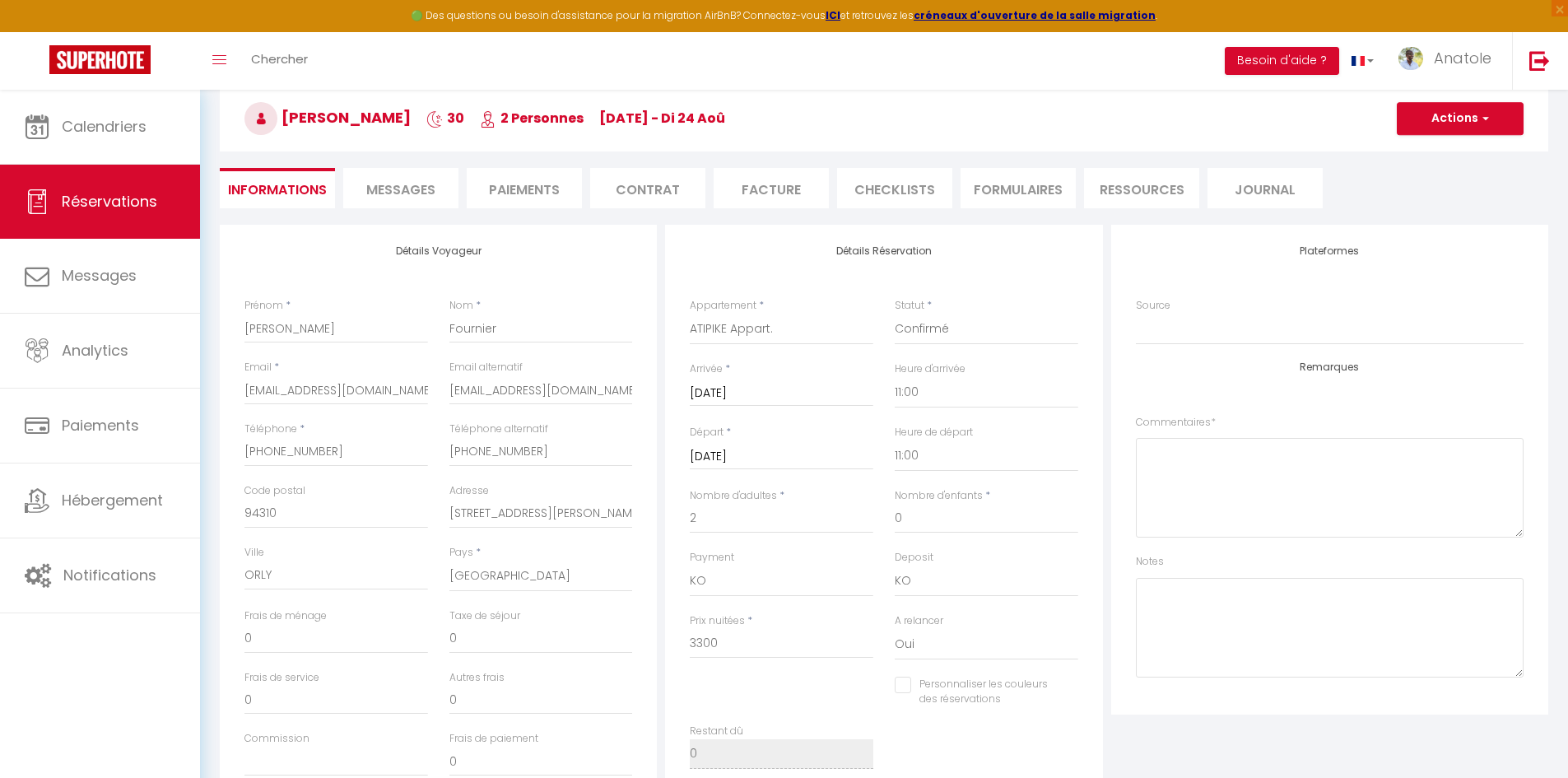
scroll to position [0, 0]
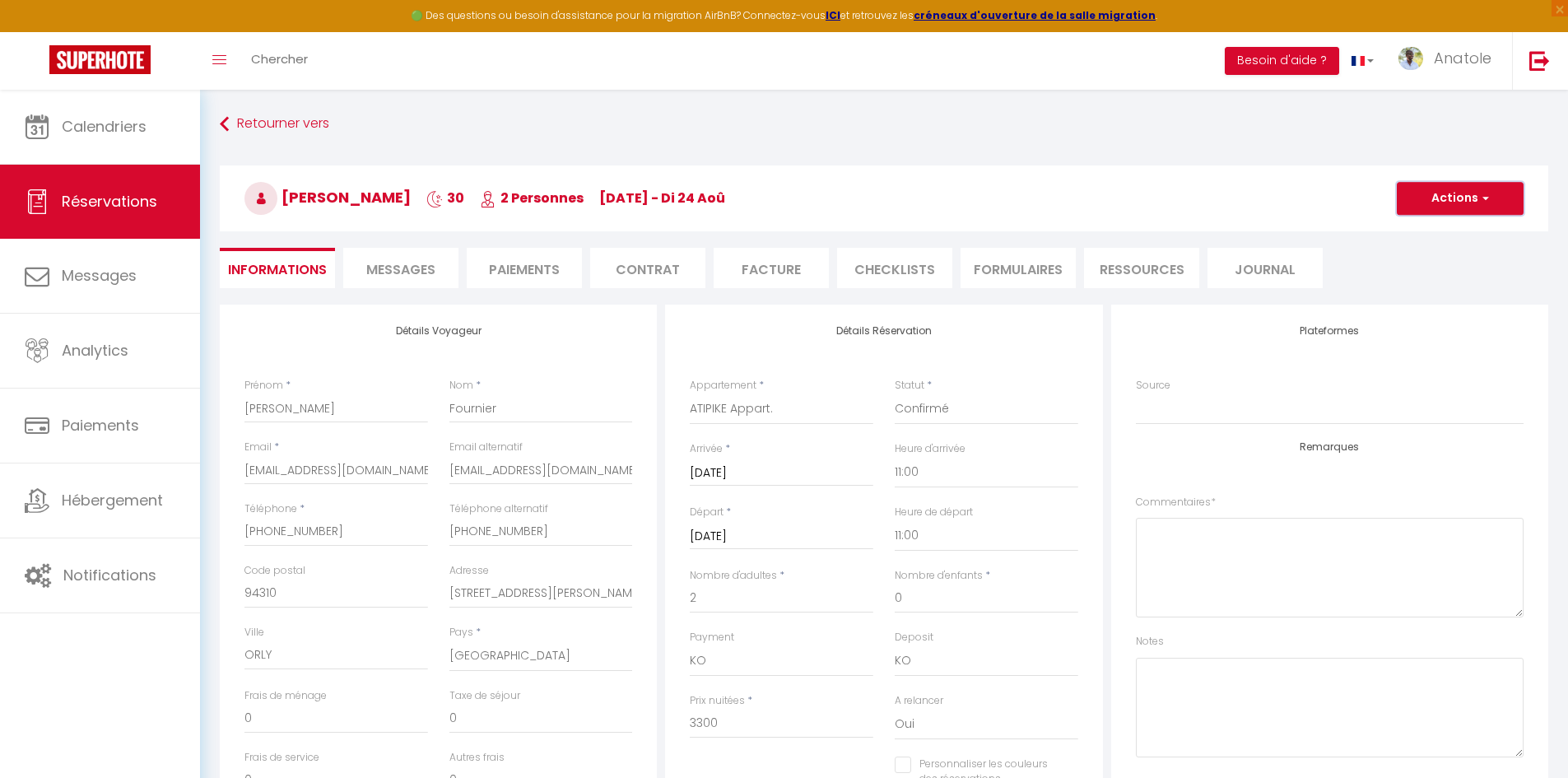
click at [1484, 203] on span "button" at bounding box center [1483, 197] width 10 height 15
click at [1433, 231] on link "Enregistrer" at bounding box center [1443, 235] width 130 height 22
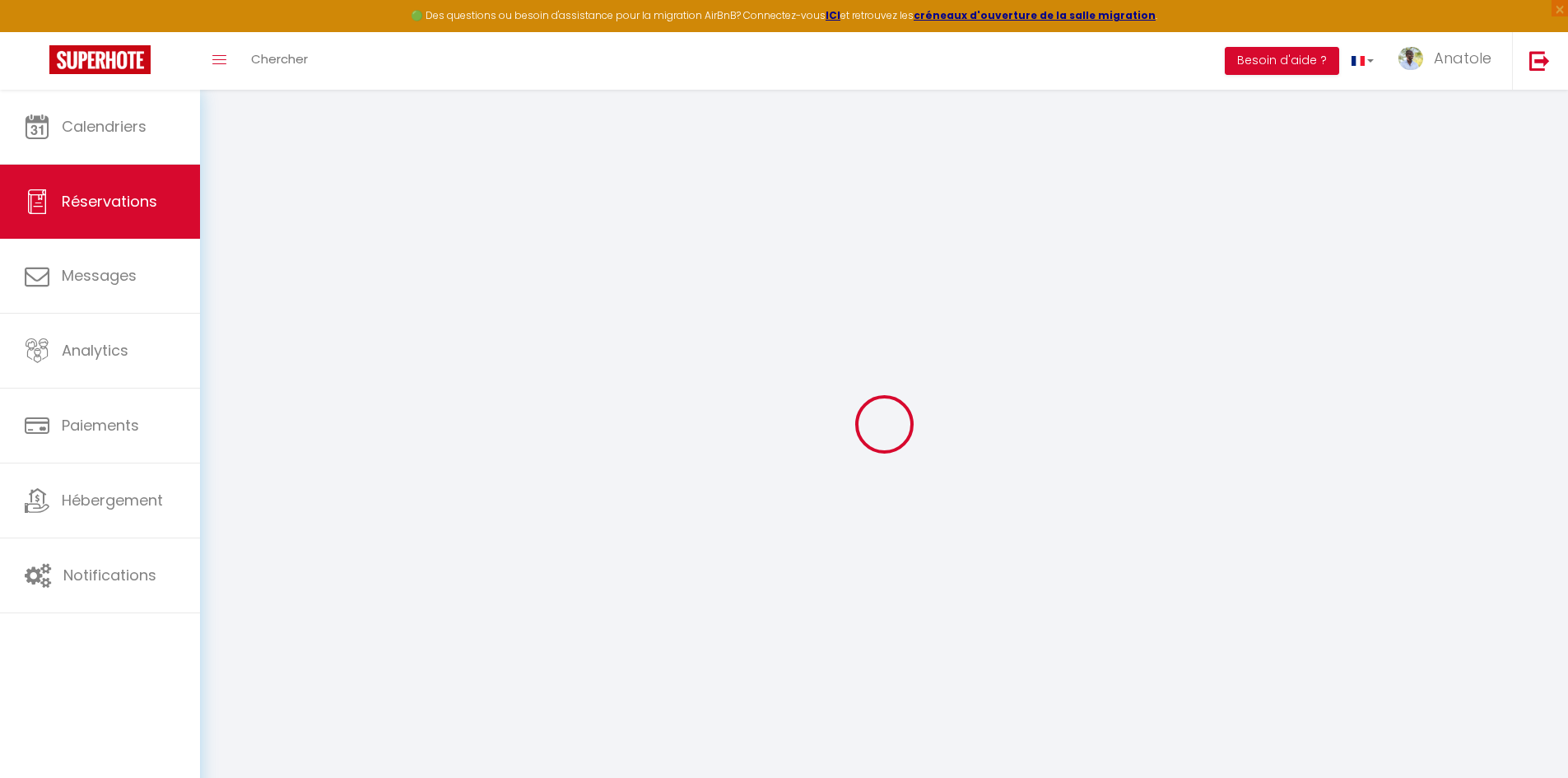
select select "not_cancelled"
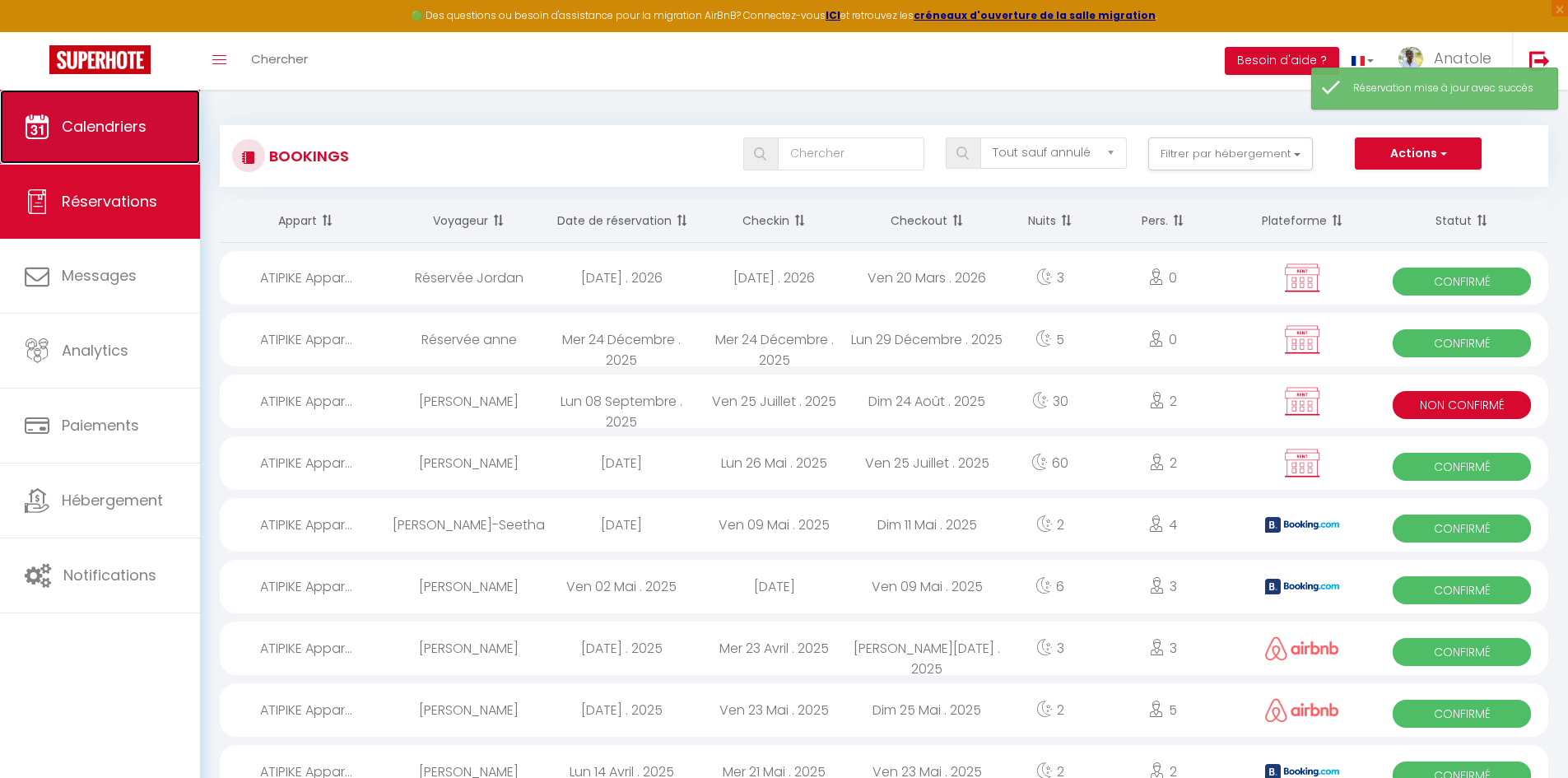
click at [41, 118] on icon at bounding box center [36, 126] width 25 height 25
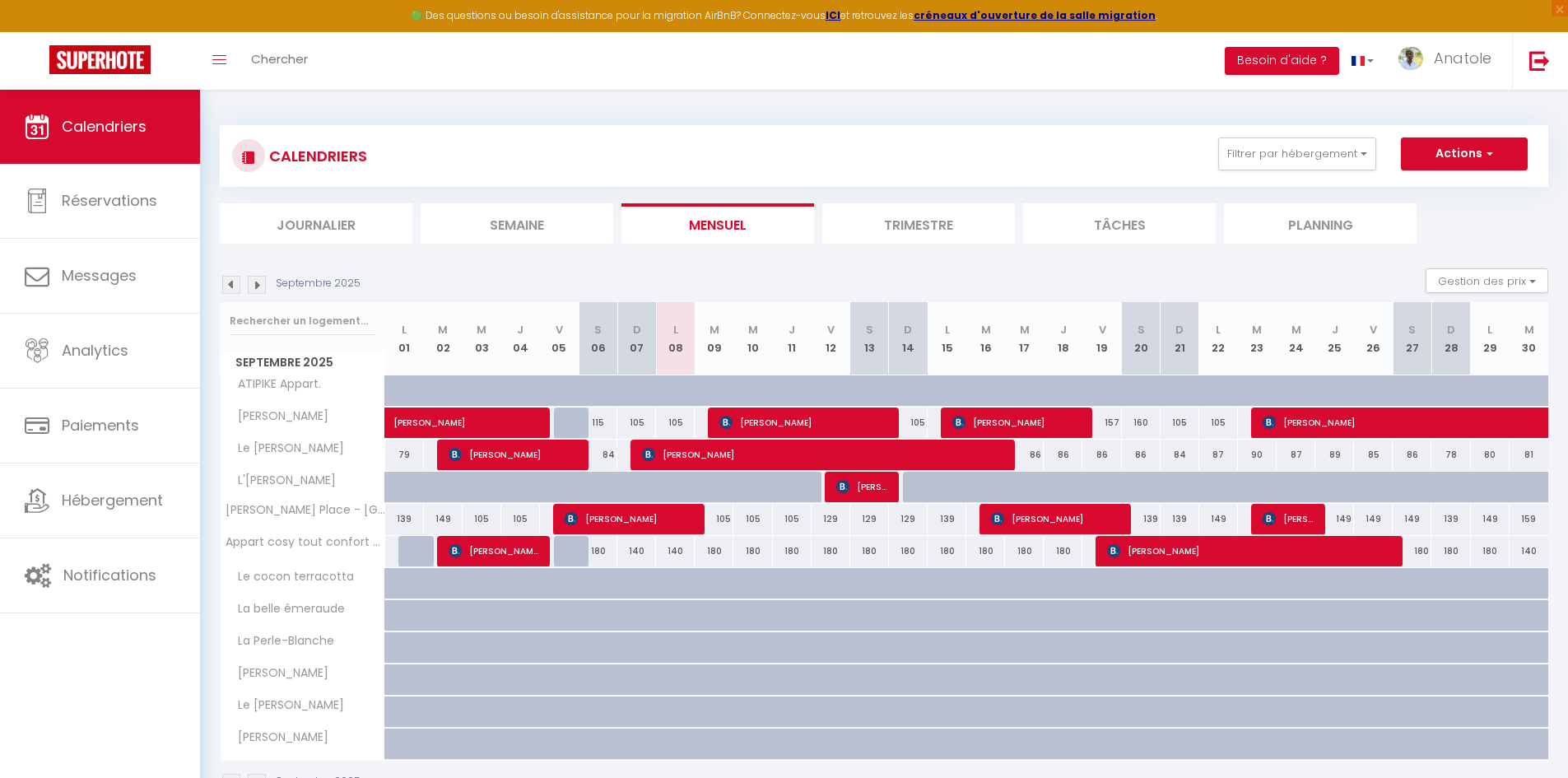
click at [259, 280] on img at bounding box center [256, 285] width 18 height 18
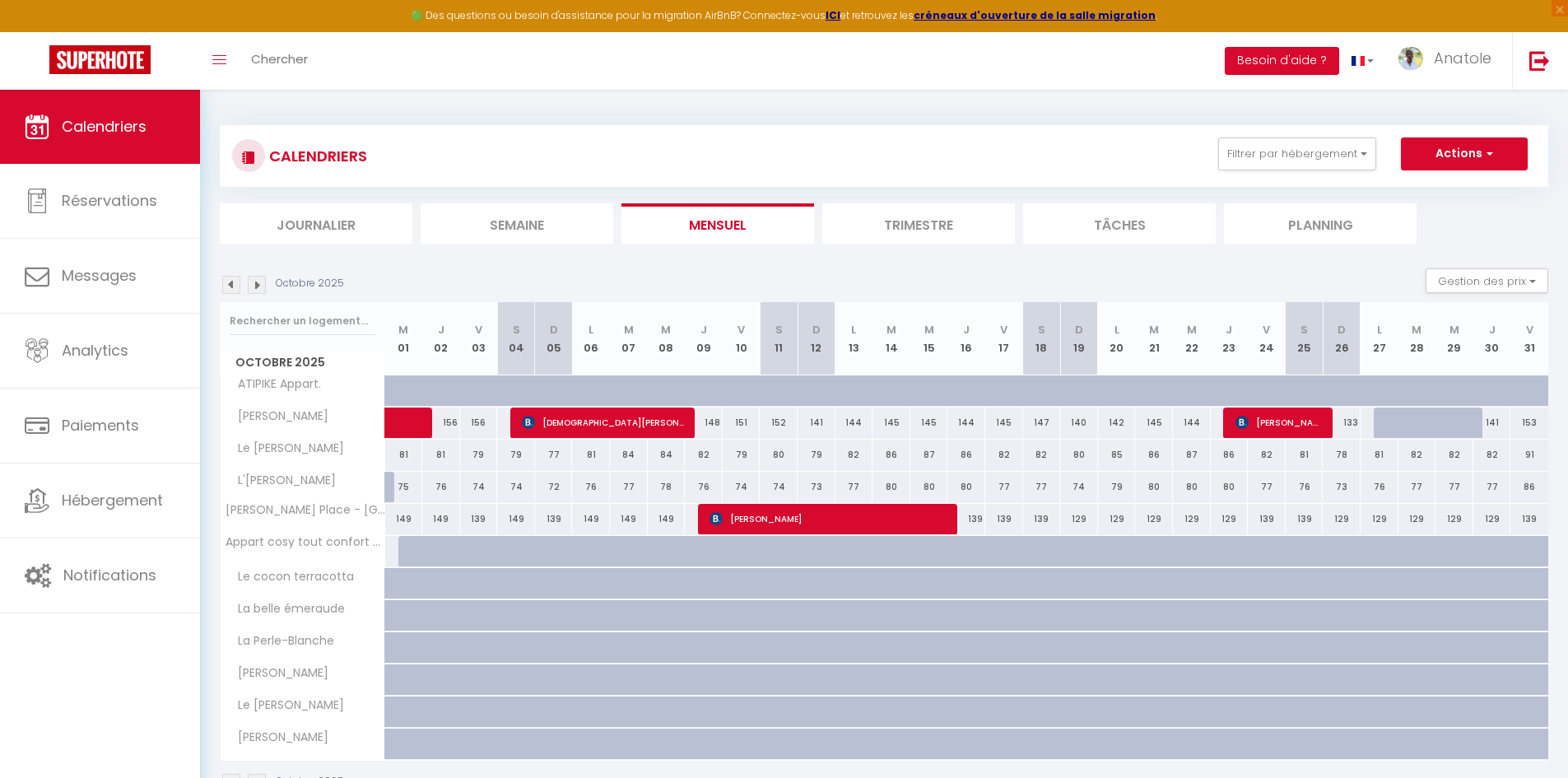
click at [259, 280] on img at bounding box center [256, 285] width 18 height 18
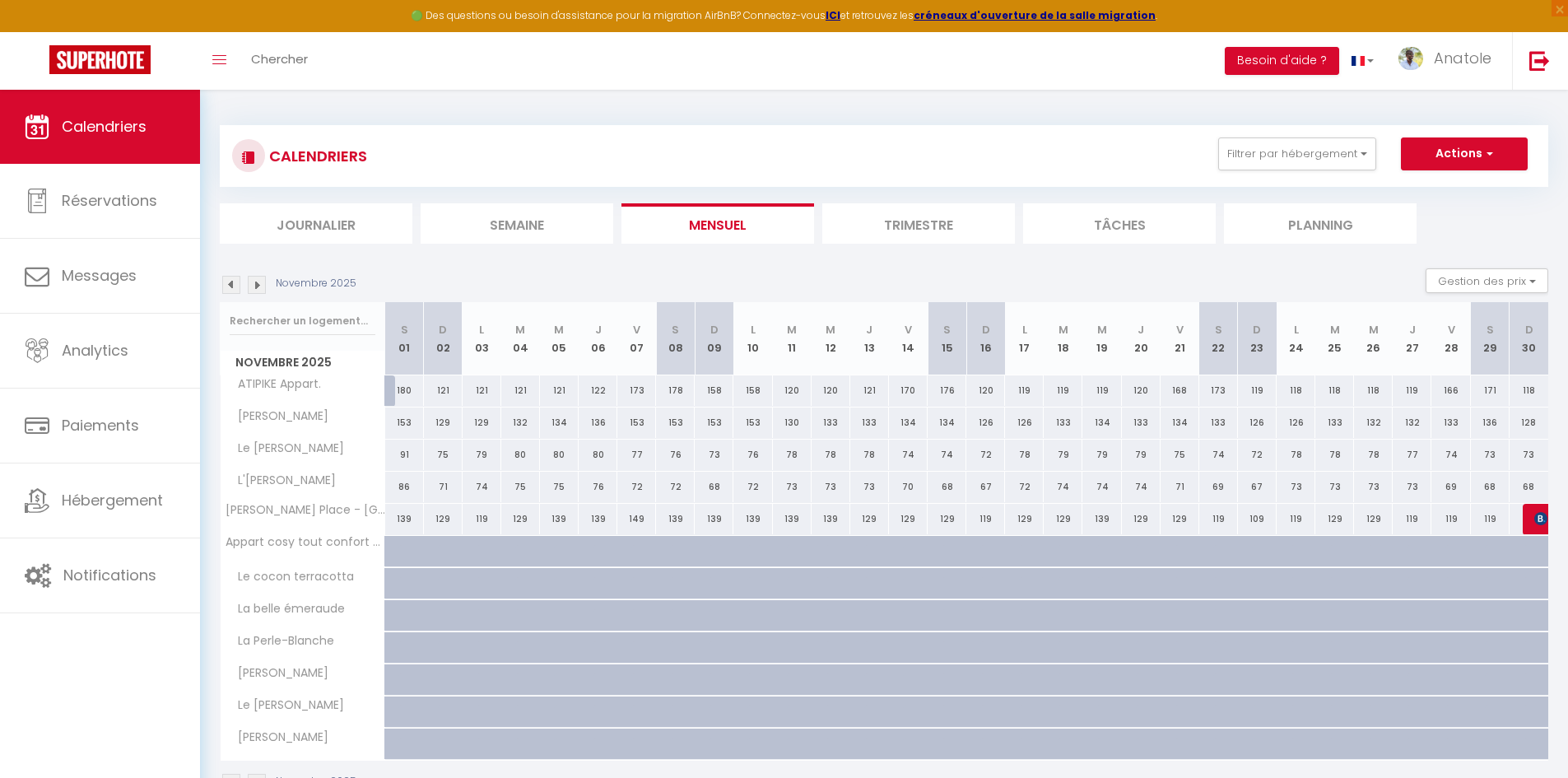
click at [232, 279] on img at bounding box center [231, 285] width 18 height 18
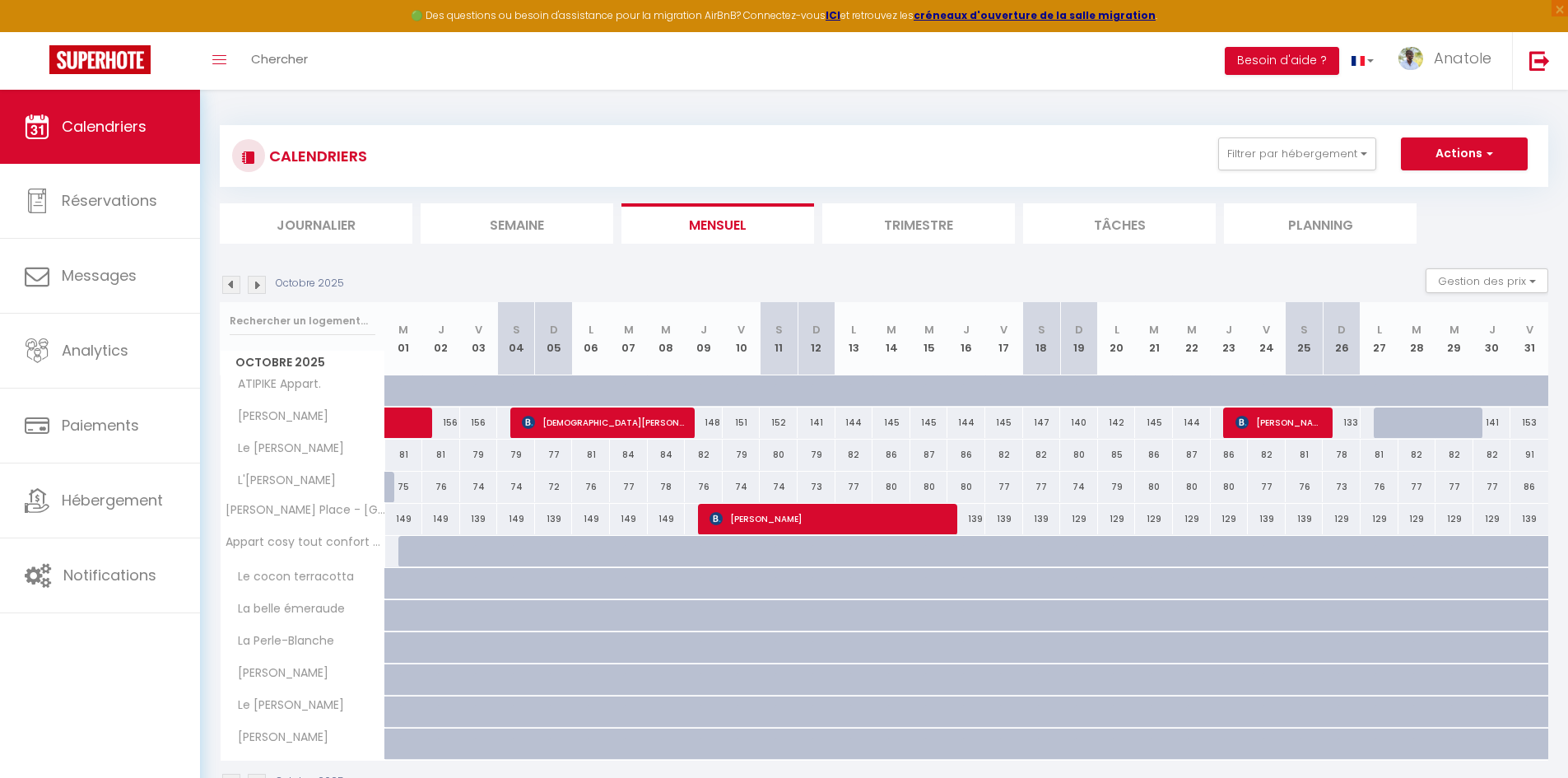
click at [236, 286] on img at bounding box center [231, 285] width 18 height 18
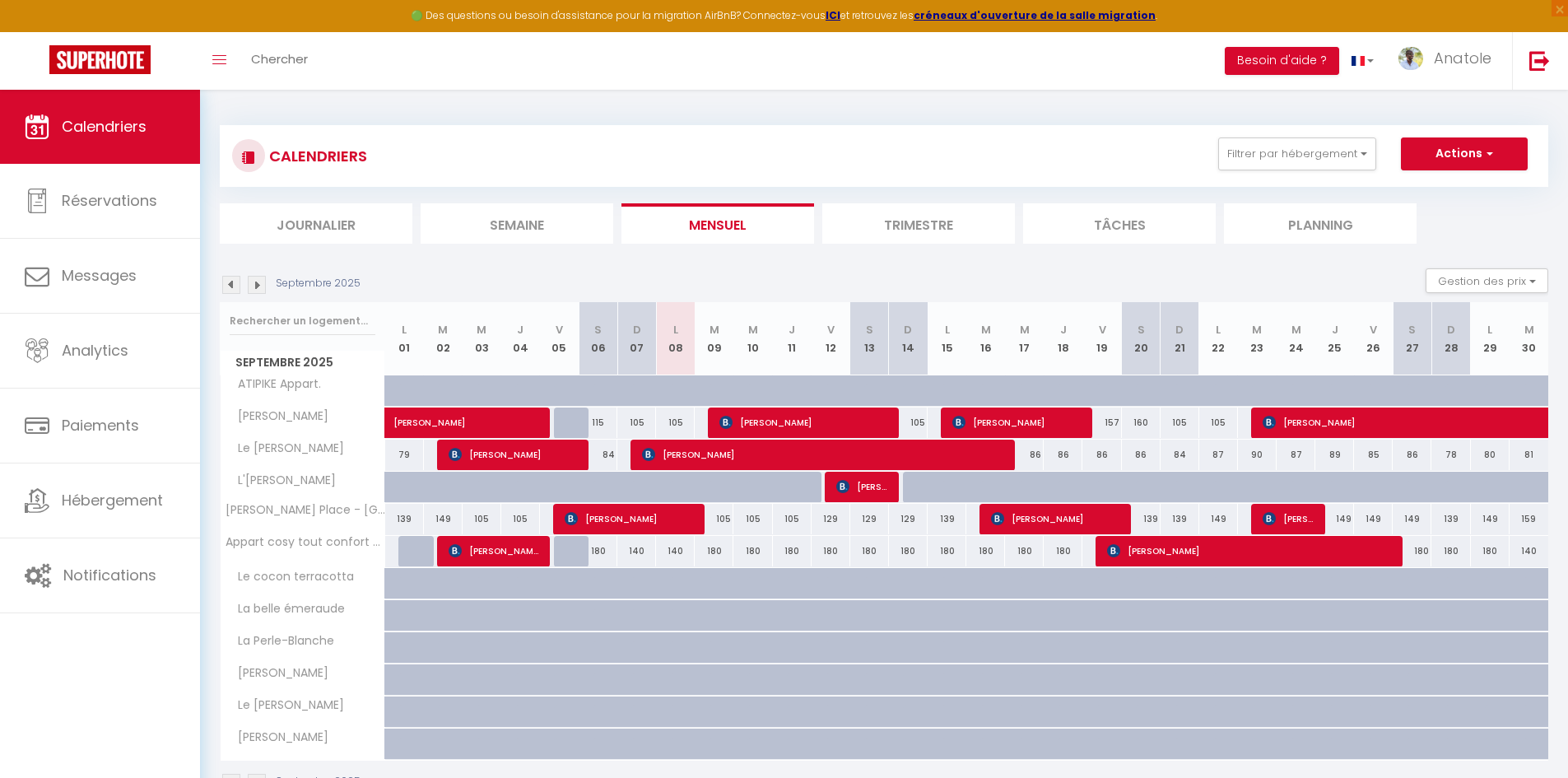
click at [226, 279] on img at bounding box center [231, 285] width 18 height 18
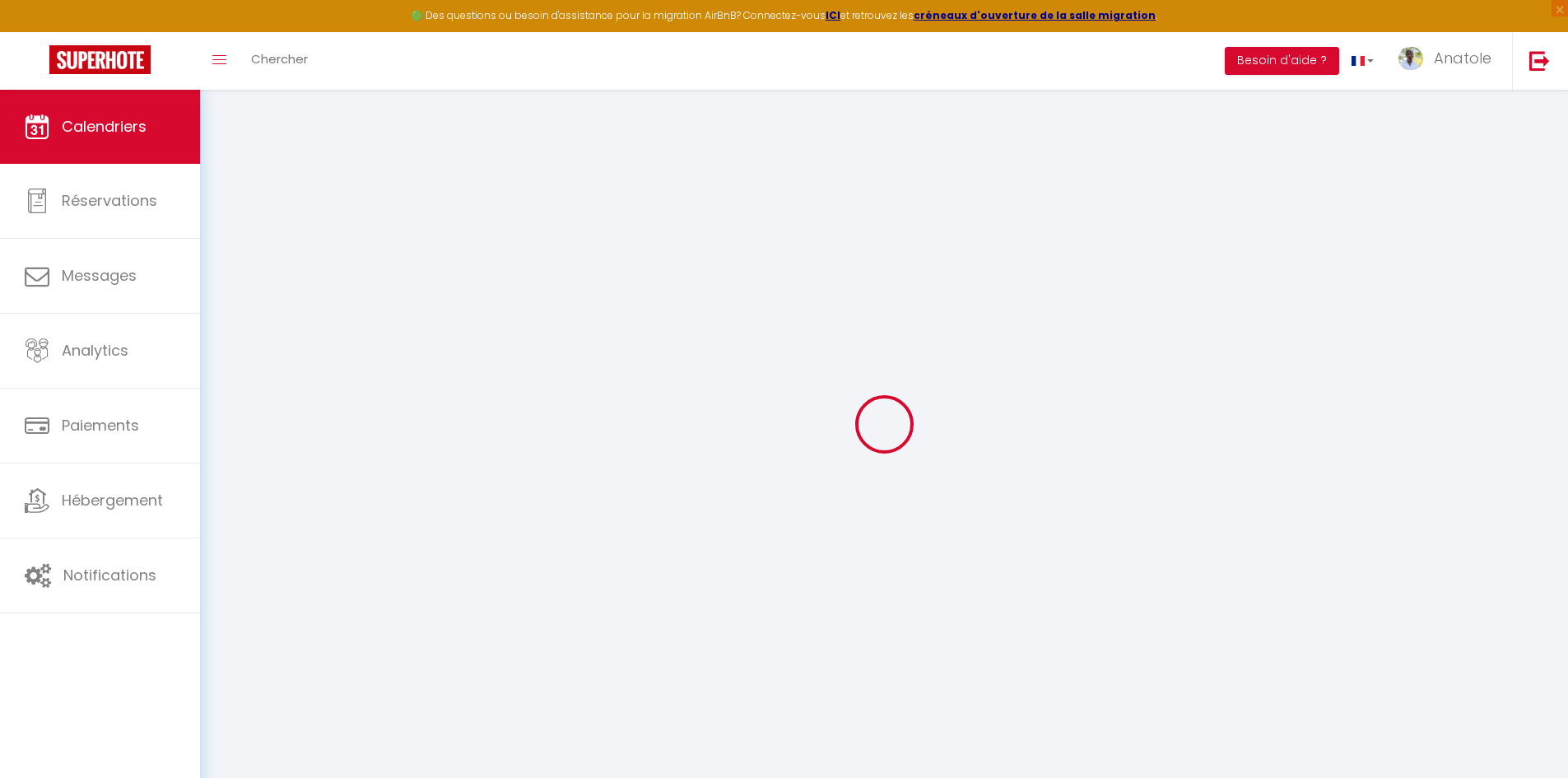
select select
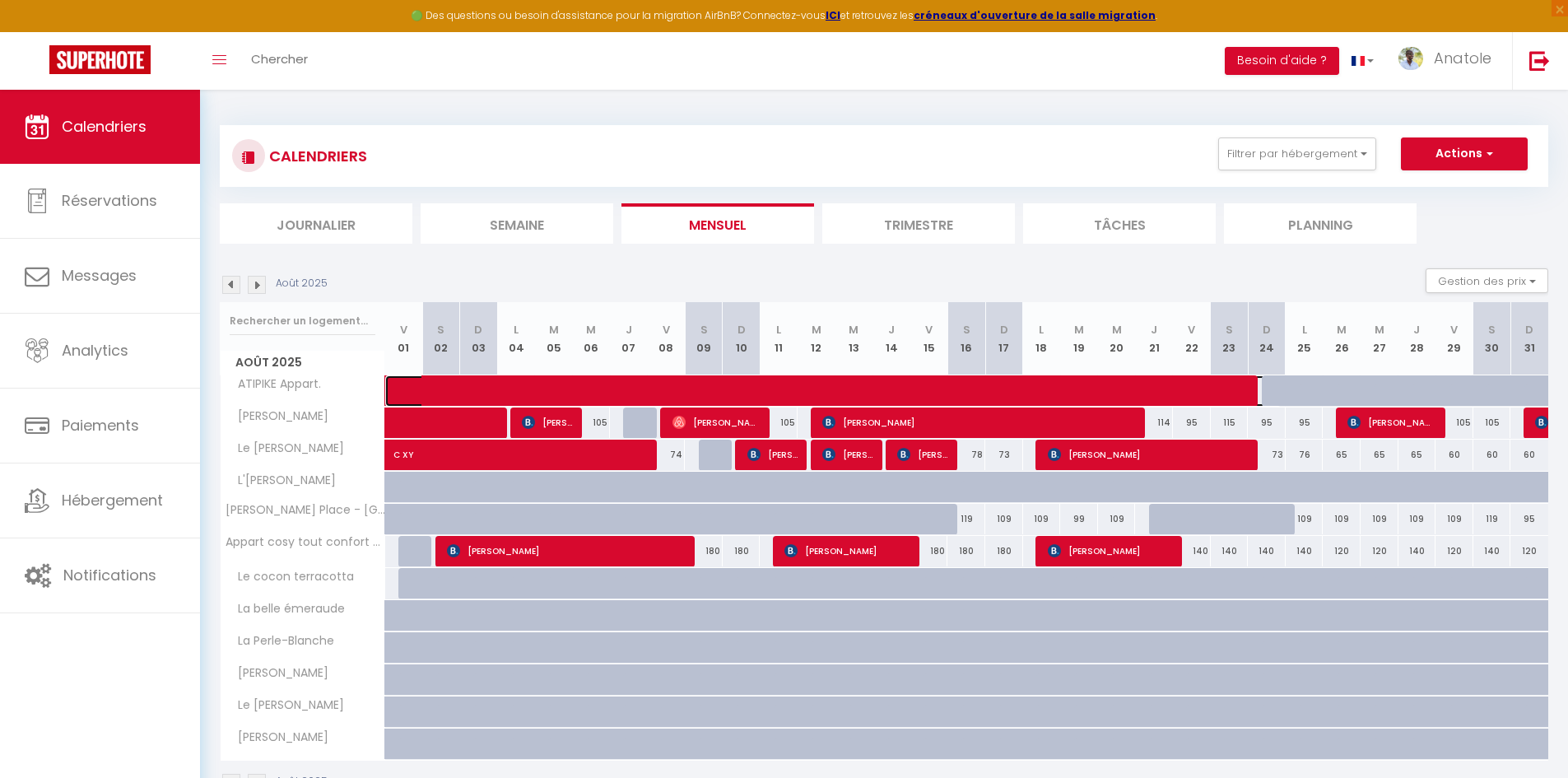
click at [1275, 394] on span at bounding box center [845, 391] width 870 height 31
select select "KO"
select select "0"
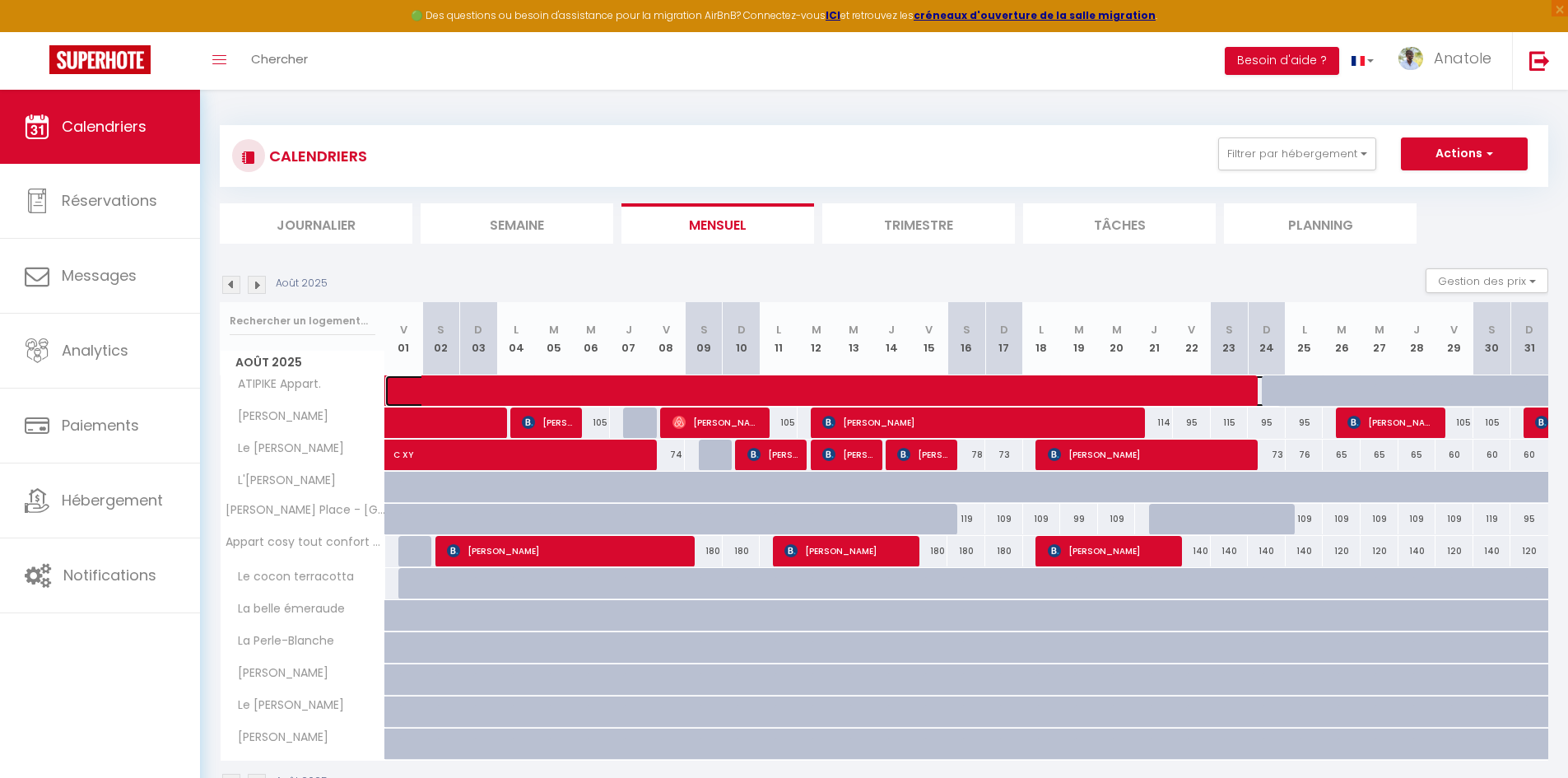
select select "1"
select select
select select "42533"
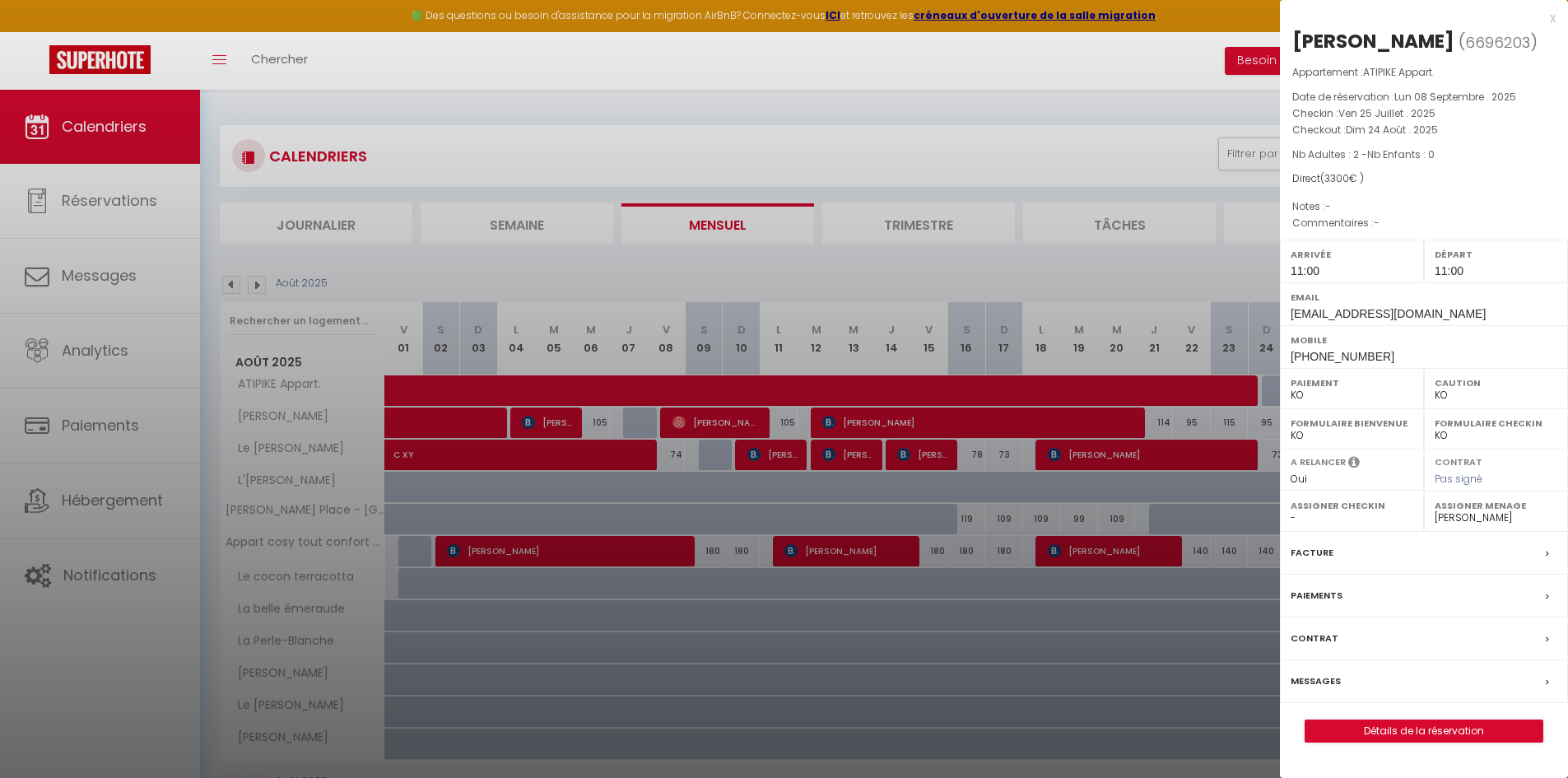
click at [1220, 599] on div at bounding box center [784, 389] width 1568 height 778
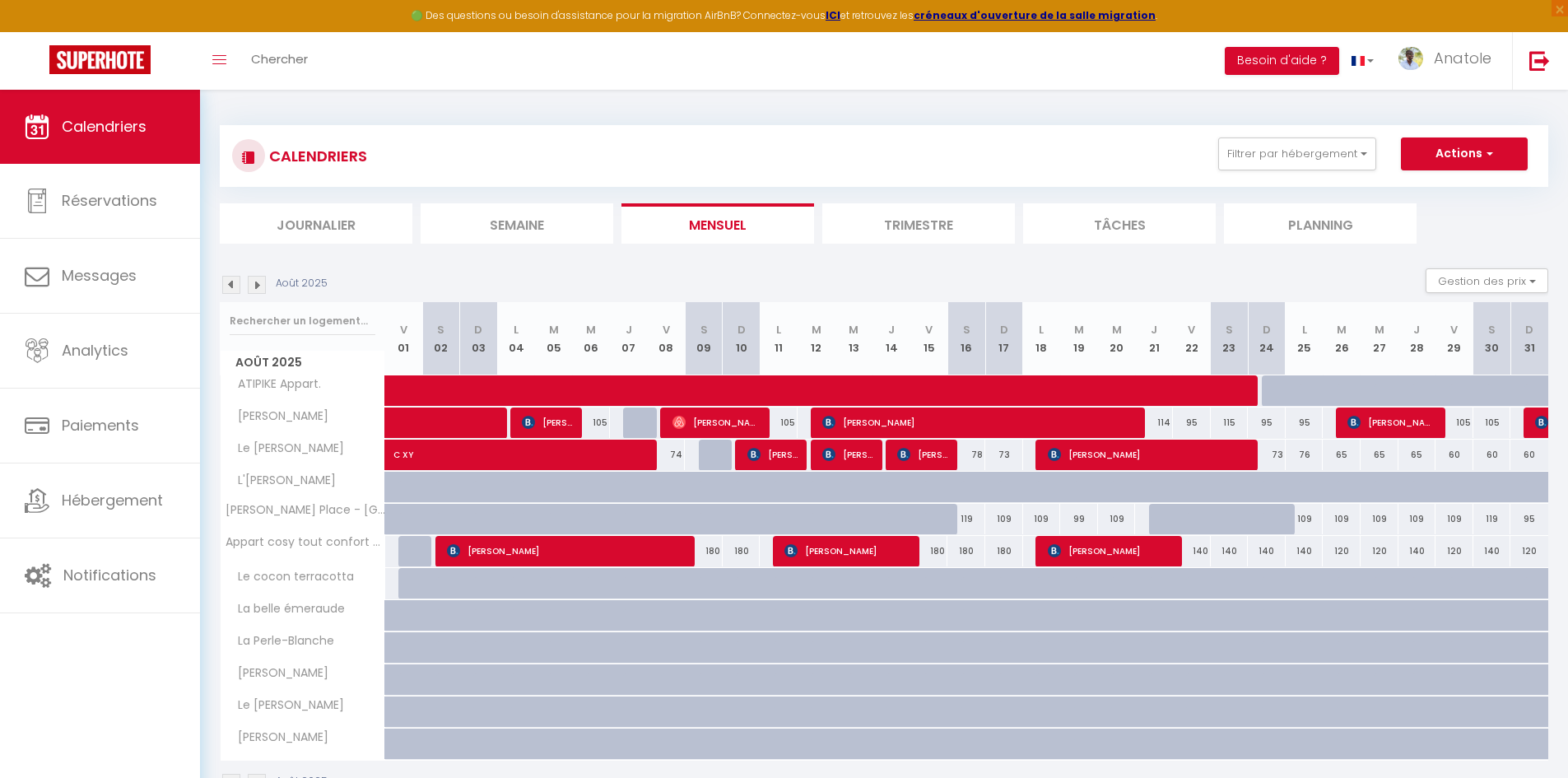
click at [1446, 391] on div at bounding box center [1454, 391] width 38 height 31
type input "233"
type input "Ven 29 Août 2025"
type input "Sam 30 Août 2025"
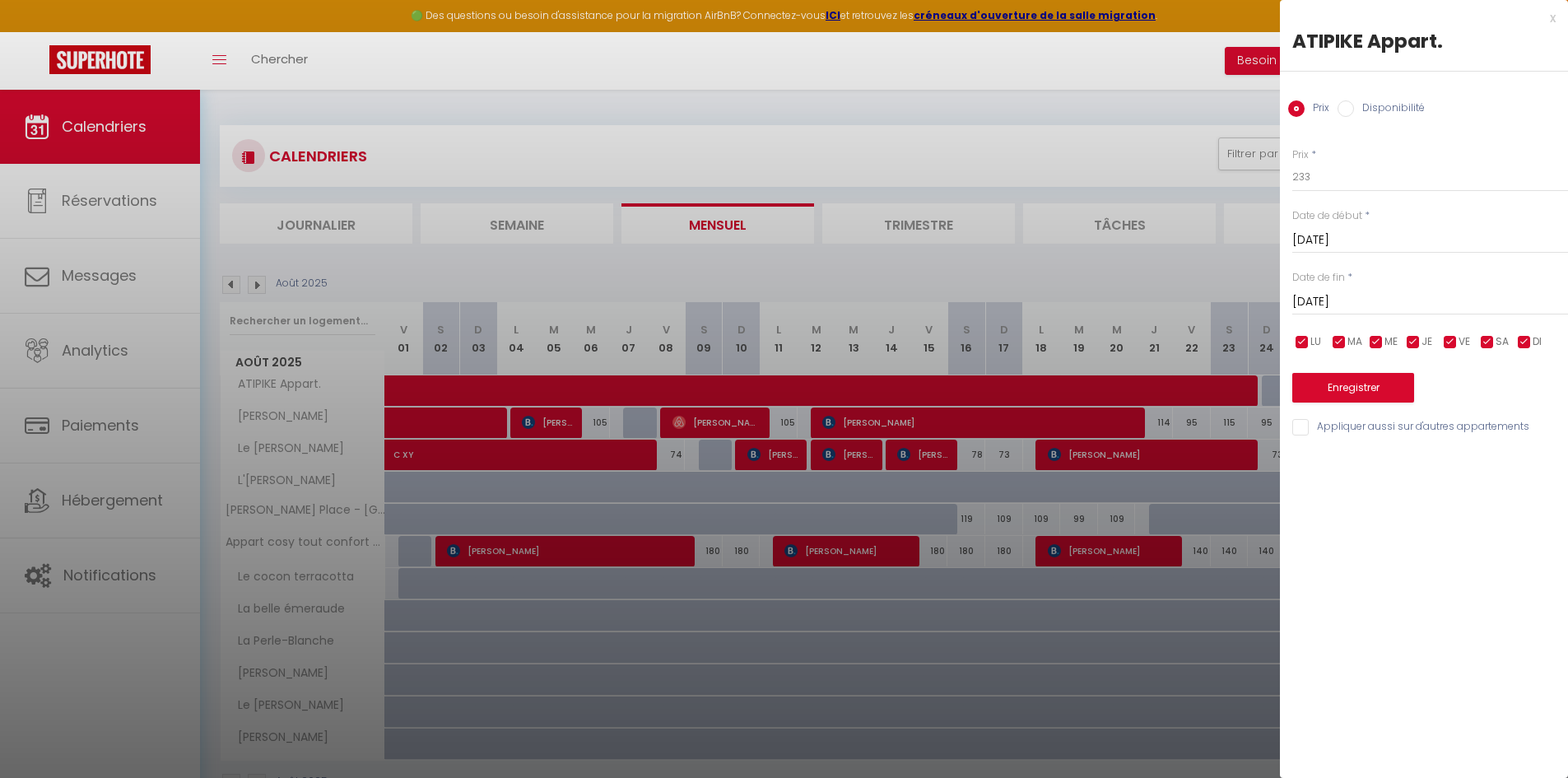
click at [1198, 597] on div at bounding box center [784, 389] width 1568 height 778
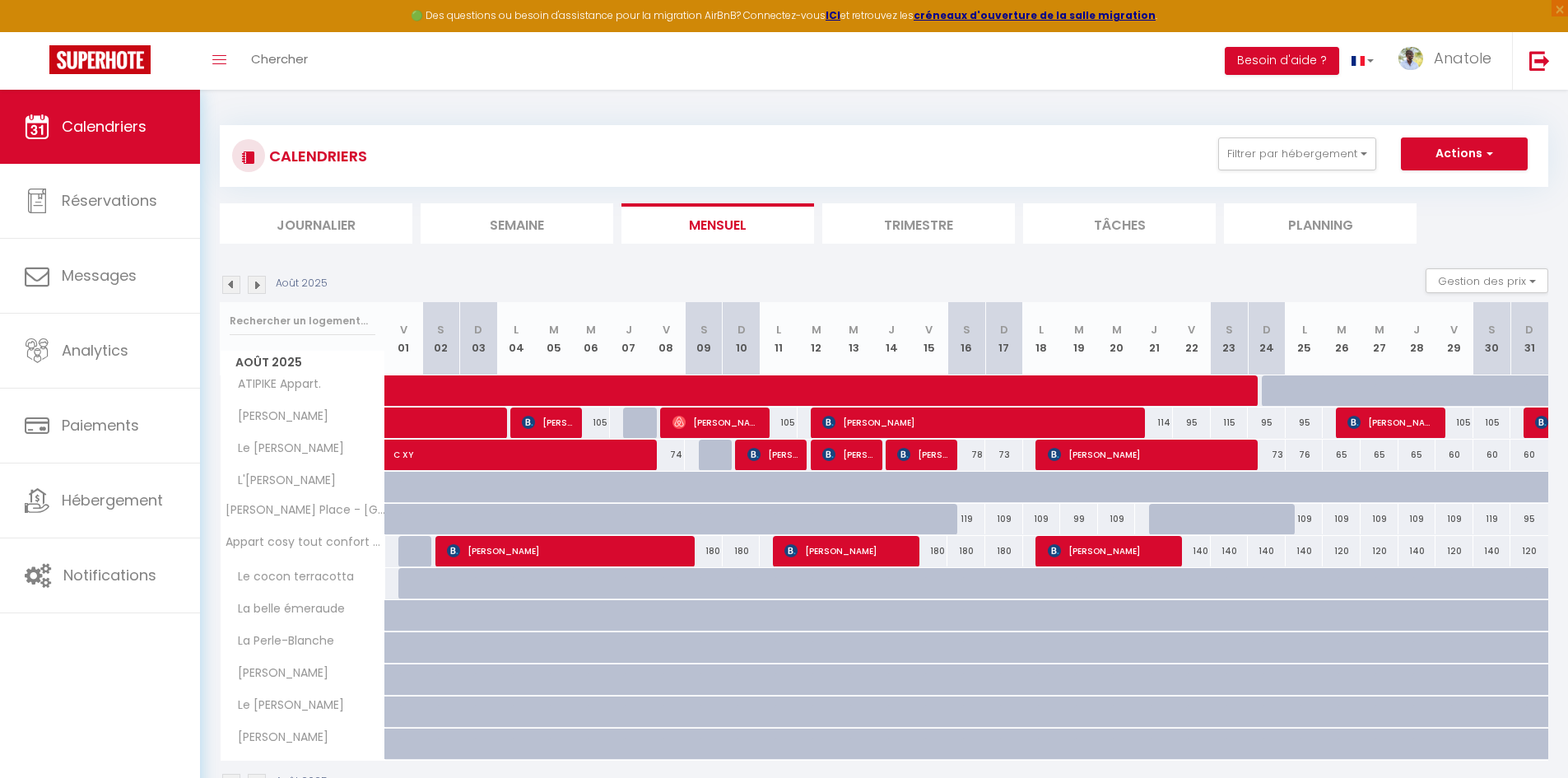
click at [1282, 391] on div at bounding box center [1280, 391] width 38 height 31
type input "214"
type input "Dim 24 Août 2025"
type input "Lun 25 Août 2025"
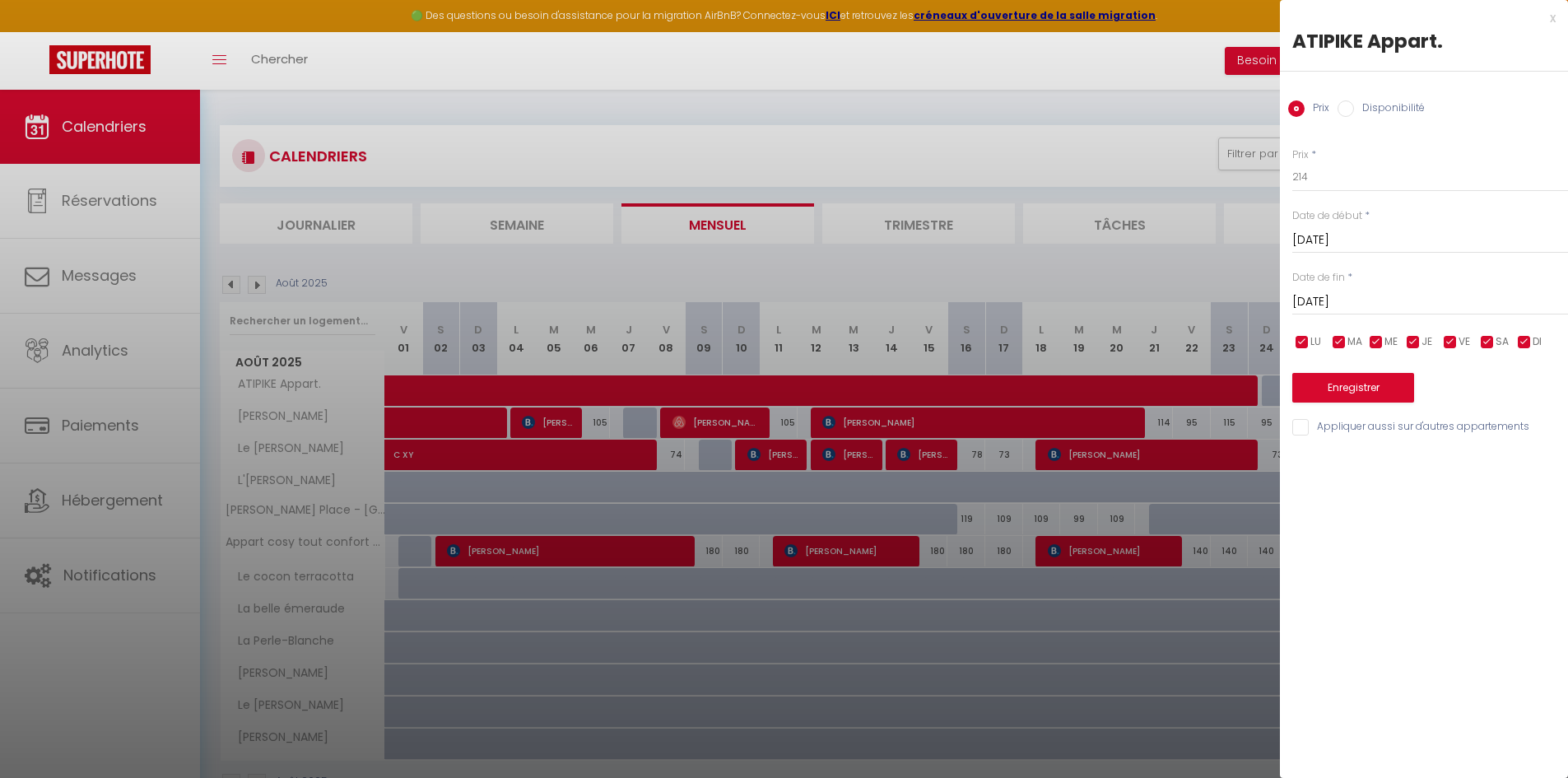
click at [1101, 642] on div at bounding box center [784, 389] width 1568 height 778
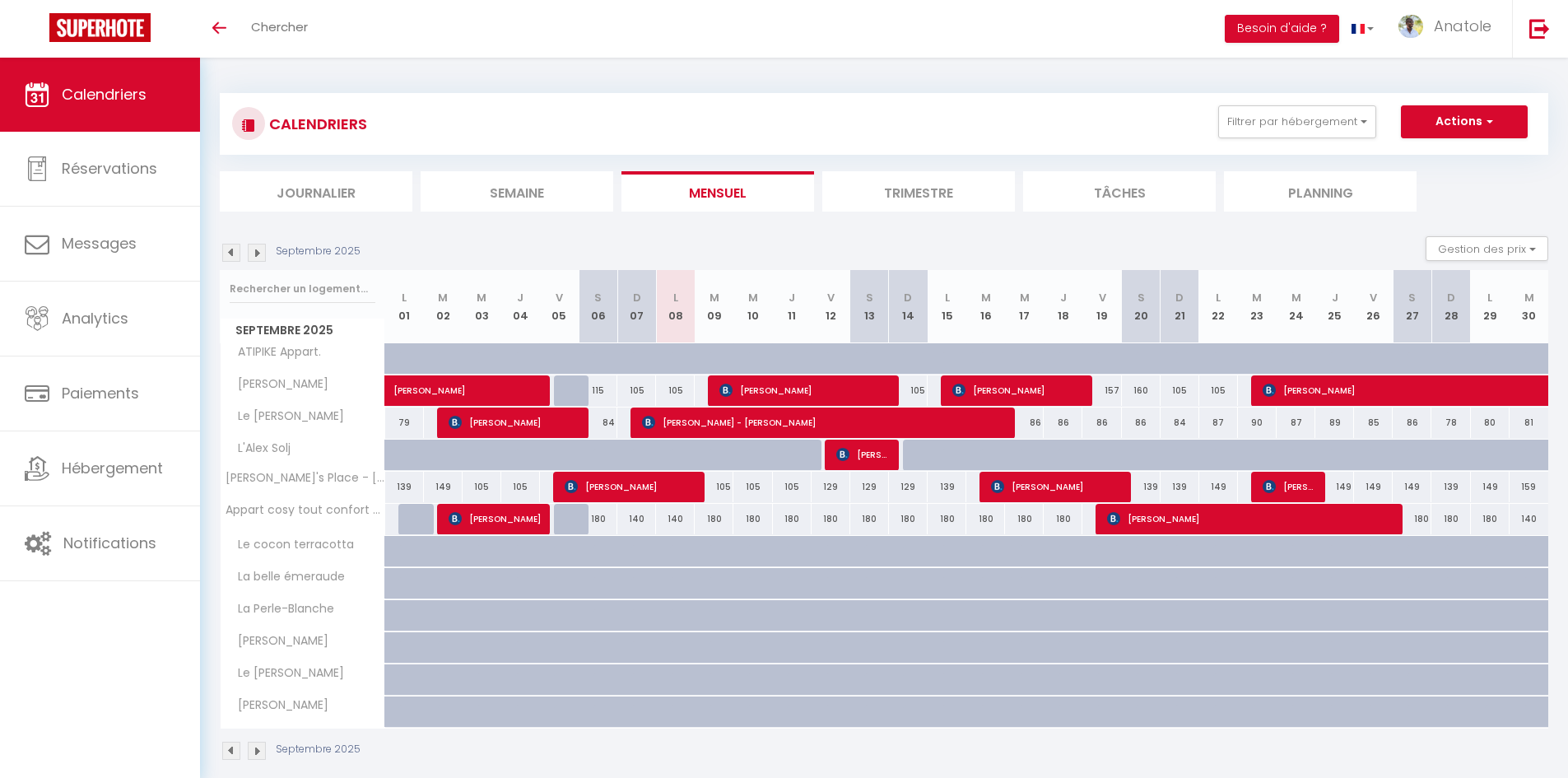
click at [261, 255] on img at bounding box center [256, 252] width 18 height 18
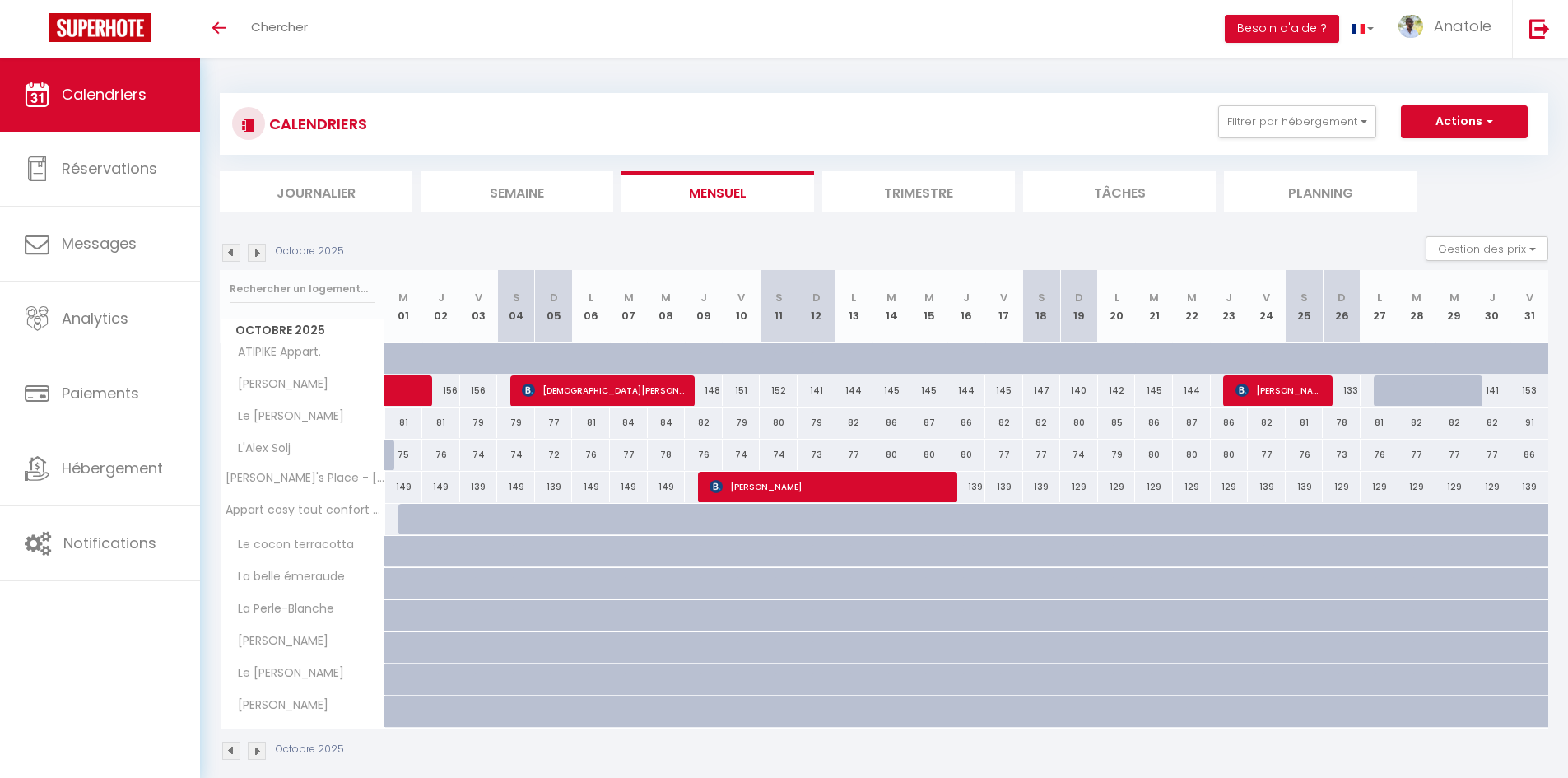
click at [261, 255] on img at bounding box center [256, 252] width 18 height 18
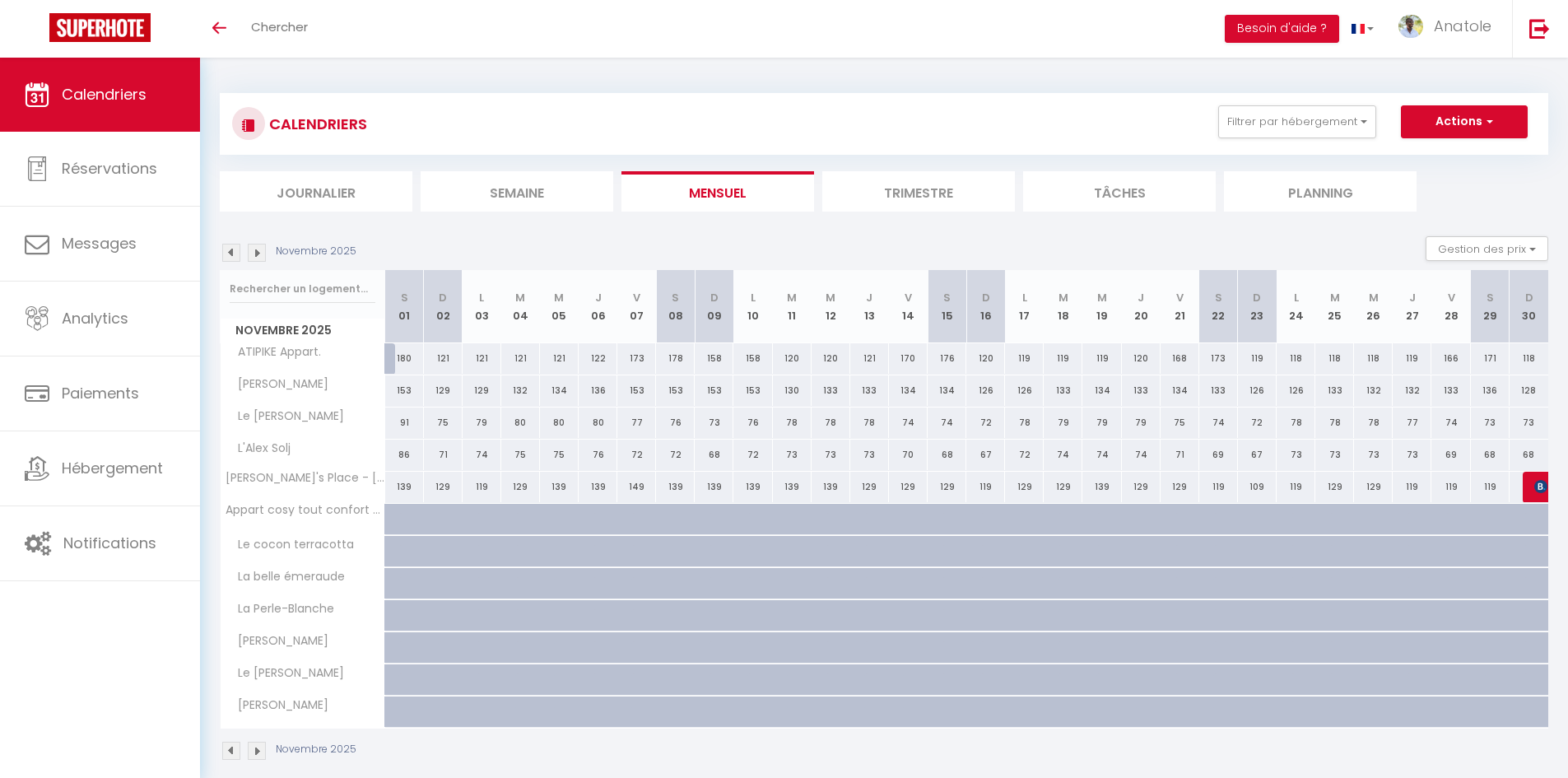
click at [261, 255] on img at bounding box center [256, 252] width 18 height 18
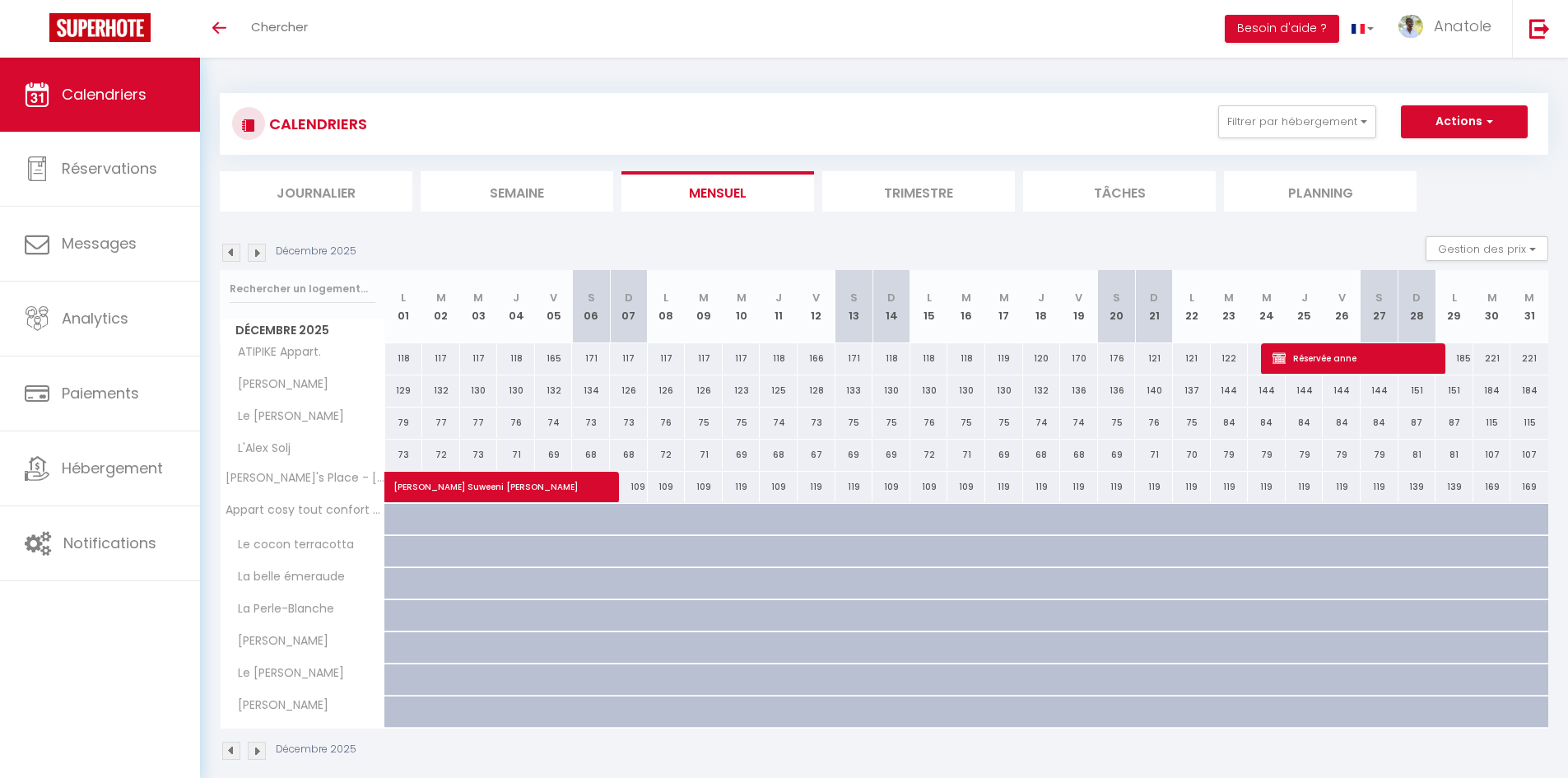
click at [261, 255] on img at bounding box center [256, 252] width 18 height 18
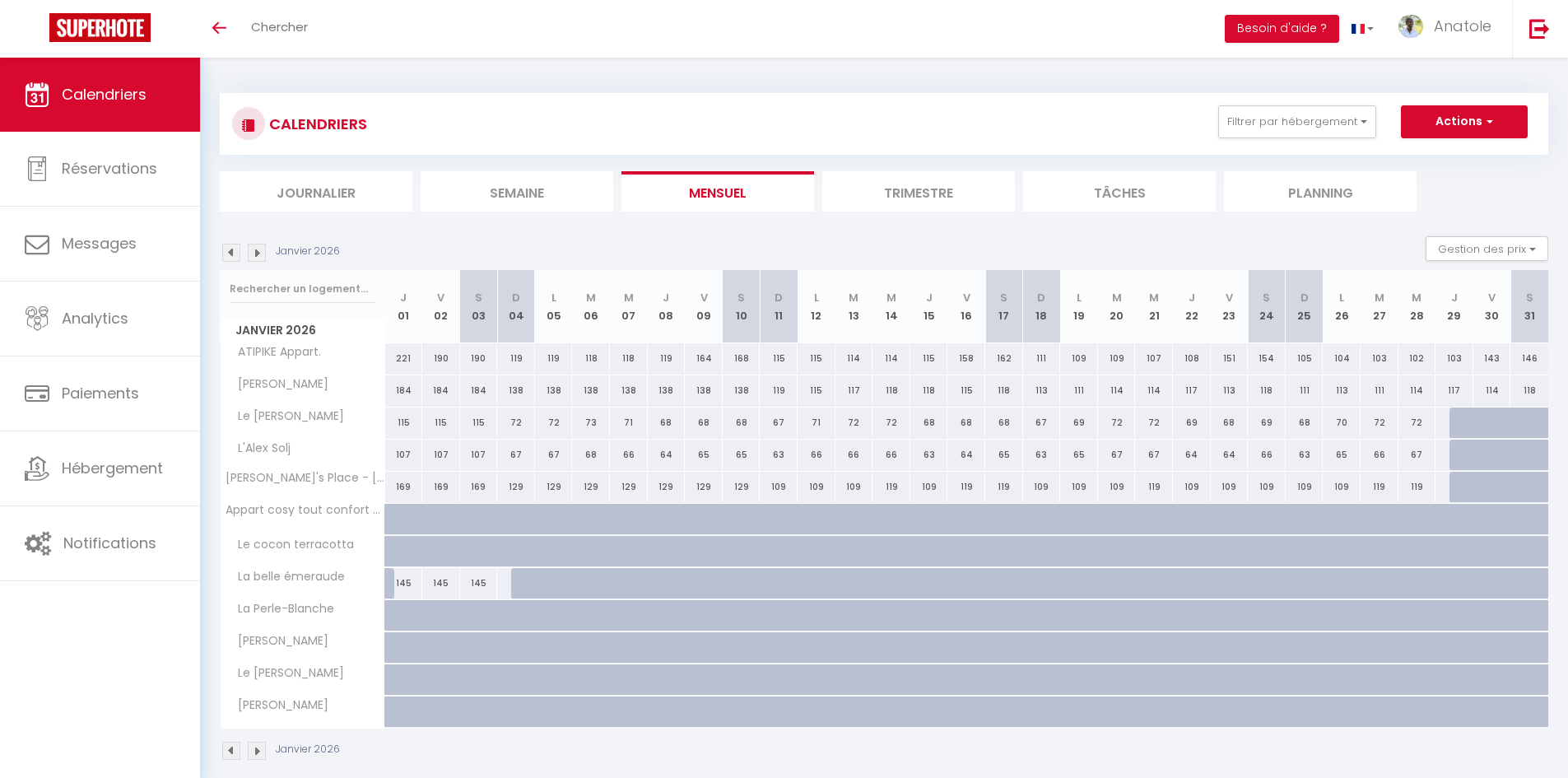
click at [261, 255] on img at bounding box center [256, 252] width 18 height 18
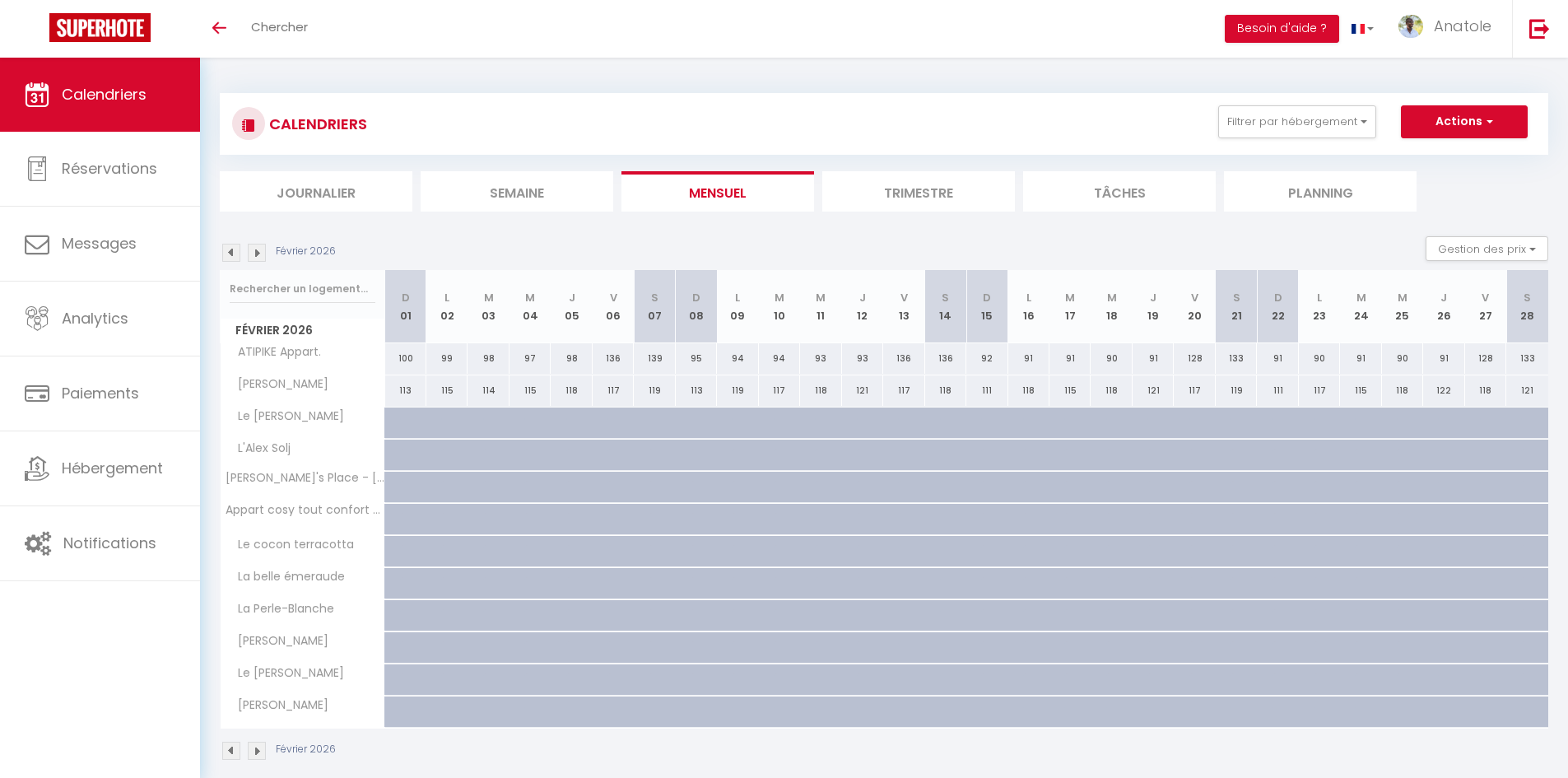
click at [261, 251] on img at bounding box center [256, 252] width 18 height 18
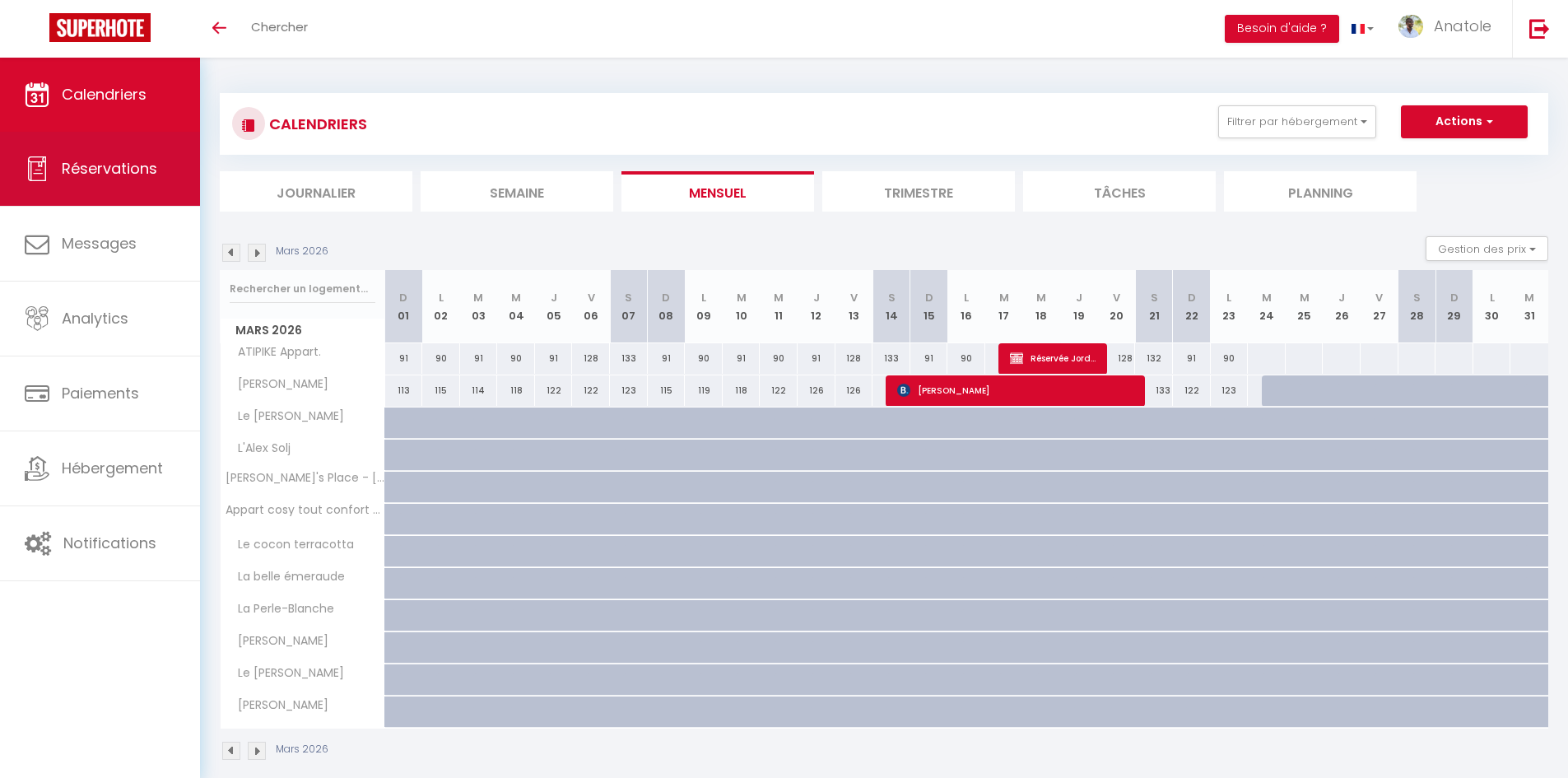
click at [133, 171] on span "Réservations" at bounding box center [109, 168] width 95 height 21
select select "not_cancelled"
select select
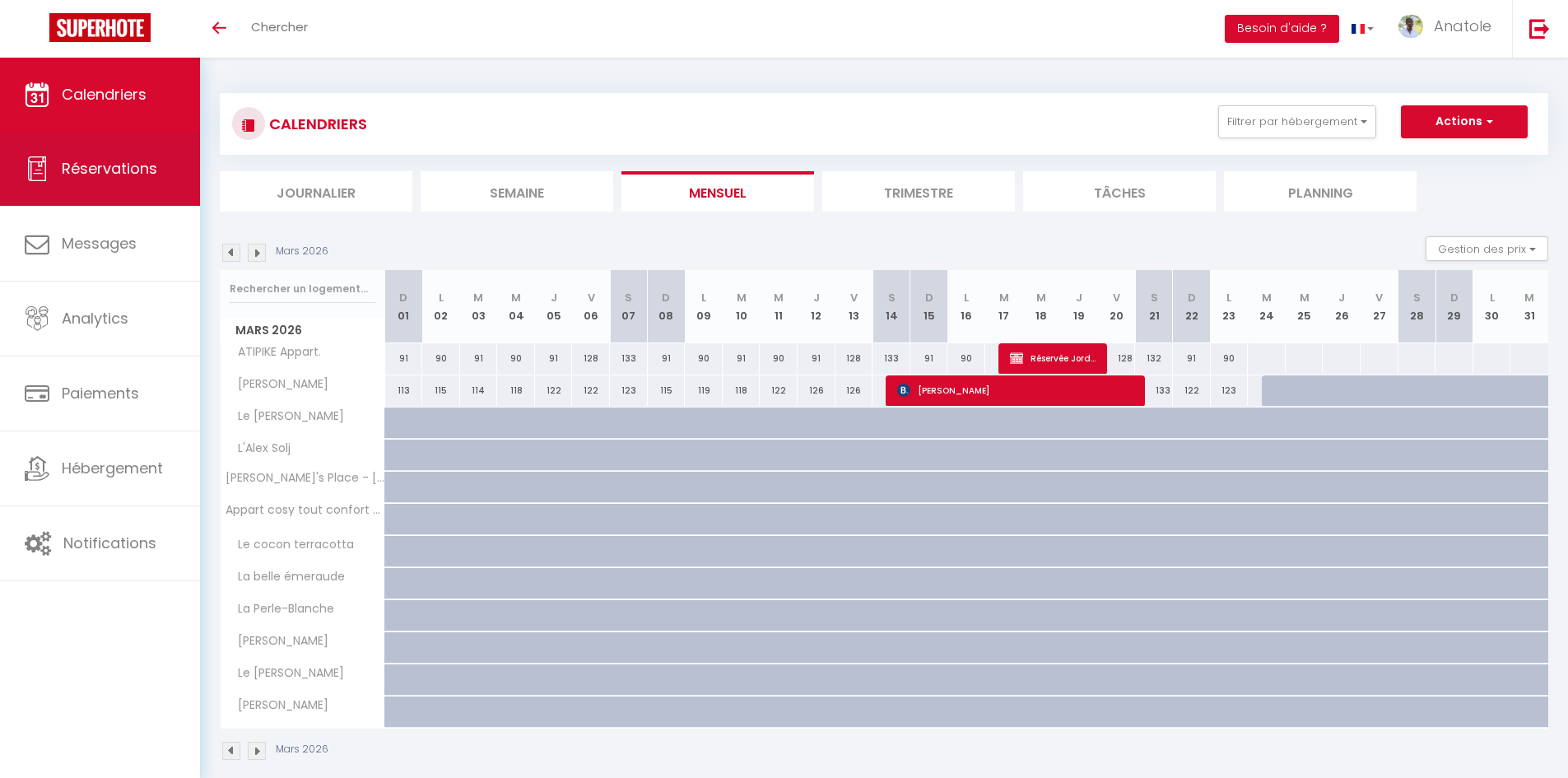
select select
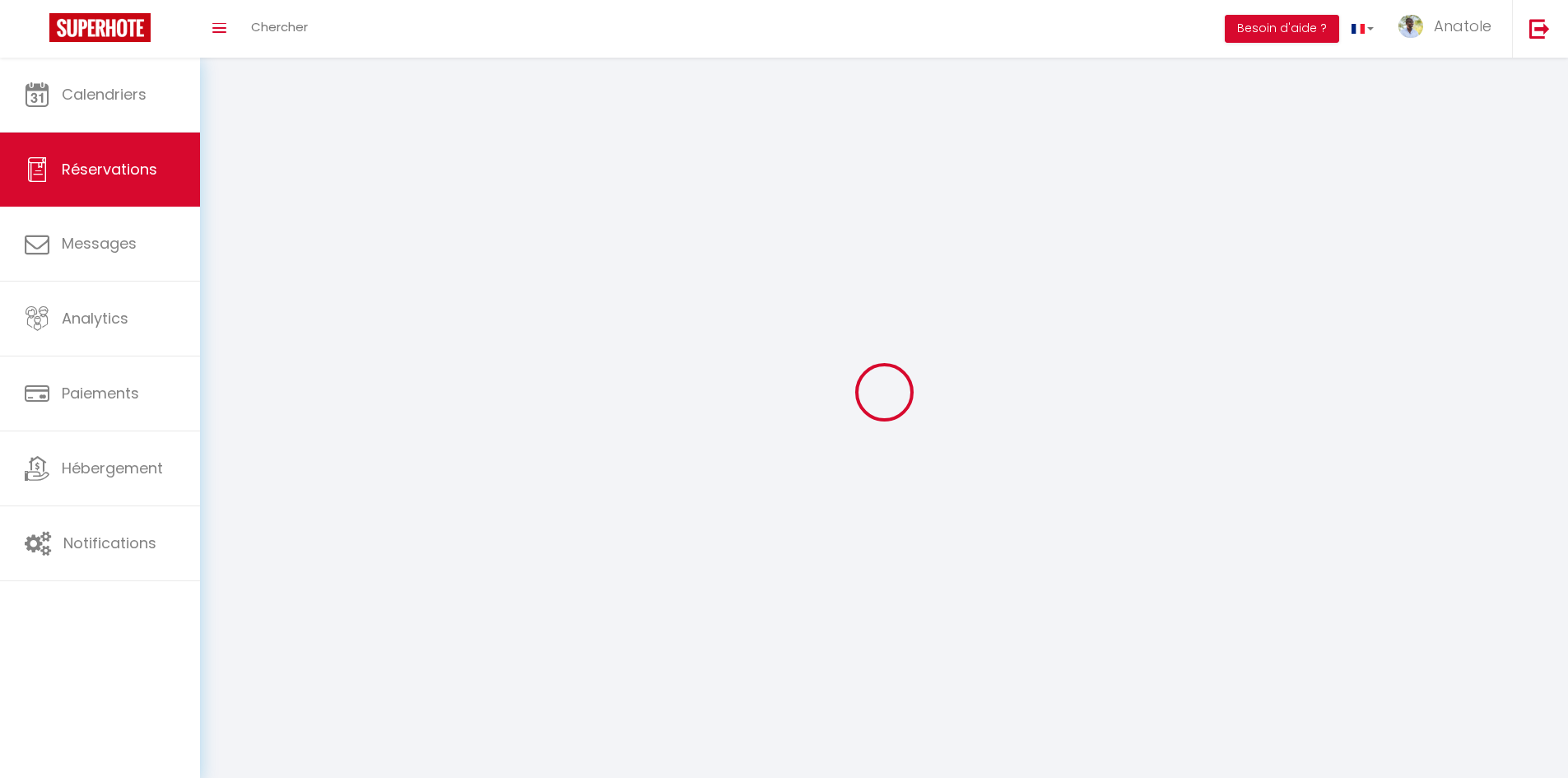
select select
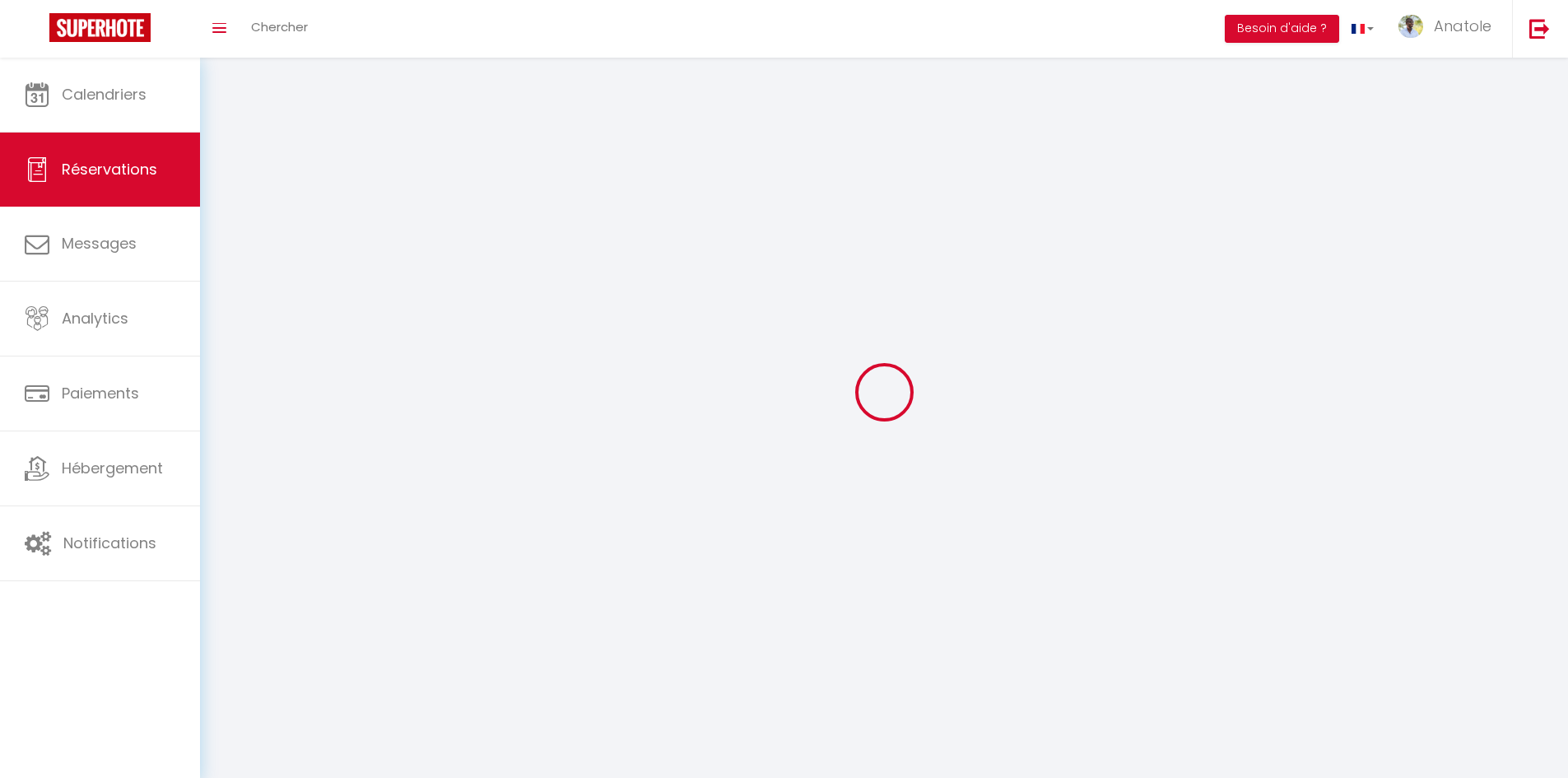
select select
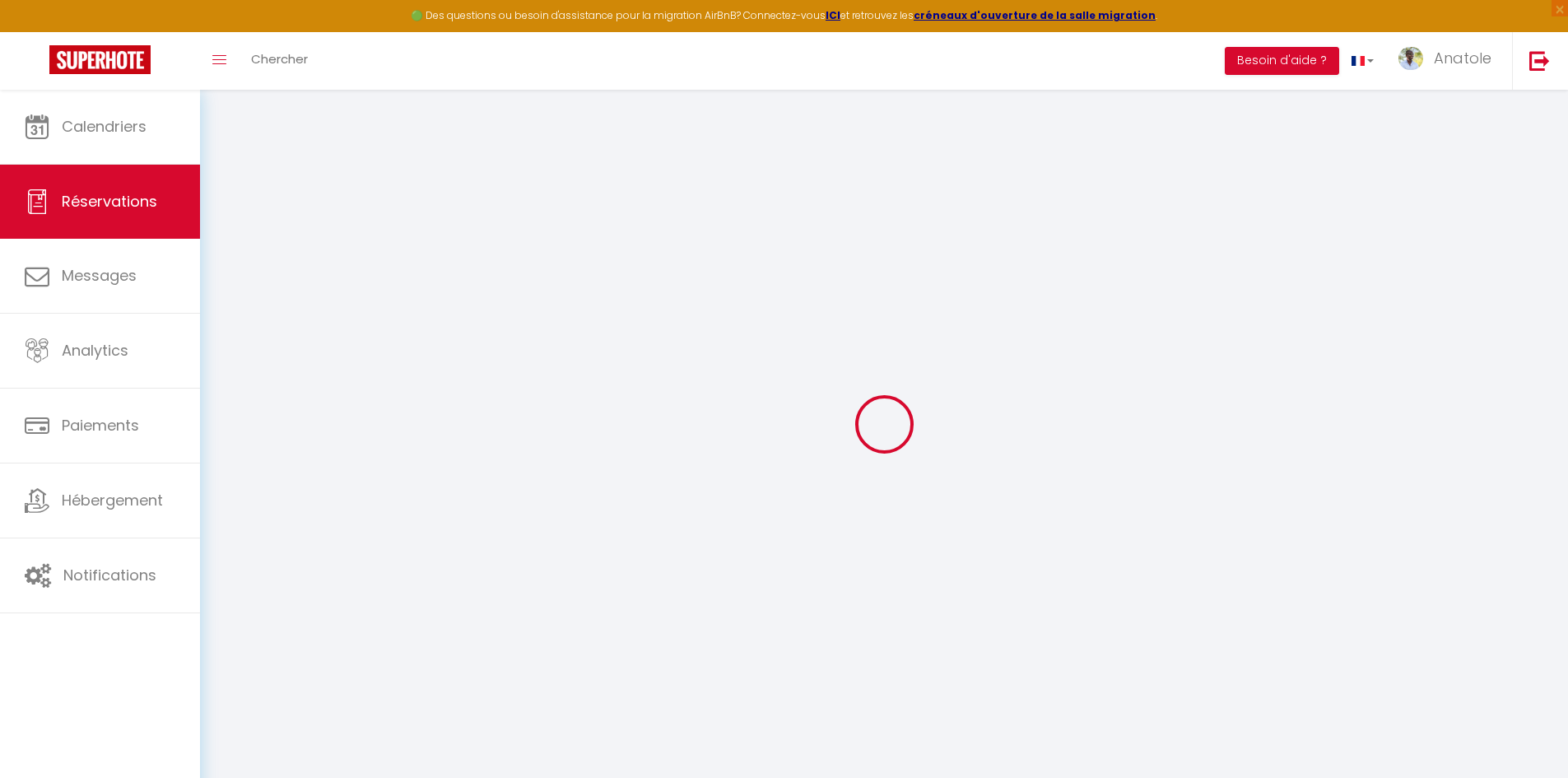
select select
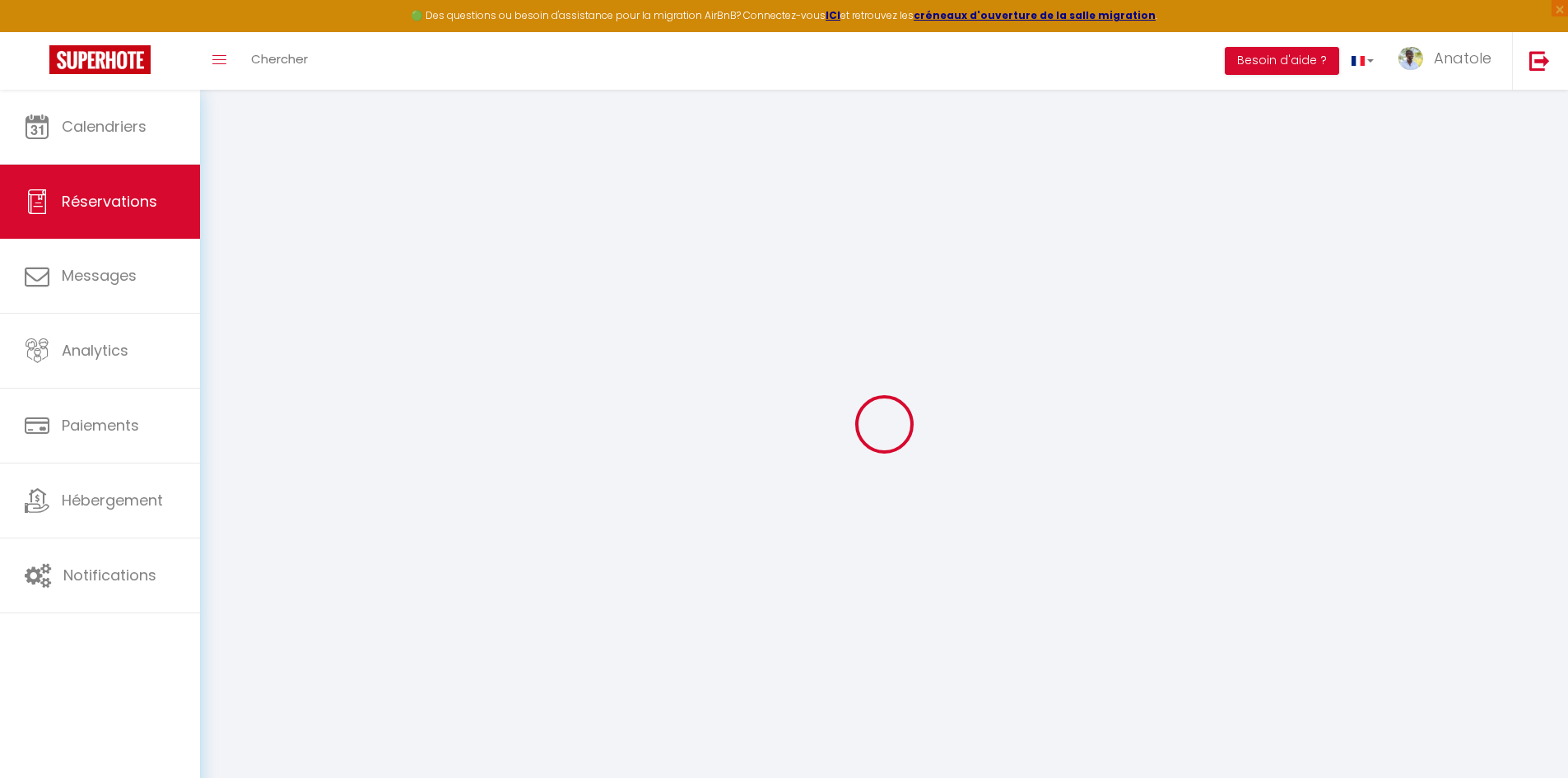
select select
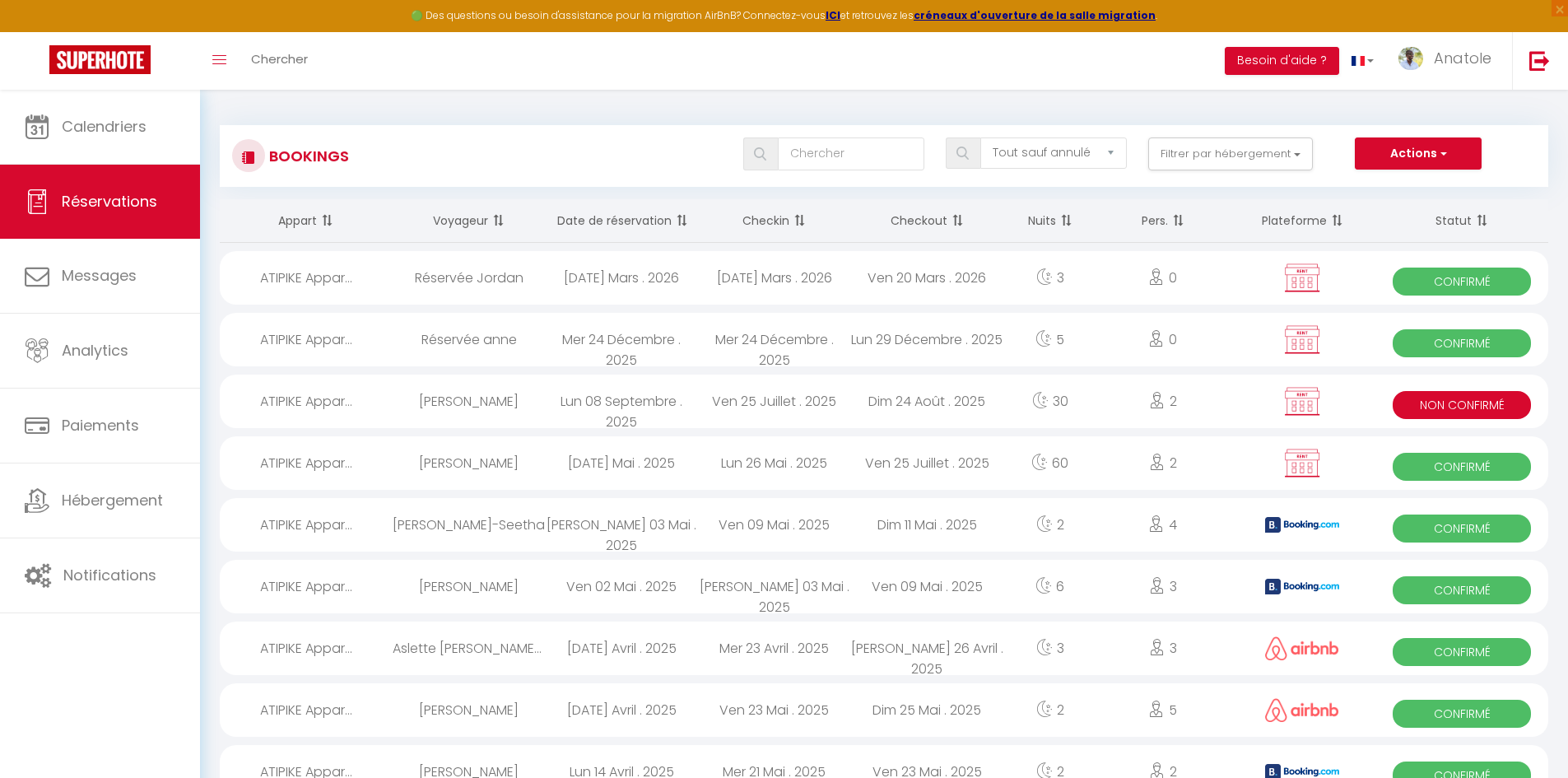
select select
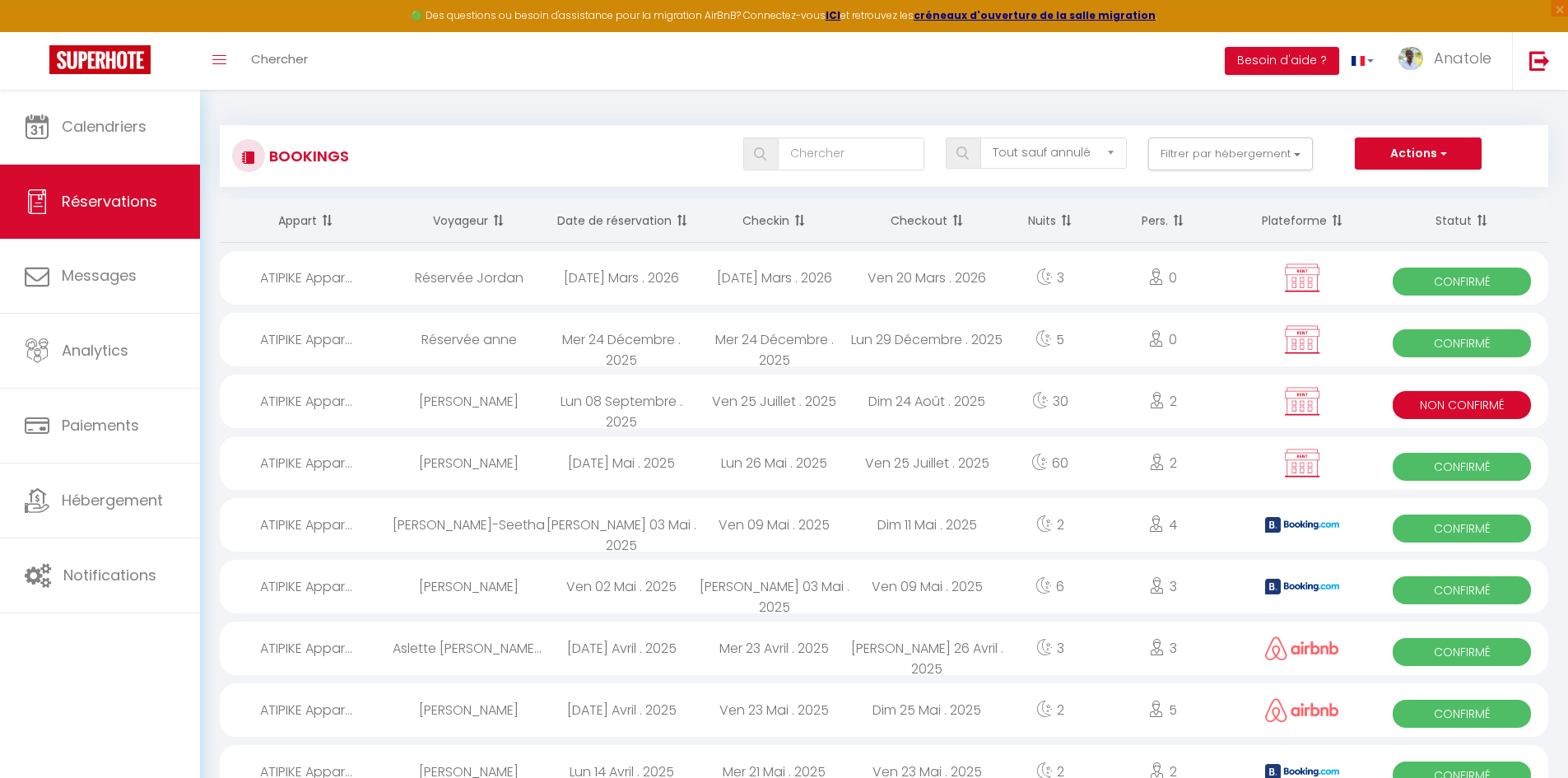
select select
click at [655, 418] on div "Lun 08 Septembre . 2025" at bounding box center [622, 401] width 153 height 53
select select "KO"
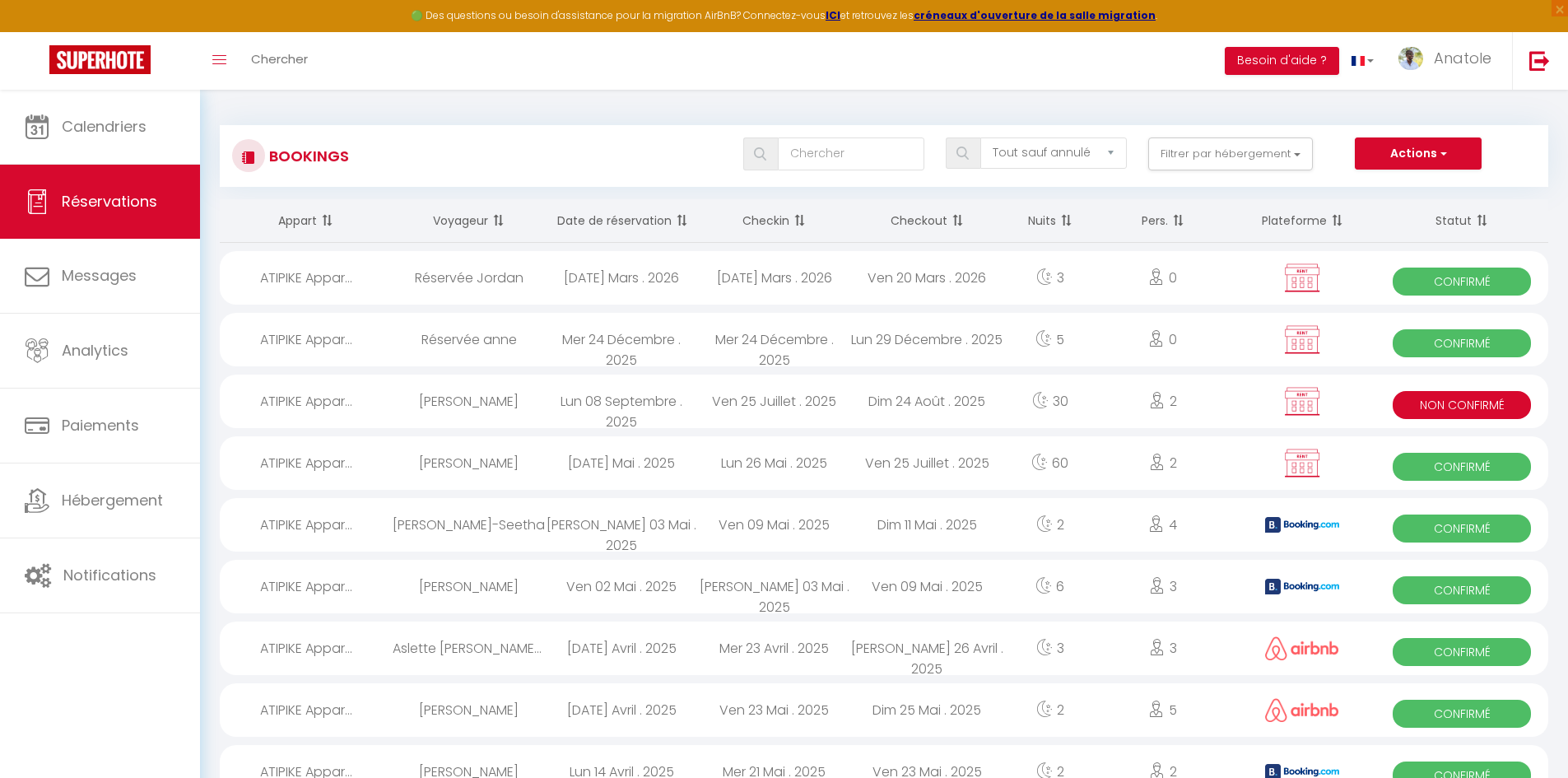
select select "0"
select select "1"
select select
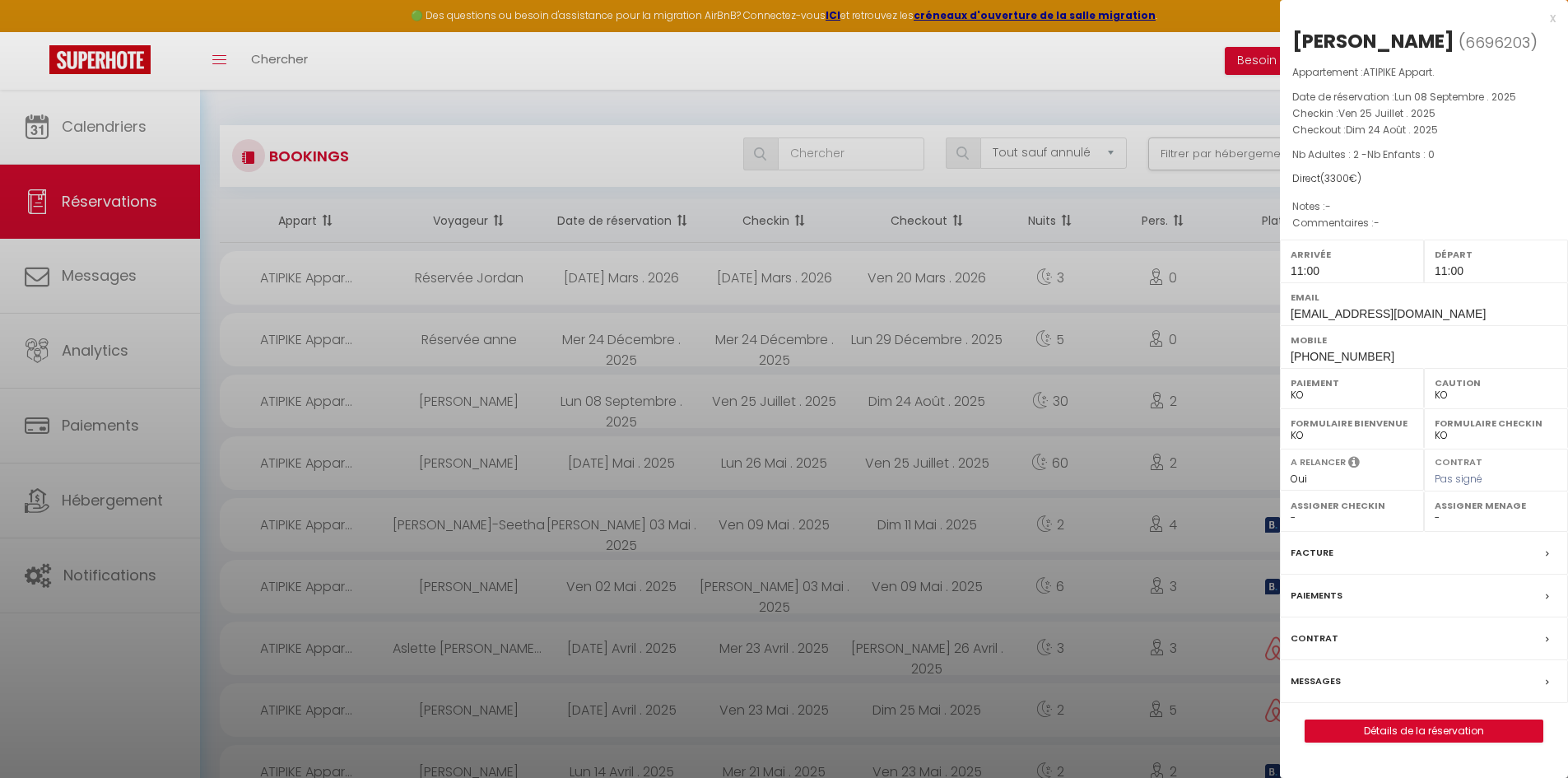
select select "42533"
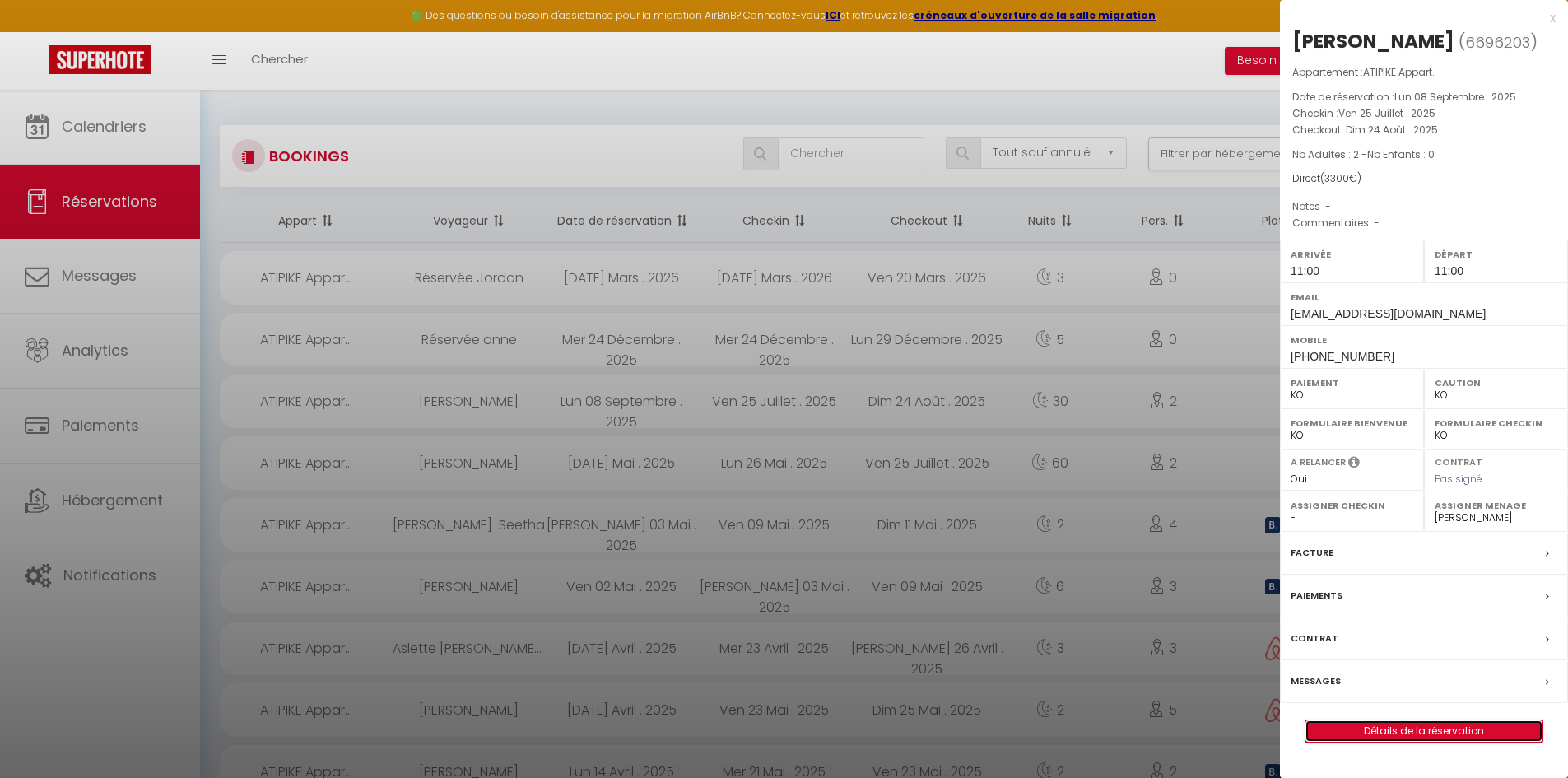
click at [1408, 742] on link "Détails de la réservation" at bounding box center [1423, 731] width 237 height 22
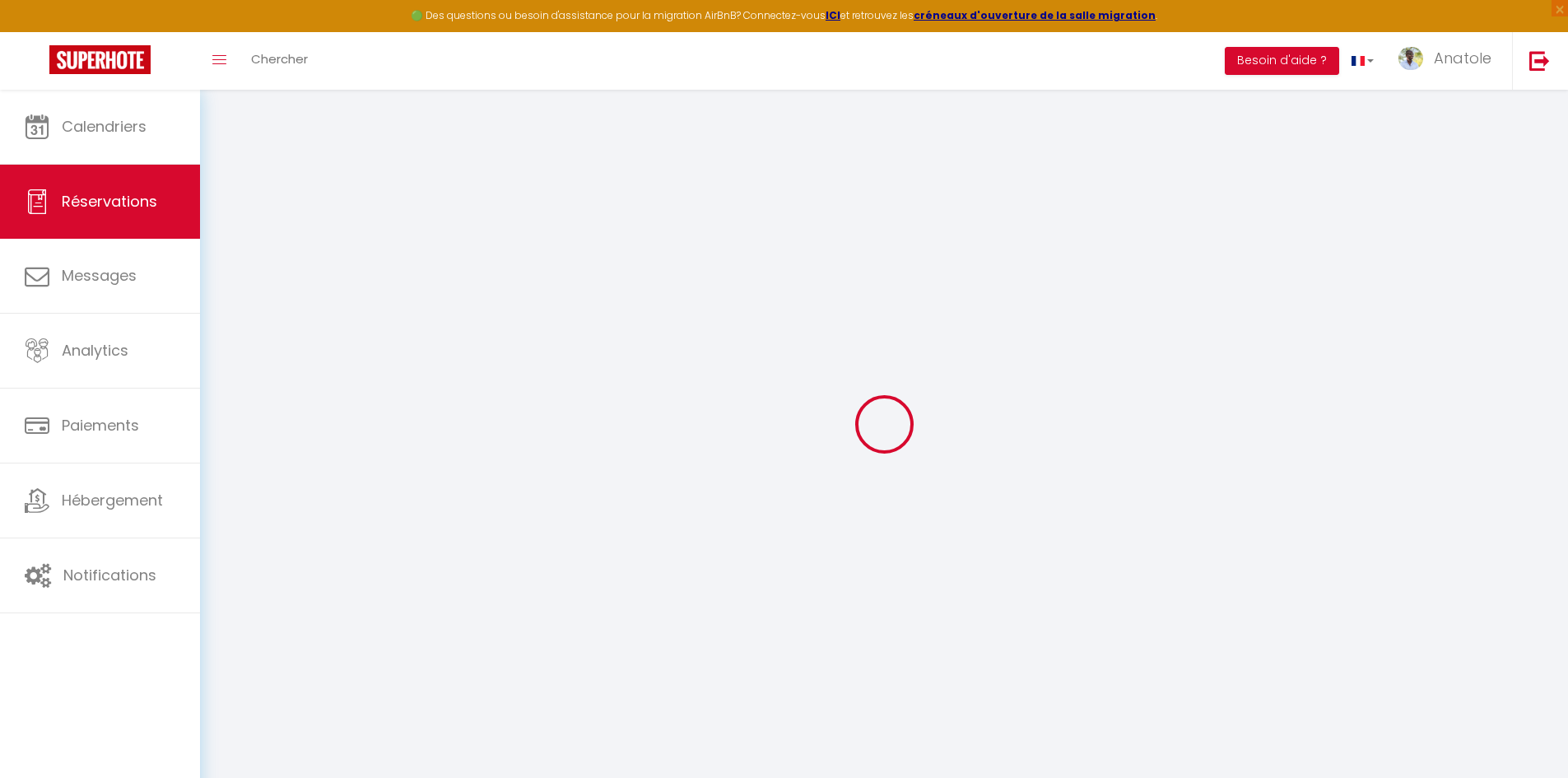
type input "[PERSON_NAME]"
type input "Fournier"
type input "[EMAIL_ADDRESS][DOMAIN_NAME]"
type input "[PHONE_NUMBER]"
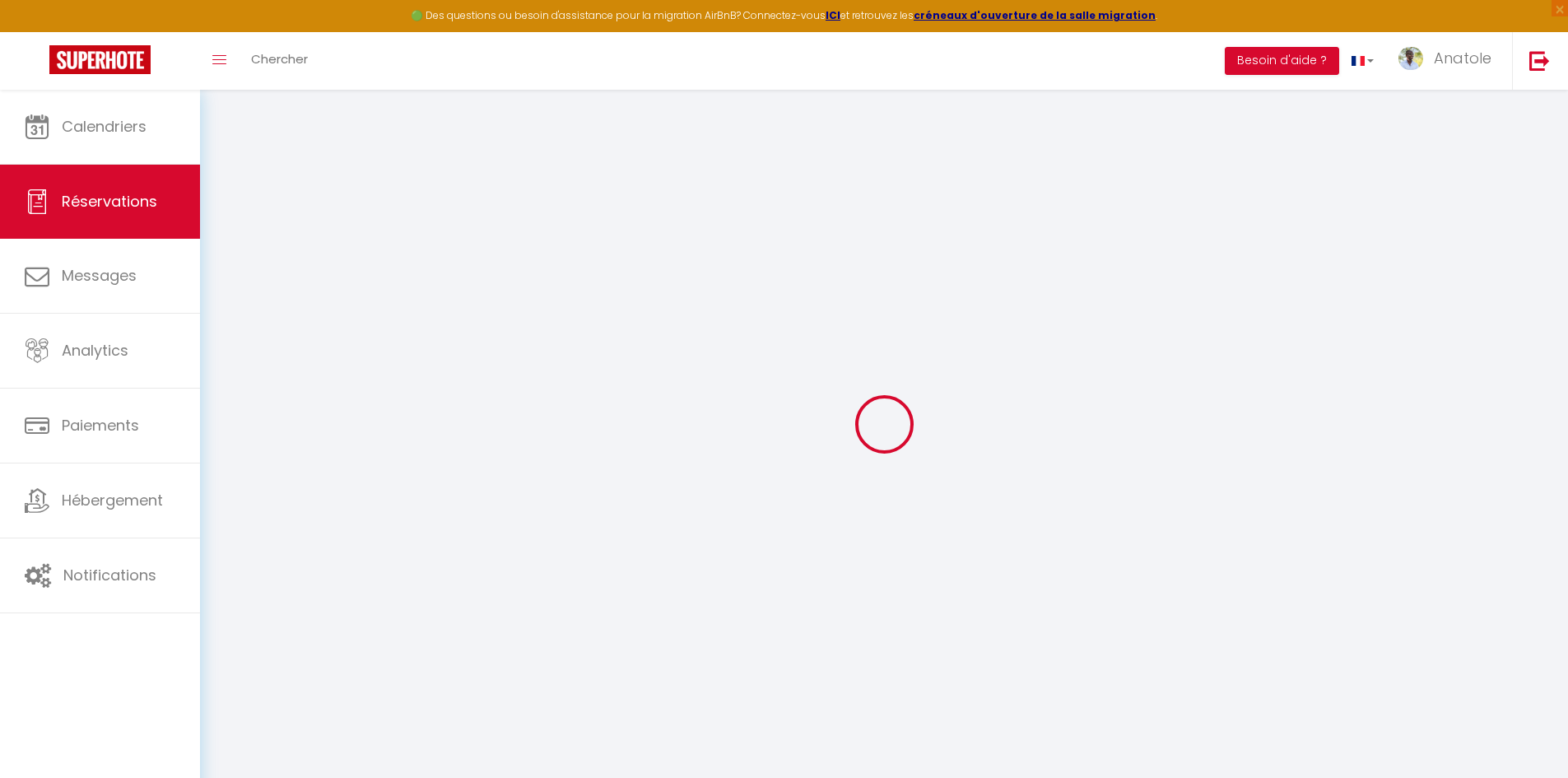
type input "[PHONE_NUMBER]"
type input "94310"
type input "[STREET_ADDRESS][PERSON_NAME]"
type input "ORLY"
select select "FR"
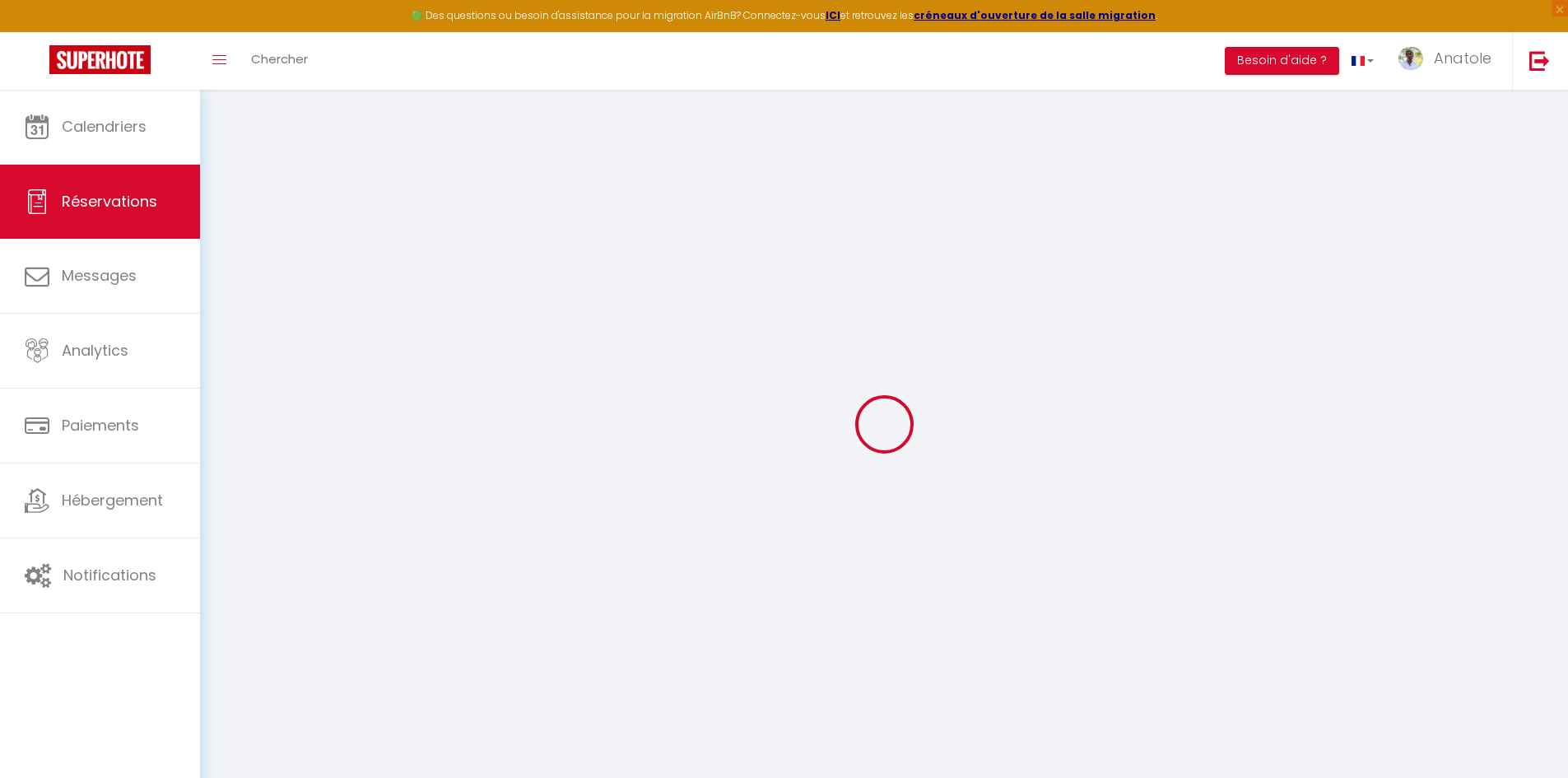
select select "2613"
select select "1"
type input "Ven 25 Juillet 2025"
select select
type input "Dim 24 Août 2025"
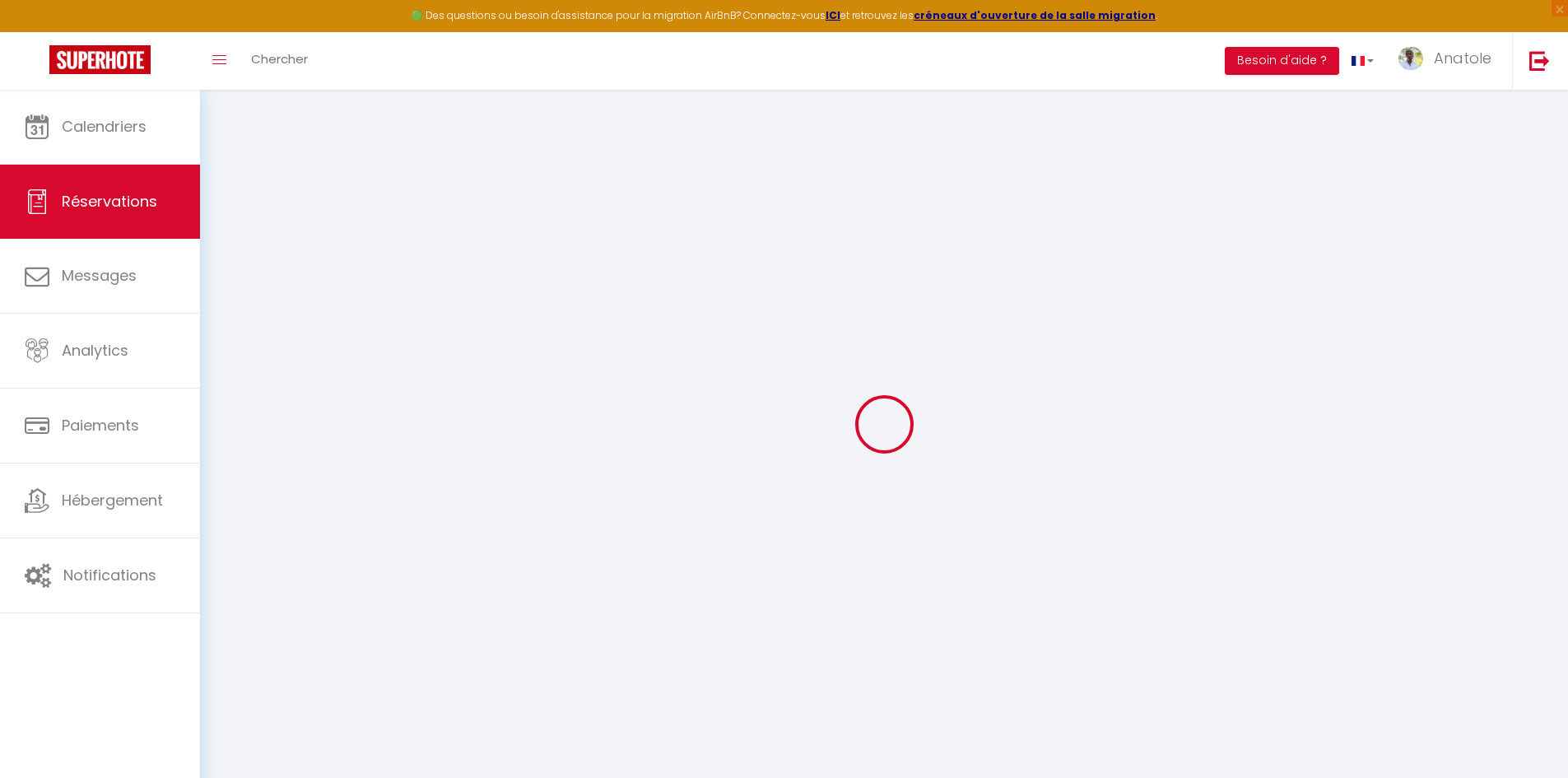
select select
type input "2"
select select "10"
select select
type input "3300"
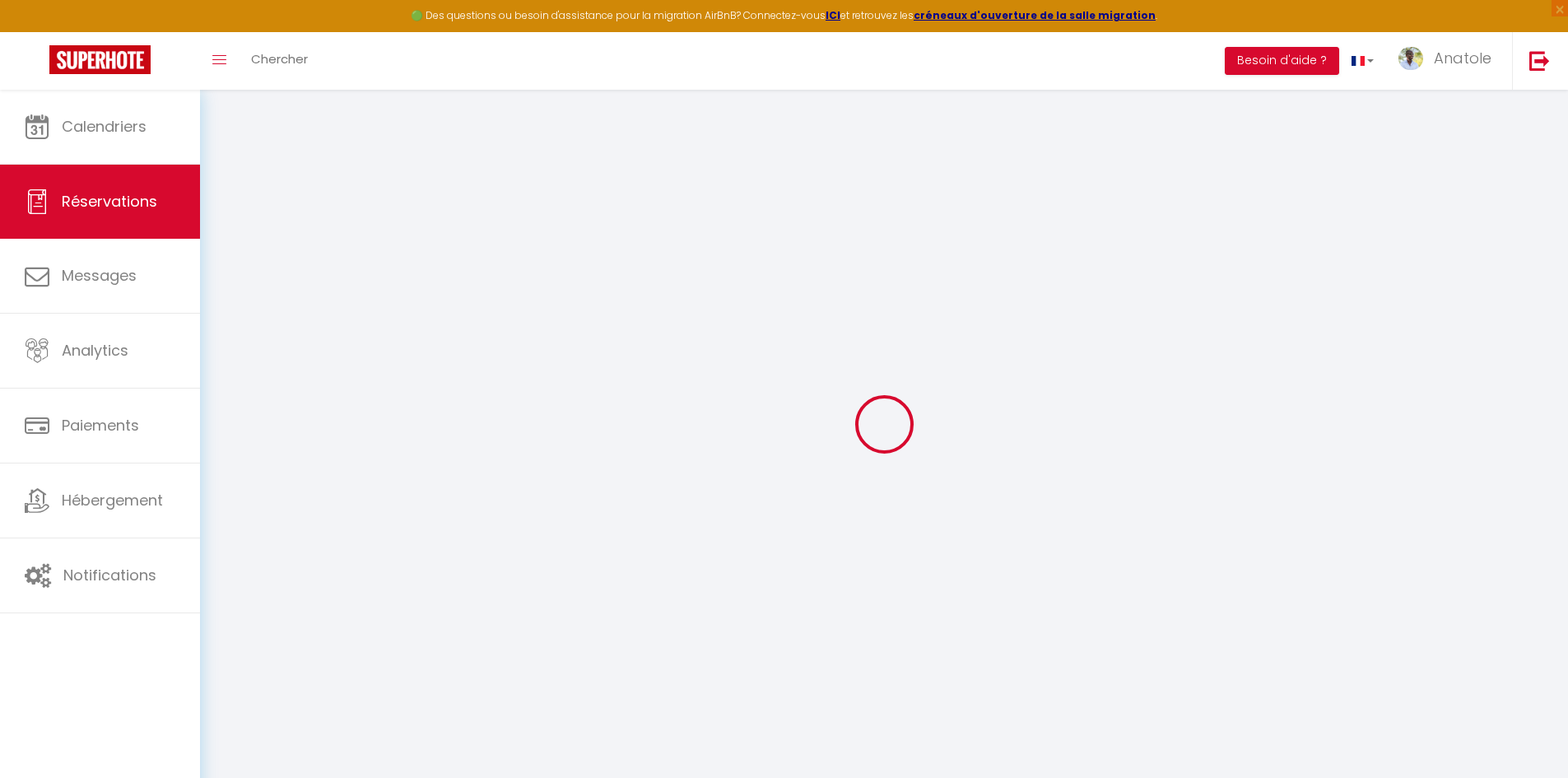
checkbox input "false"
type input "3300"
type input "0"
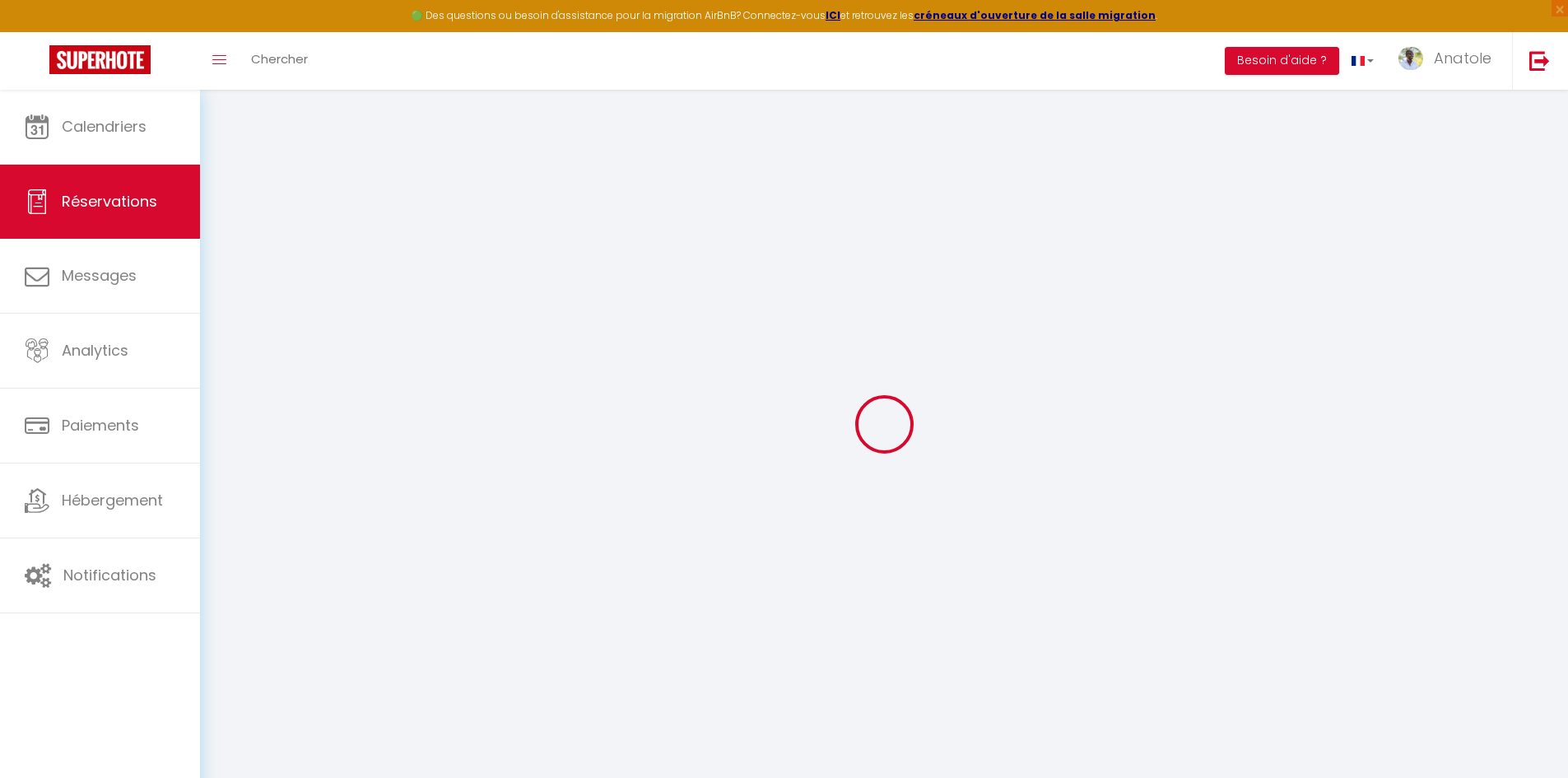
select select
select select "14"
checkbox input "false"
select select
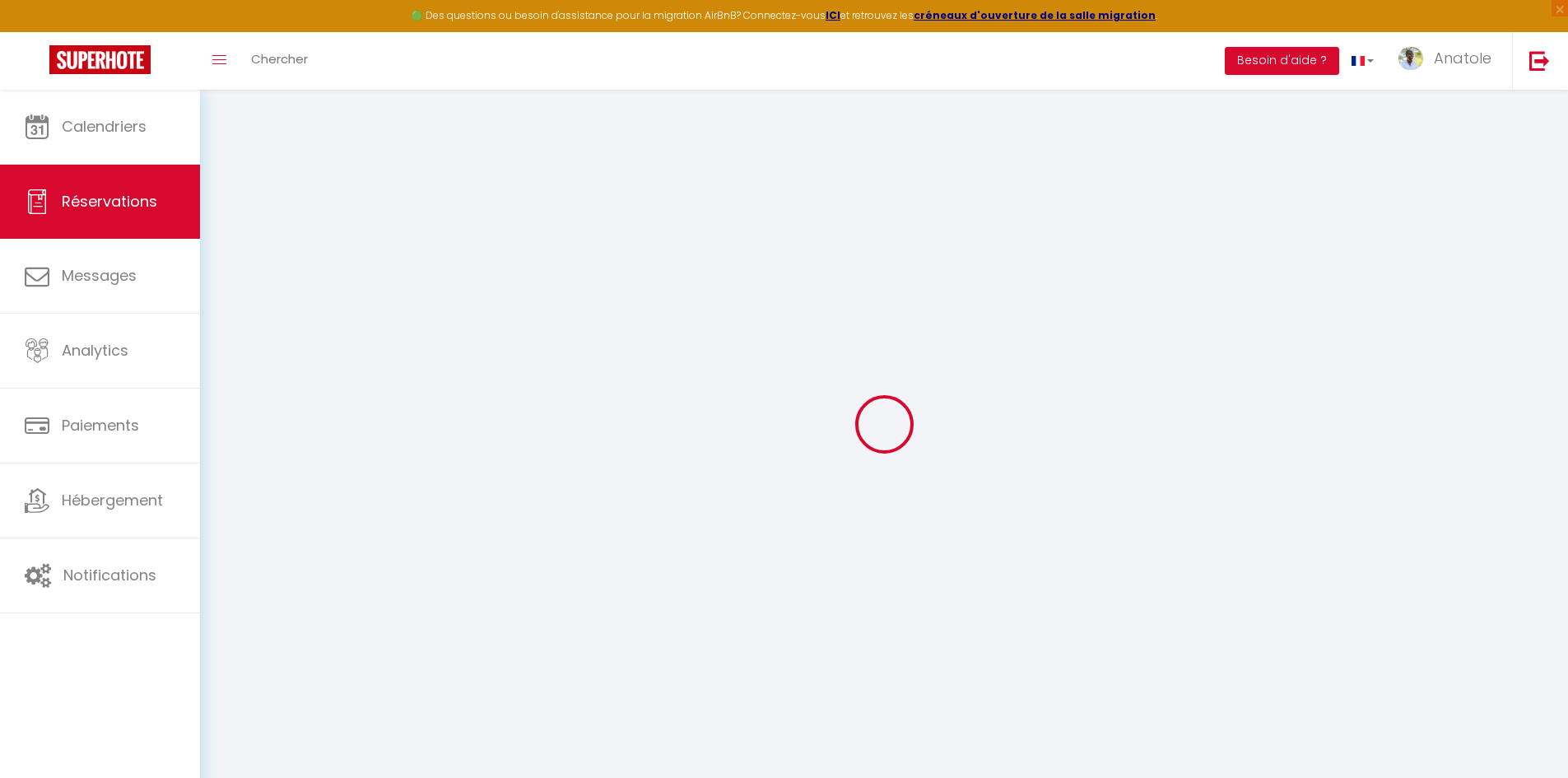
select select
checkbox input "false"
select select
checkbox input "false"
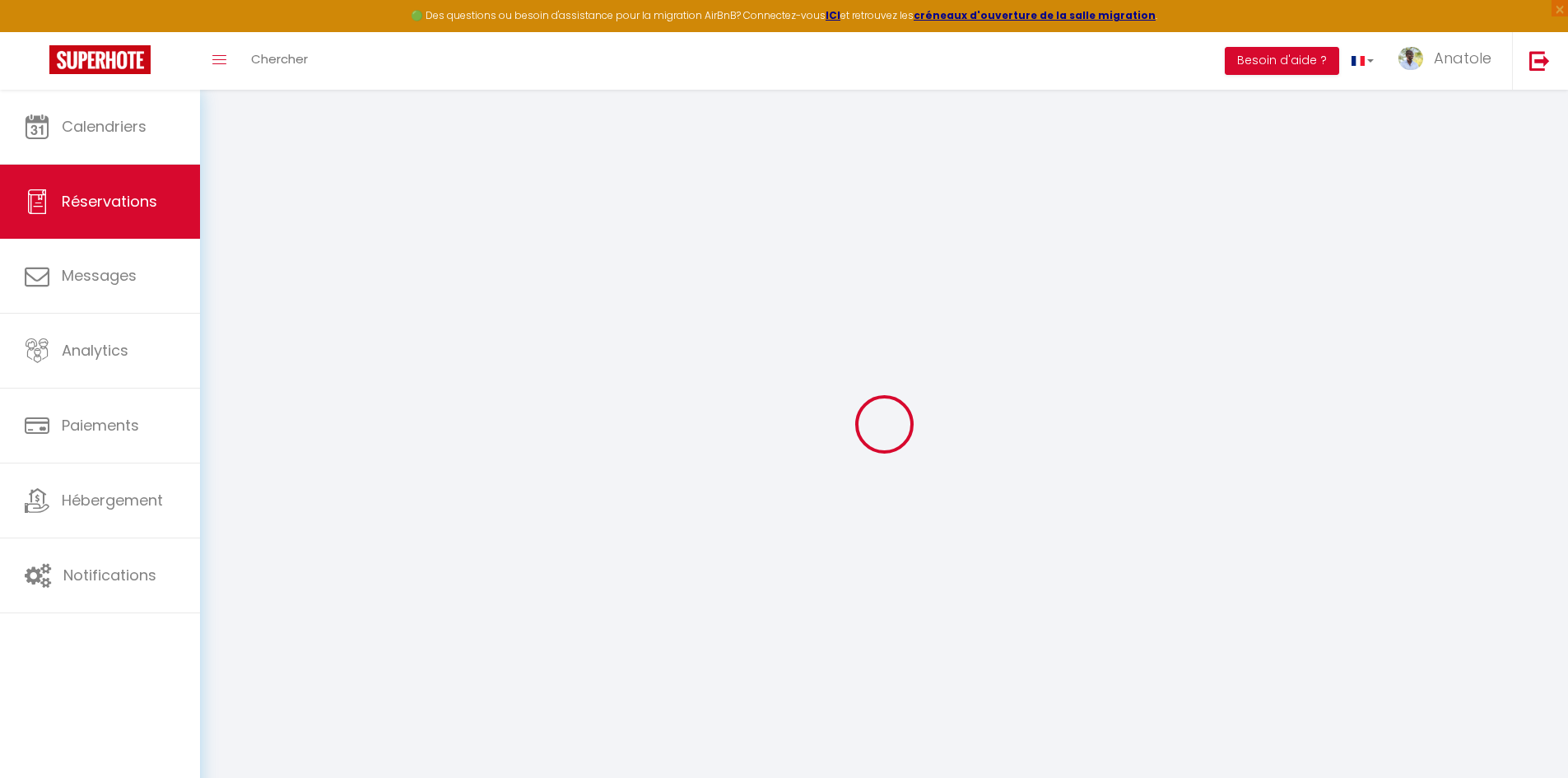
select select
checkbox input "false"
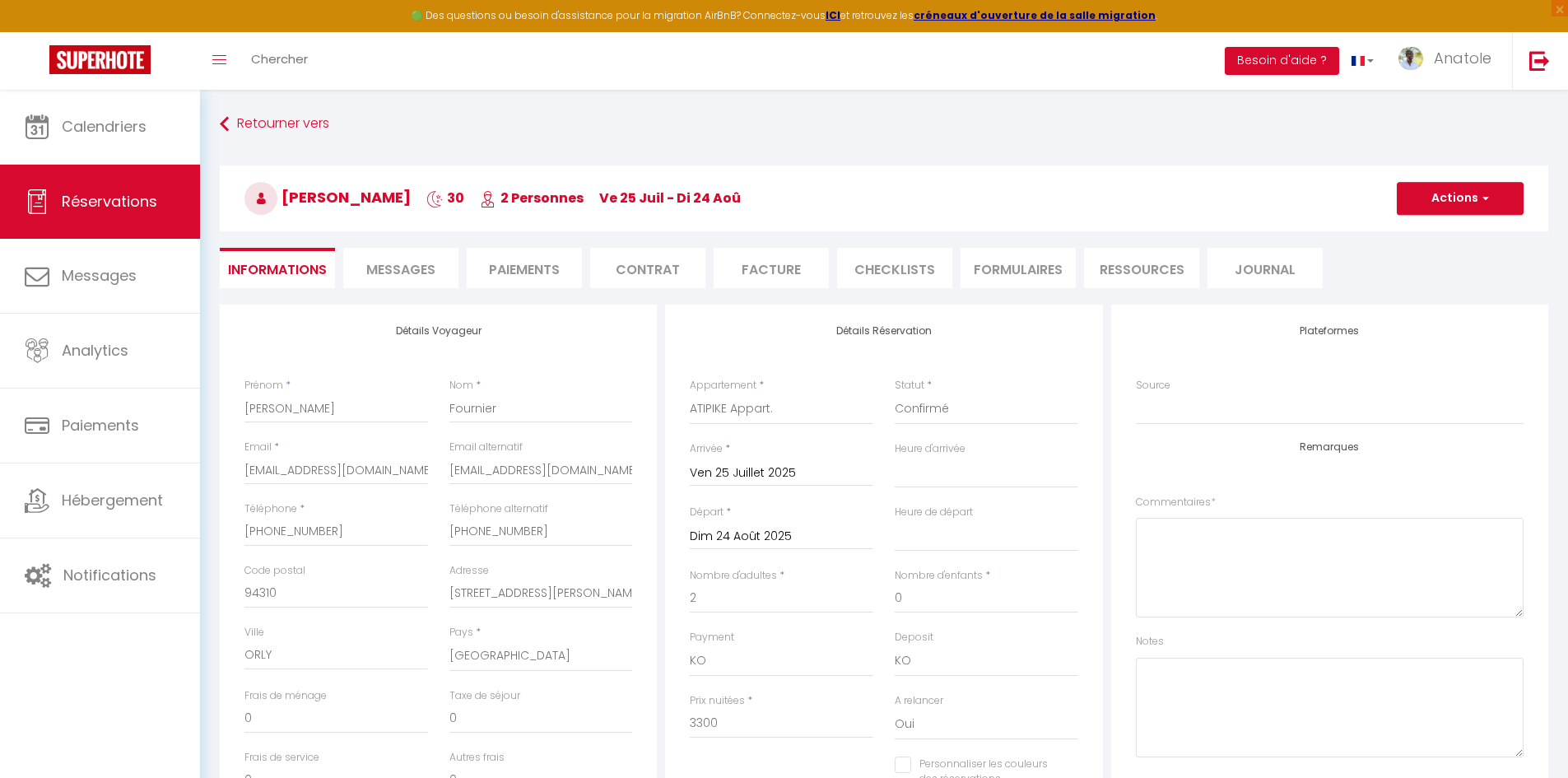
select select
checkbox input "false"
select select "11:00"
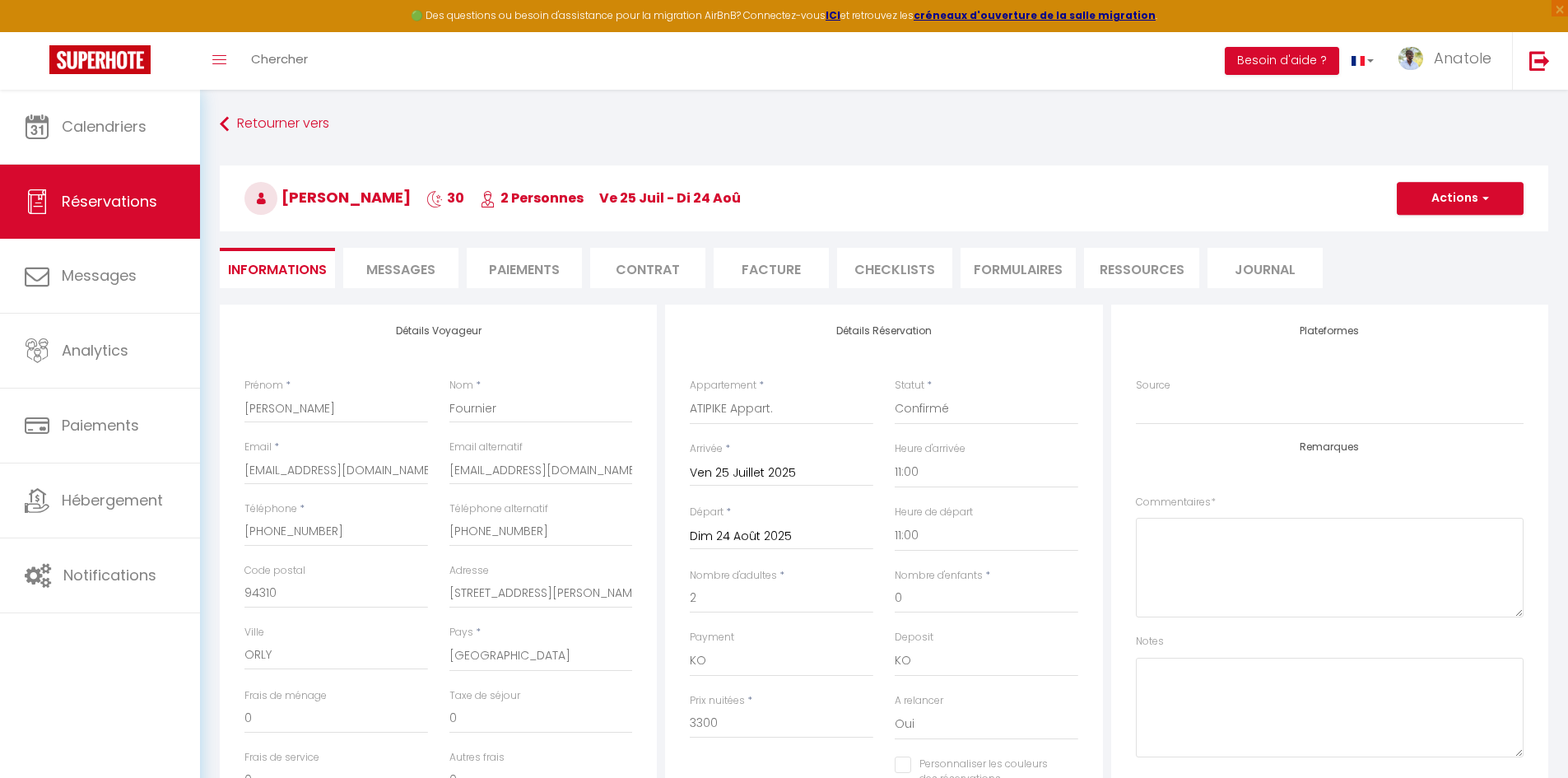
click at [752, 535] on input "Dim 24 Août 2025" at bounding box center [781, 536] width 184 height 22
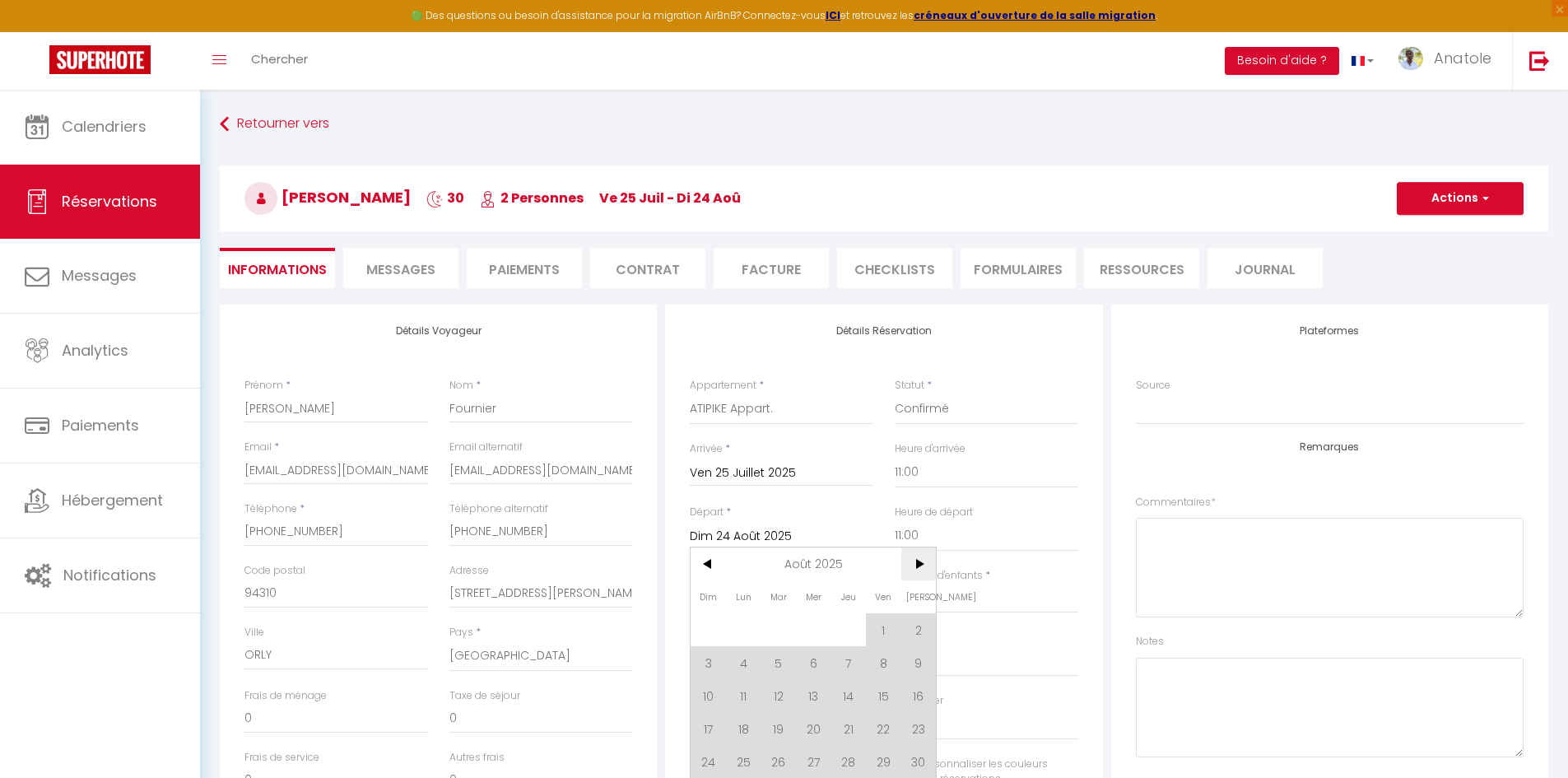
click at [917, 568] on span ">" at bounding box center [919, 564] width 35 height 33
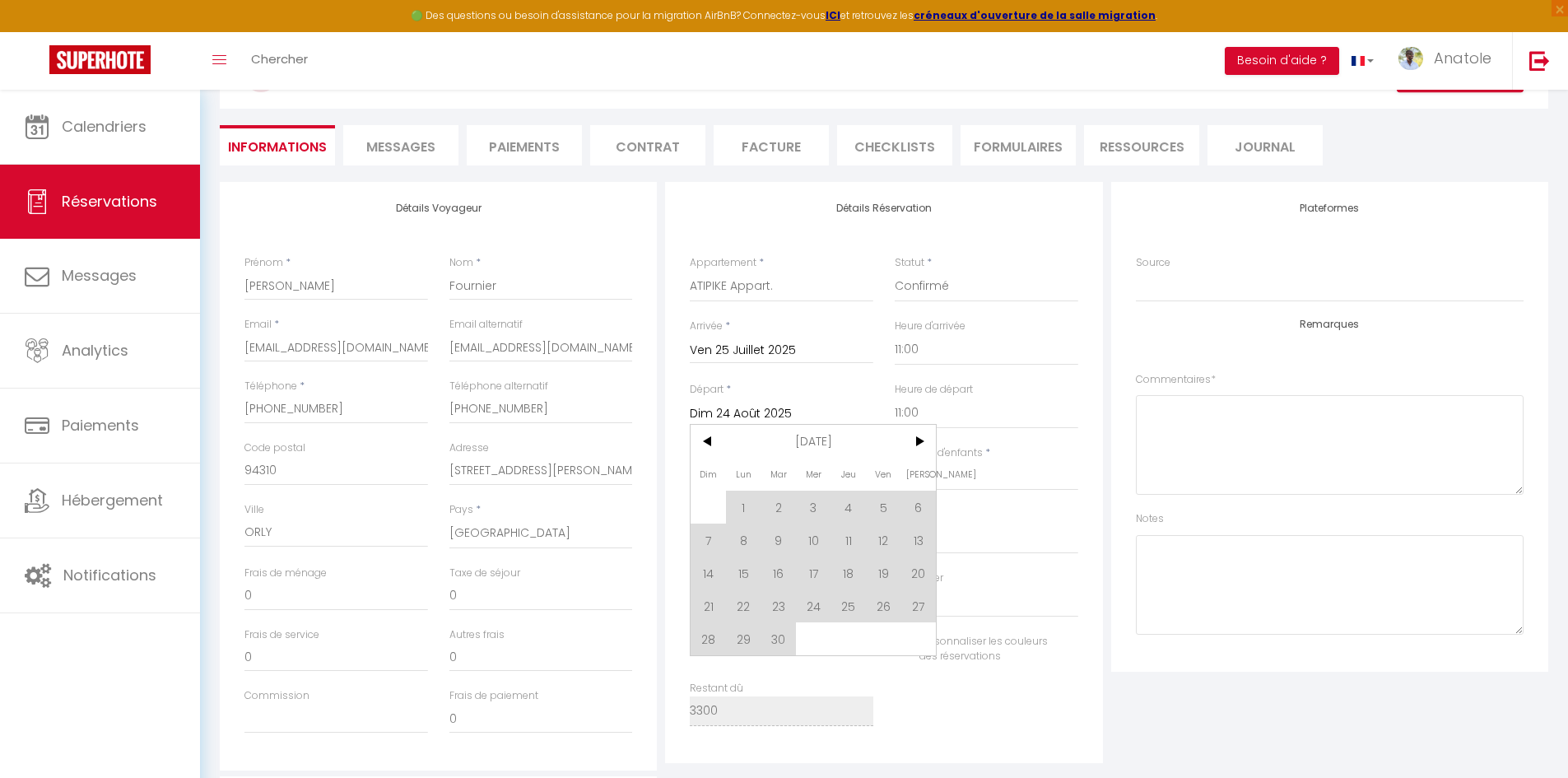
scroll to position [165, 0]
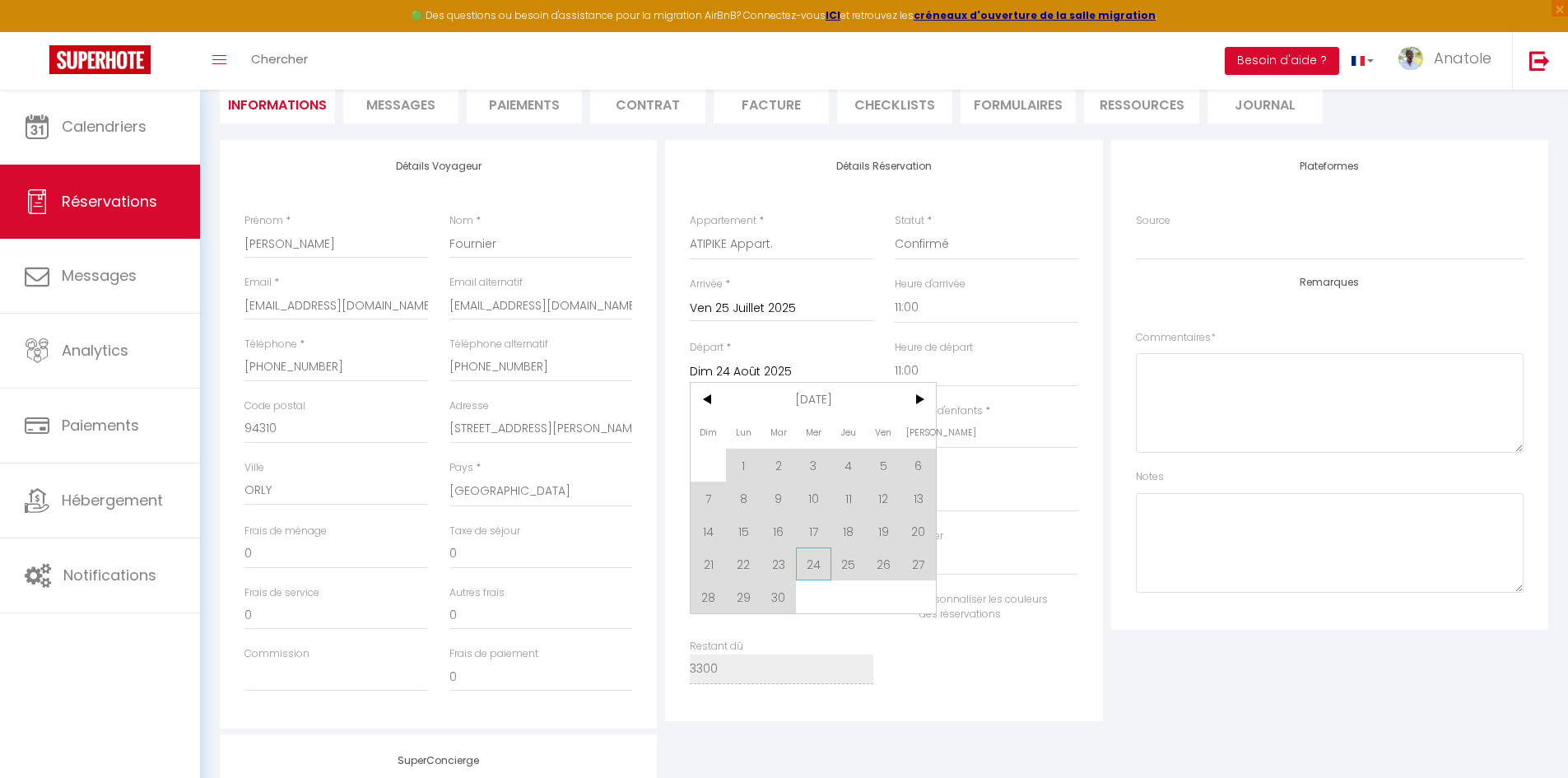
click at [813, 572] on span "24" at bounding box center [813, 564] width 35 height 33
type input "Mer 24 Septembre 2025"
checkbox input "false"
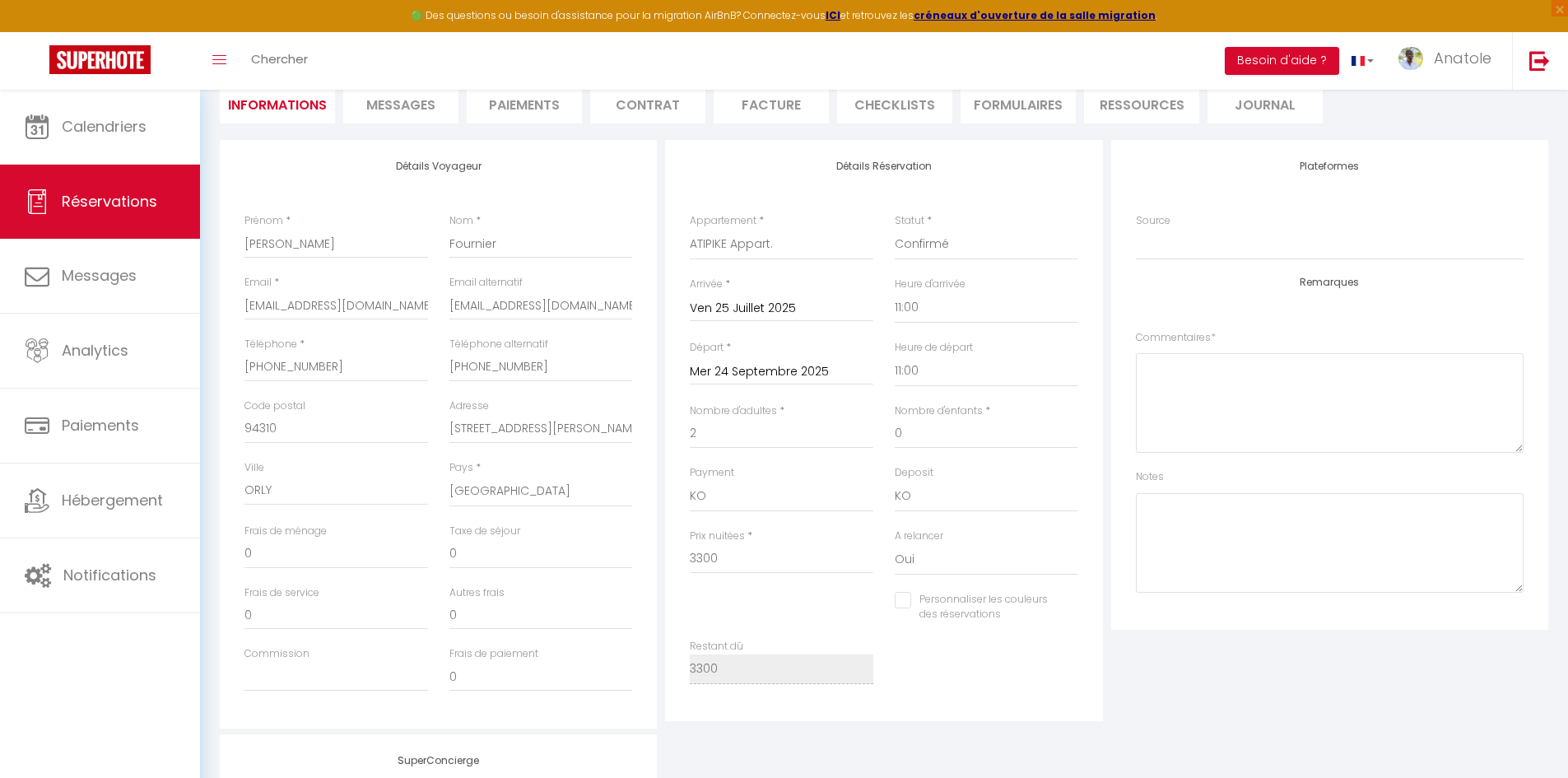
type input "55"
type input "122"
type input "2965.5"
checkbox input "false"
drag, startPoint x: 740, startPoint y: 559, endPoint x: 686, endPoint y: 555, distance: 54.1
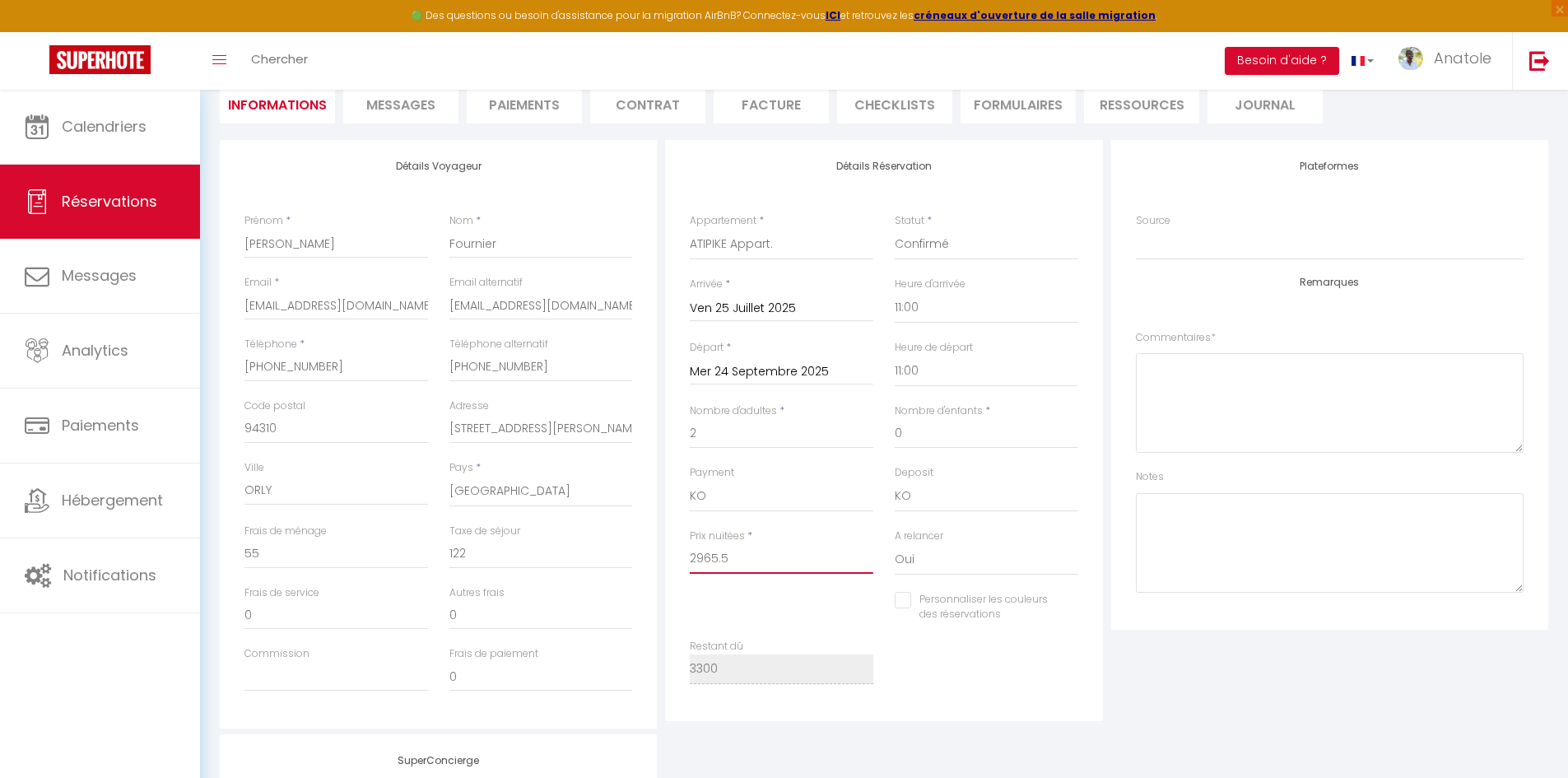
click at [686, 555] on div "Prix nuitées * 2965.5" at bounding box center [781, 560] width 205 height 63
type input "3"
checkbox input "false"
type input "33"
checkbox input "false"
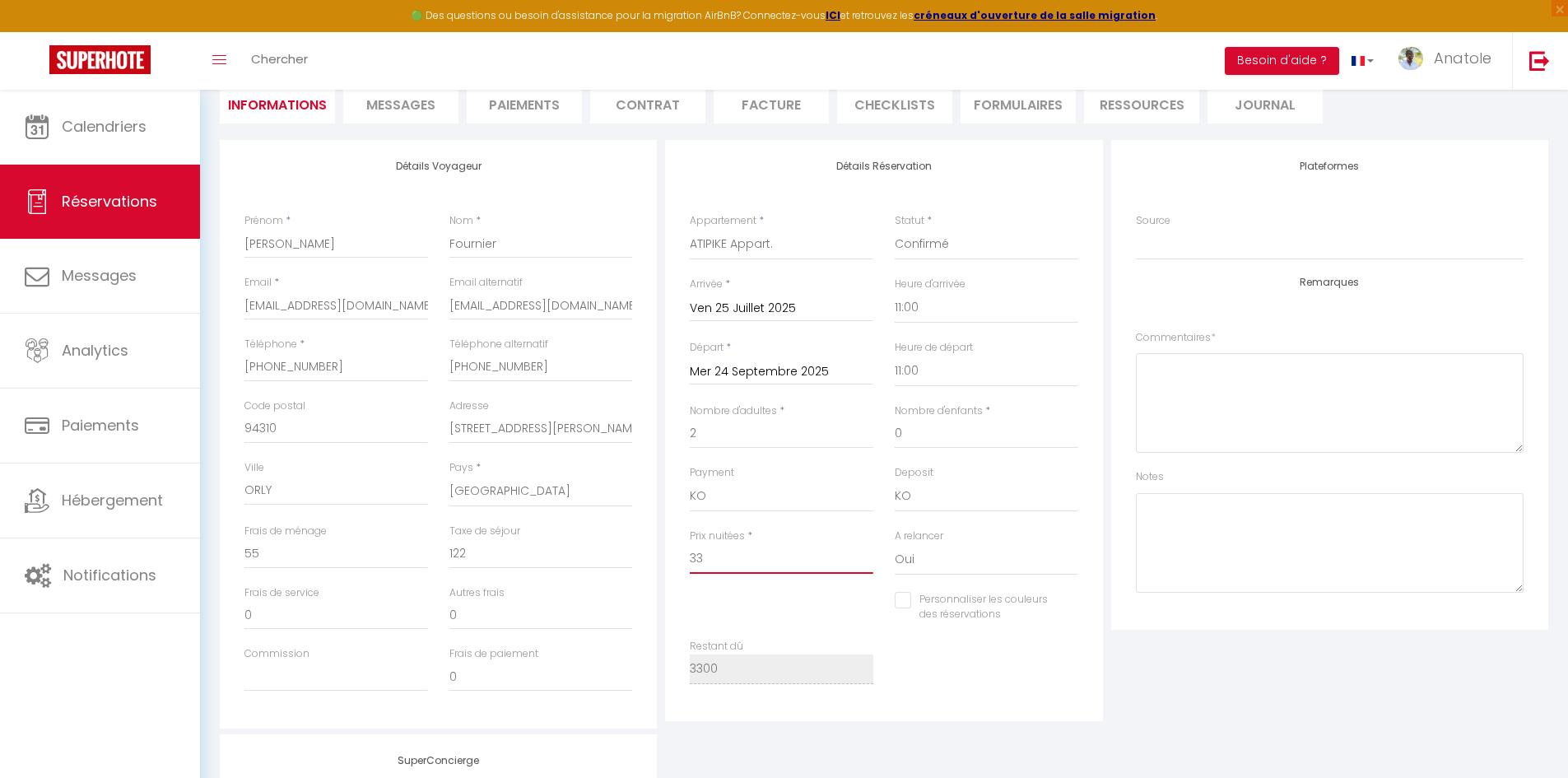
type input "330"
checkbox input "false"
type input "3300"
checkbox input "false"
type input "3300"
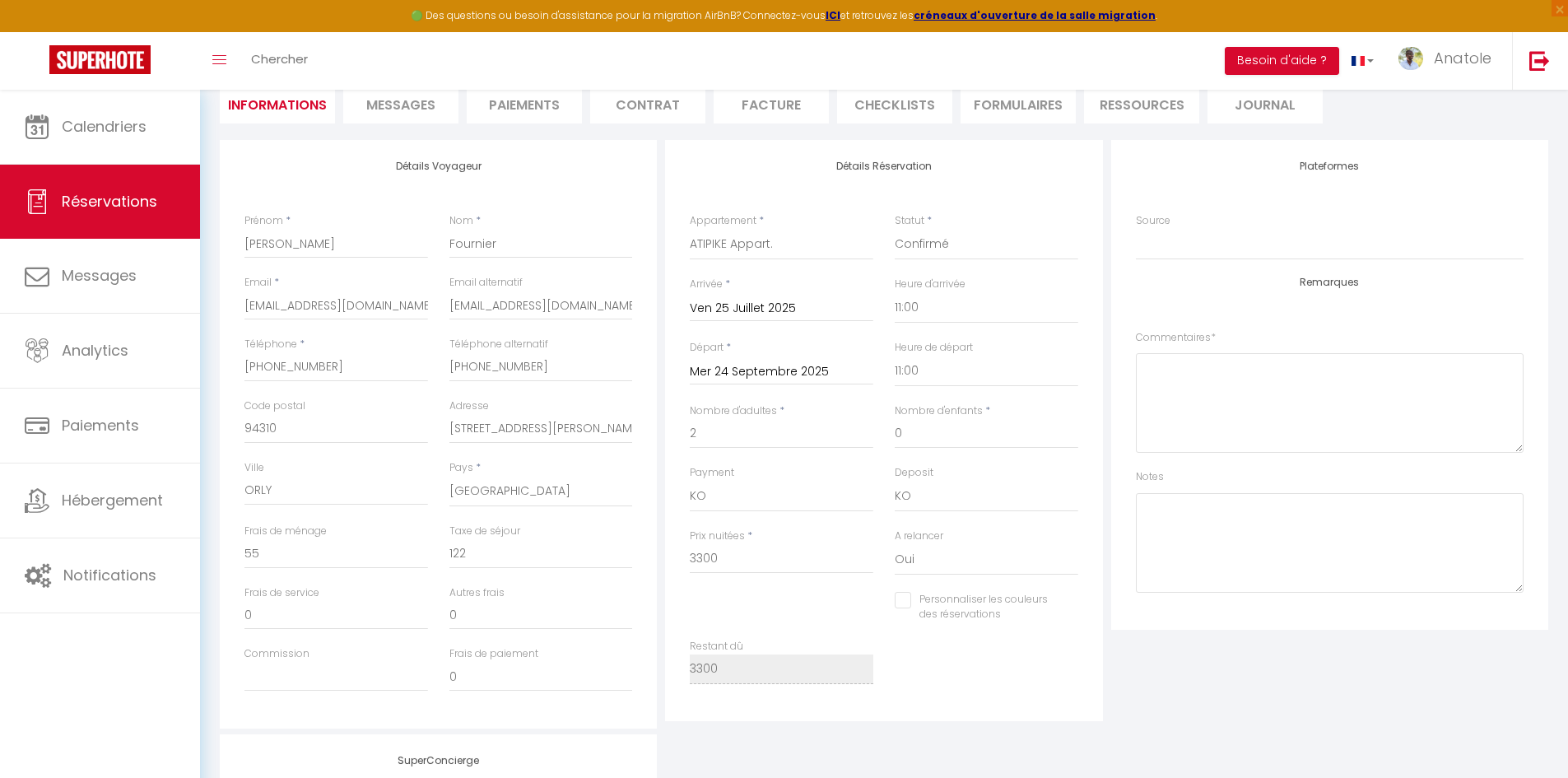
type input "0"
checkbox input "false"
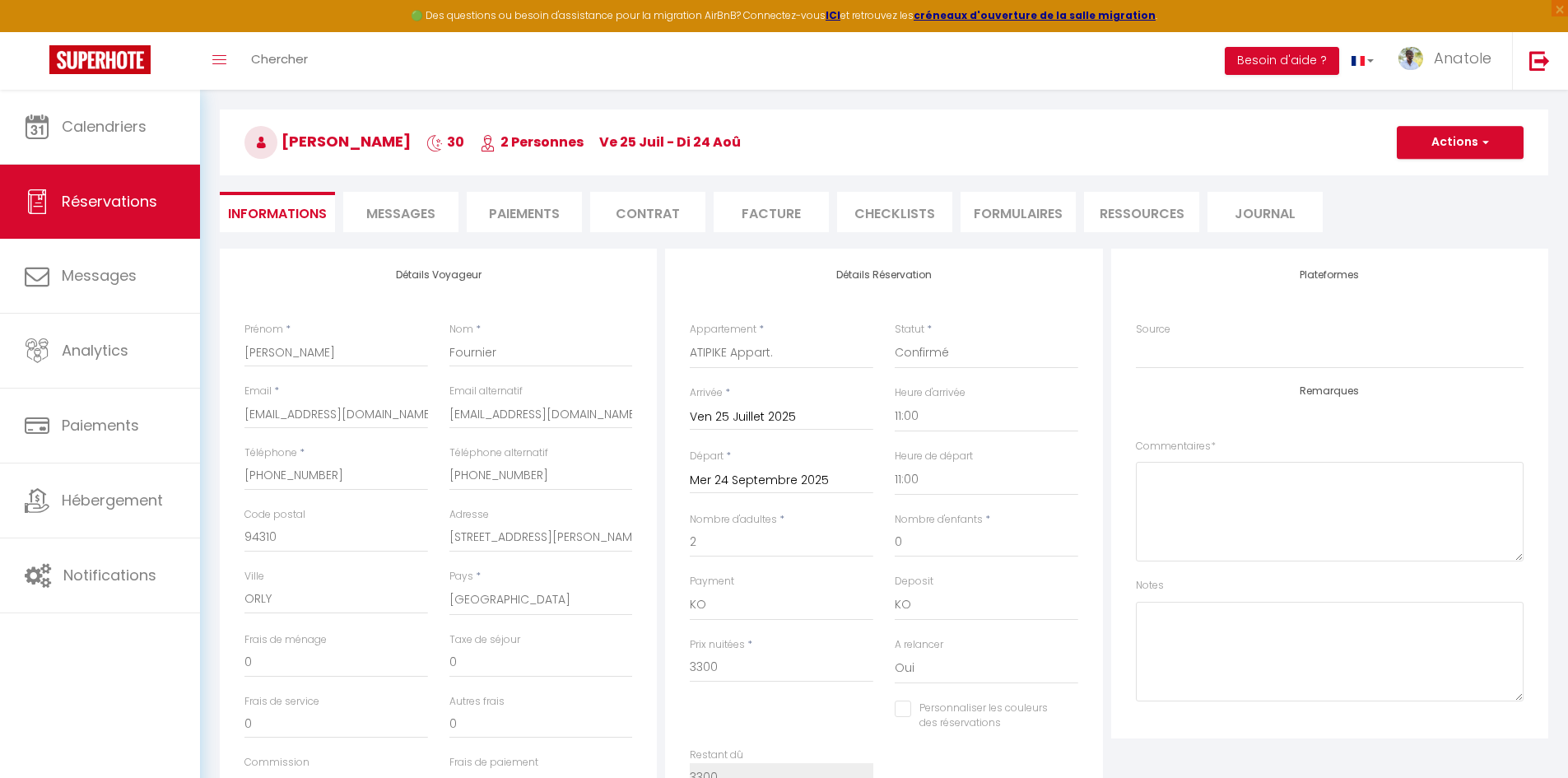
scroll to position [42, 0]
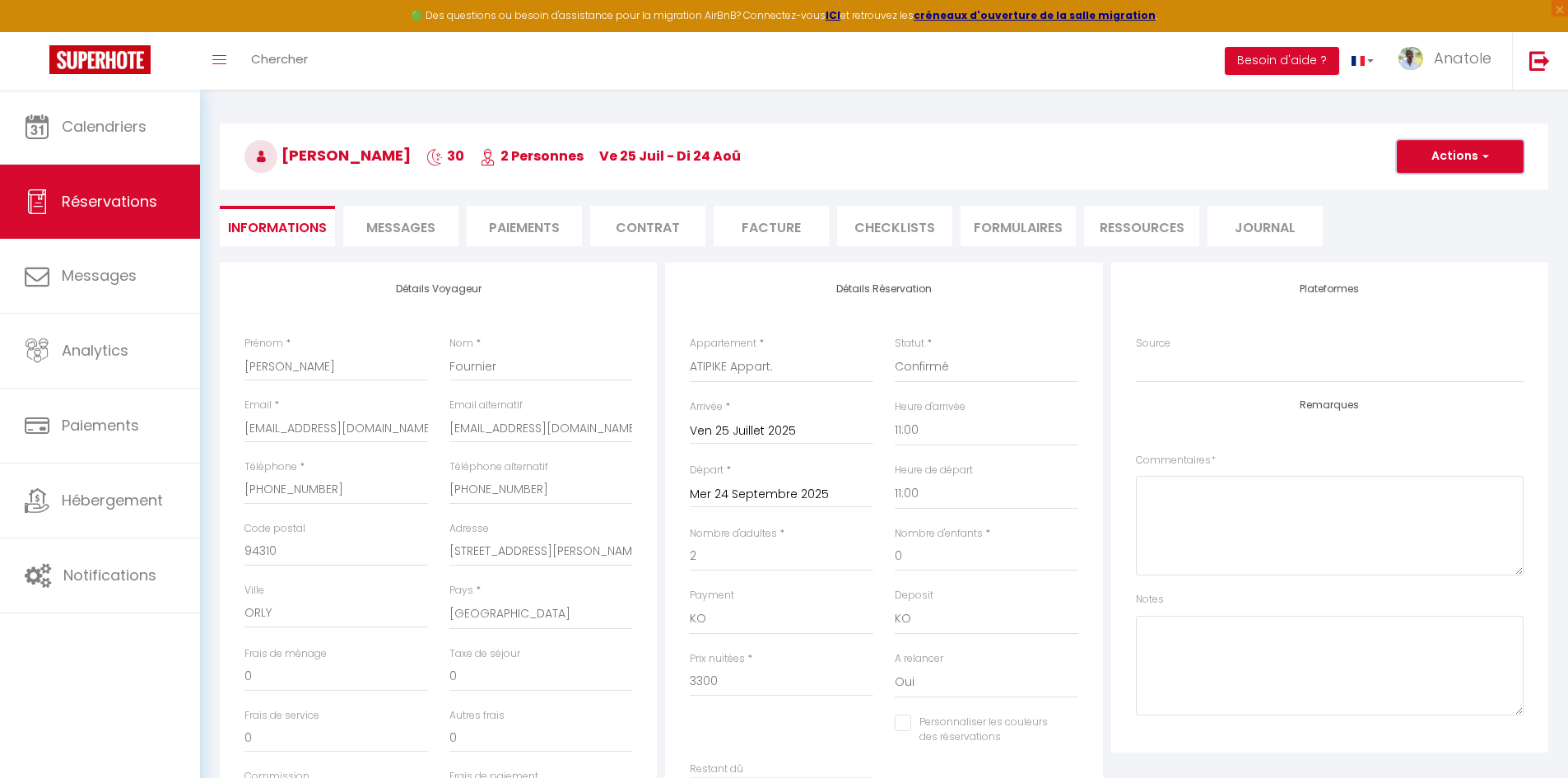
click at [1480, 151] on span "button" at bounding box center [1483, 156] width 10 height 15
click at [1431, 191] on link "Enregistrer" at bounding box center [1443, 193] width 130 height 22
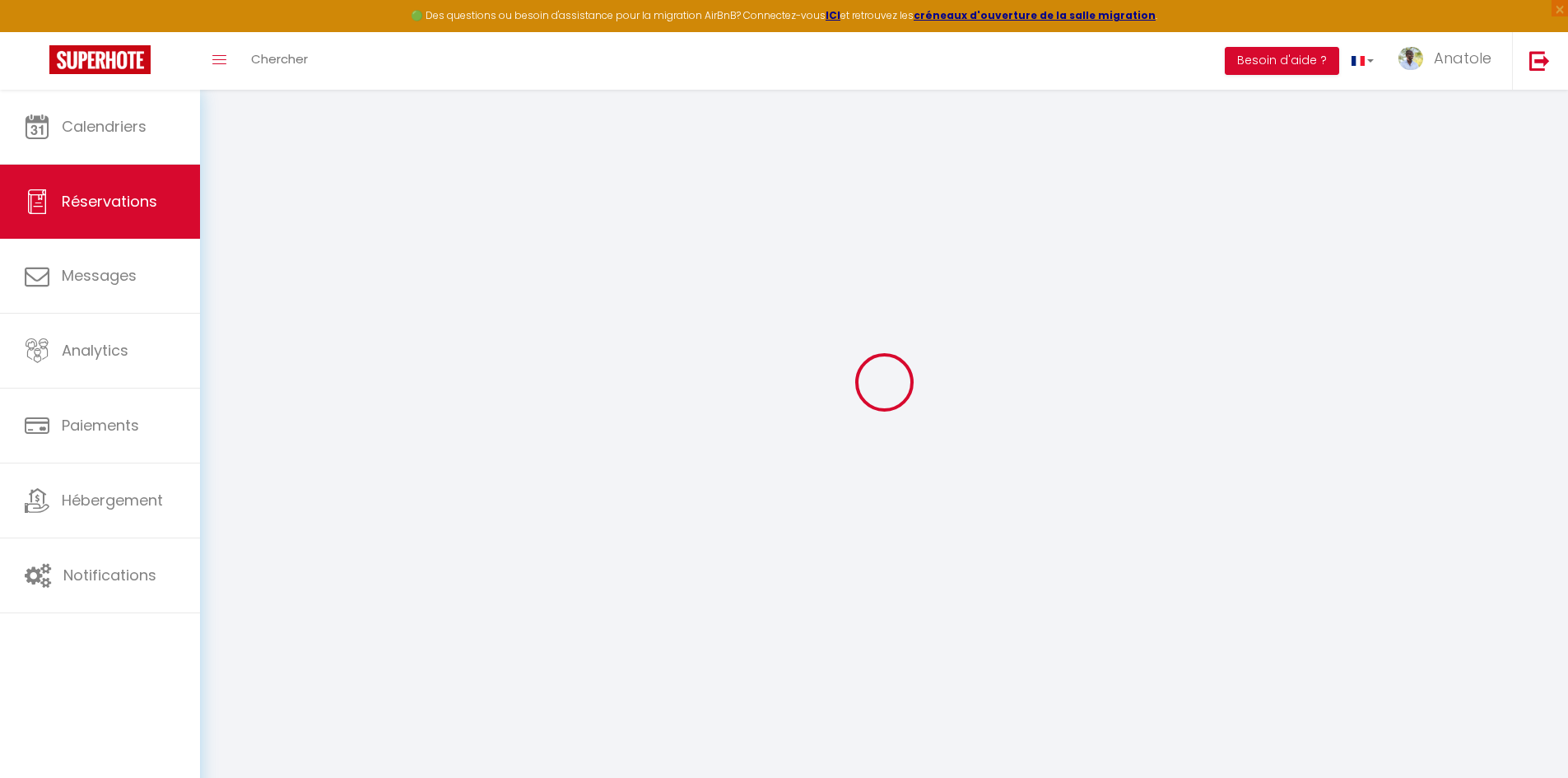
select select "not_cancelled"
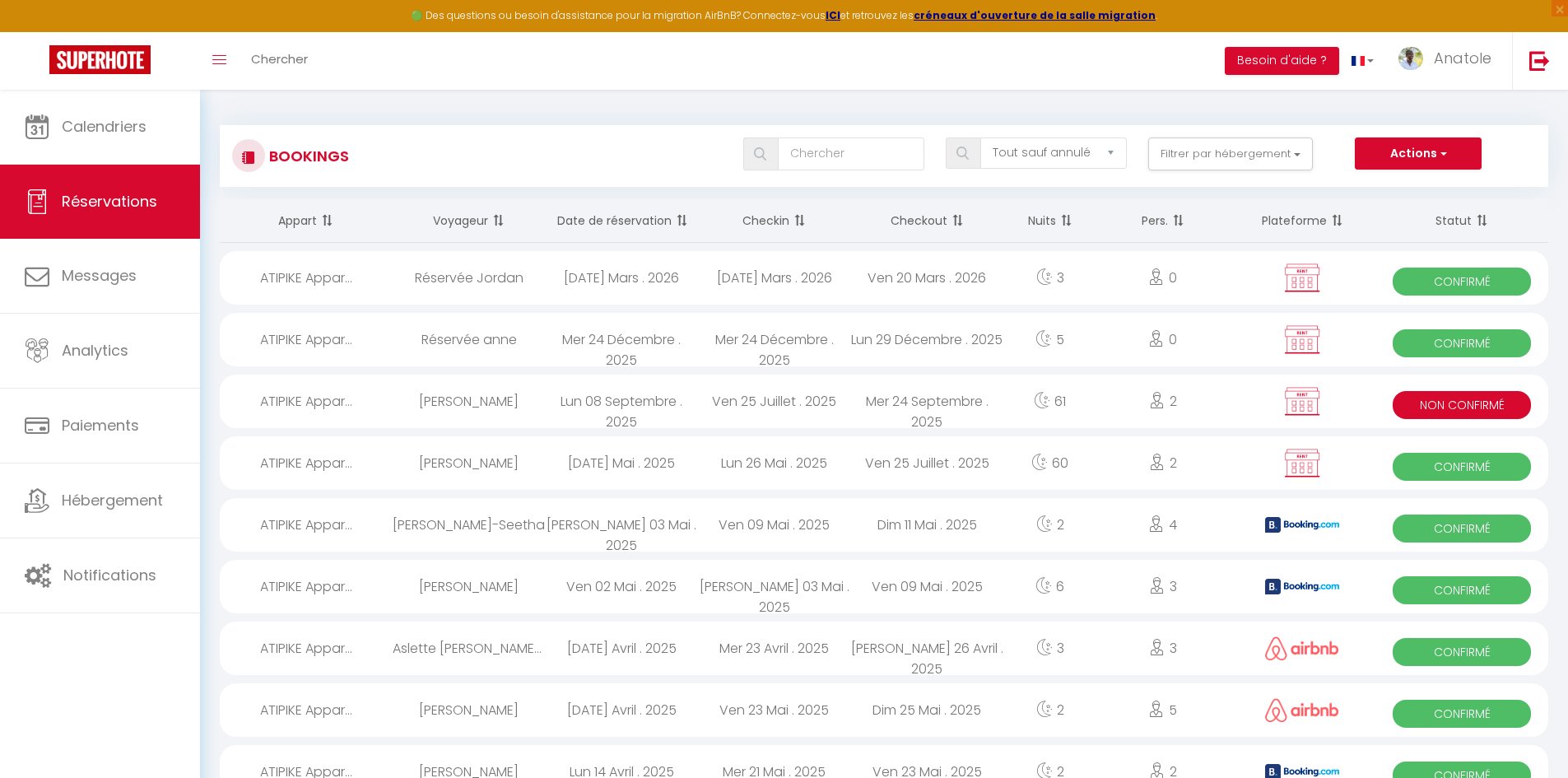
click at [887, 408] on div "Mer 24 Septembre . 2025" at bounding box center [927, 401] width 153 height 53
select select "KO"
select select "0"
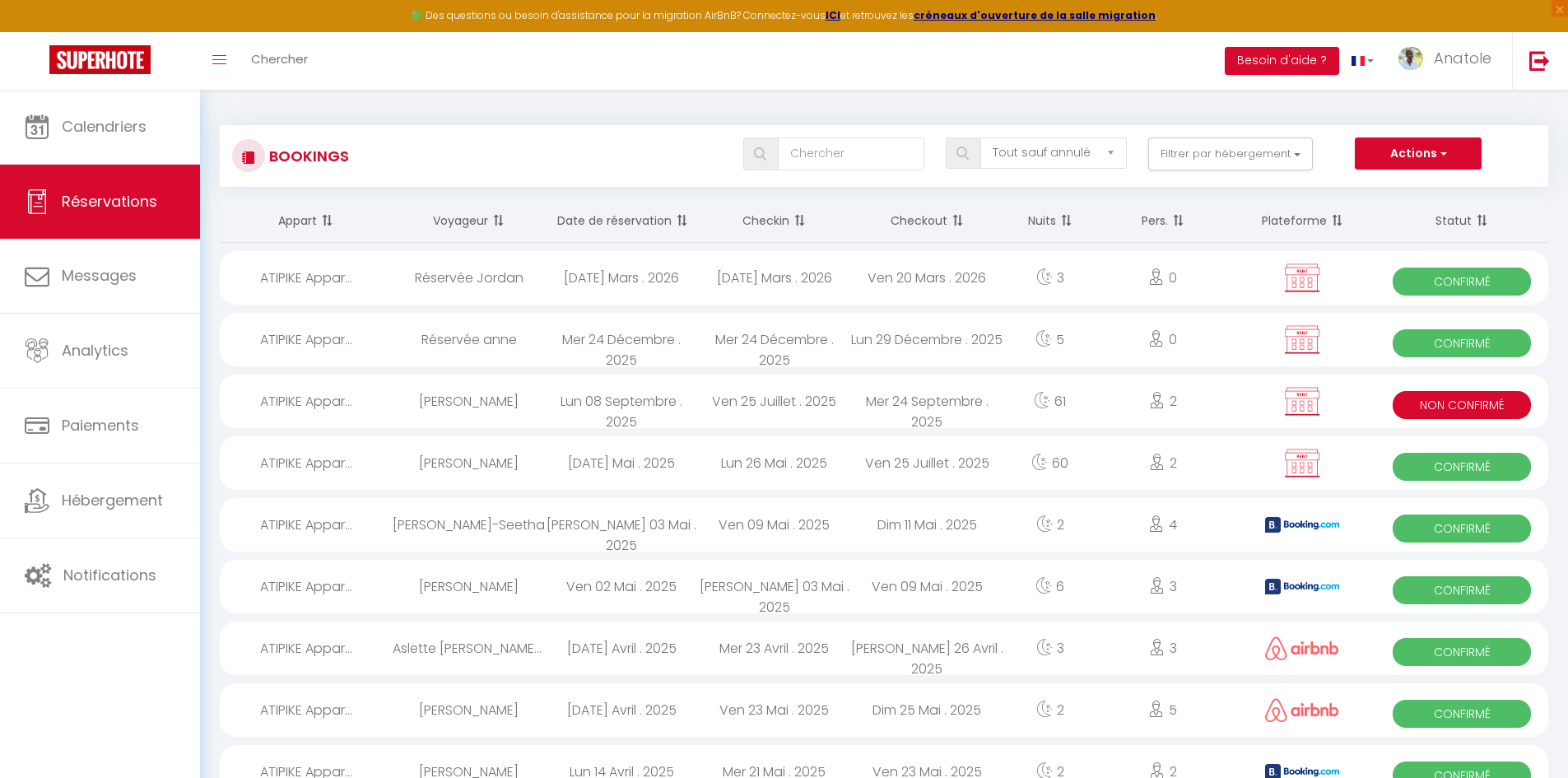
select select "1"
select select
select select "42533"
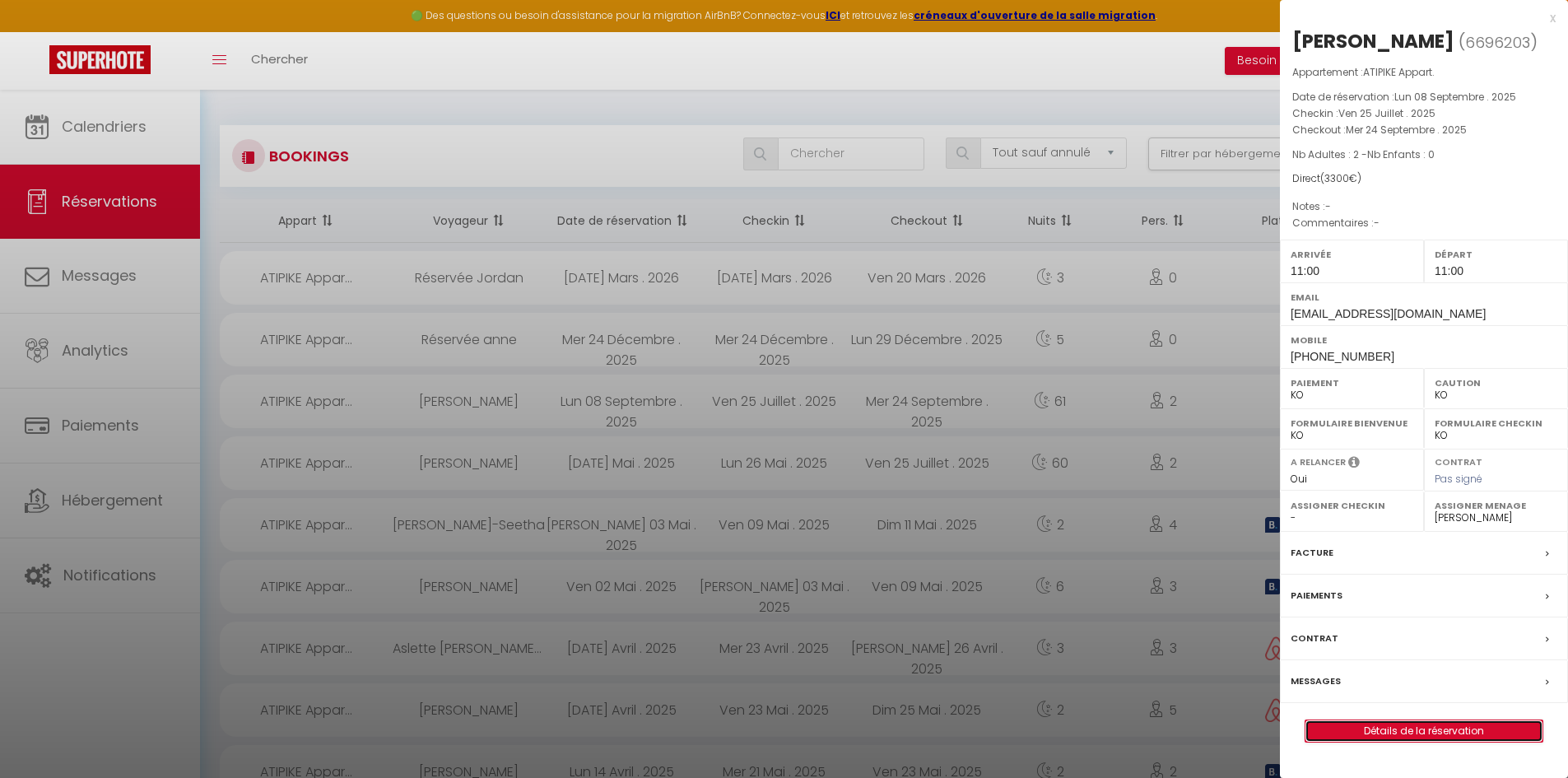
click at [1427, 742] on link "Détails de la réservation" at bounding box center [1423, 731] width 237 height 22
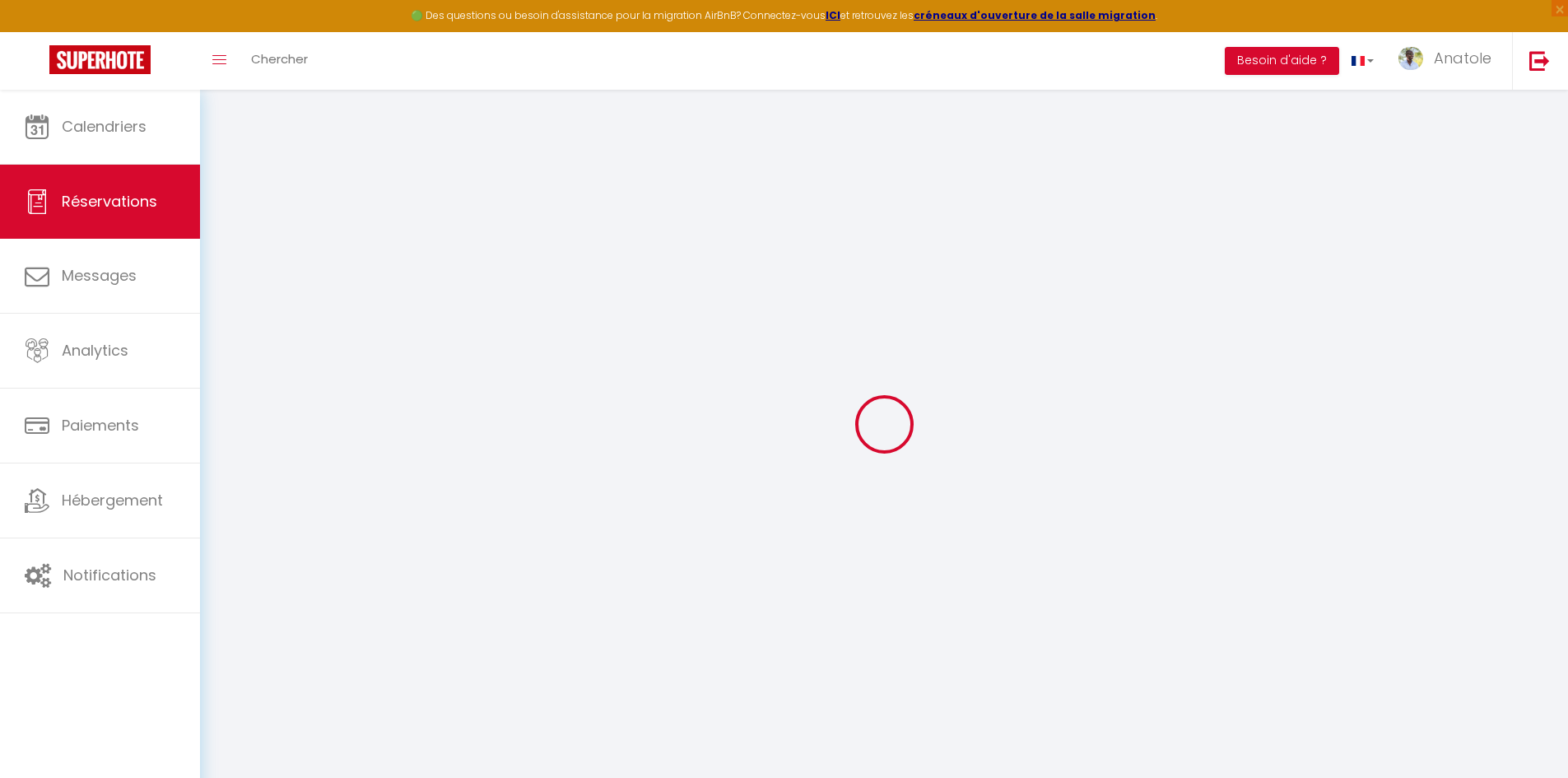
type input "[PERSON_NAME]"
type input "Fournier"
type input "[EMAIL_ADDRESS][DOMAIN_NAME]"
type input "[PHONE_NUMBER]"
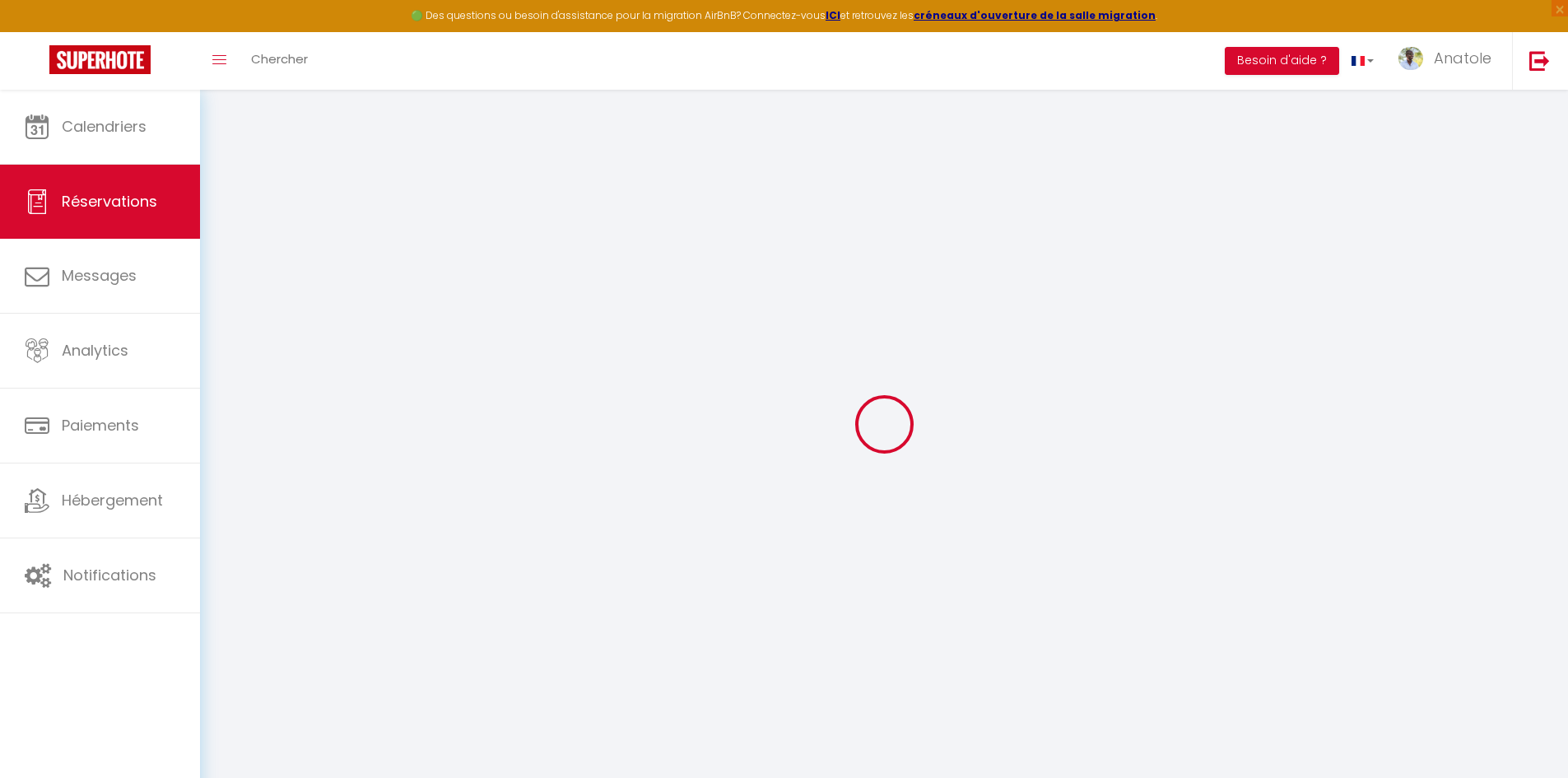
type input "[PHONE_NUMBER]"
type input "94310"
type input "[STREET_ADDRESS][PERSON_NAME]"
type input "ORLY"
select select "FR"
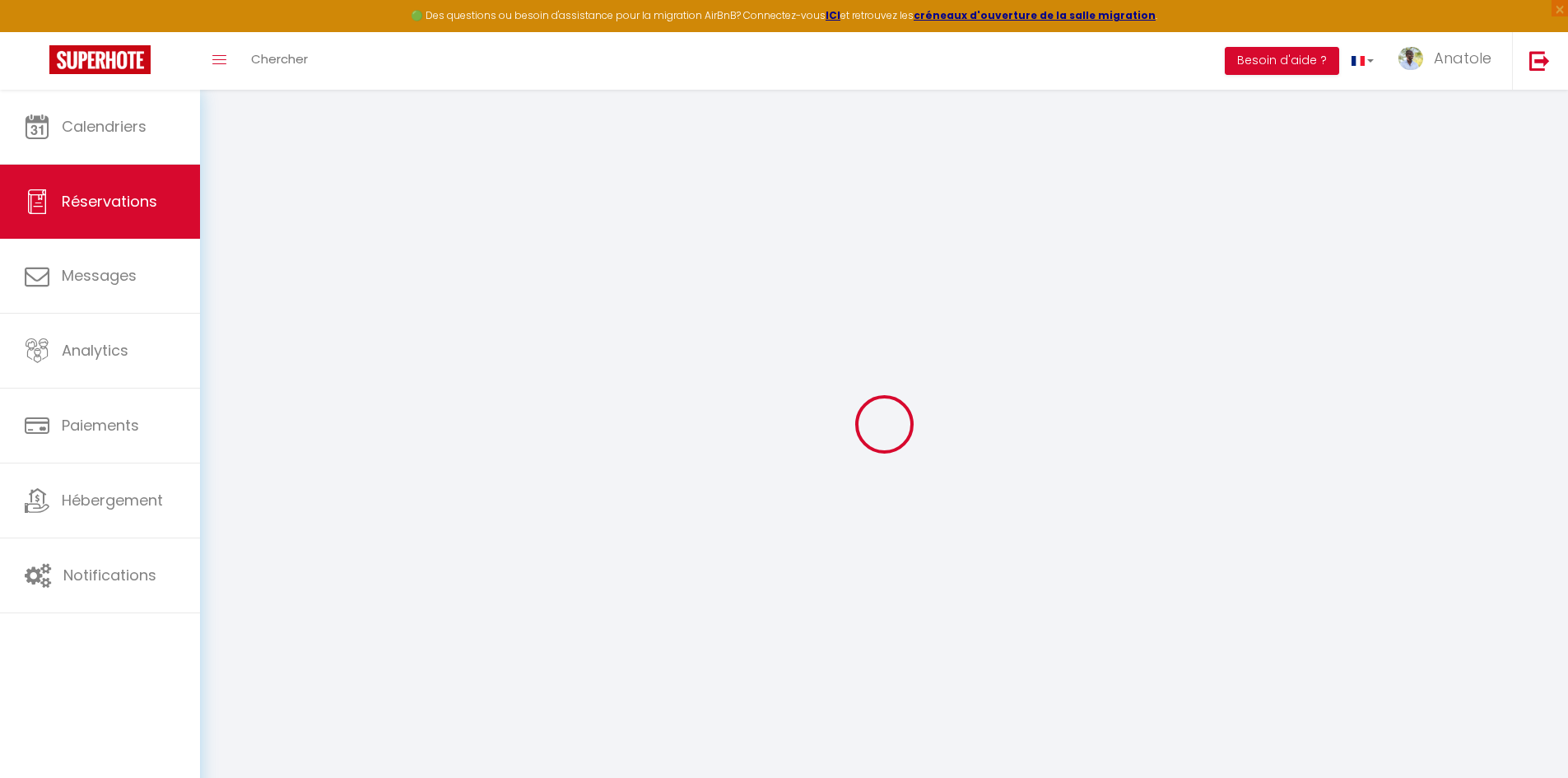
select select "2613"
select select "2"
type input "Ven 25 Juillet 2025"
select select
type input "Mer 24 Septembre 2025"
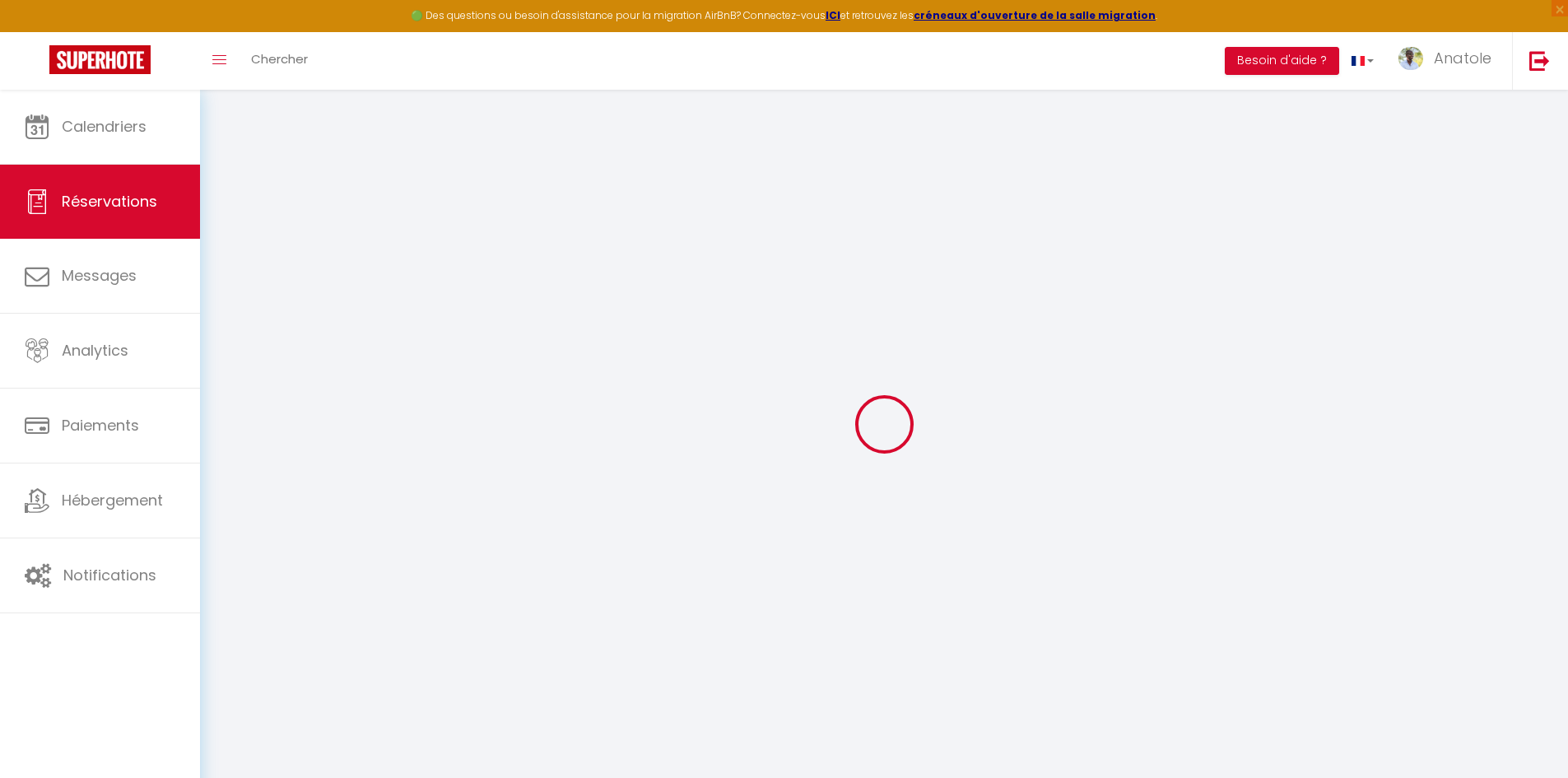
select select
type input "2"
select select "10"
select select
type input "3300"
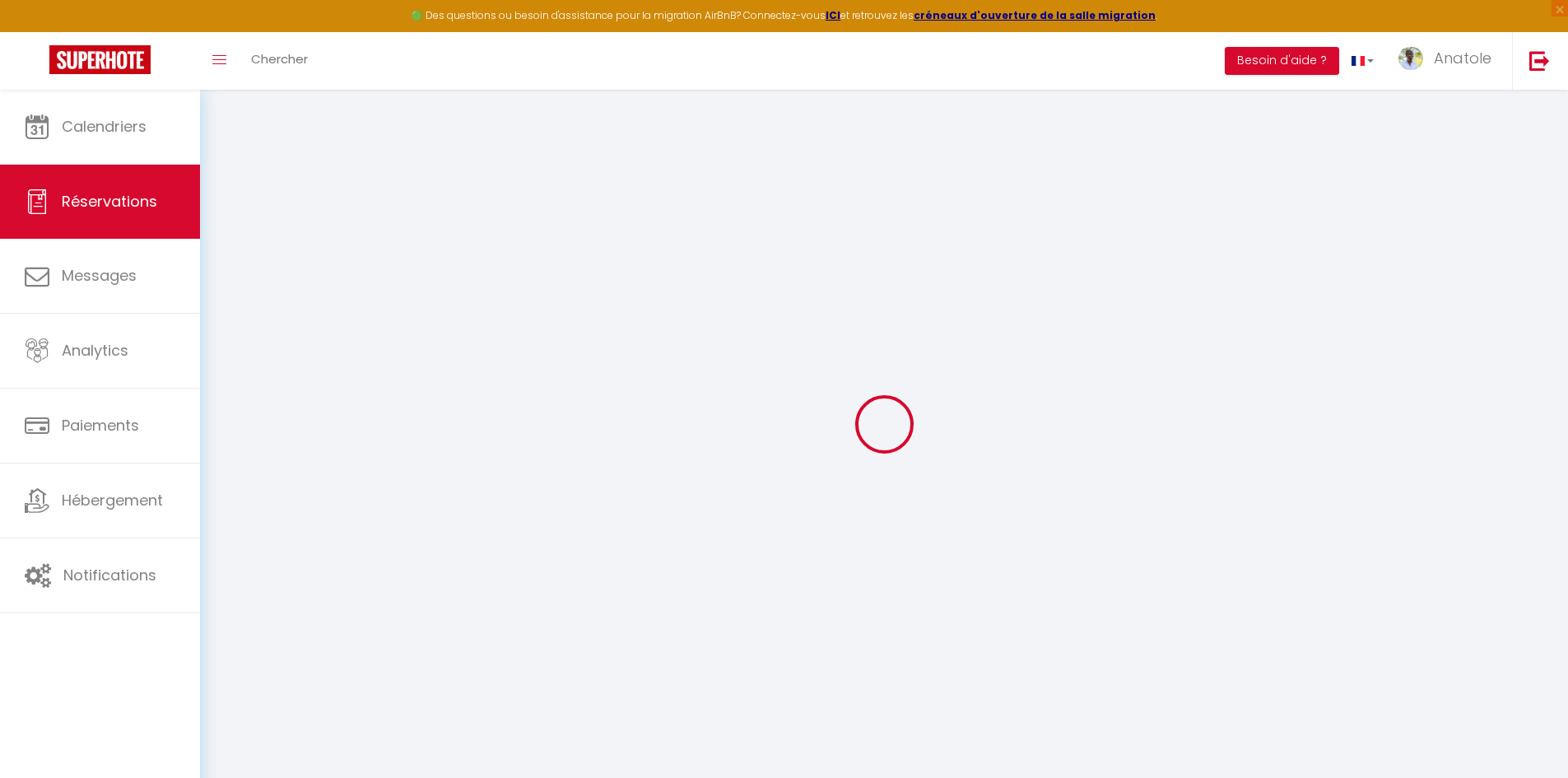
checkbox input "false"
type input "3300"
type input "0"
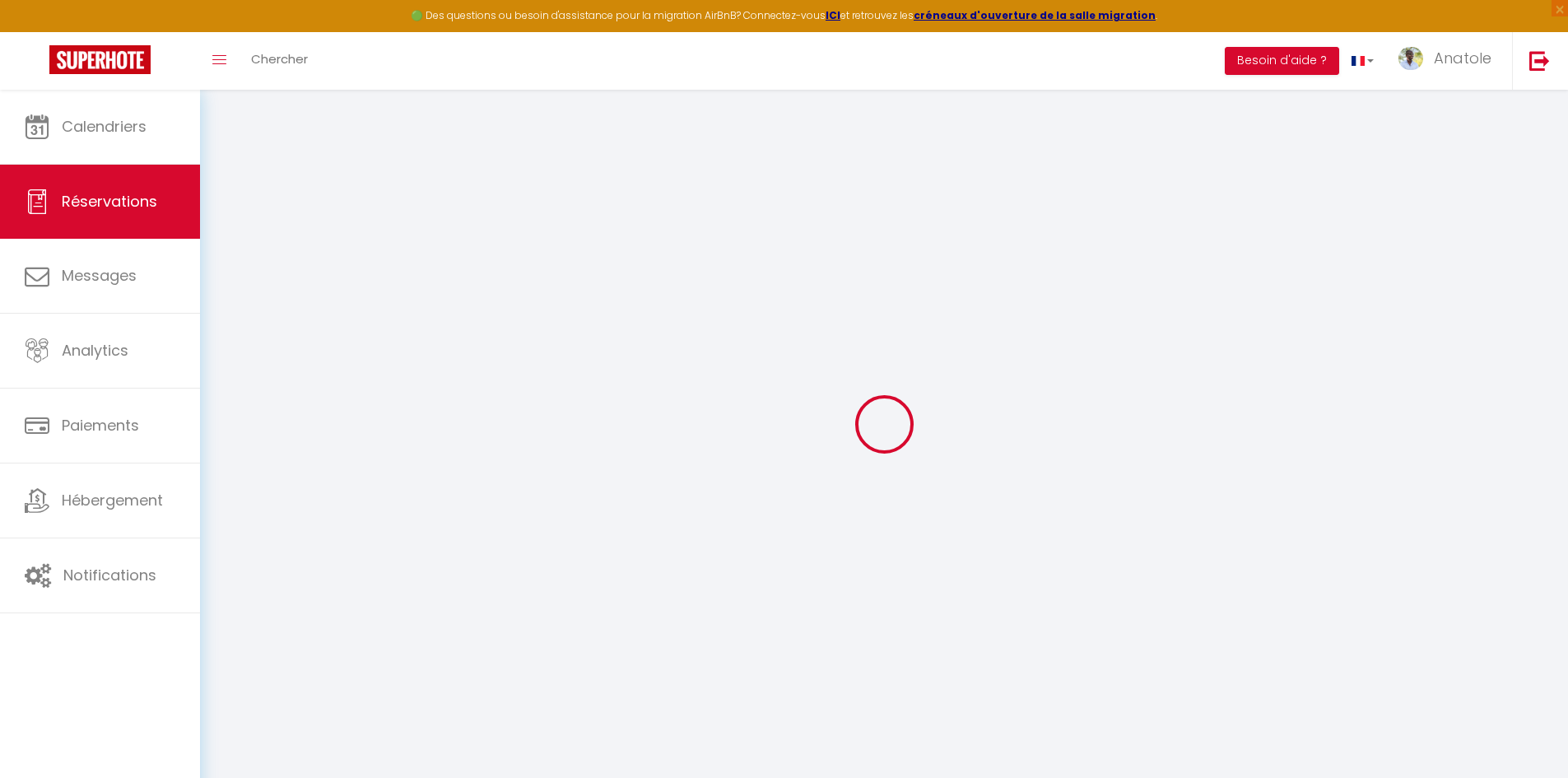
select select
select select "14"
checkbox input "false"
select select
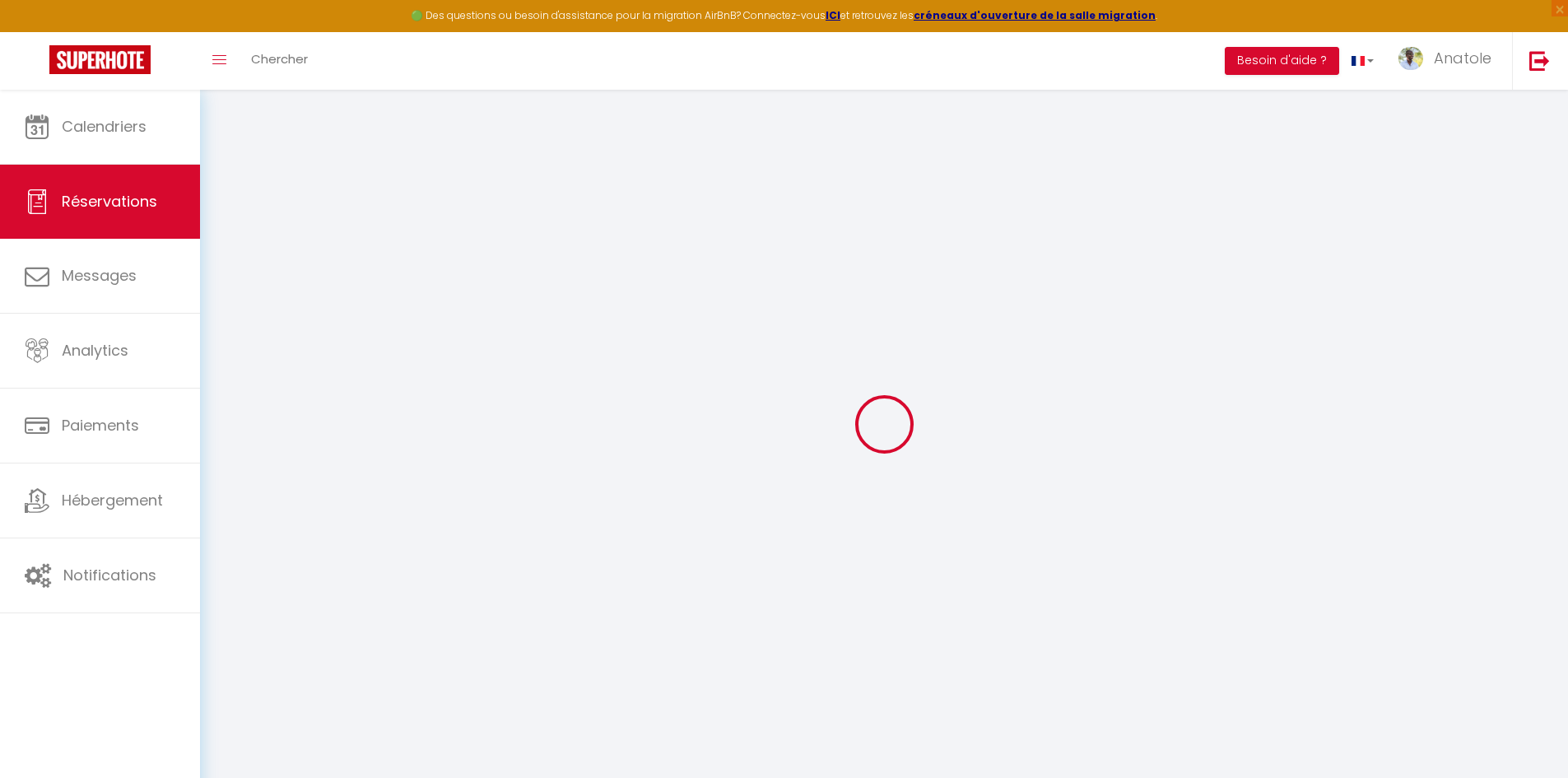
select select
checkbox input "false"
select select
checkbox input "false"
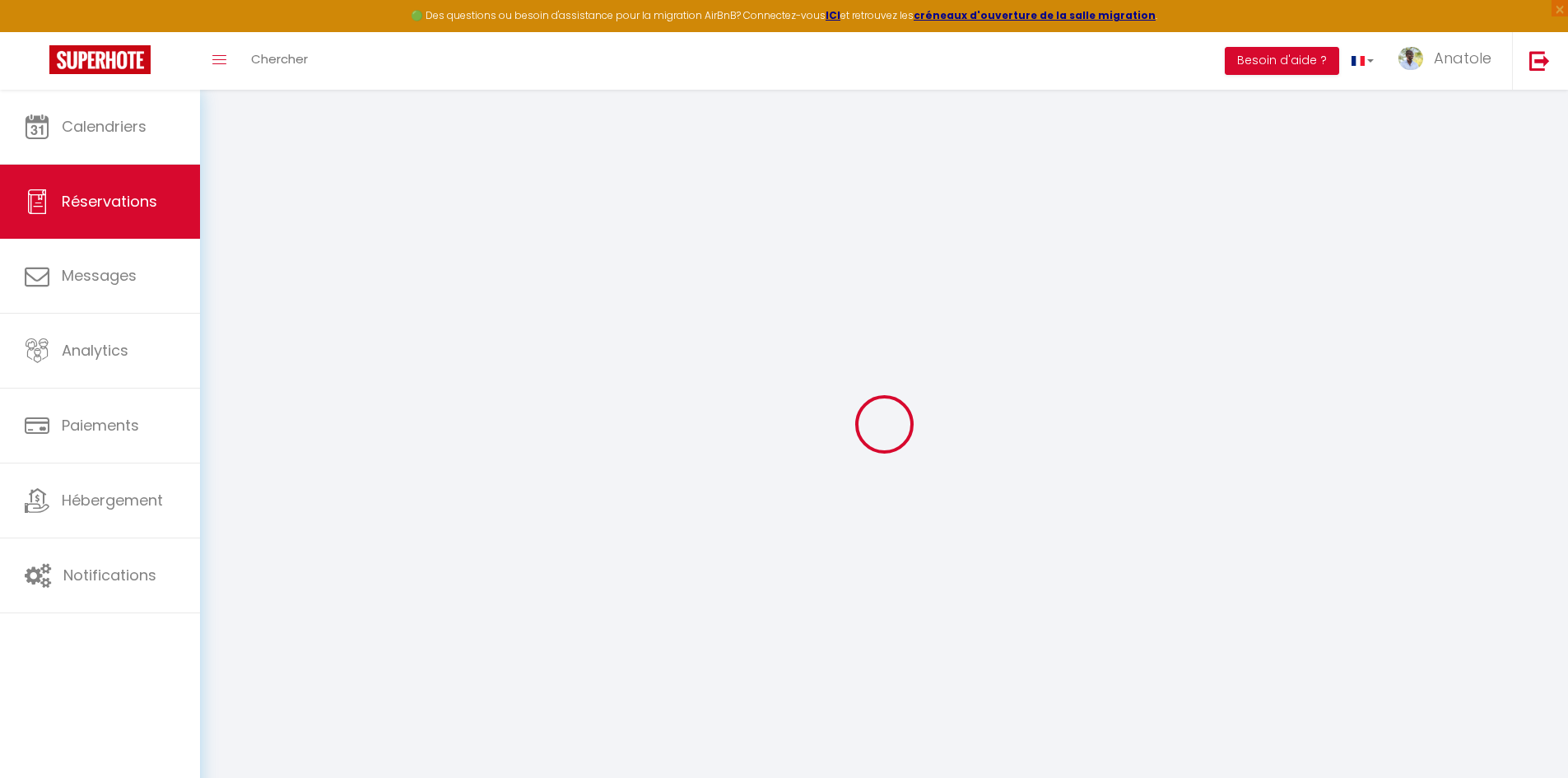
select select
checkbox input "false"
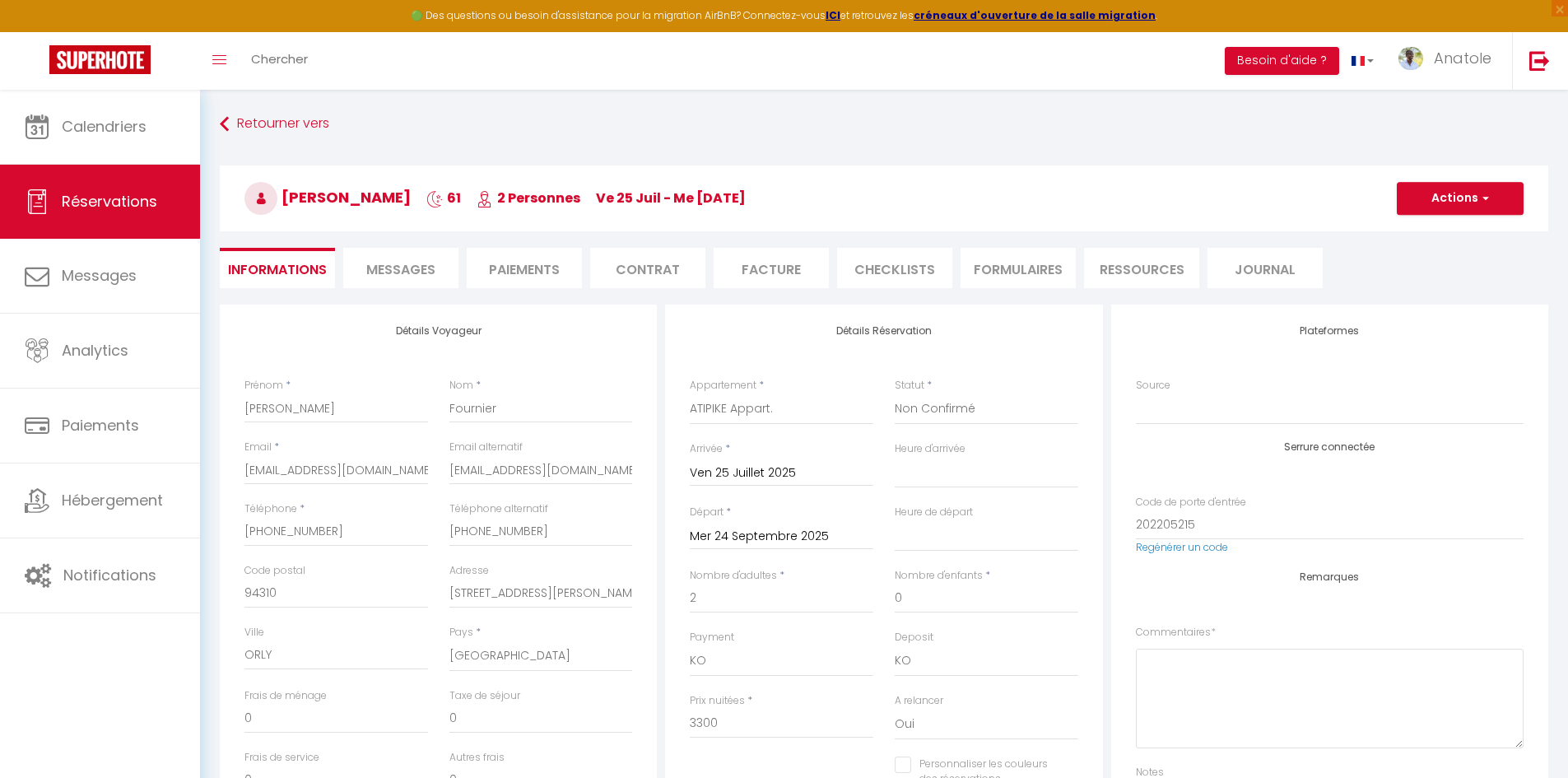
select select
checkbox input "false"
select select "11:00"
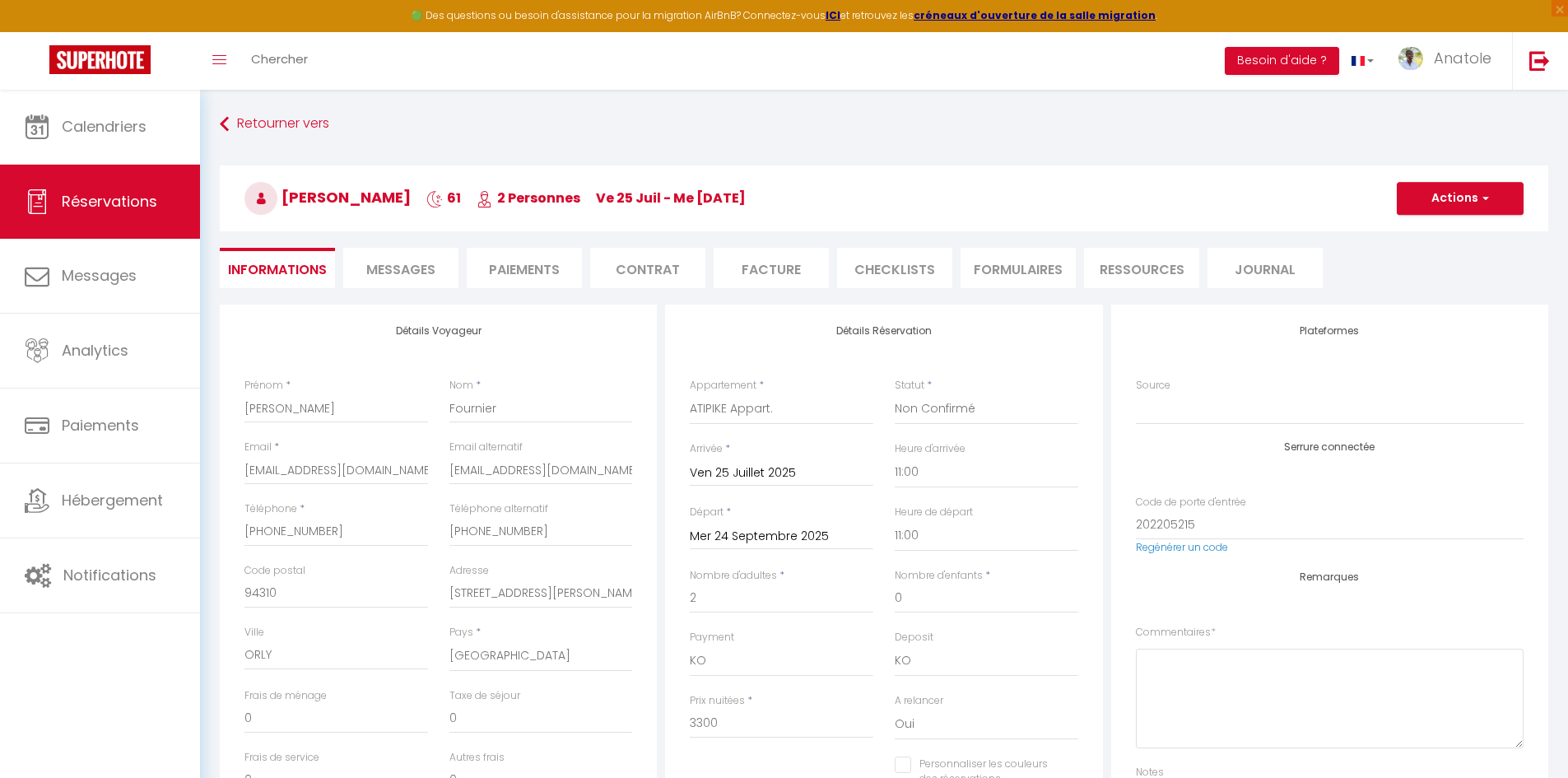
click at [743, 538] on input "Mer 24 Septembre 2025" at bounding box center [781, 536] width 184 height 22
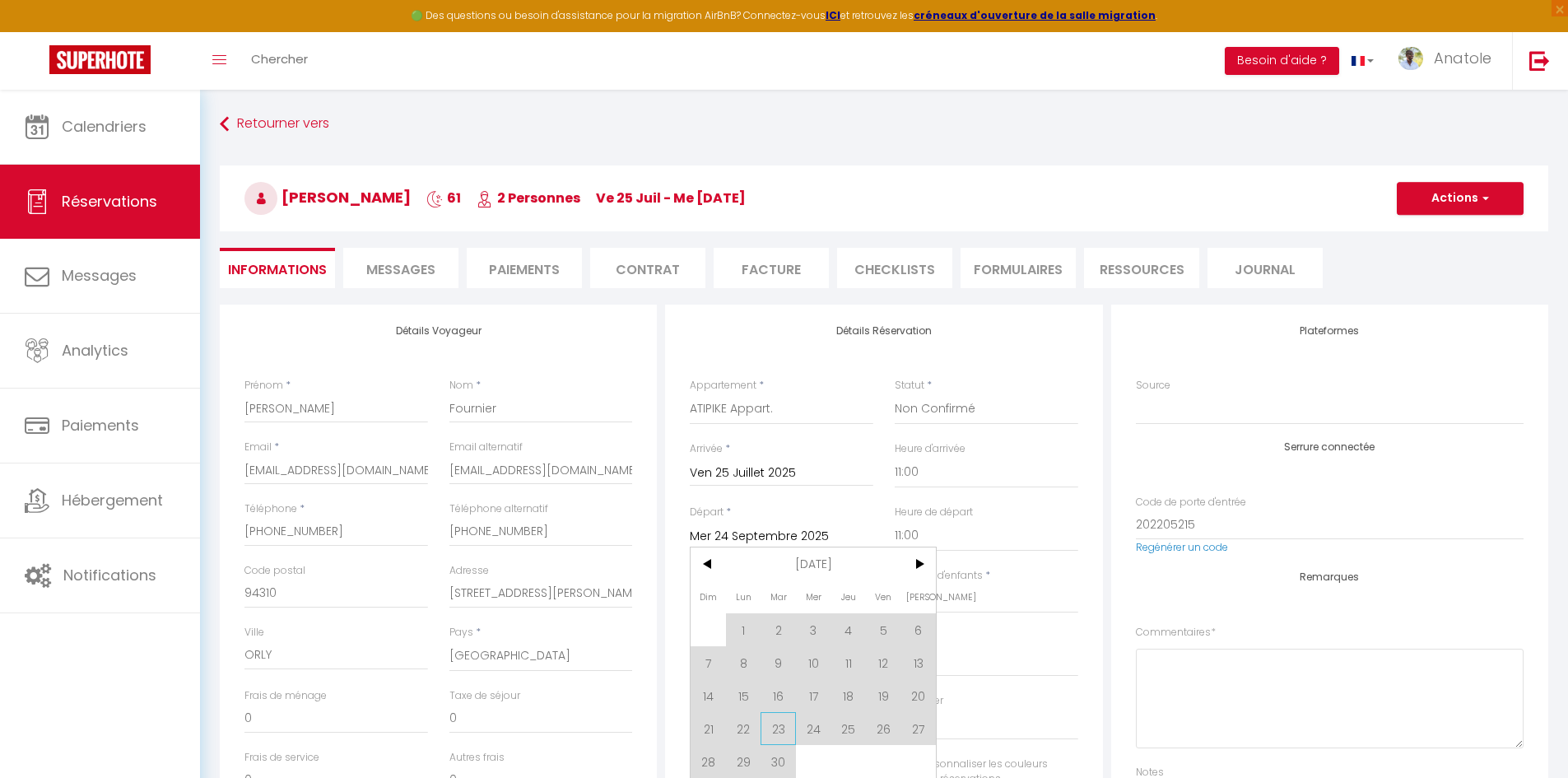
click at [785, 727] on span "23" at bounding box center [778, 729] width 35 height 33
type input "[DATE] Septembre 2025"
checkbox input "false"
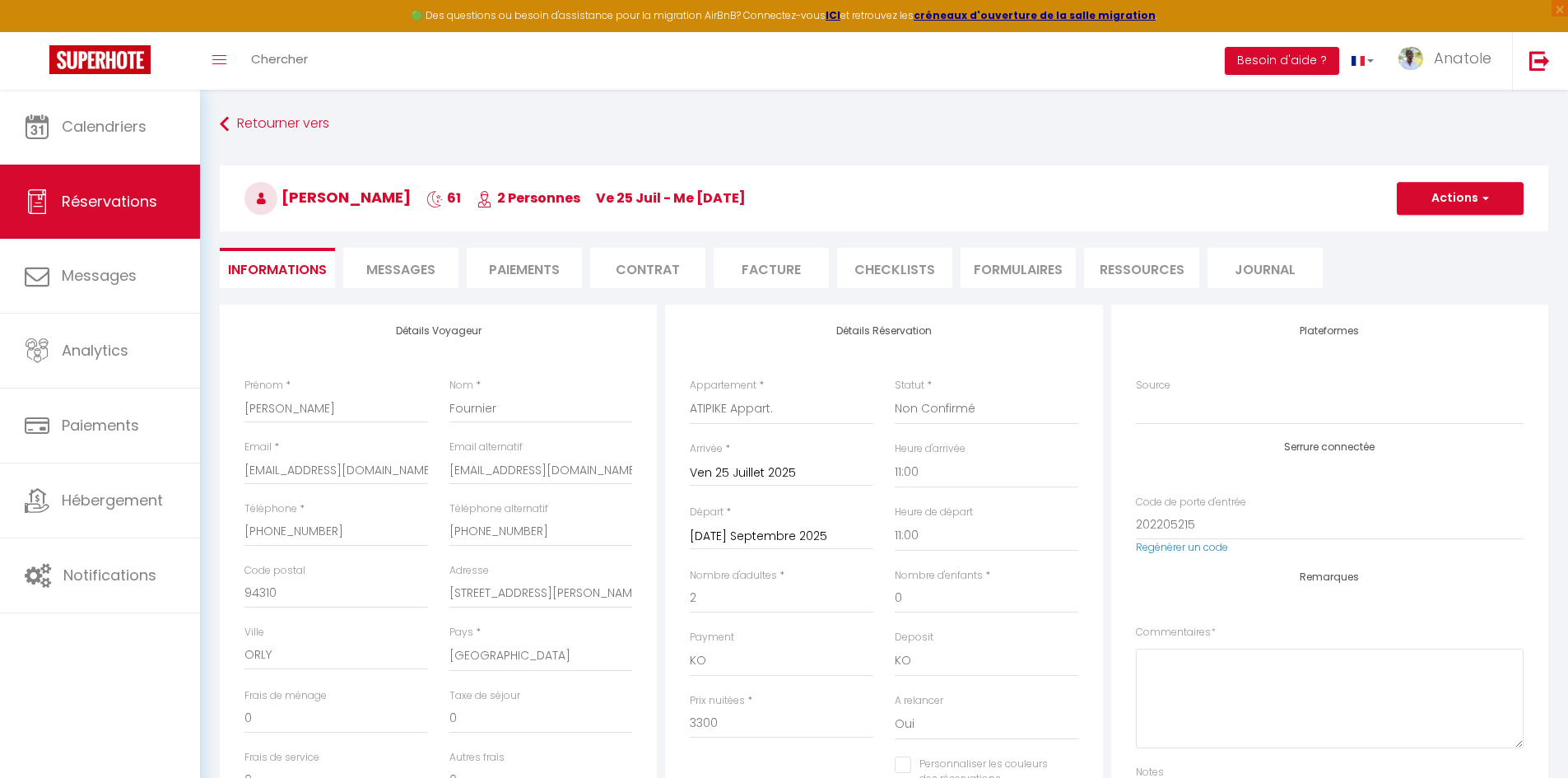
type input "55"
type input "120"
type input "5935.5"
checkbox input "false"
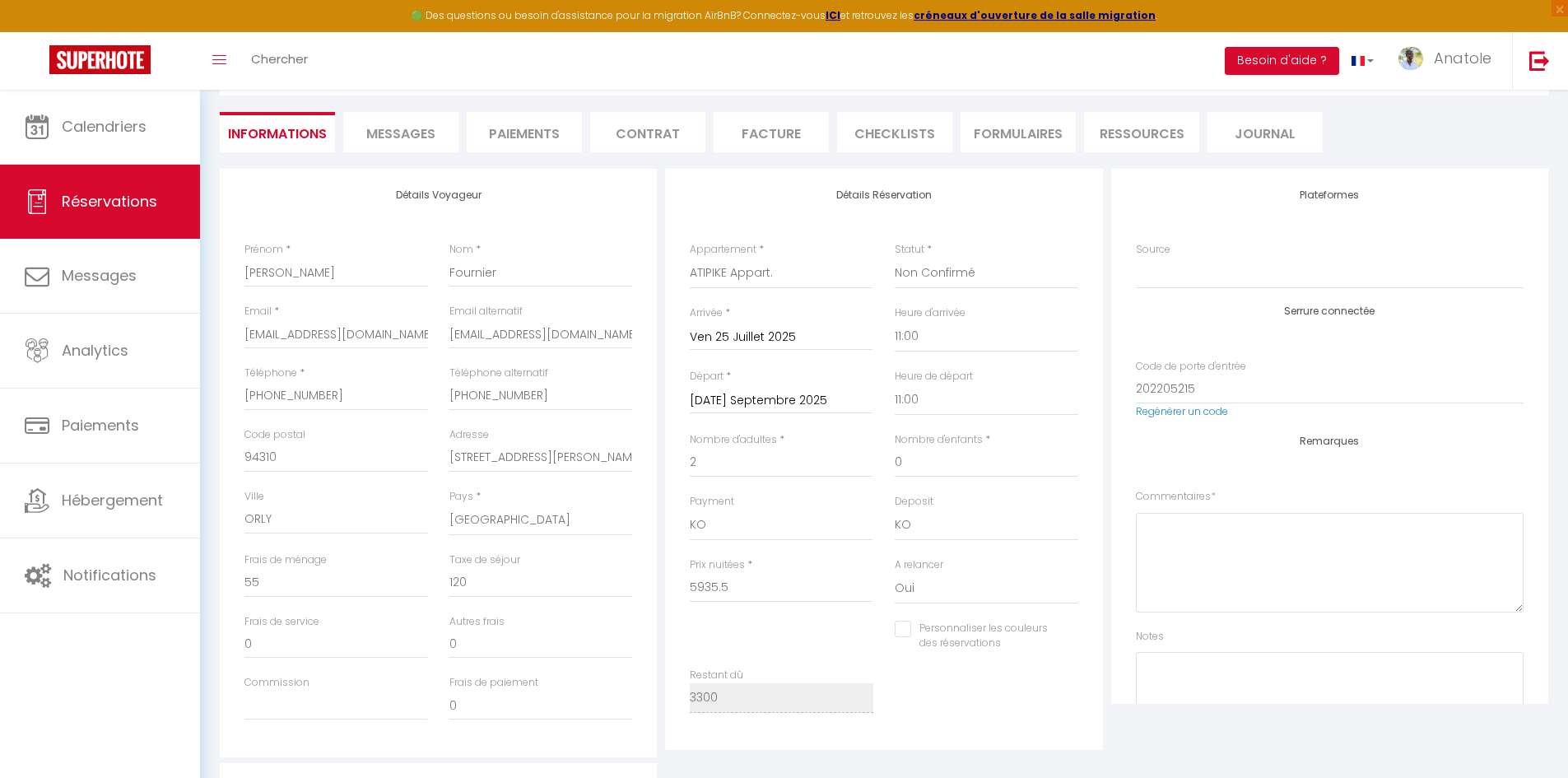
scroll to position [165, 0]
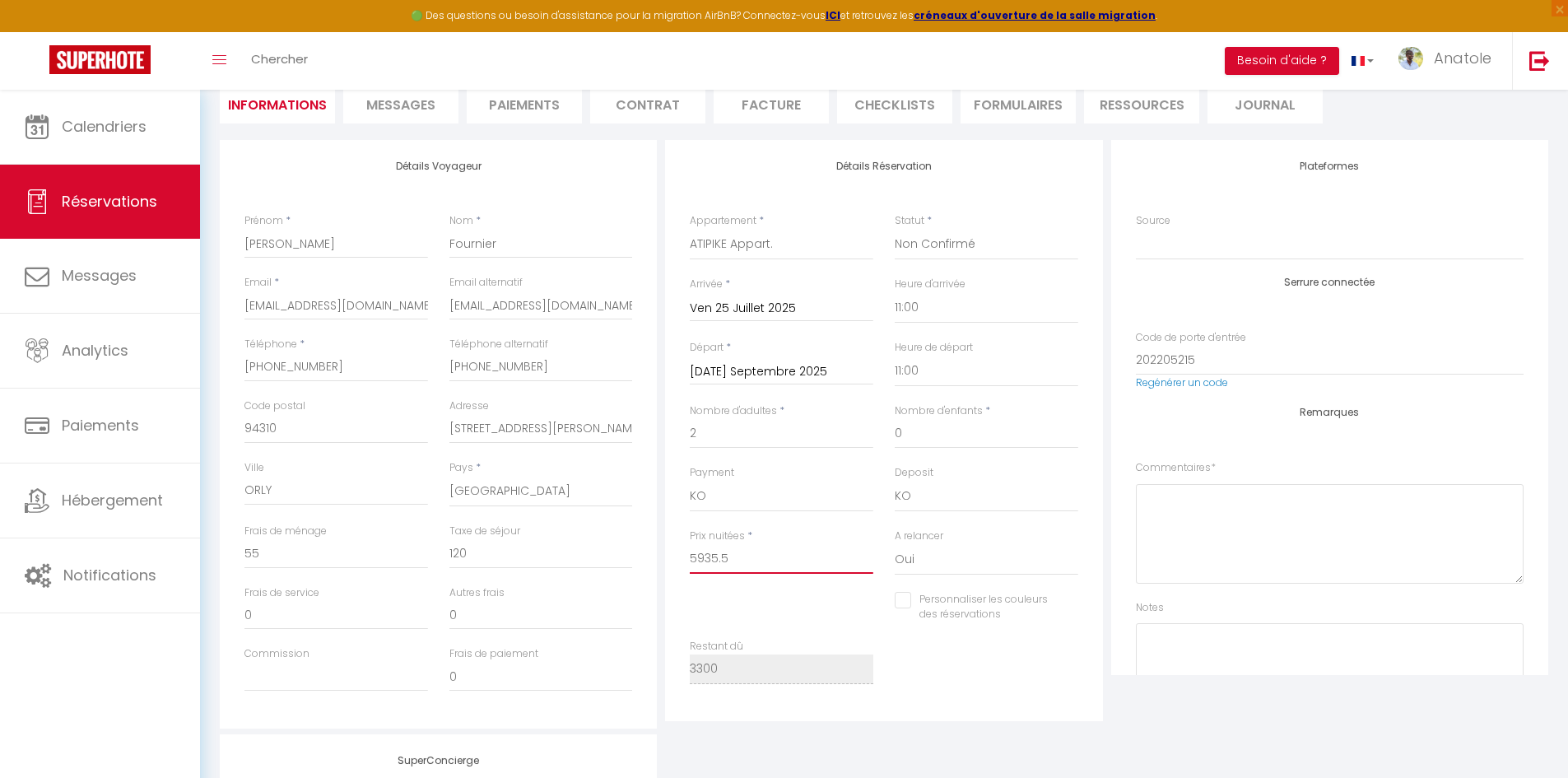
drag, startPoint x: 727, startPoint y: 557, endPoint x: 576, endPoint y: 548, distance: 151.3
click at [576, 548] on div "Détails Voyageur Prénom * [PERSON_NAME] * [PERSON_NAME] Email * [EMAIL_ADDRESS]…" at bounding box center [883, 433] width 1336 height 588
type input "3"
checkbox input "false"
type input "33"
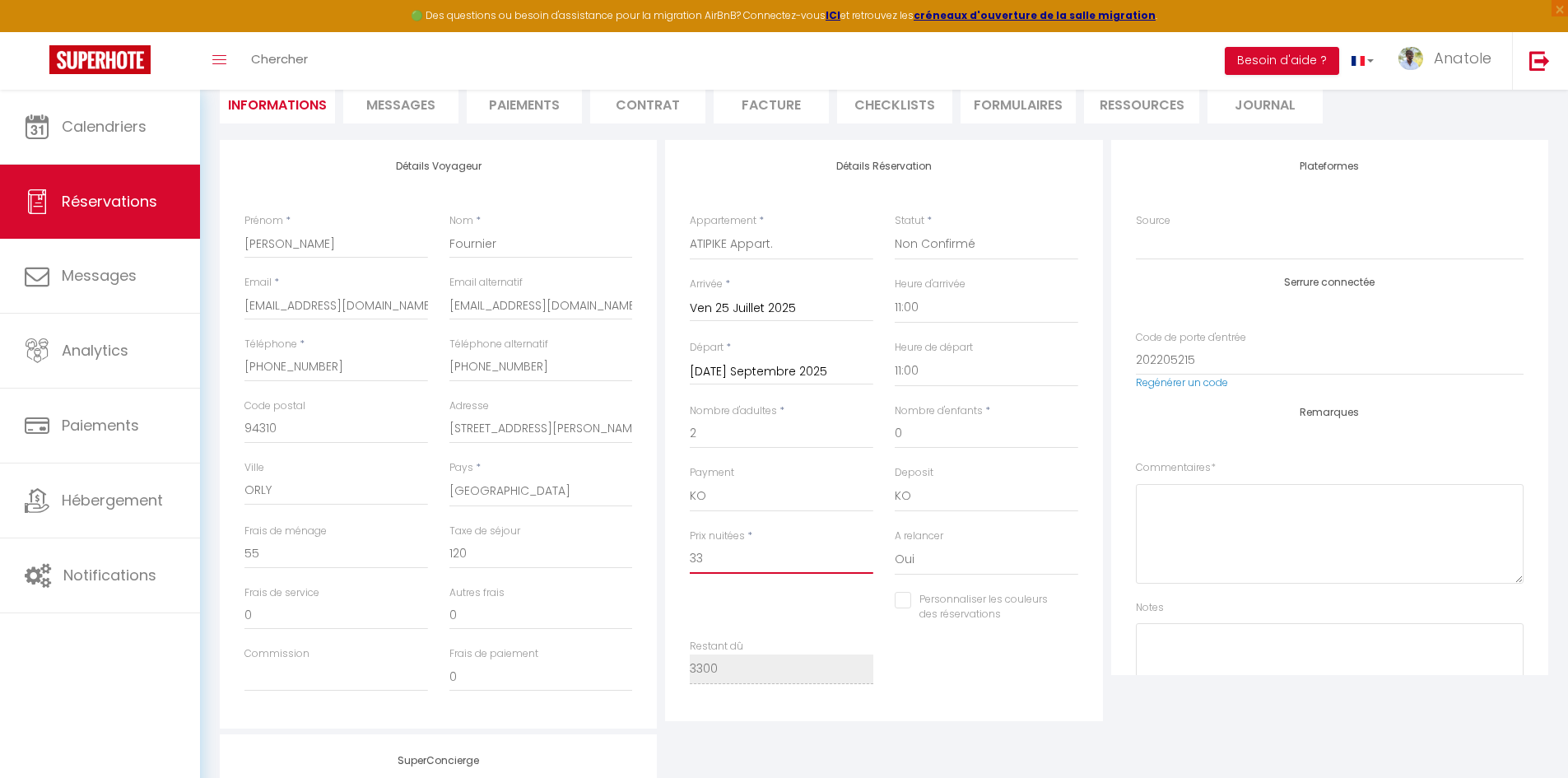
checkbox input "false"
type input "330"
checkbox input "false"
type input "3300"
checkbox input "false"
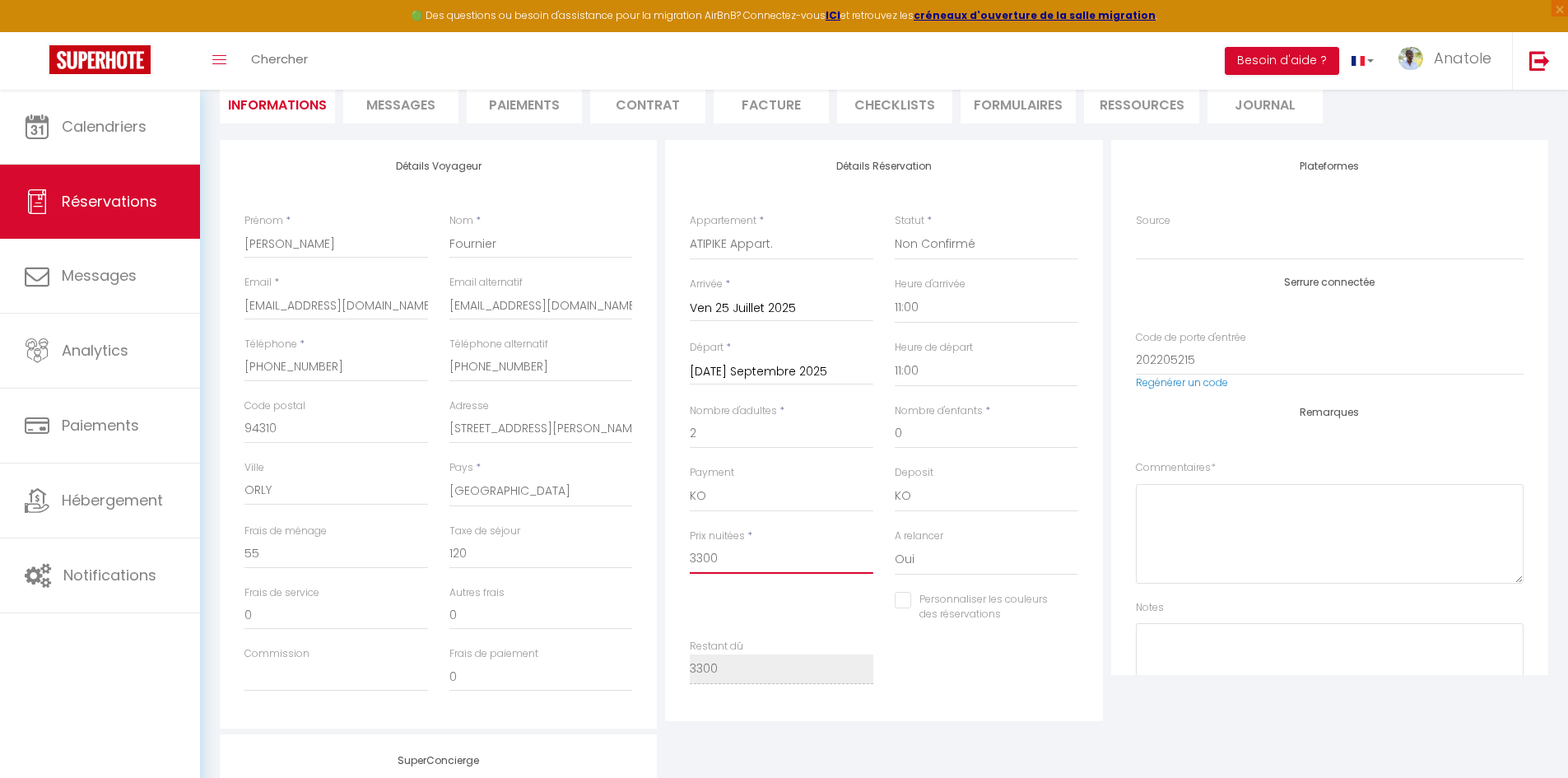
type input "3300"
type input "0"
checkbox input "false"
click at [956, 669] on div "Restant dû 3300" at bounding box center [883, 669] width 410 height 62
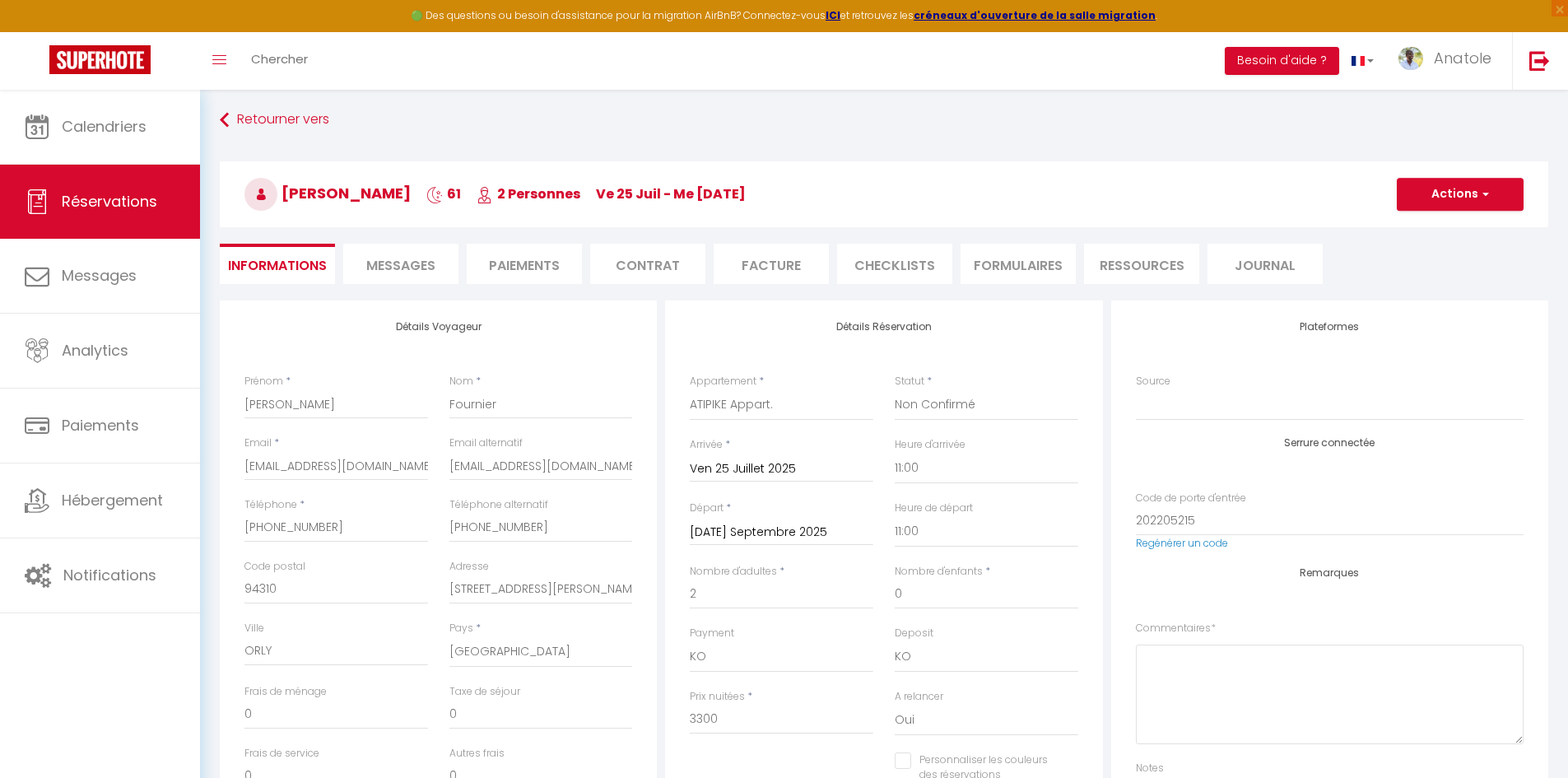
scroll to position [0, 0]
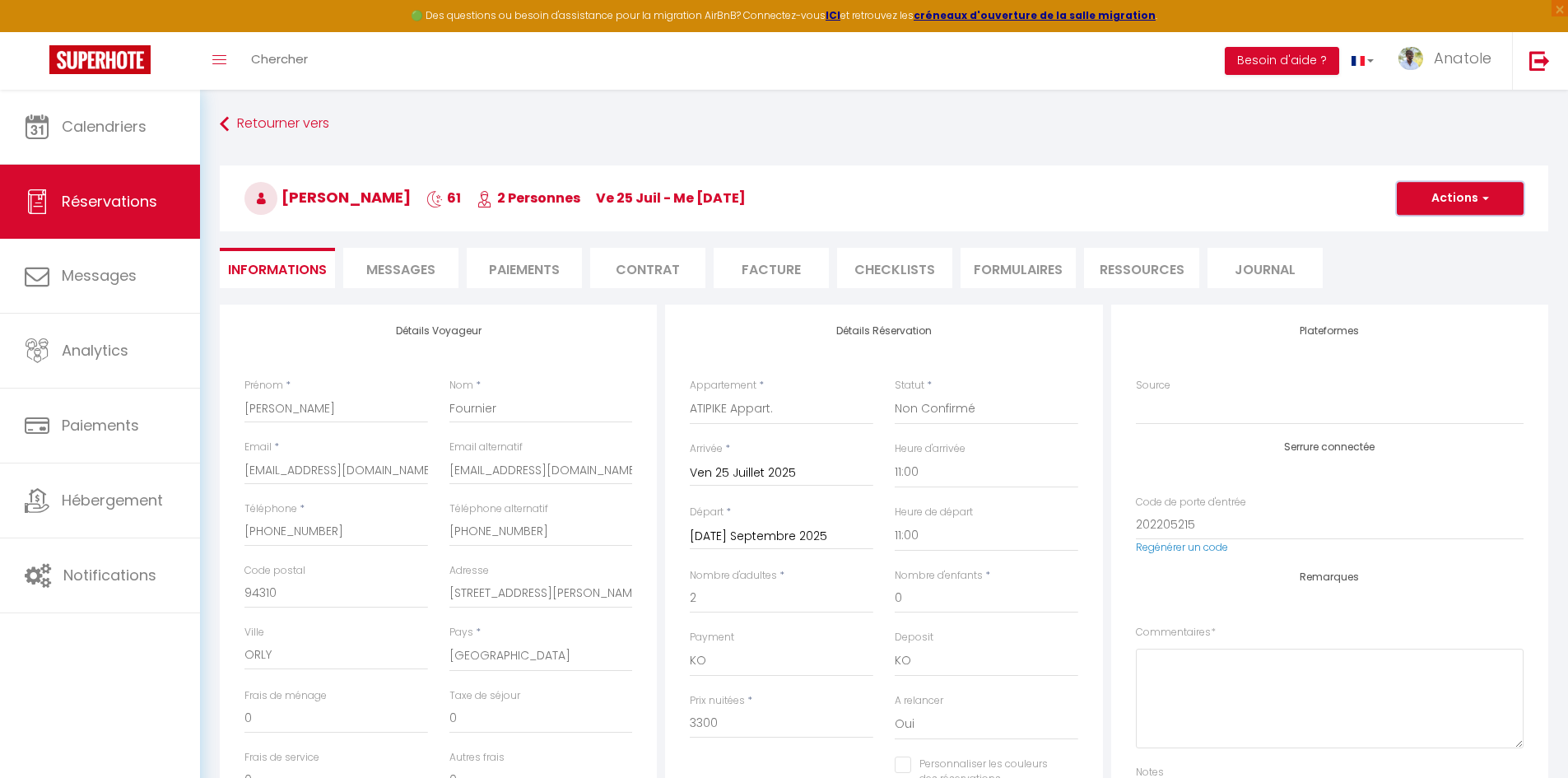
click at [1480, 198] on span "button" at bounding box center [1483, 197] width 10 height 15
click at [1431, 235] on link "Enregistrer" at bounding box center [1443, 235] width 130 height 22
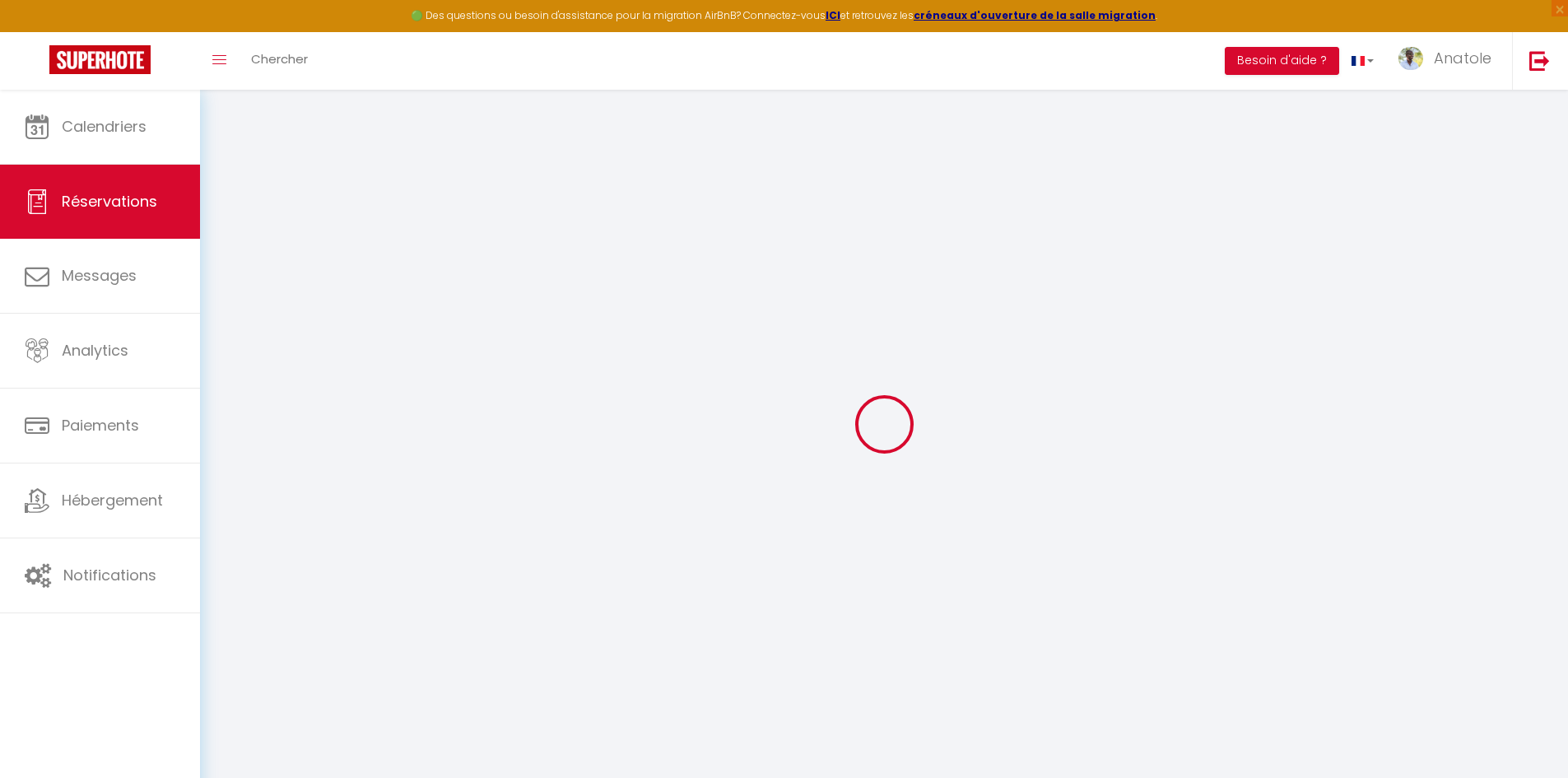
select select "not_cancelled"
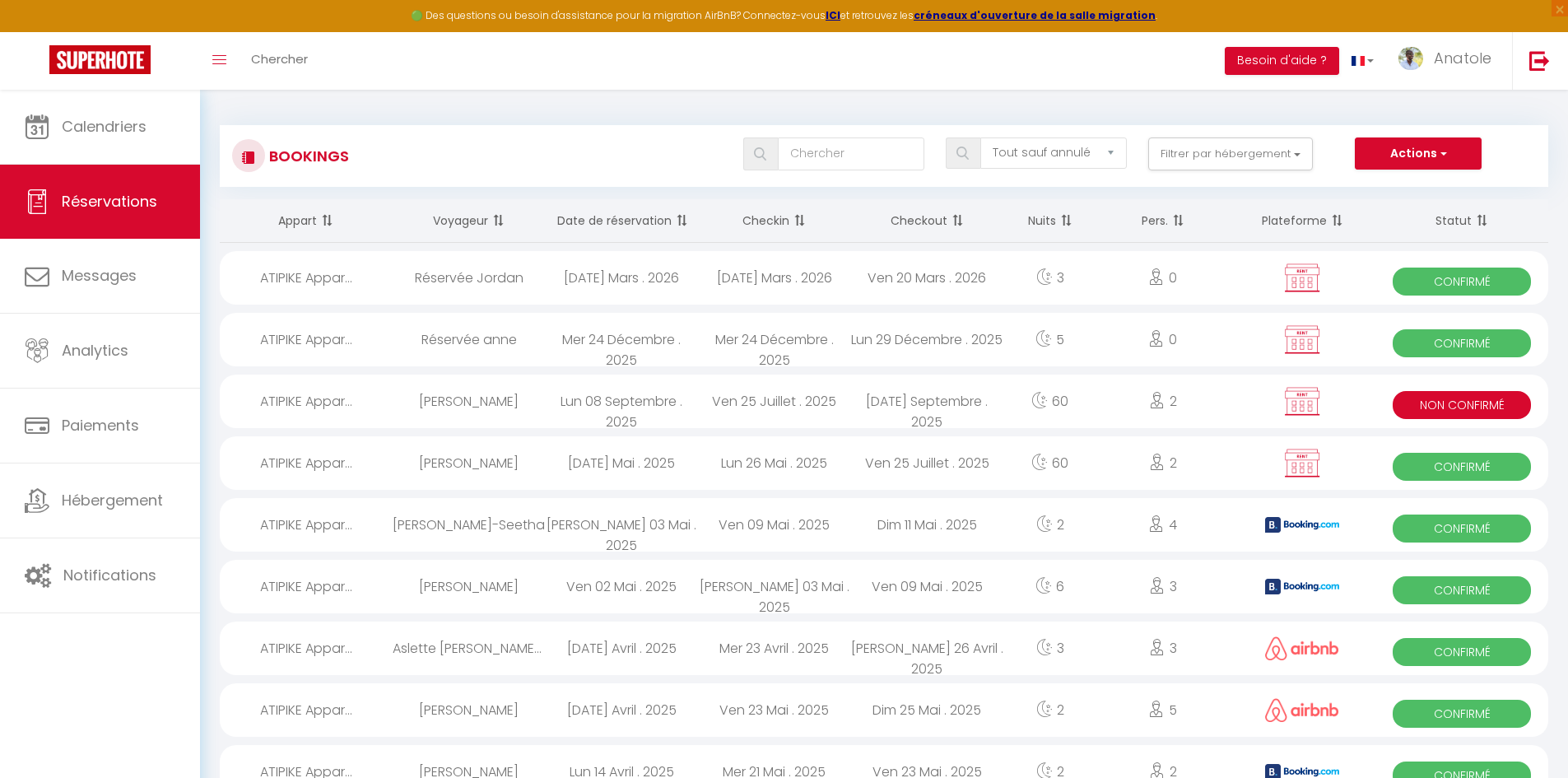
click at [526, 402] on div "[PERSON_NAME]" at bounding box center [470, 401] width 153 height 53
select select "KO"
select select "0"
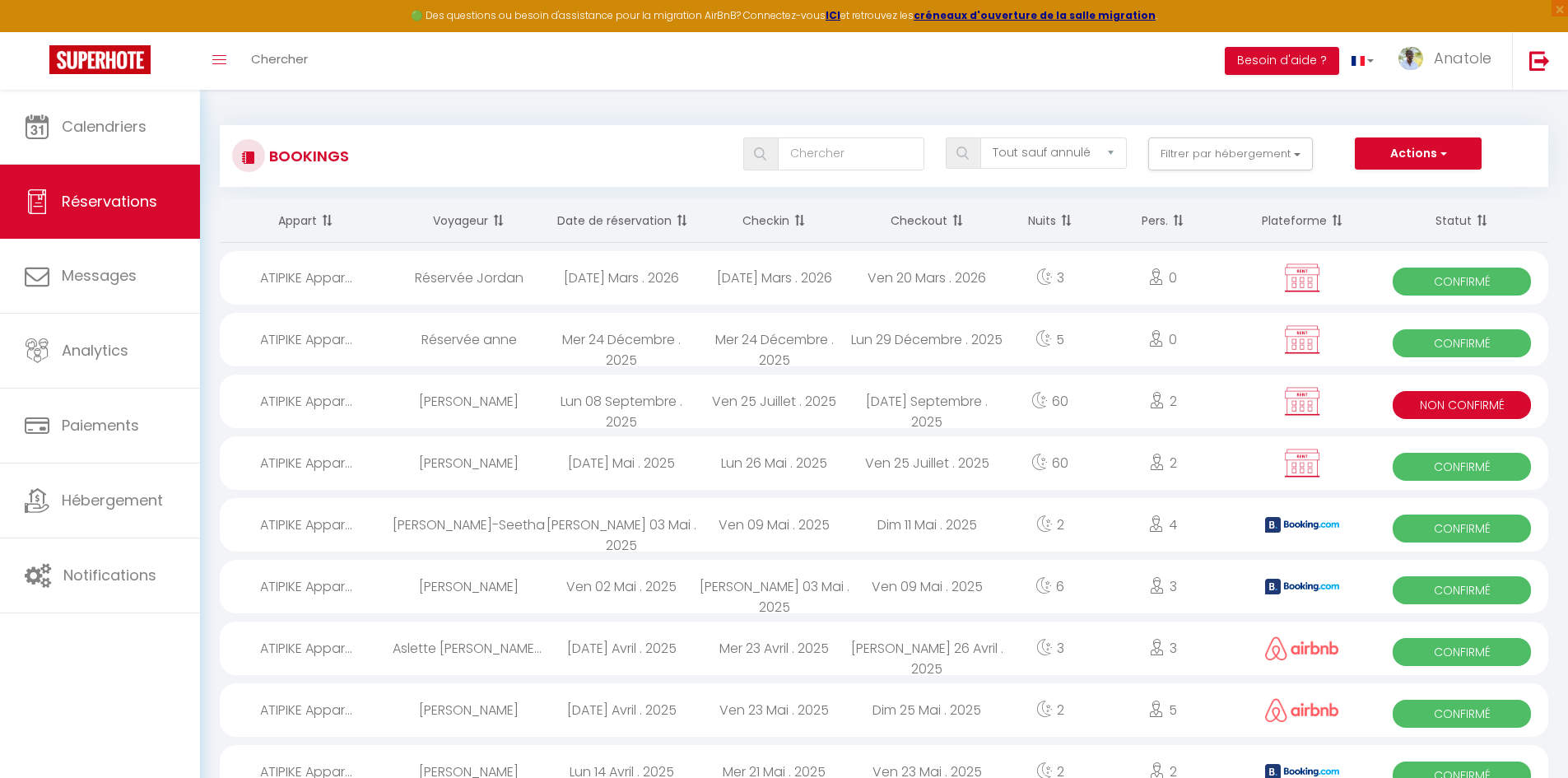
select select "1"
select select
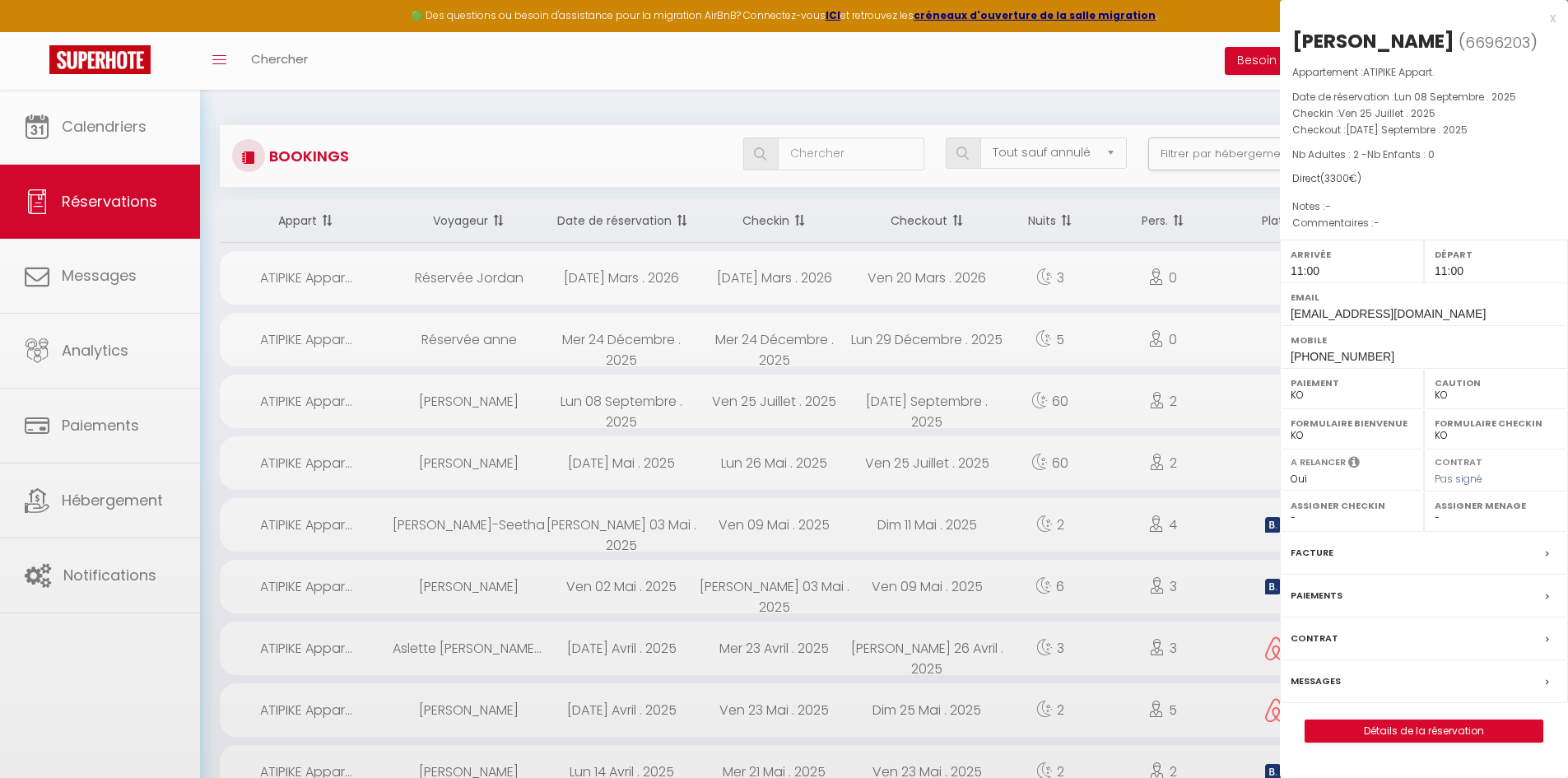
select select "42533"
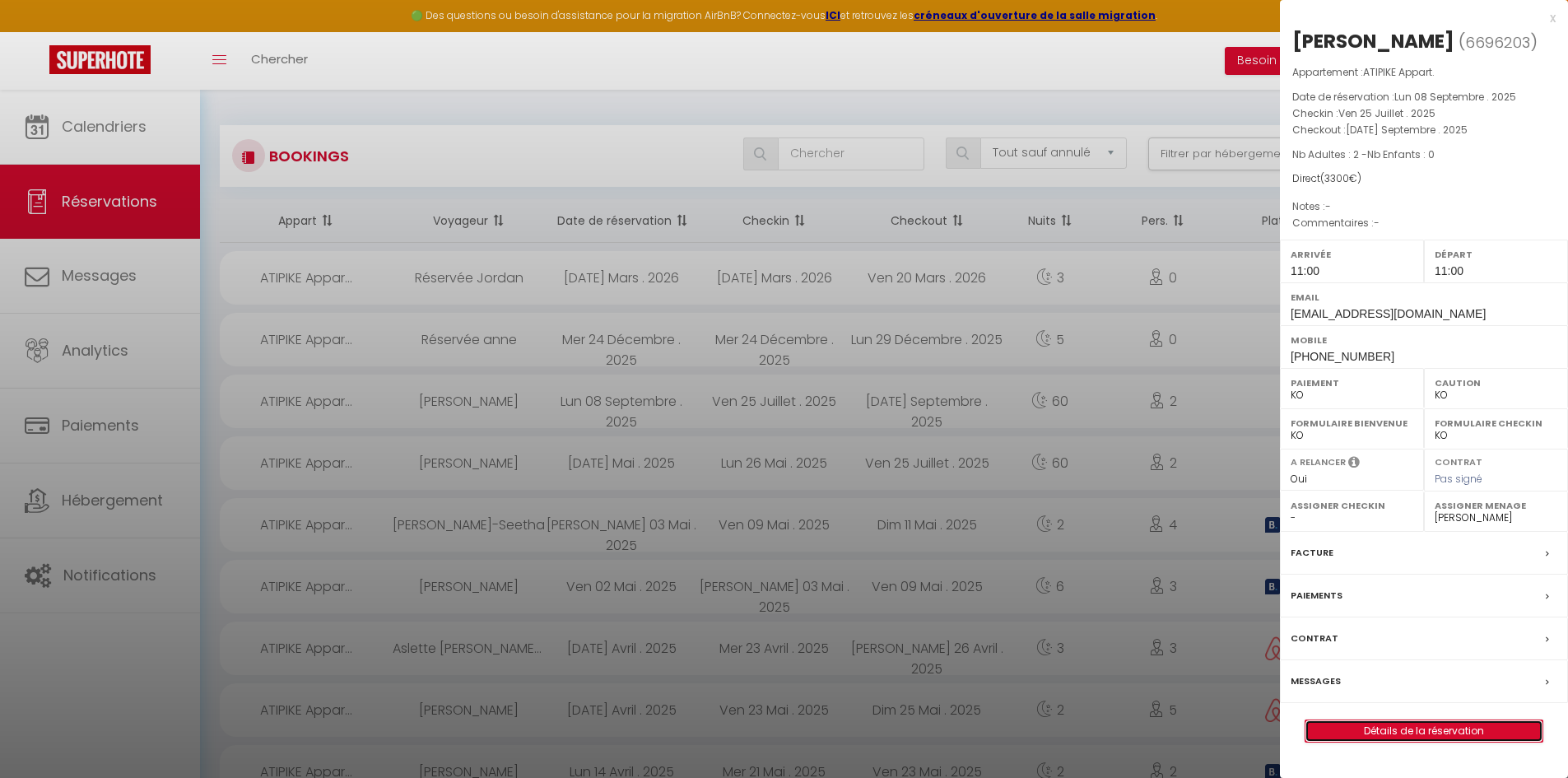
click at [1409, 742] on link "Détails de la réservation" at bounding box center [1423, 731] width 237 height 22
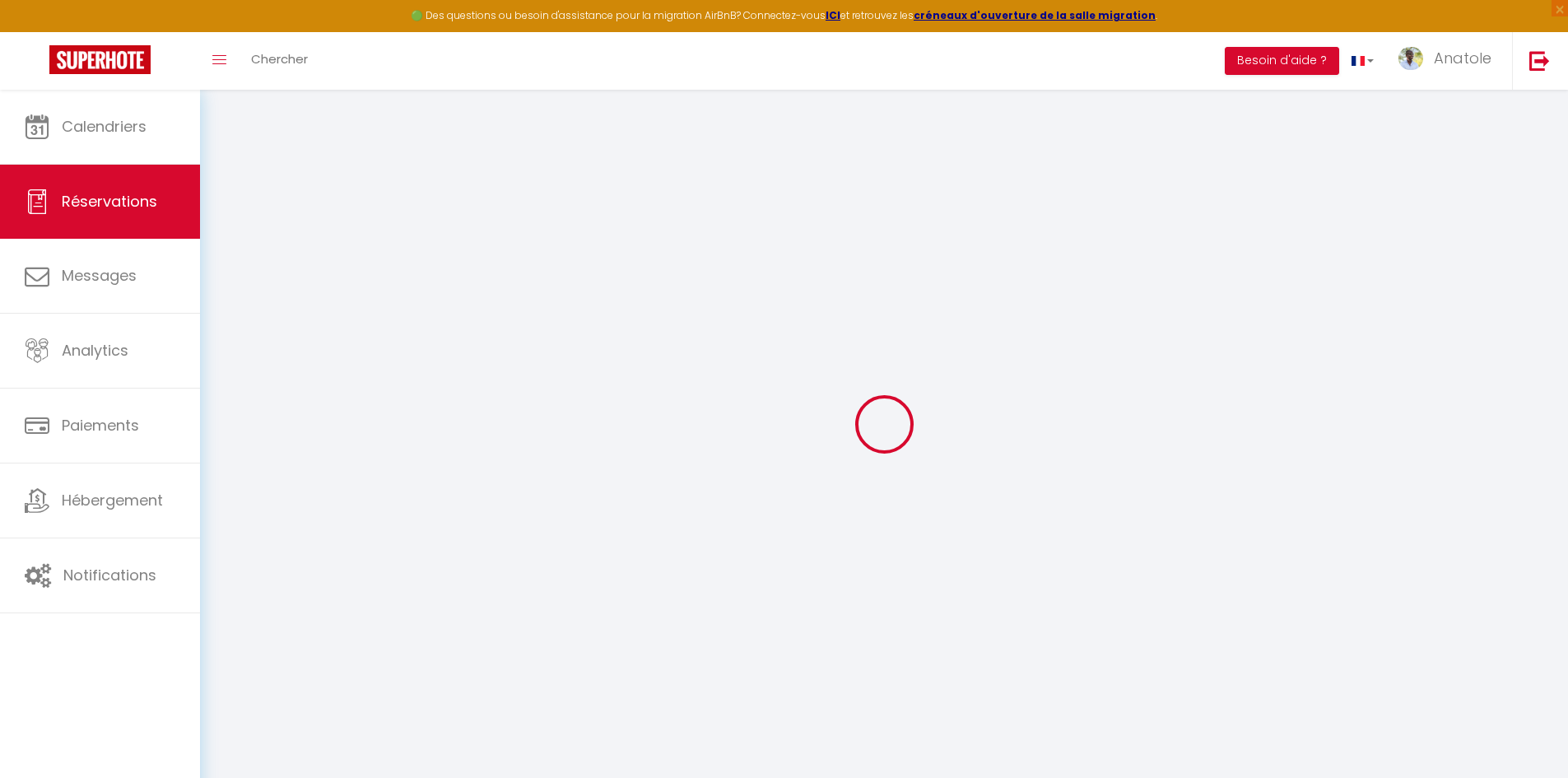
select select
checkbox input "false"
select select
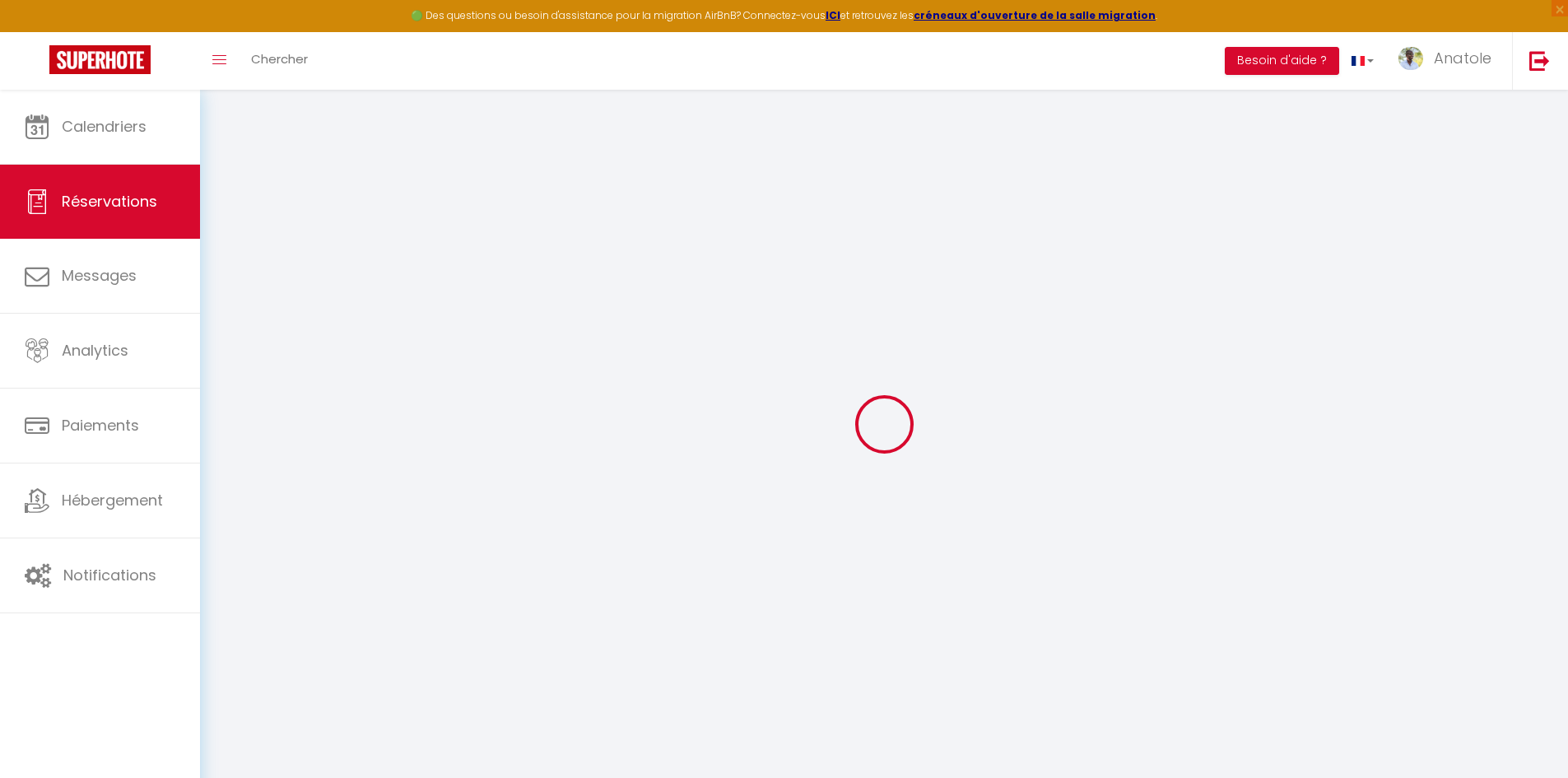
checkbox input "false"
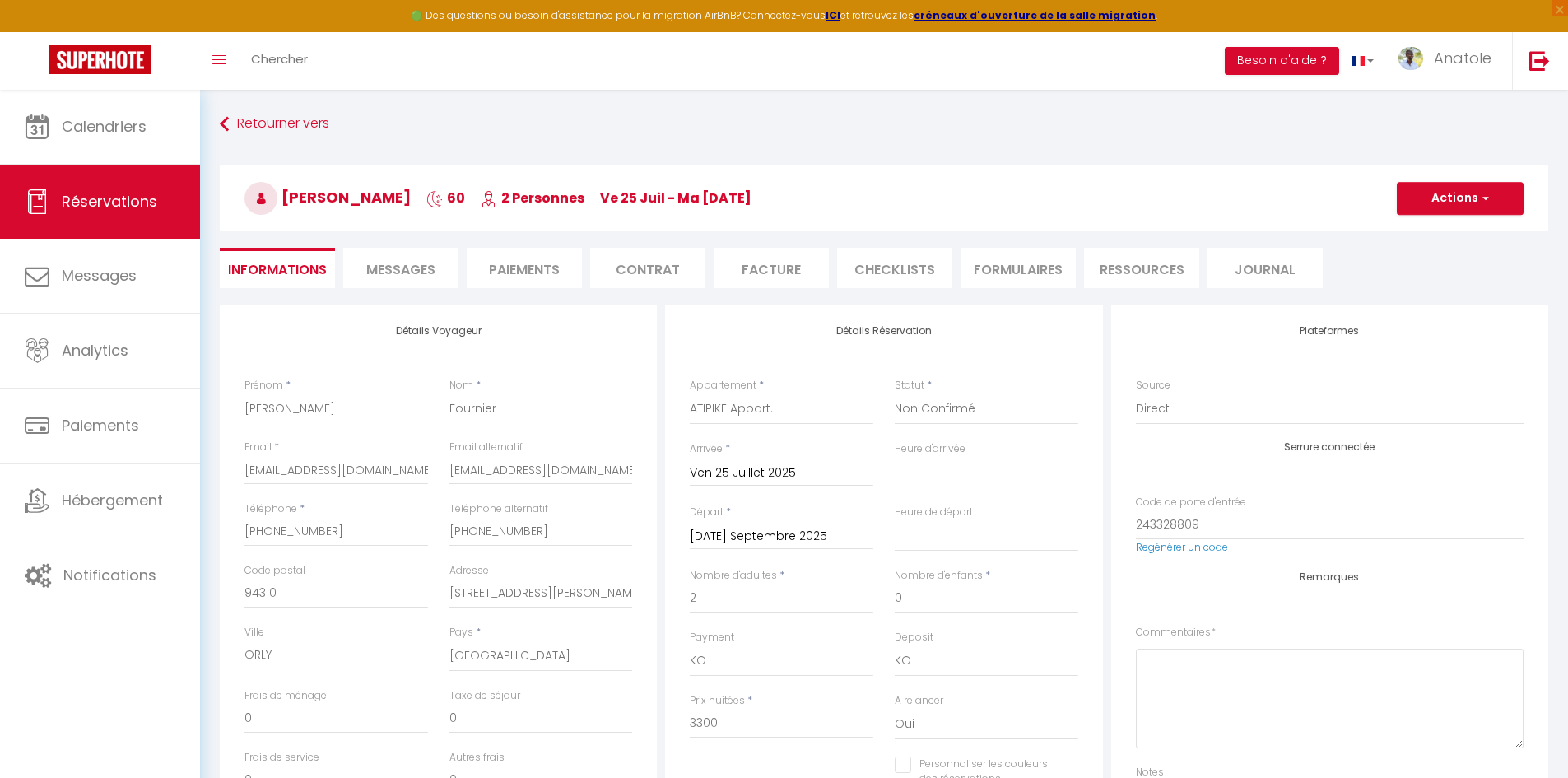
select select
checkbox input "false"
select select "11:00"
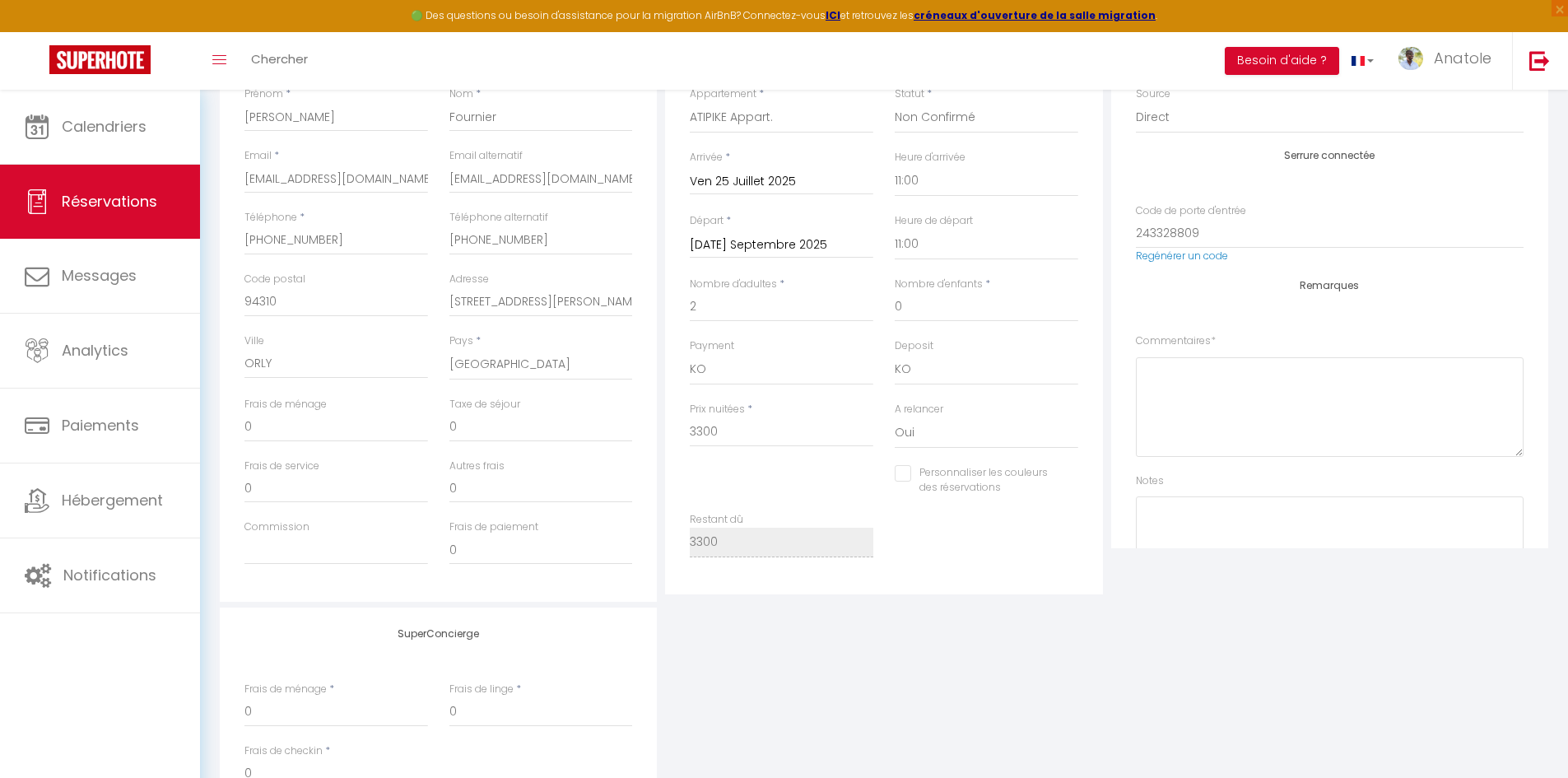
scroll to position [165, 0]
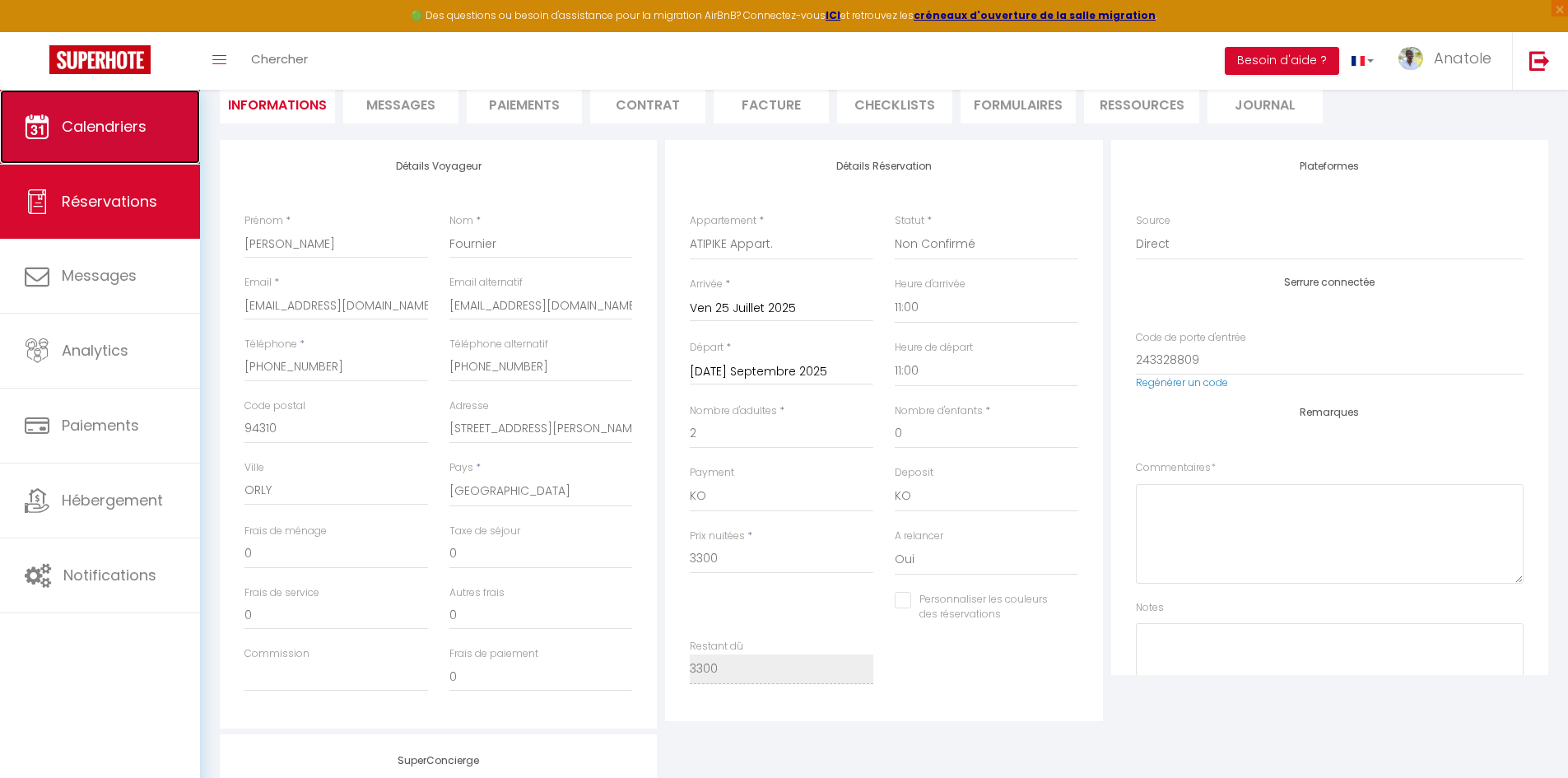
click at [113, 130] on span "Calendriers" at bounding box center [104, 126] width 84 height 21
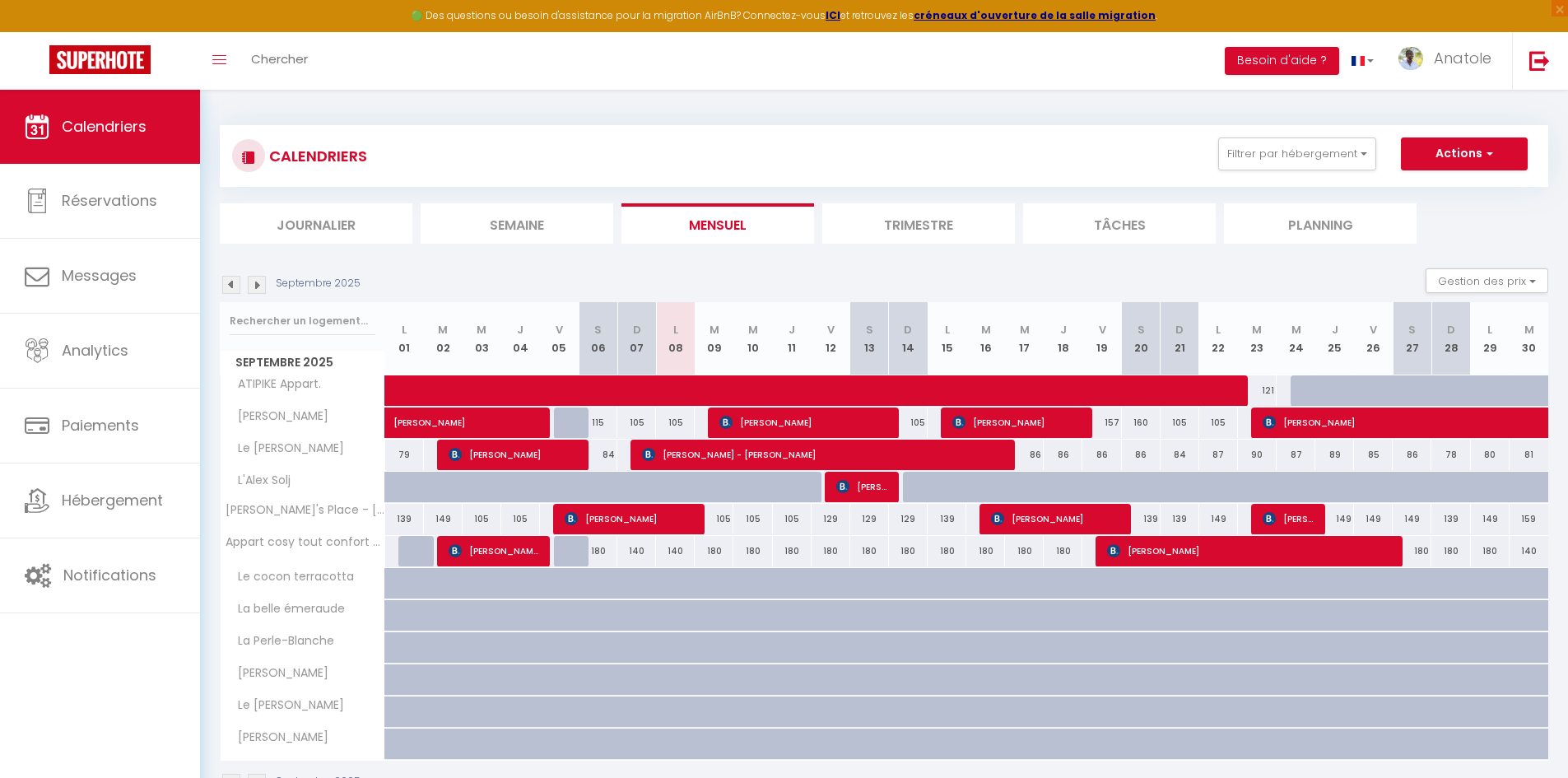
click at [234, 284] on img at bounding box center [231, 285] width 18 height 18
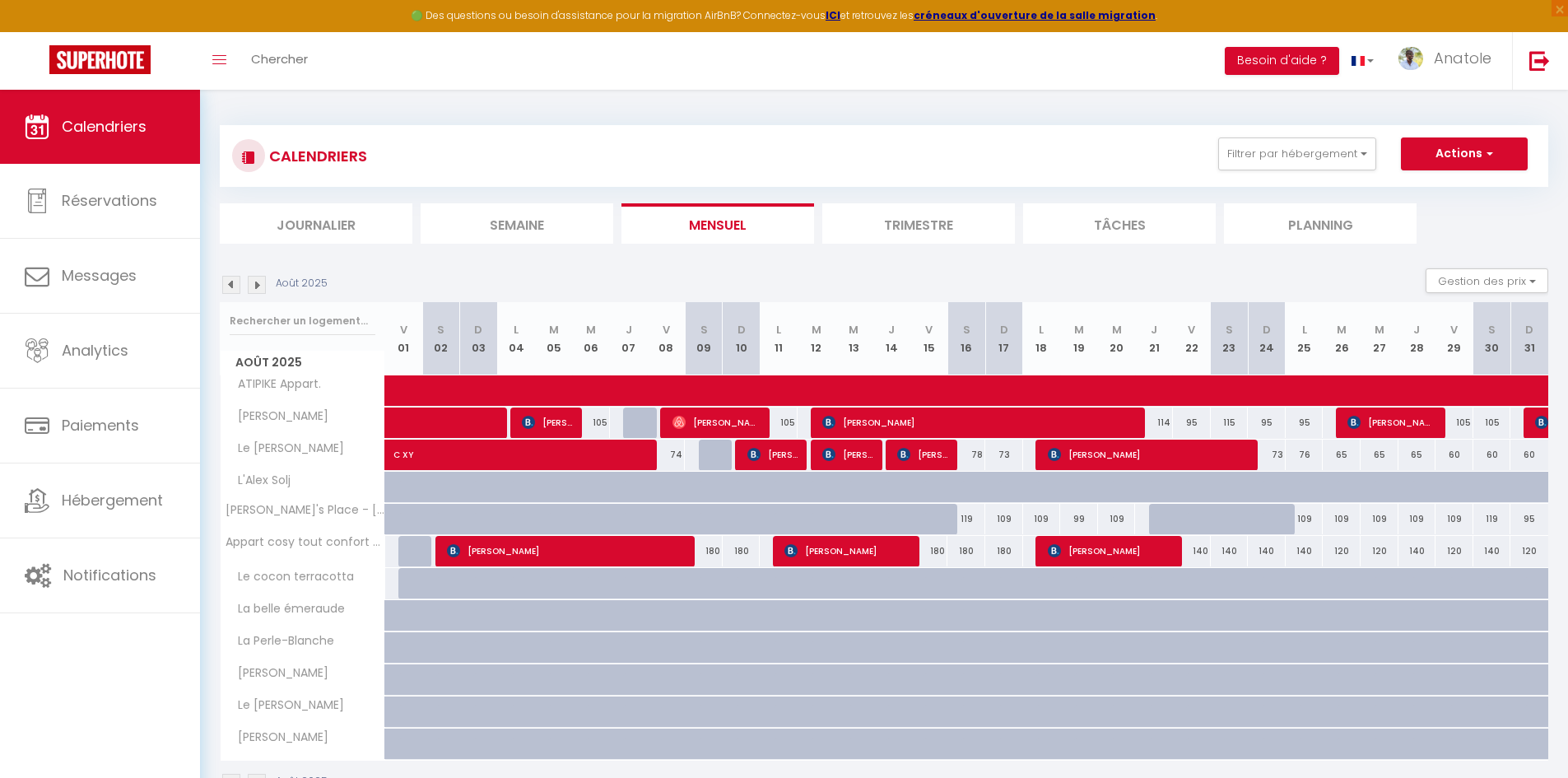
click at [234, 284] on img at bounding box center [231, 285] width 18 height 18
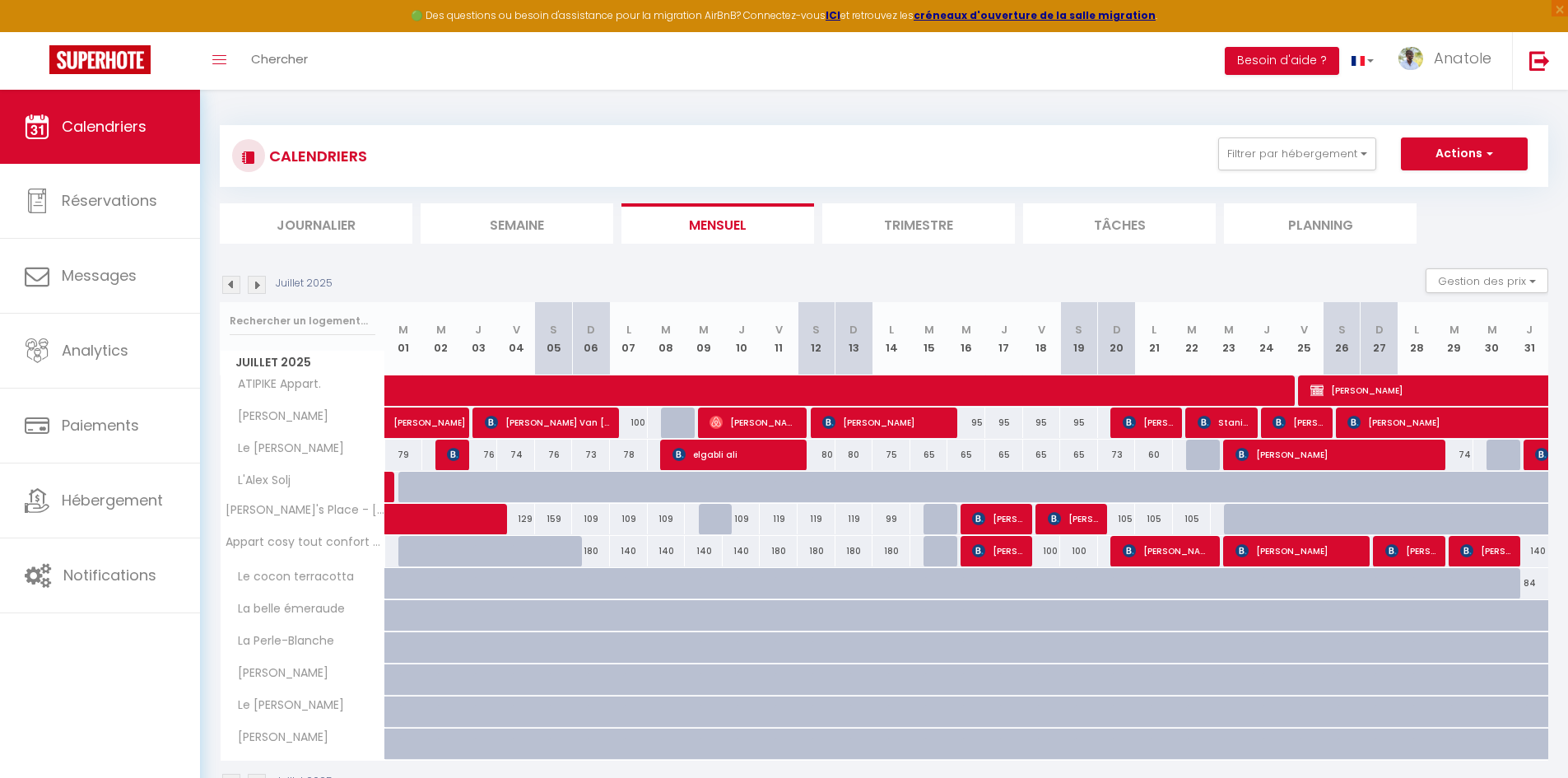
click at [257, 283] on img at bounding box center [256, 285] width 18 height 18
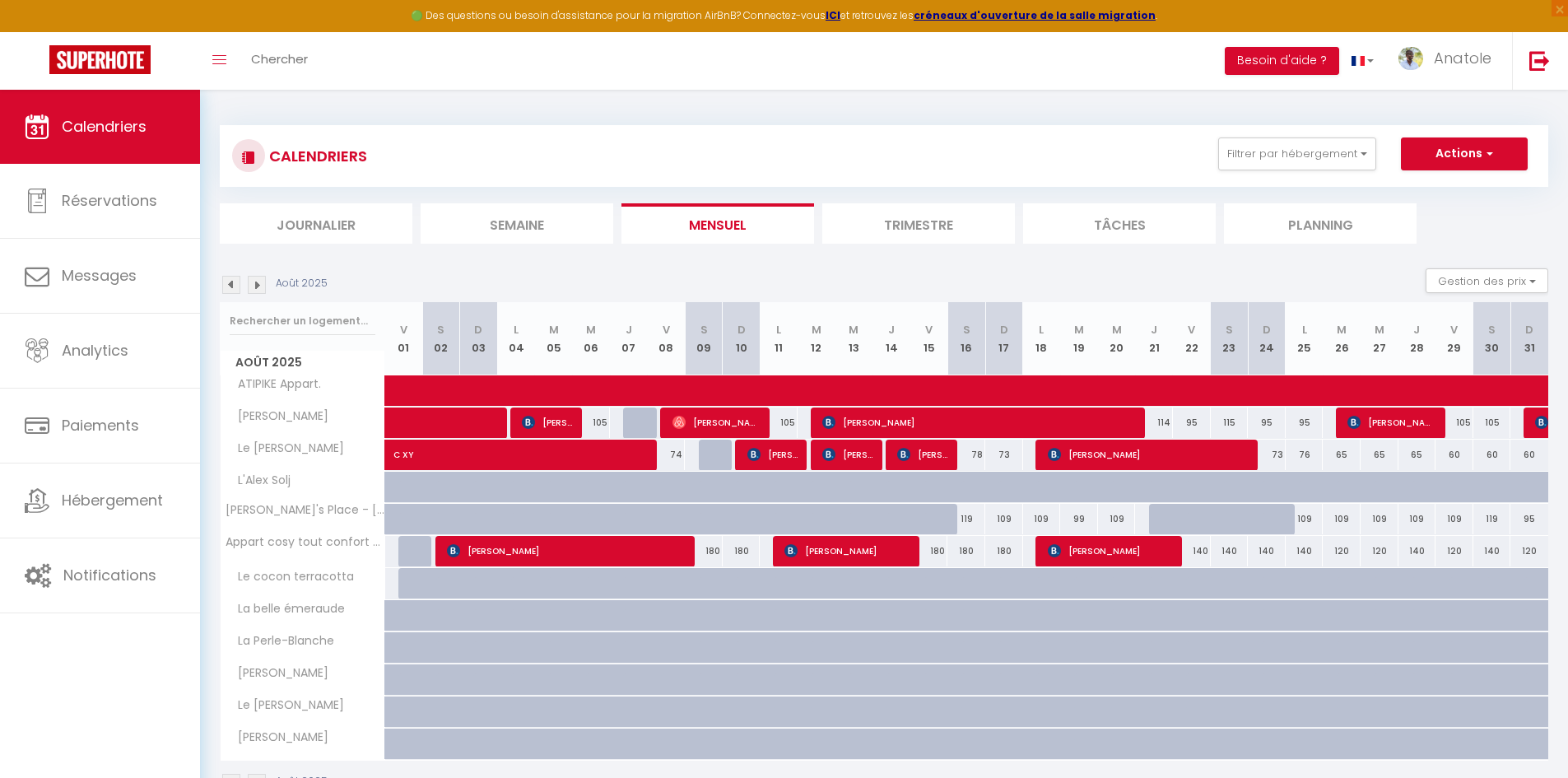
click at [257, 283] on img at bounding box center [256, 285] width 18 height 18
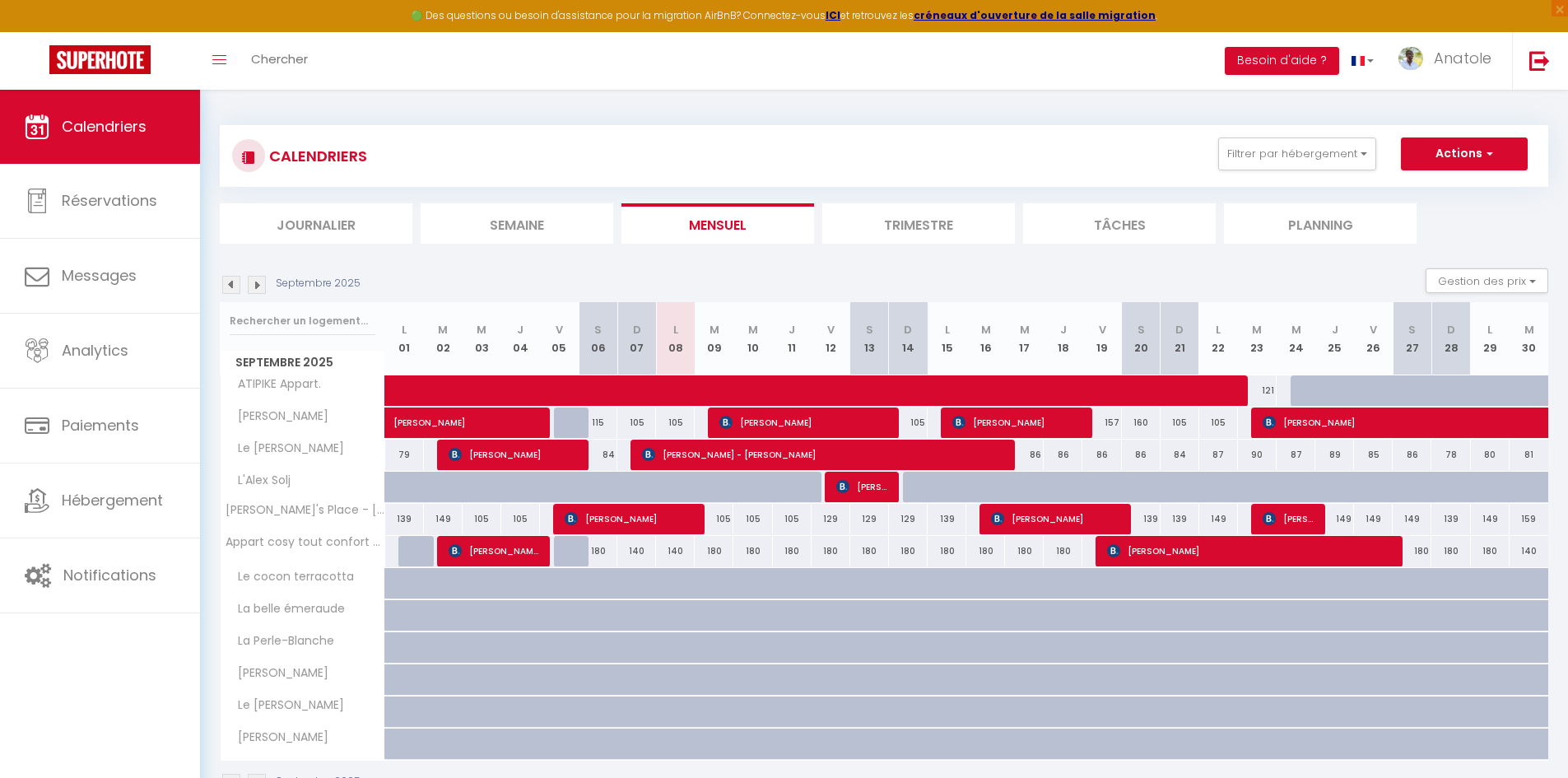
click at [671, 552] on div "140" at bounding box center [675, 550] width 38 height 30
type input "140"
type input "Lun 08 Septembre 2025"
type input "[DATE] Septembre 2025"
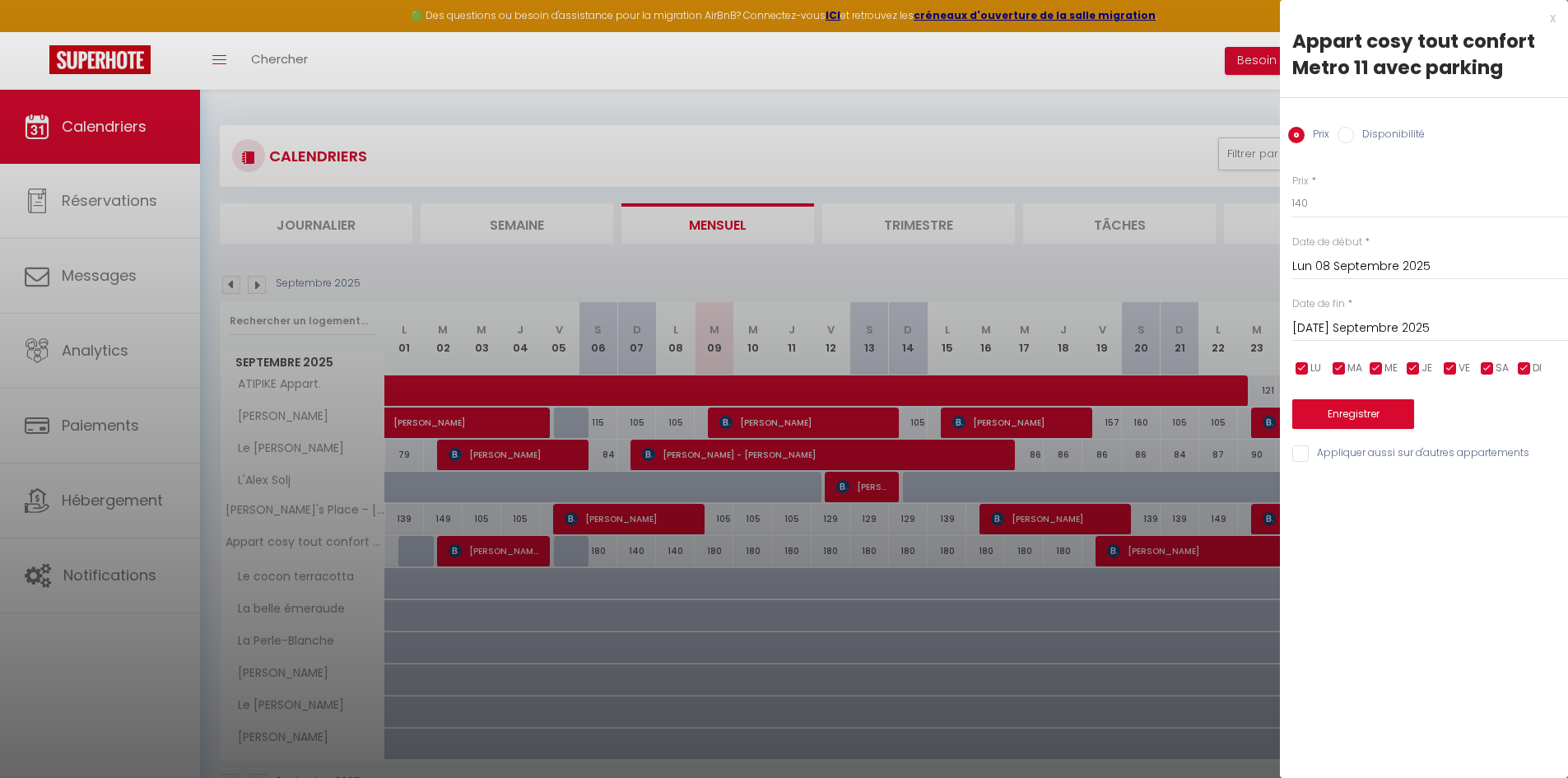
click at [1367, 133] on label "Disponibilité" at bounding box center [1389, 136] width 71 height 18
click at [1354, 133] on input "Disponibilité" at bounding box center [1345, 135] width 17 height 17
radio input "true"
radio input "false"
click at [1342, 327] on input "[DATE] Septembre 2025" at bounding box center [1429, 330] width 276 height 22
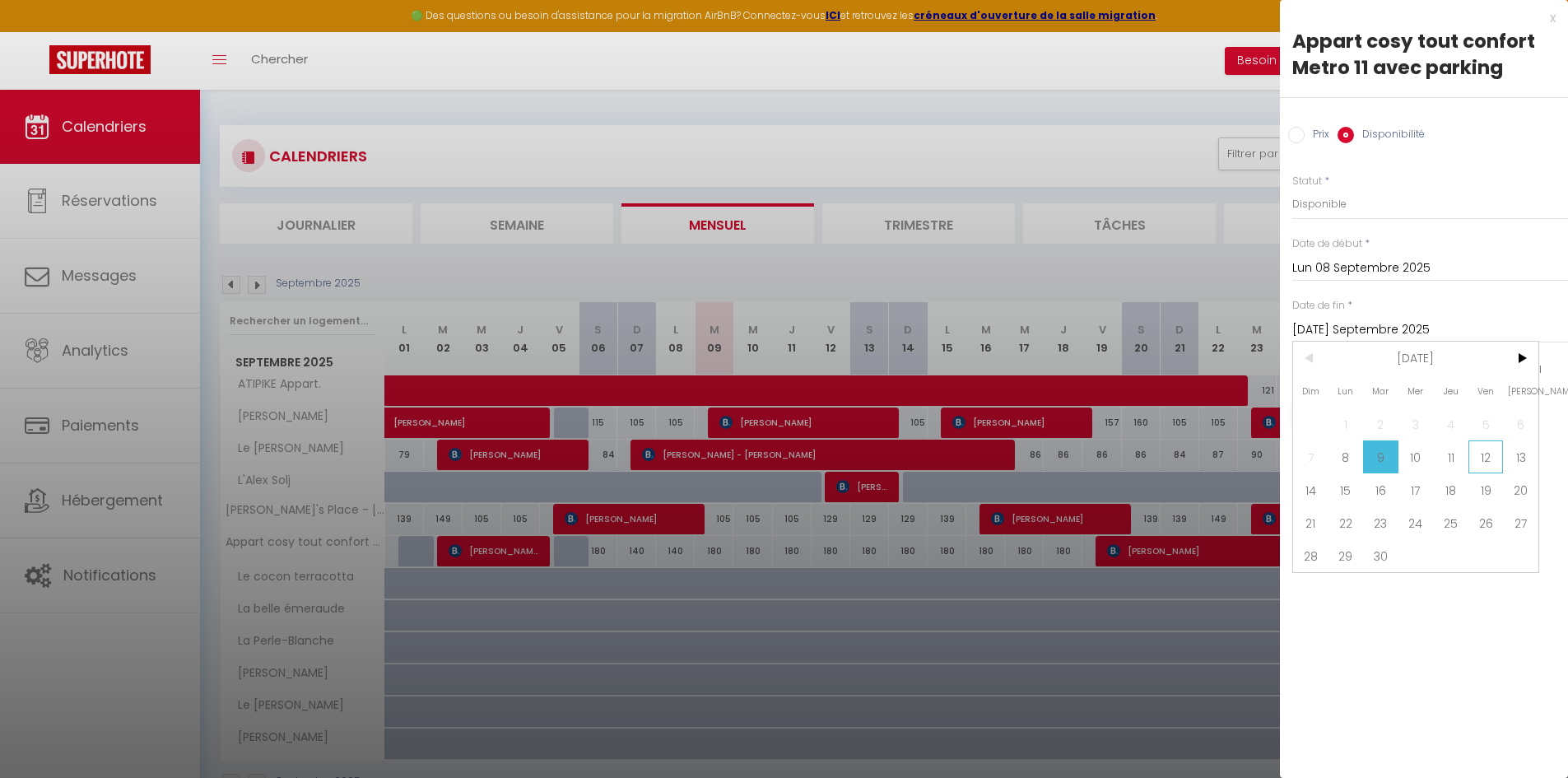
click at [1491, 455] on span "12" at bounding box center [1485, 457] width 35 height 33
type input "Ven 12 Septembre 2025"
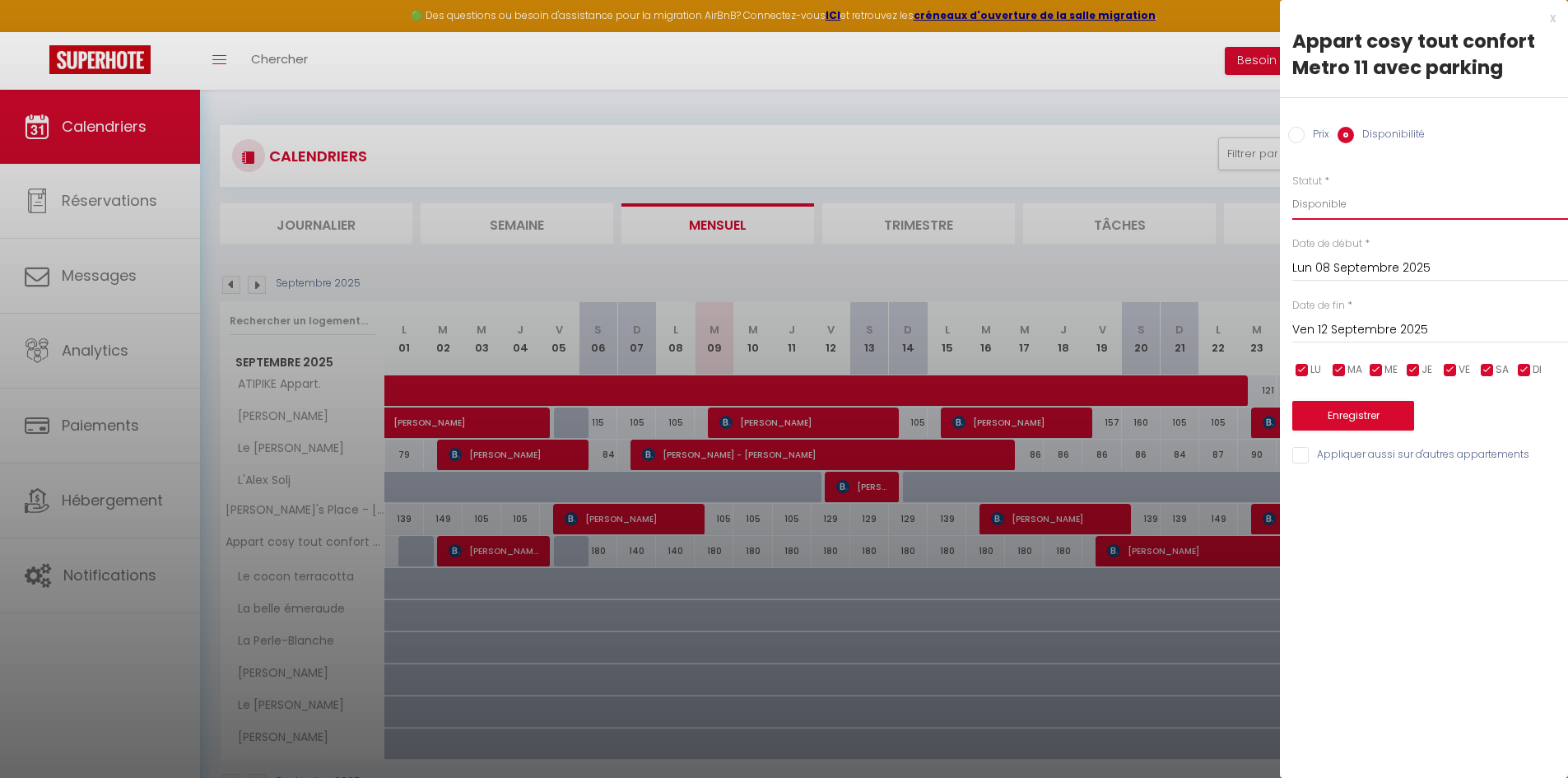
click at [1310, 200] on select "Disponible Indisponible" at bounding box center [1429, 204] width 276 height 31
select select "0"
click at [1292, 189] on select "Disponible Indisponible" at bounding box center [1429, 204] width 276 height 31
click at [1354, 417] on button "Enregistrer" at bounding box center [1353, 416] width 122 height 29
